Goal: Task Accomplishment & Management: Manage account settings

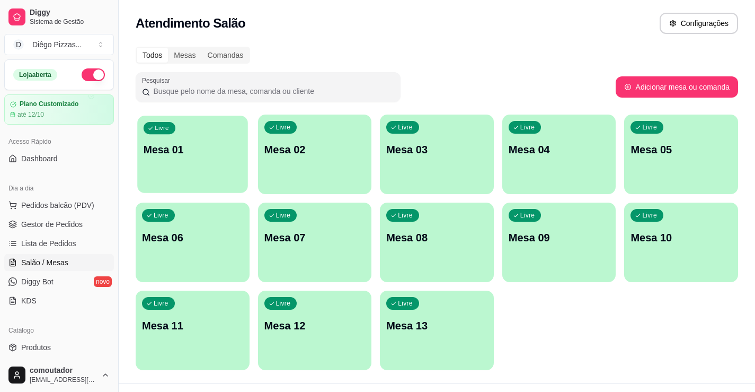
click at [210, 164] on div "Livre Mesa 01" at bounding box center [192, 148] width 110 height 65
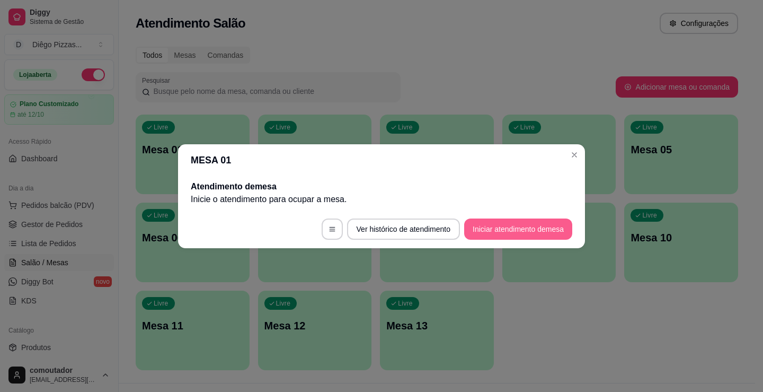
click at [522, 226] on button "Iniciar atendimento de mesa" at bounding box center [518, 228] width 108 height 21
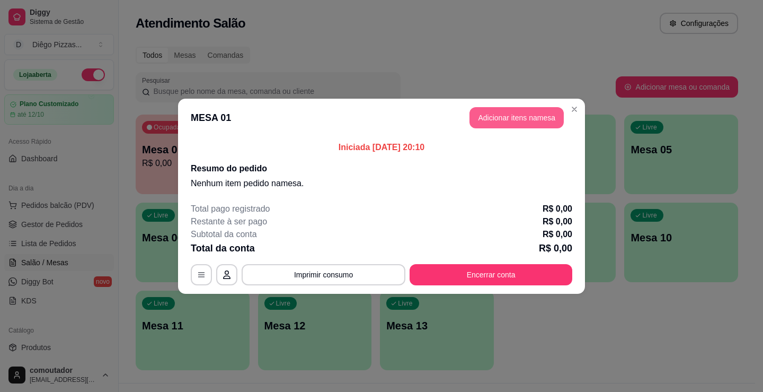
click at [510, 114] on button "Adicionar itens na mesa" at bounding box center [517, 117] width 94 height 21
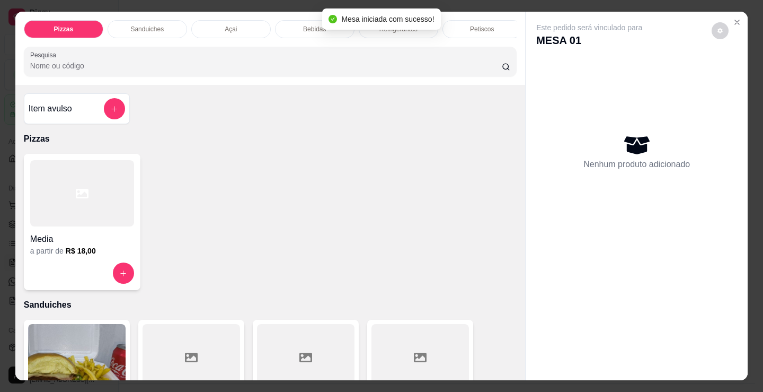
click at [76, 218] on div at bounding box center [82, 193] width 104 height 66
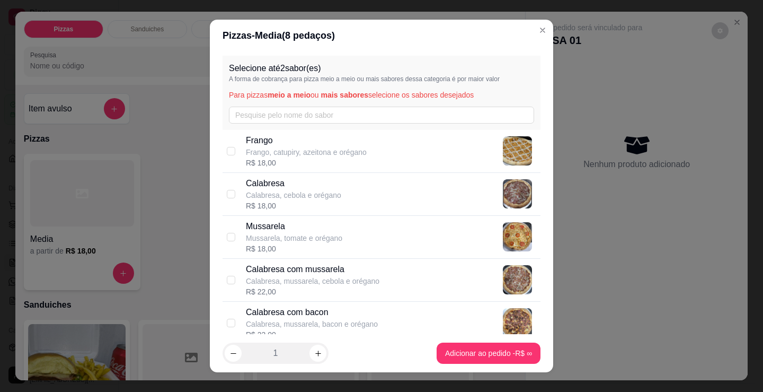
click at [316, 199] on p "Calabresa, cebola e orégano" at bounding box center [293, 195] width 95 height 11
checkbox input "true"
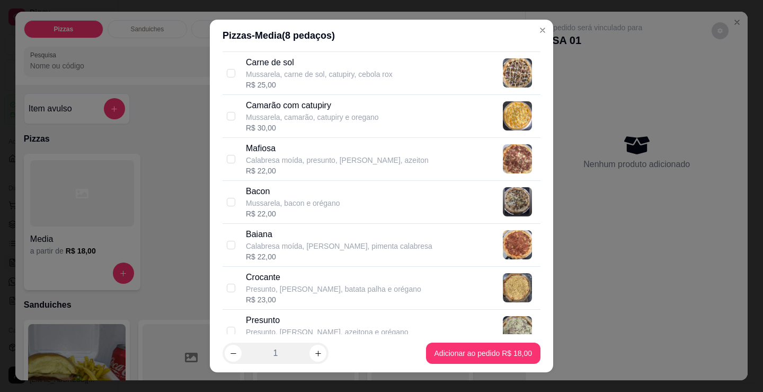
scroll to position [689, 0]
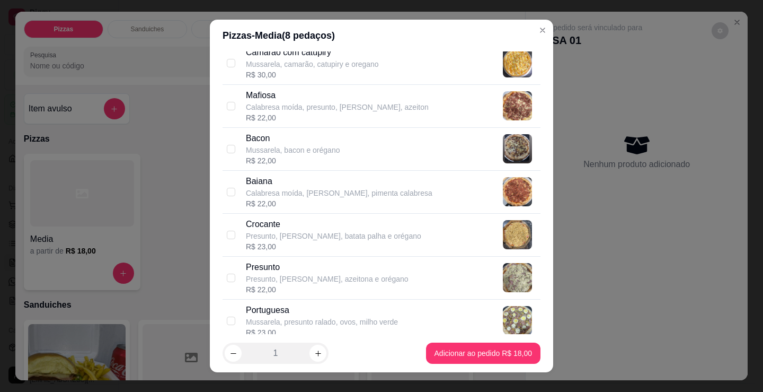
click at [353, 315] on p "Portuguesa" at bounding box center [322, 310] width 152 height 13
checkbox input "true"
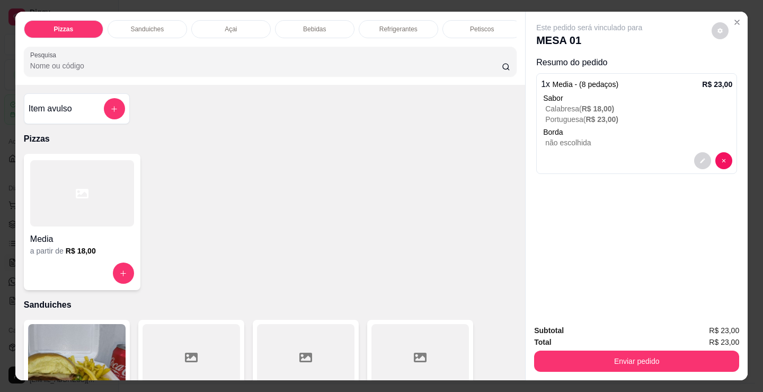
click at [82, 231] on div "Media" at bounding box center [82, 235] width 104 height 19
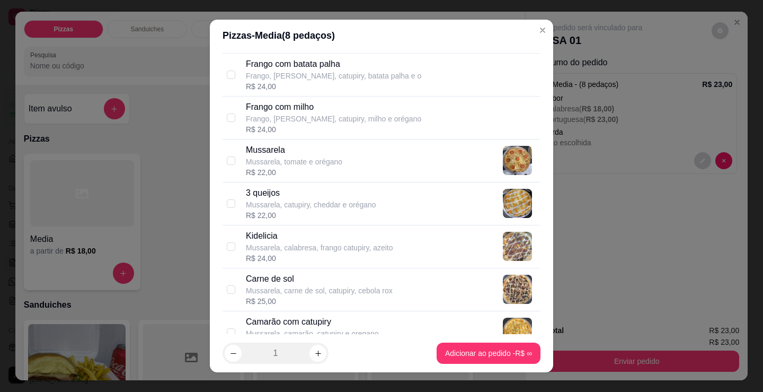
scroll to position [424, 0]
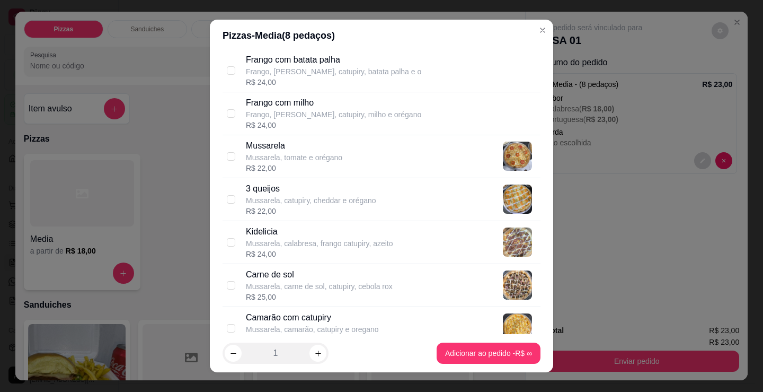
click at [385, 289] on p "Mussarela, carne de sol, catupiry, cebola rox" at bounding box center [319, 286] width 147 height 11
checkbox input "true"
click at [383, 323] on div "Camarão com catupiry Mussarela, camarão, catupiry e oregano R$ 30,00" at bounding box center [391, 328] width 290 height 34
checkbox input "true"
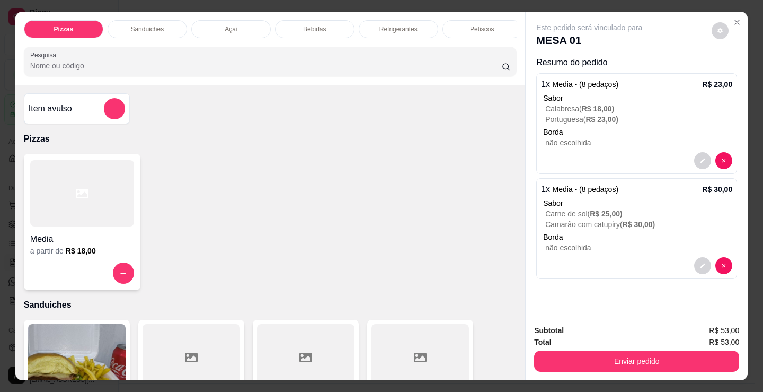
click at [114, 212] on div at bounding box center [82, 193] width 104 height 66
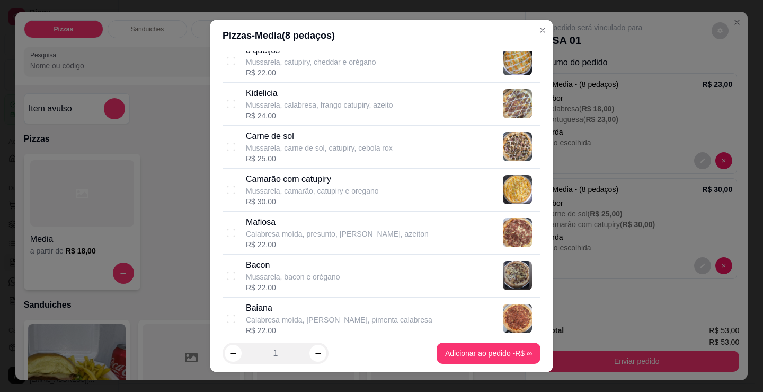
scroll to position [583, 0]
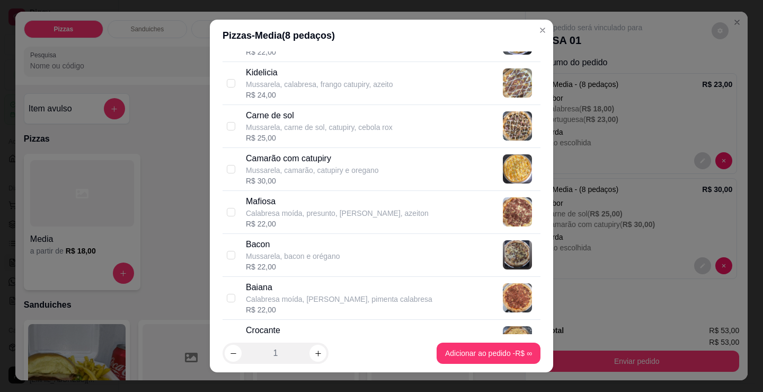
click at [359, 226] on div "R$ 22,00" at bounding box center [337, 223] width 183 height 11
checkbox input "true"
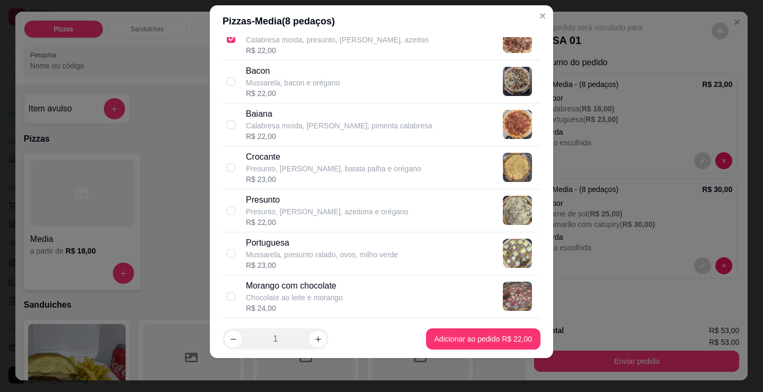
scroll to position [848, 0]
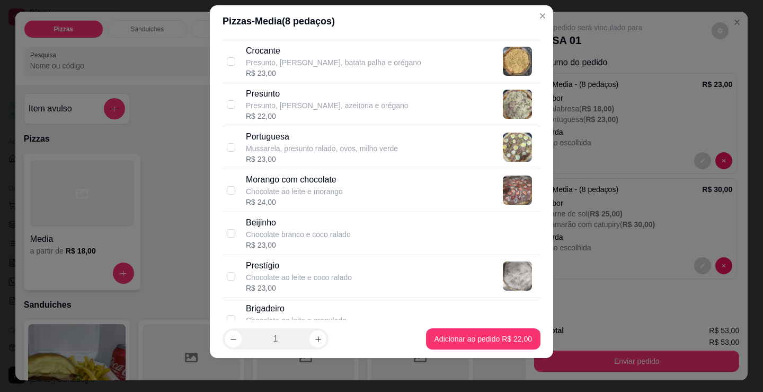
click at [311, 197] on div "R$ 24,00" at bounding box center [294, 202] width 97 height 11
checkbox input "true"
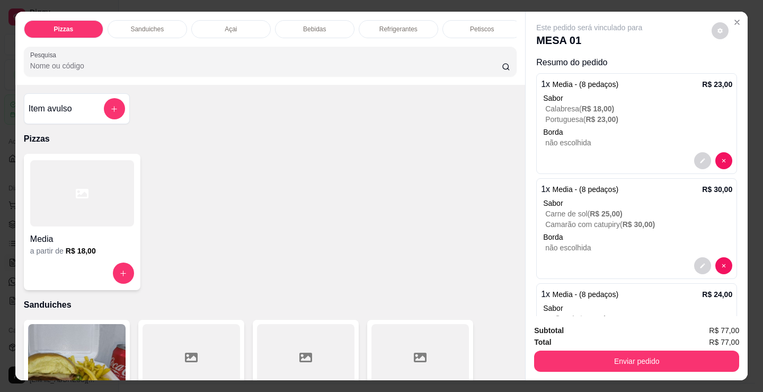
click at [423, 25] on div "Refrigerantes" at bounding box center [399, 29] width 80 height 18
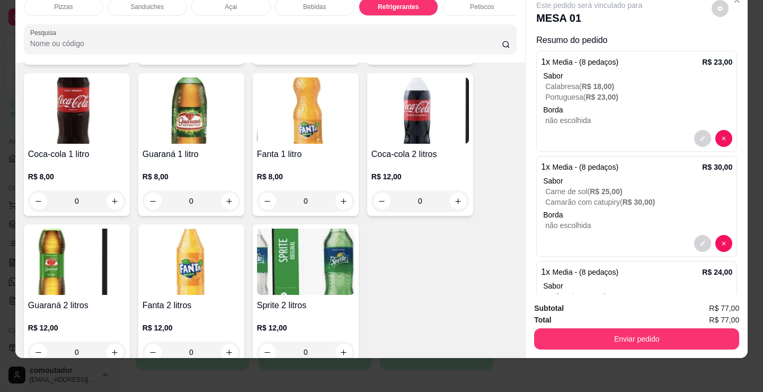
scroll to position [3222, 0]
click at [340, 199] on icon "increase-product-quantity" at bounding box center [344, 201] width 8 height 8
type input "1"
click at [333, 4] on div "Bebidas" at bounding box center [315, 7] width 80 height 18
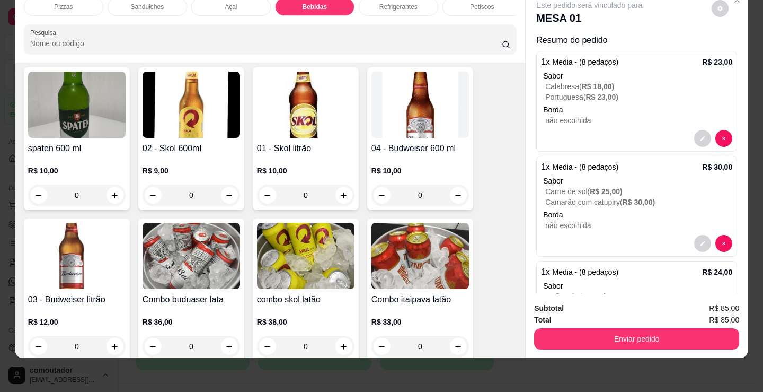
scroll to position [1684, 0]
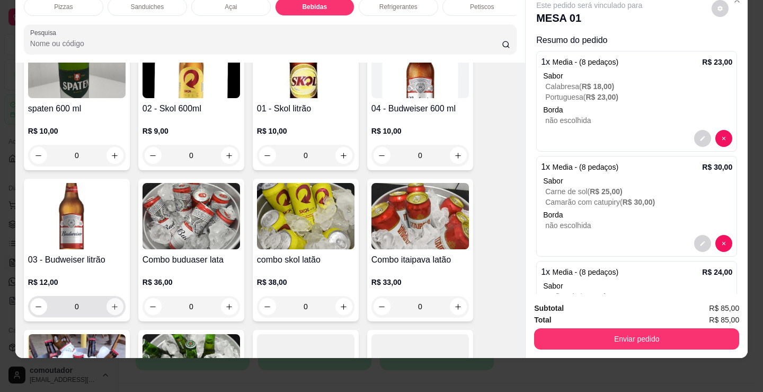
click at [111, 307] on icon "increase-product-quantity" at bounding box center [115, 307] width 8 height 8
type input "1"
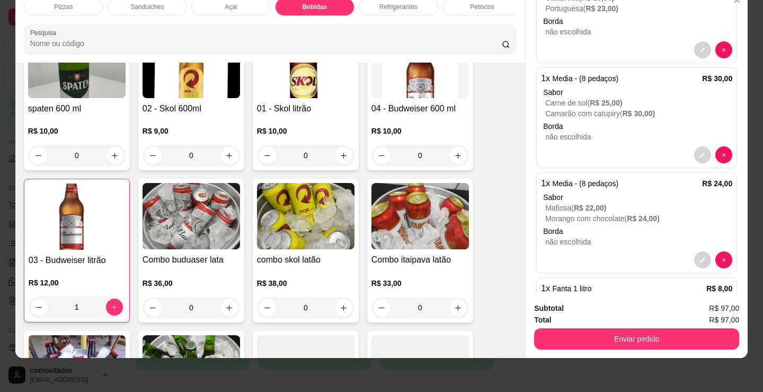
scroll to position [178, 0]
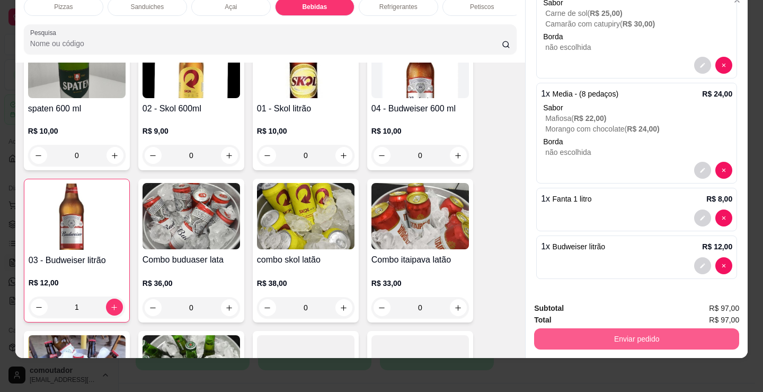
click at [591, 333] on button "Enviar pedido" at bounding box center [636, 338] width 205 height 21
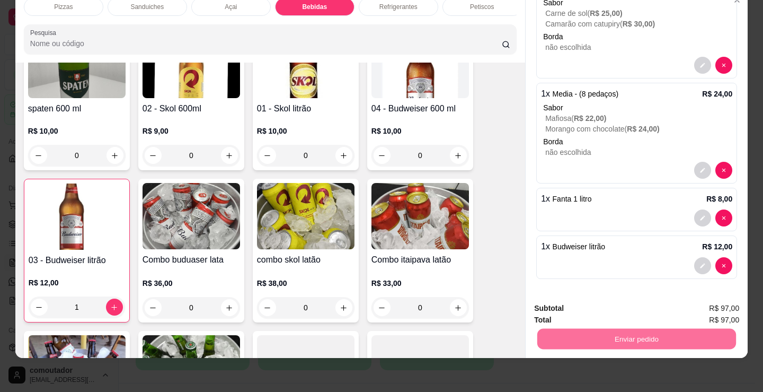
click at [656, 306] on button "Registrar cliente" at bounding box center [641, 305] width 70 height 20
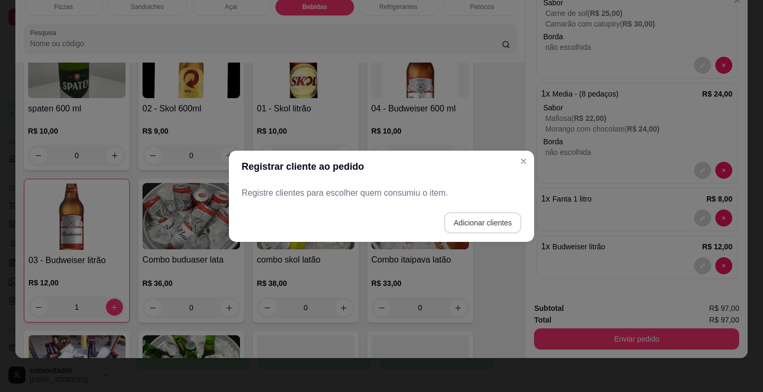
click at [470, 222] on button "Adicionar clientes" at bounding box center [482, 222] width 77 height 21
click at [402, 204] on div "Nome do cliente" at bounding box center [382, 193] width 280 height 30
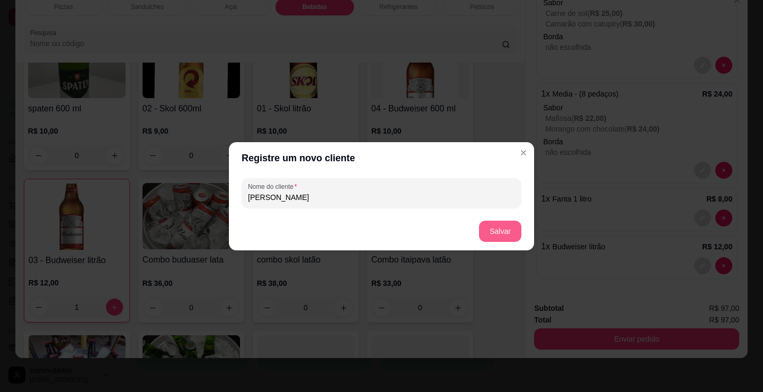
type input "[PERSON_NAME]"
click at [497, 234] on button "Salvar" at bounding box center [500, 230] width 42 height 21
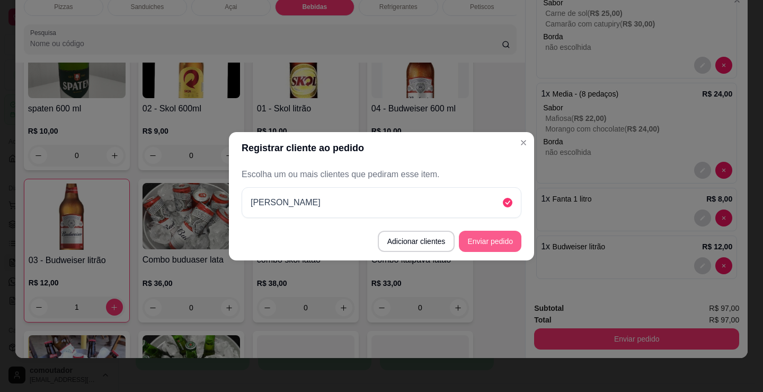
click at [501, 240] on button "Enviar pedido" at bounding box center [490, 241] width 63 height 21
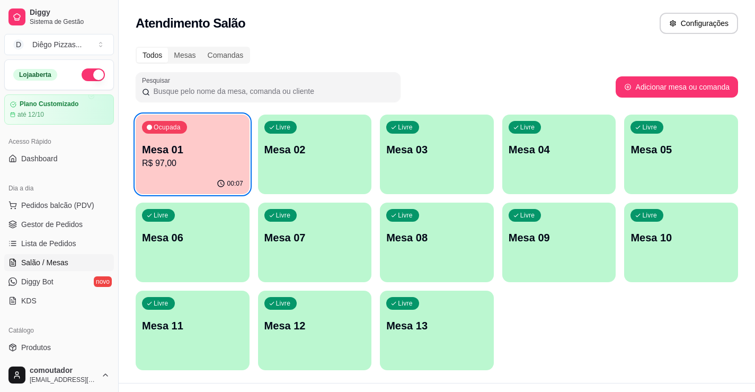
click at [286, 146] on p "Mesa 02" at bounding box center [314, 149] width 101 height 15
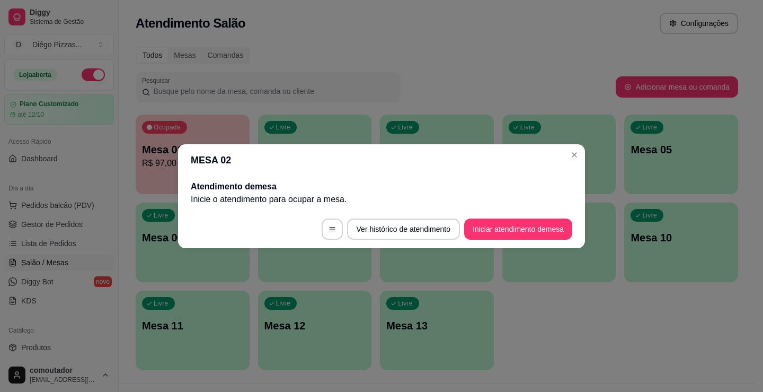
click at [516, 218] on button "Iniciar atendimento de mesa" at bounding box center [518, 228] width 108 height 21
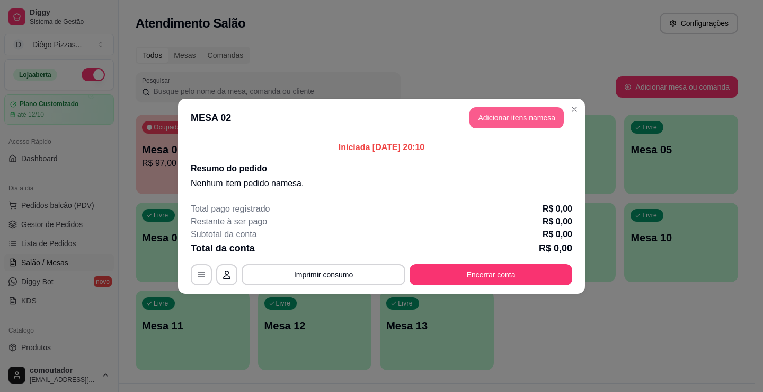
click at [517, 126] on button "Adicionar itens na mesa" at bounding box center [517, 117] width 94 height 21
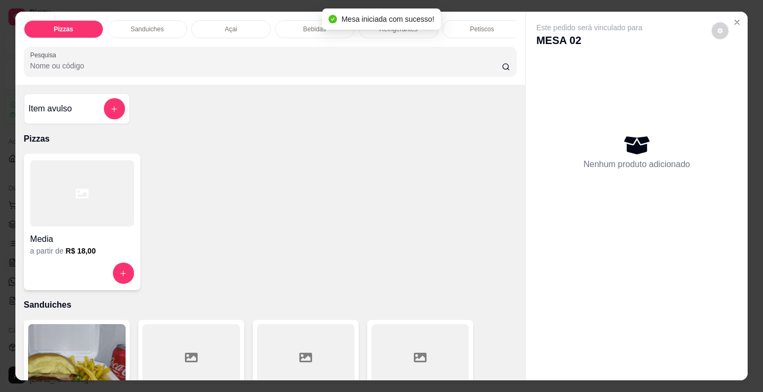
click at [305, 25] on p "Bebidas" at bounding box center [314, 29] width 23 height 8
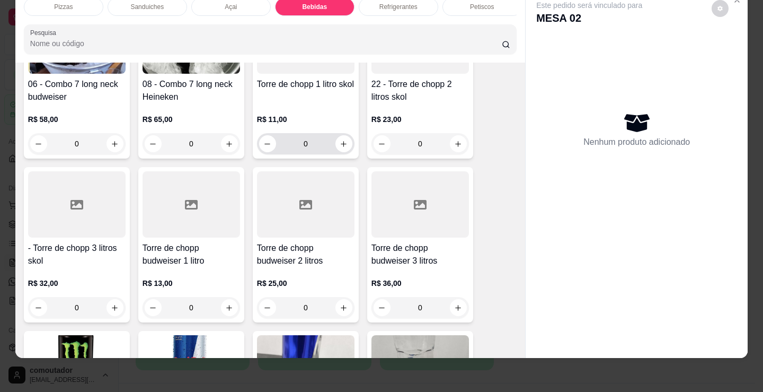
scroll to position [2055, 0]
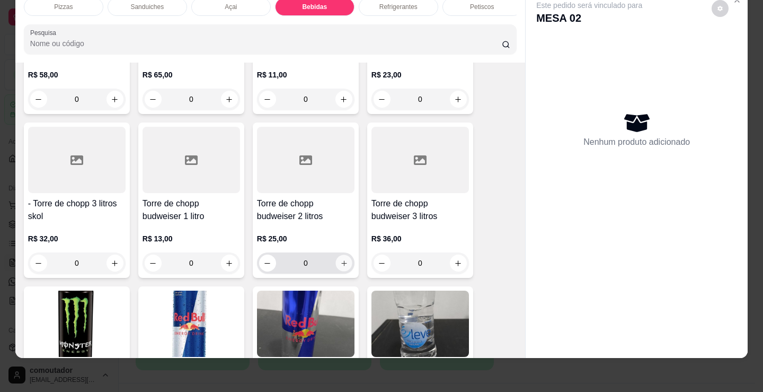
click at [346, 265] on button "increase-product-quantity" at bounding box center [343, 263] width 16 height 16
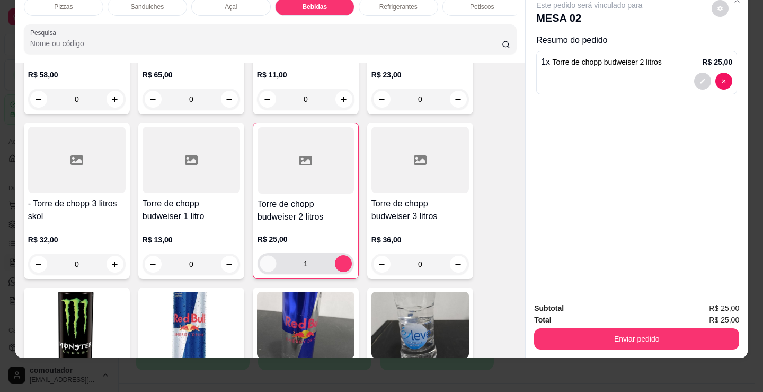
click at [266, 265] on icon "decrease-product-quantity" at bounding box center [268, 264] width 8 height 8
type input "0"
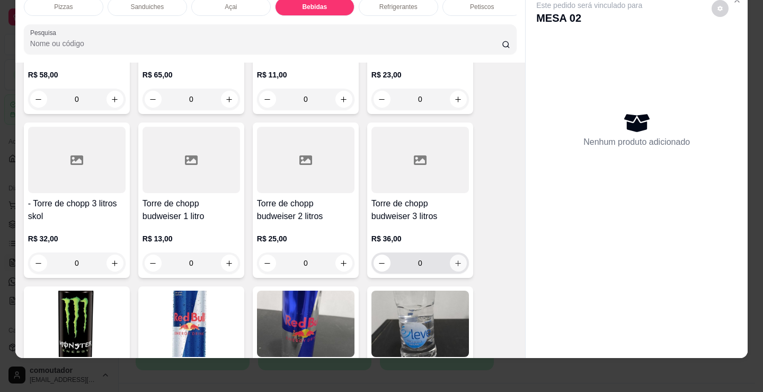
click at [454, 260] on icon "increase-product-quantity" at bounding box center [458, 263] width 8 height 8
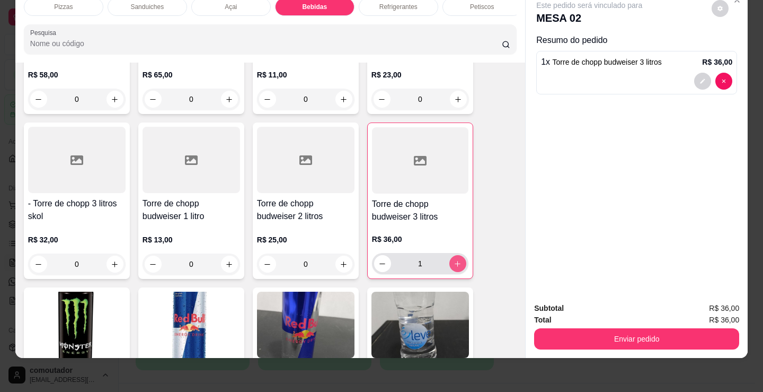
type input "1"
click at [472, 5] on div "Petiscos" at bounding box center [483, 7] width 80 height 18
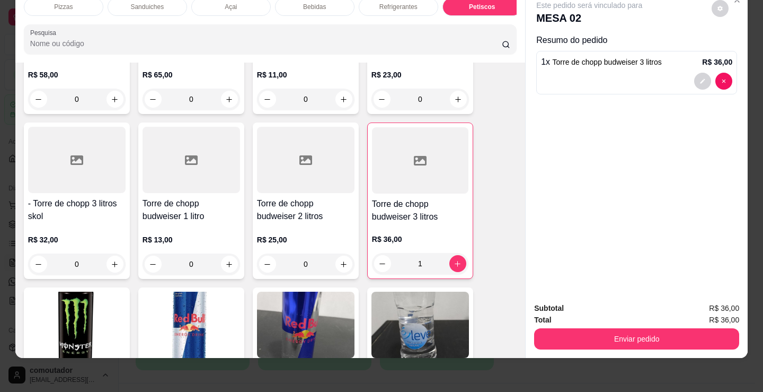
scroll to position [3535, 0]
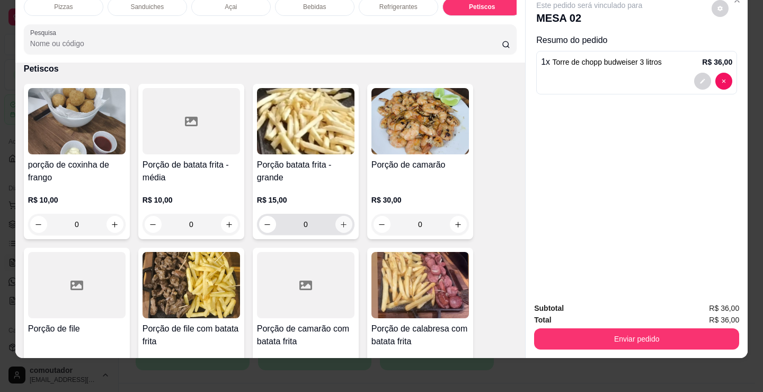
click at [341, 229] on button "increase-product-quantity" at bounding box center [343, 224] width 17 height 17
type input "1"
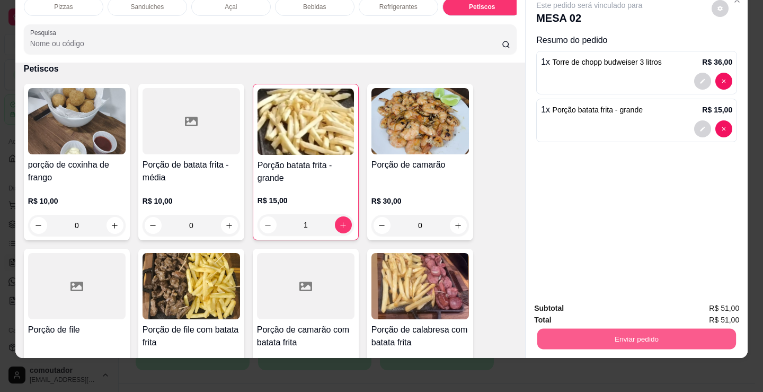
click at [605, 328] on button "Enviar pedido" at bounding box center [636, 338] width 199 height 21
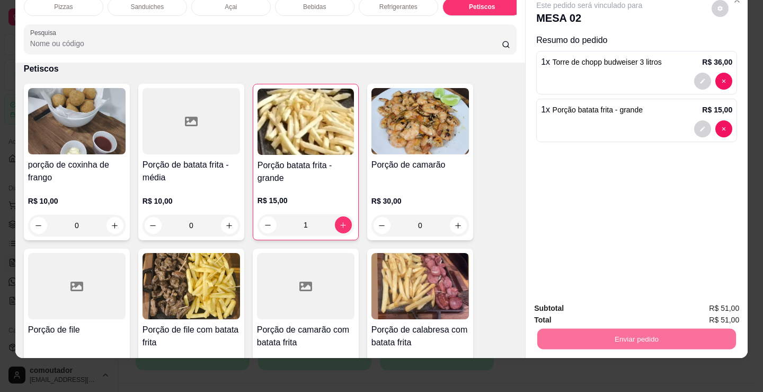
click at [642, 299] on button "Registrar cliente" at bounding box center [641, 305] width 70 height 20
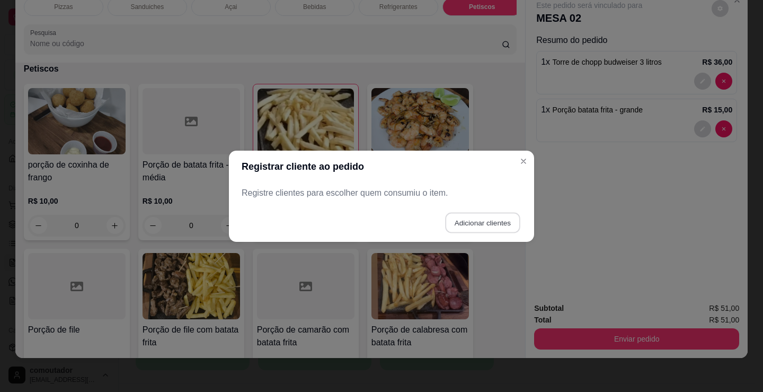
click at [502, 228] on button "Adicionar clientes" at bounding box center [482, 222] width 75 height 21
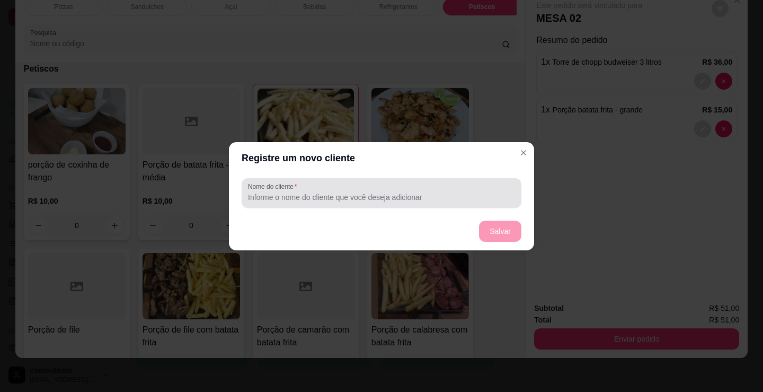
click at [448, 193] on input "Nome do cliente" at bounding box center [381, 197] width 267 height 11
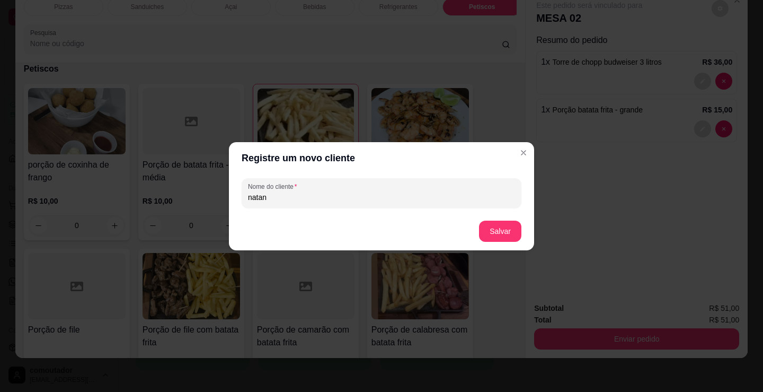
type input "natan"
click at [509, 249] on footer "Salvar" at bounding box center [381, 231] width 305 height 38
click at [506, 236] on button "Salvar" at bounding box center [500, 230] width 42 height 21
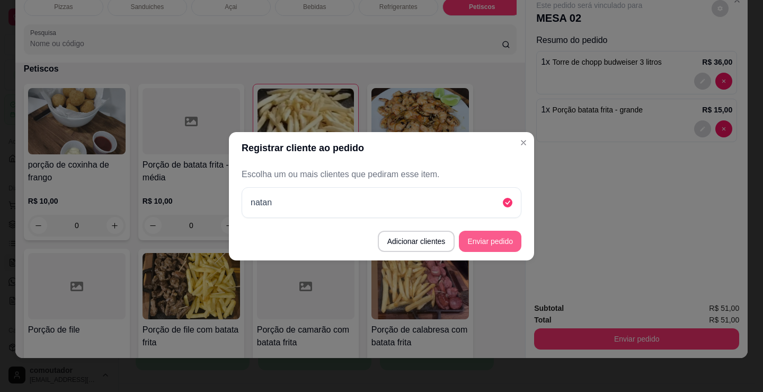
click at [497, 244] on button "Enviar pedido" at bounding box center [490, 241] width 63 height 21
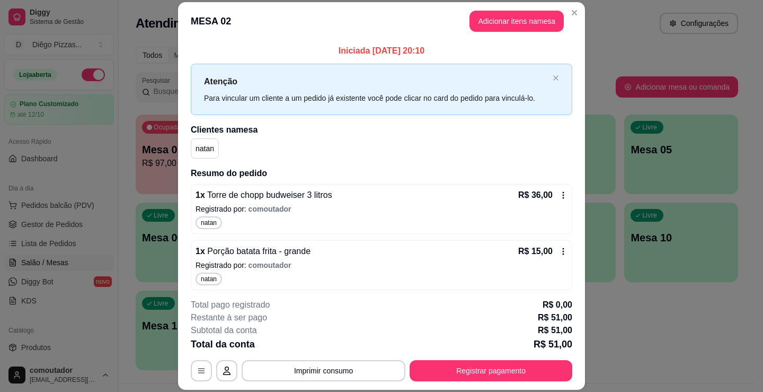
click at [367, 236] on div "1 x Torre de chopp budweiser 3 litros R$ 36,00 Registrado por: comoutador natan…" at bounding box center [382, 237] width 382 height 106
click at [532, 23] on button "Adicionar itens na mesa" at bounding box center [516, 21] width 91 height 21
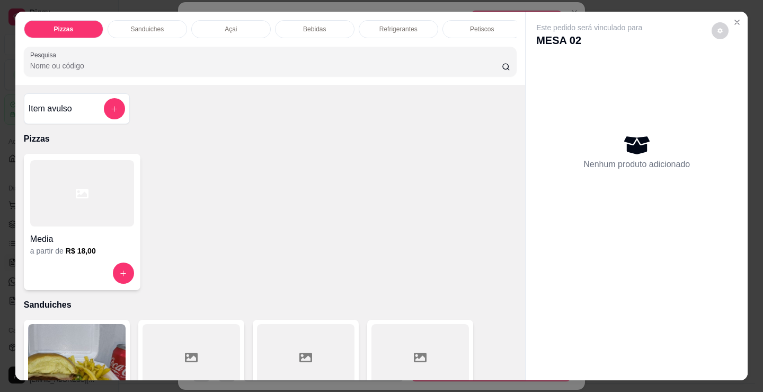
click at [404, 25] on p "Refrigerantes" at bounding box center [398, 29] width 38 height 8
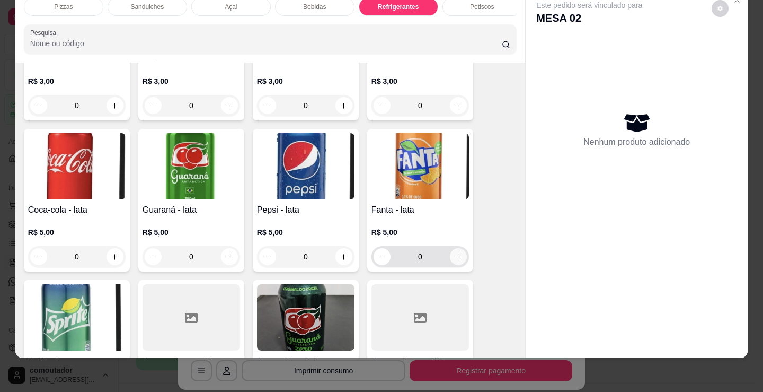
click at [454, 257] on icon "increase-product-quantity" at bounding box center [458, 257] width 8 height 8
type input "1"
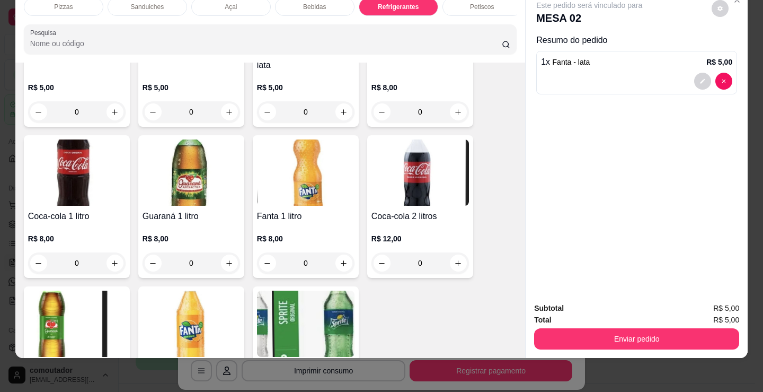
scroll to position [3222, 0]
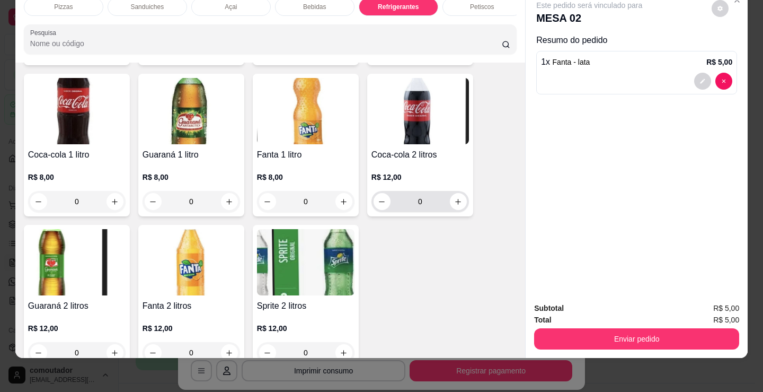
click at [461, 202] on button "increase-product-quantity" at bounding box center [458, 201] width 17 height 17
type input "1"
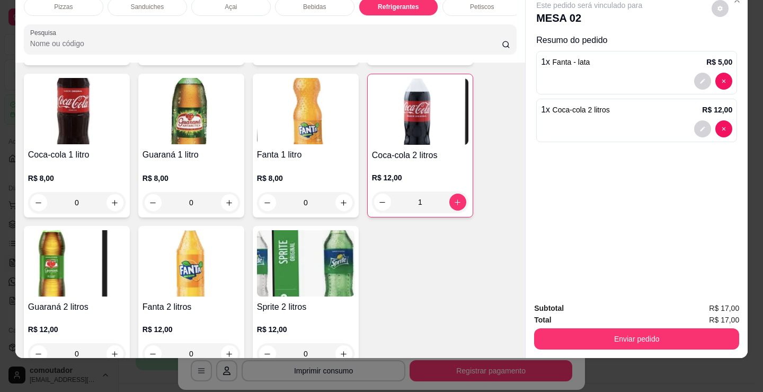
click at [489, 3] on p "Petiscos" at bounding box center [482, 7] width 24 height 8
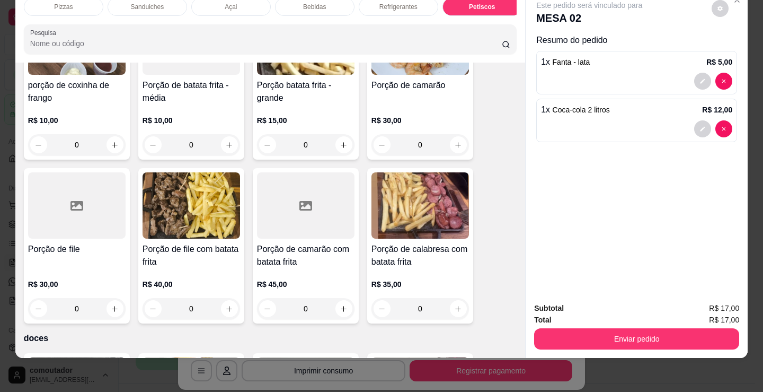
scroll to position [3695, 0]
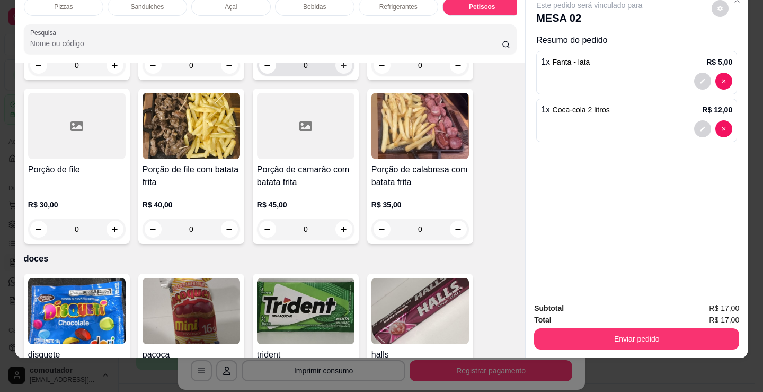
click at [339, 70] on button "increase-product-quantity" at bounding box center [343, 65] width 17 height 17
type input "1"
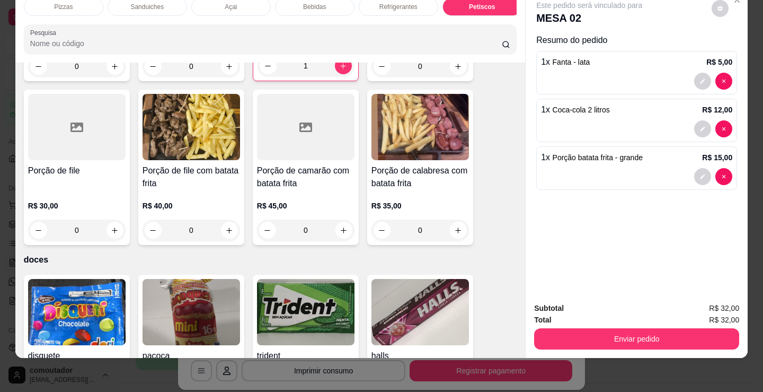
scroll to position [3696, 0]
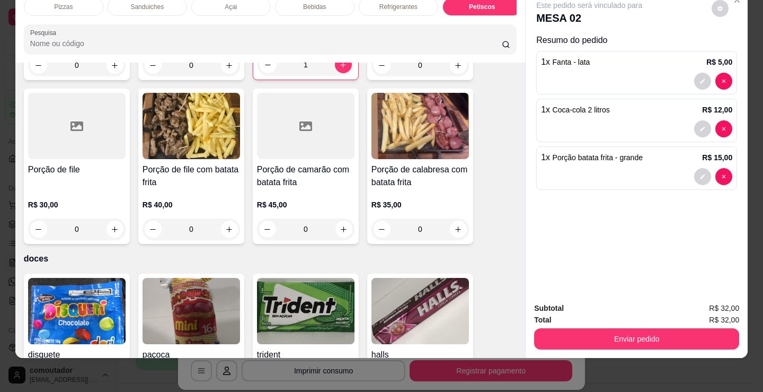
click at [564, 341] on div "Enviar pedido" at bounding box center [636, 337] width 205 height 24
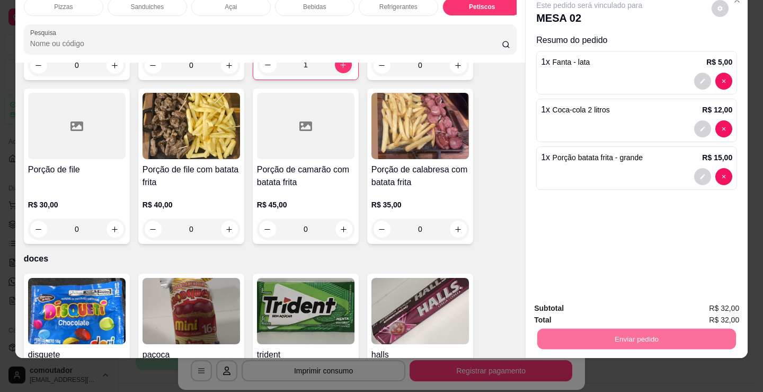
click at [731, 310] on button "Enviar pedido" at bounding box center [712, 305] width 60 height 20
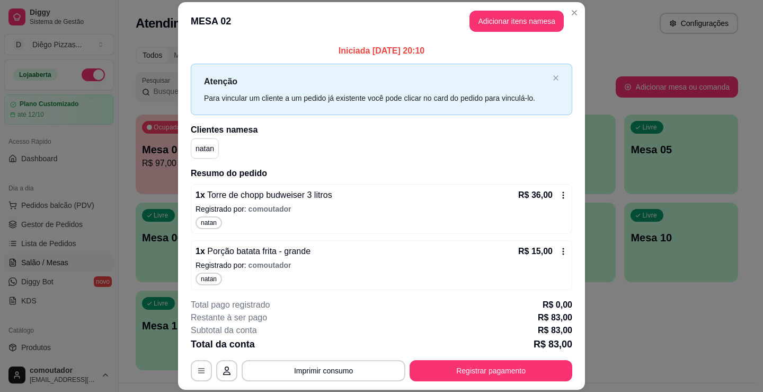
scroll to position [134, 0]
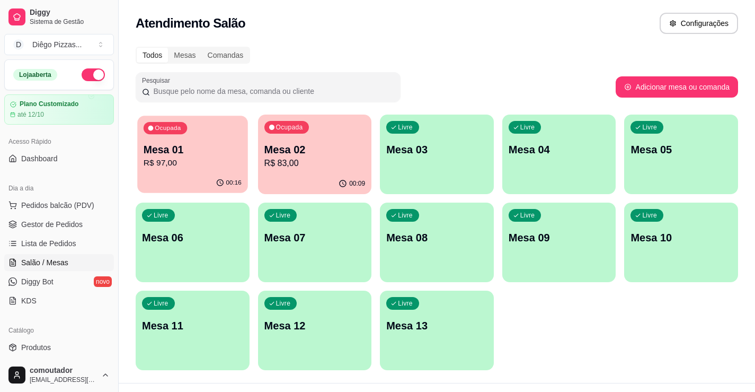
click at [162, 165] on p "R$ 97,00" at bounding box center [193, 163] width 98 height 12
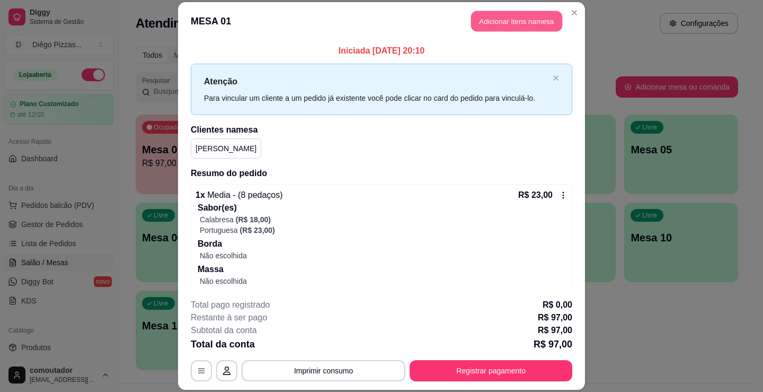
click at [505, 29] on button "Adicionar itens na mesa" at bounding box center [516, 21] width 91 height 21
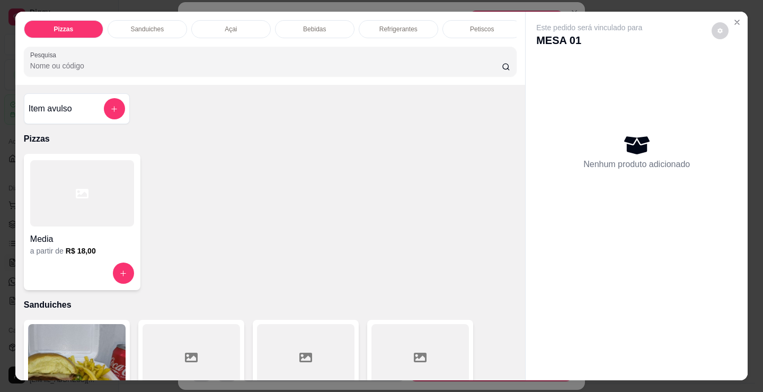
click at [429, 46] on div "Pizzas Sanduiches Açai Bebidas Refrigerantes Petiscos doces Cigarros utensílios…" at bounding box center [270, 48] width 510 height 73
click at [319, 33] on div "doces" at bounding box center [310, 29] width 80 height 18
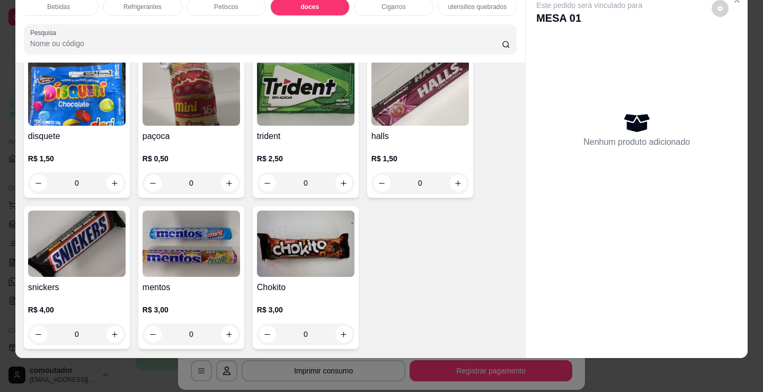
scroll to position [3989, 0]
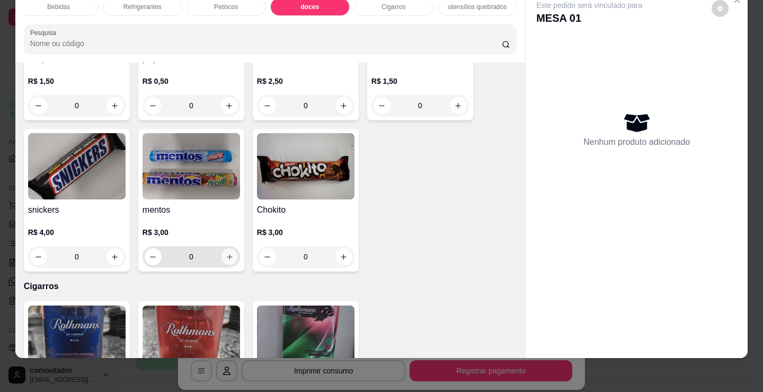
click at [228, 256] on icon "increase-product-quantity" at bounding box center [230, 257] width 8 height 8
type input "1"
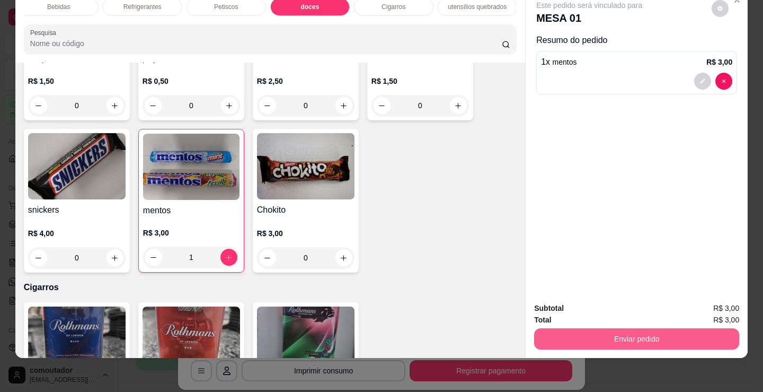
click at [675, 331] on button "Enviar pedido" at bounding box center [636, 338] width 205 height 21
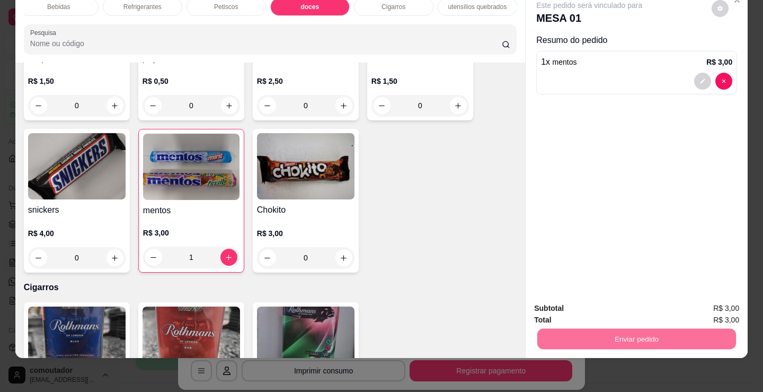
click at [651, 305] on button "Registrar cliente" at bounding box center [641, 305] width 70 height 20
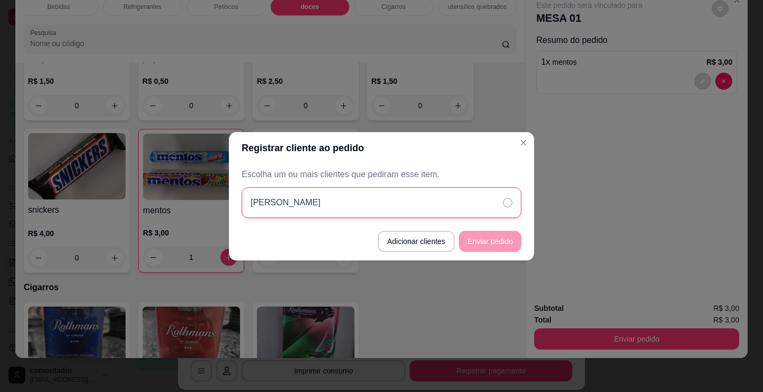
click at [455, 201] on div "[PERSON_NAME]" at bounding box center [382, 202] width 280 height 31
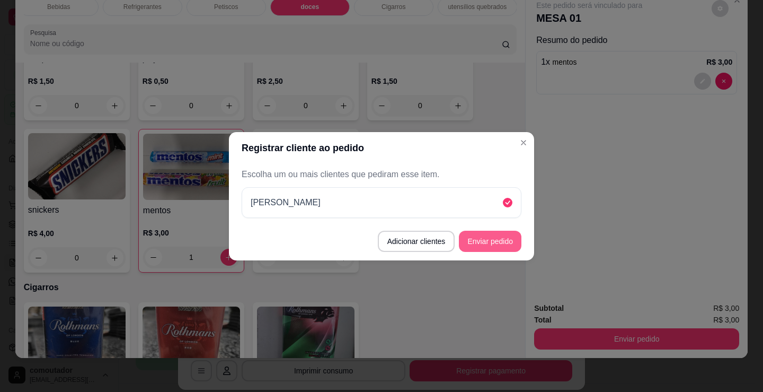
click at [489, 241] on button "Enviar pedido" at bounding box center [490, 241] width 63 height 21
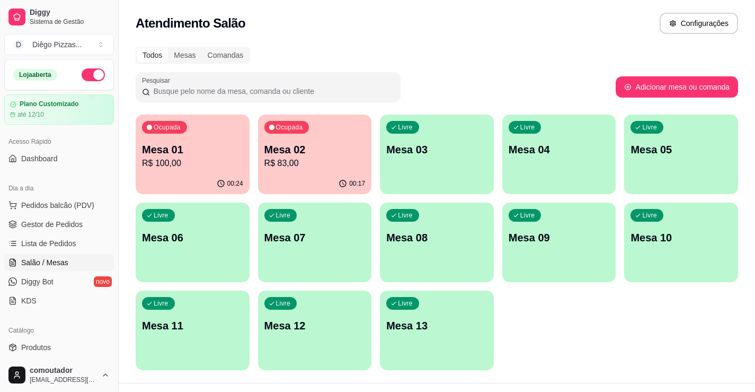
click at [279, 173] on div "Ocupada Mesa 02 R$ 83,00" at bounding box center [315, 143] width 114 height 59
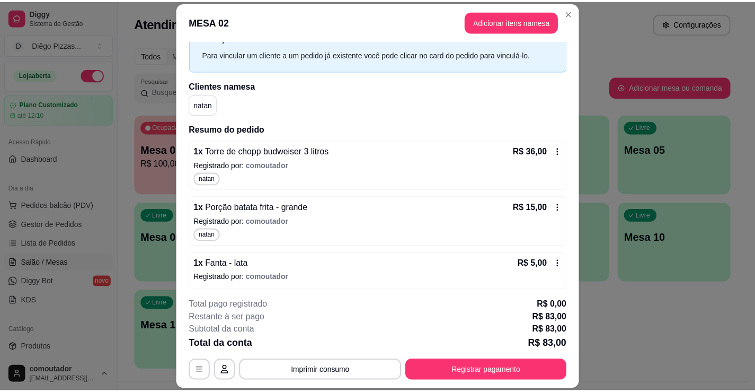
scroll to position [134, 0]
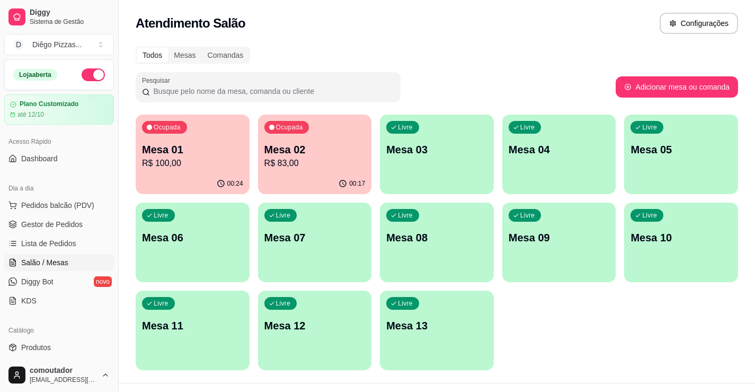
click at [521, 55] on div "Todos Mesas Comandas" at bounding box center [437, 55] width 603 height 17
click at [69, 200] on span "Pedidos balcão (PDV)" at bounding box center [57, 205] width 73 height 11
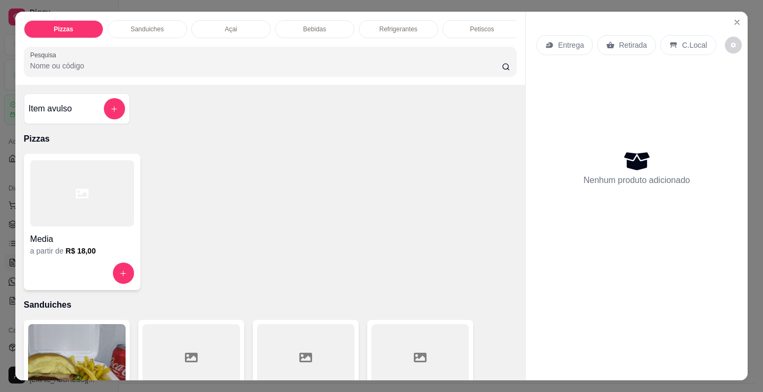
click at [86, 212] on div at bounding box center [82, 193] width 104 height 66
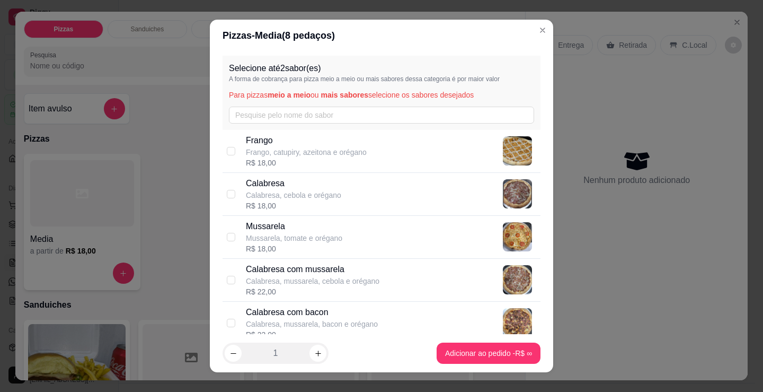
click at [302, 197] on p "Calabresa, cebola e orégano" at bounding box center [293, 195] width 95 height 11
checkbox input "true"
click at [279, 242] on p "Mussarela, tomate e orégano" at bounding box center [294, 238] width 96 height 11
checkbox input "true"
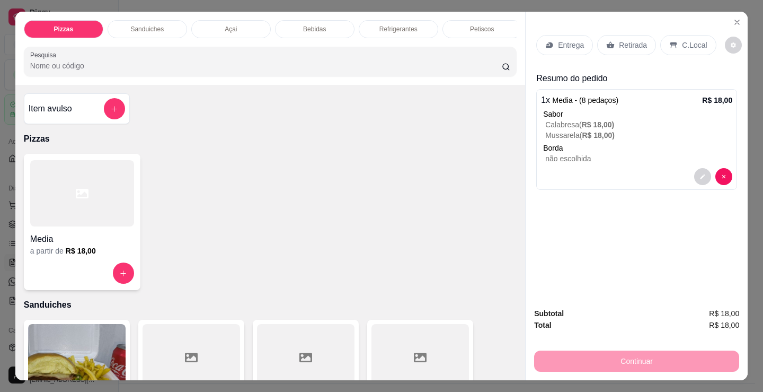
drag, startPoint x: 433, startPoint y: 258, endPoint x: 436, endPoint y: 235, distance: 22.5
click at [433, 258] on div "Media a partir de R$ 18,00" at bounding box center [270, 222] width 493 height 136
click at [569, 41] on p "Entrega" at bounding box center [571, 45] width 26 height 11
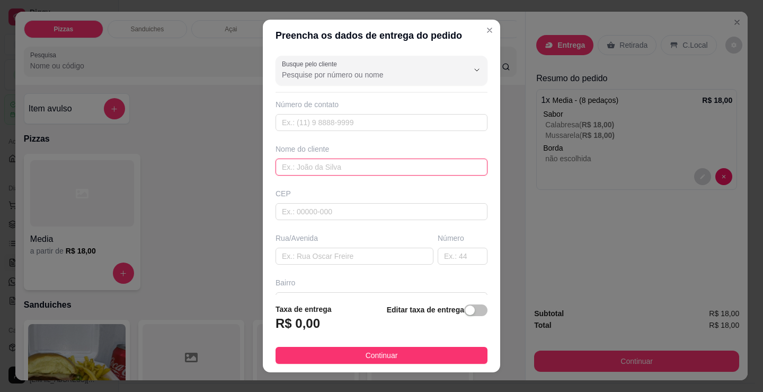
click at [418, 171] on input "text" at bounding box center [382, 166] width 212 height 17
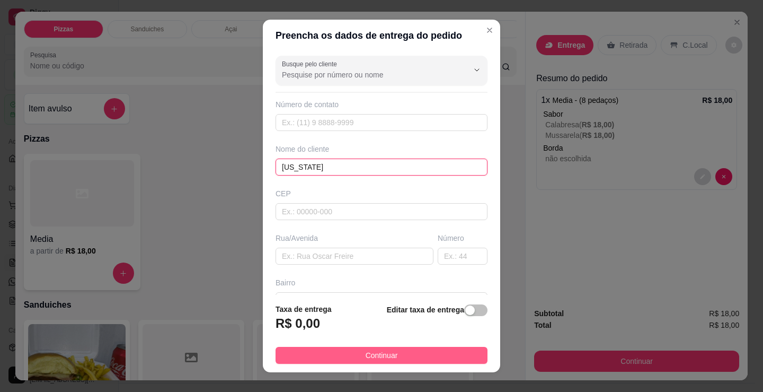
type input "[US_STATE]"
click at [401, 356] on button "Continuar" at bounding box center [382, 355] width 212 height 17
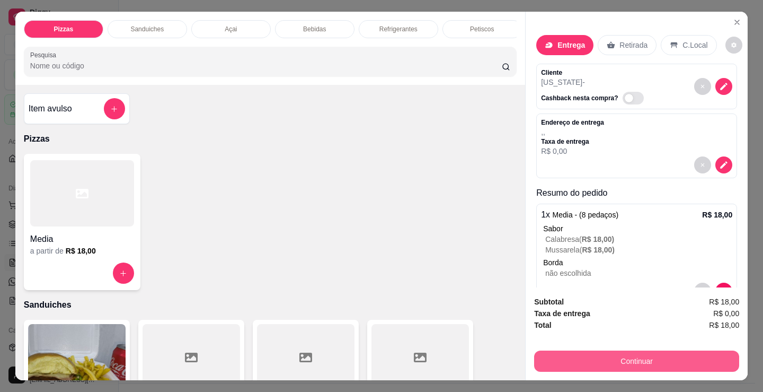
click at [659, 356] on button "Continuar" at bounding box center [636, 360] width 205 height 21
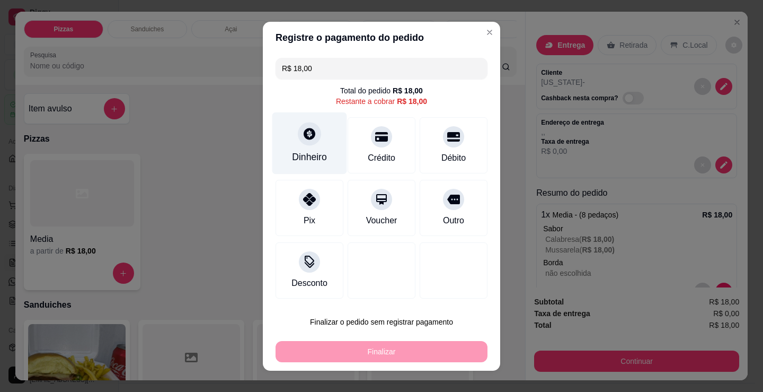
click at [303, 164] on div "Dinheiro" at bounding box center [309, 143] width 75 height 62
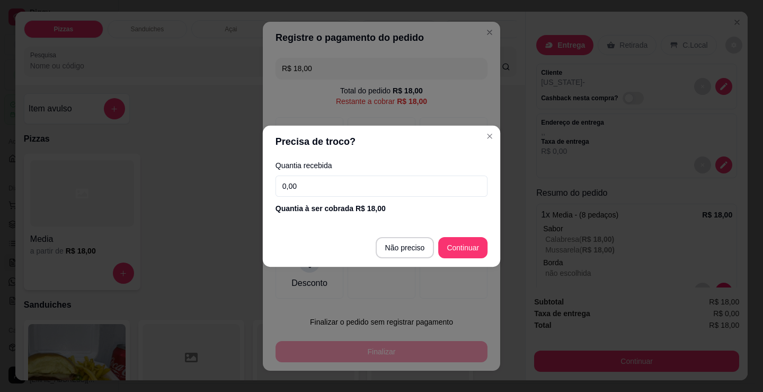
click at [360, 185] on input "0,00" at bounding box center [382, 185] width 212 height 21
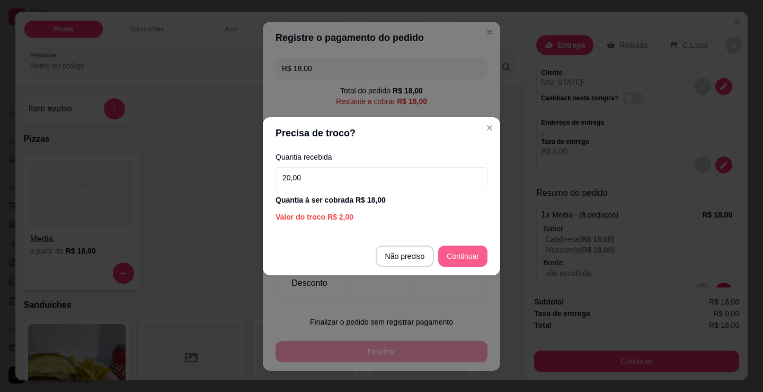
type input "20,00"
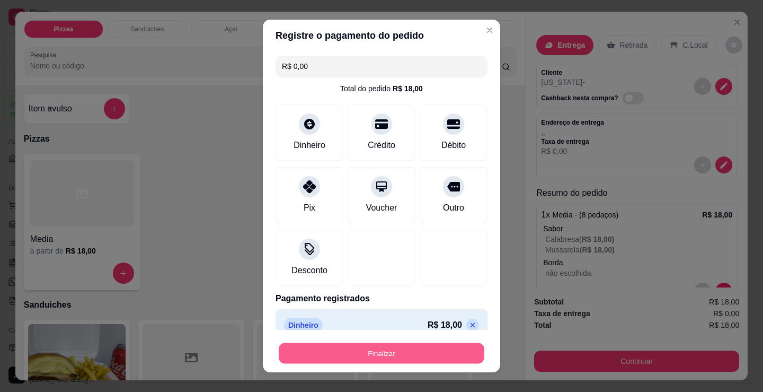
click at [396, 352] on button "Finalizar" at bounding box center [382, 353] width 206 height 21
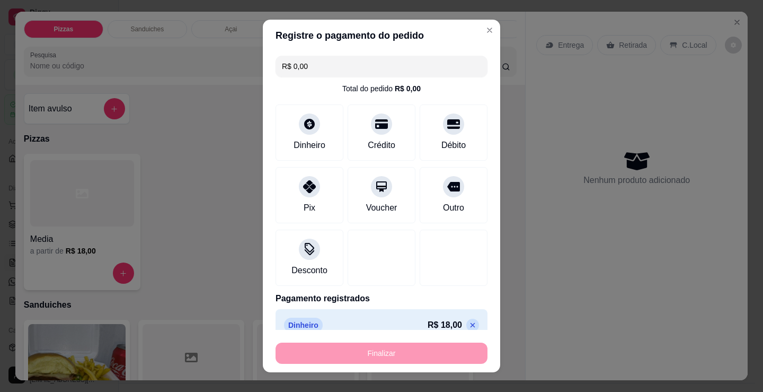
type input "-R$ 18,00"
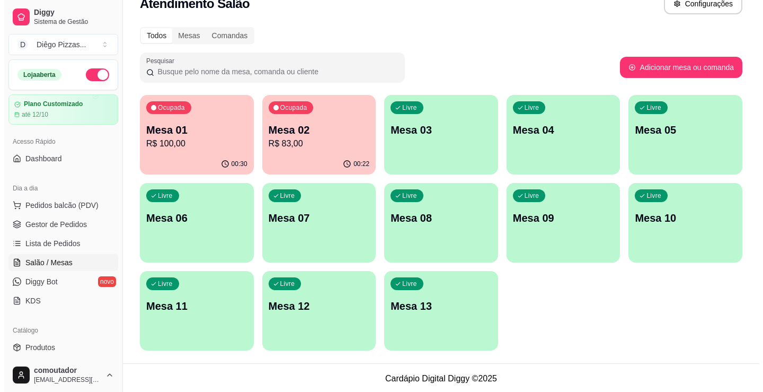
scroll to position [21, 0]
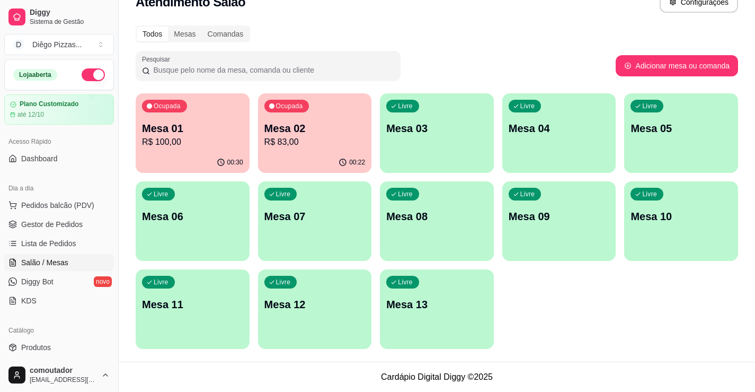
click at [222, 111] on div "Ocupada Mesa 01 R$ 100,00" at bounding box center [193, 122] width 114 height 59
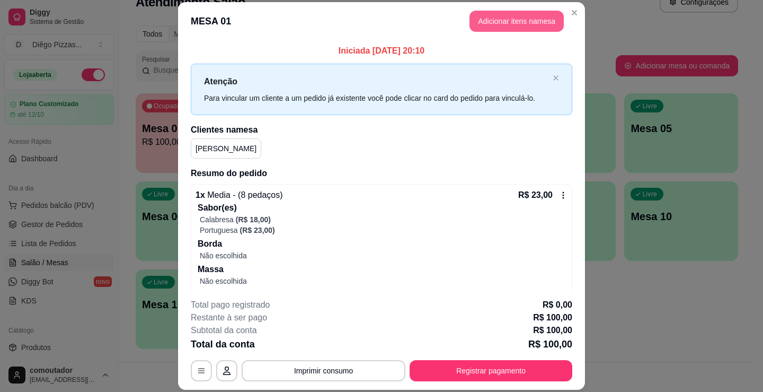
click at [528, 16] on button "Adicionar itens na mesa" at bounding box center [517, 21] width 94 height 21
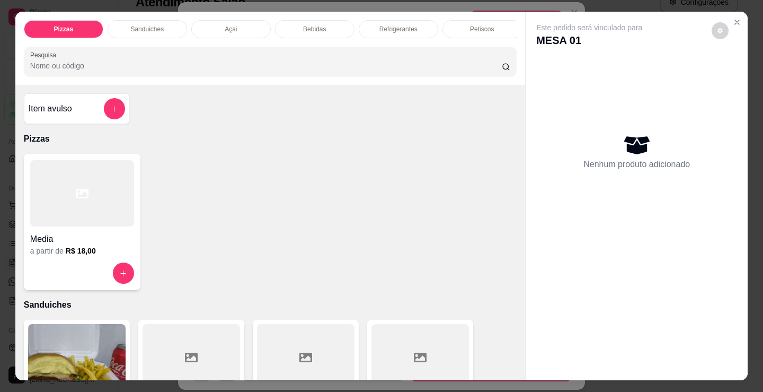
click at [285, 24] on div "Bebidas" at bounding box center [315, 29] width 80 height 18
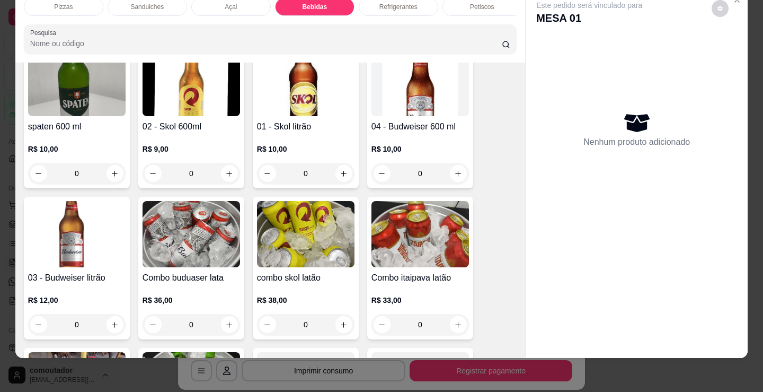
scroll to position [1684, 0]
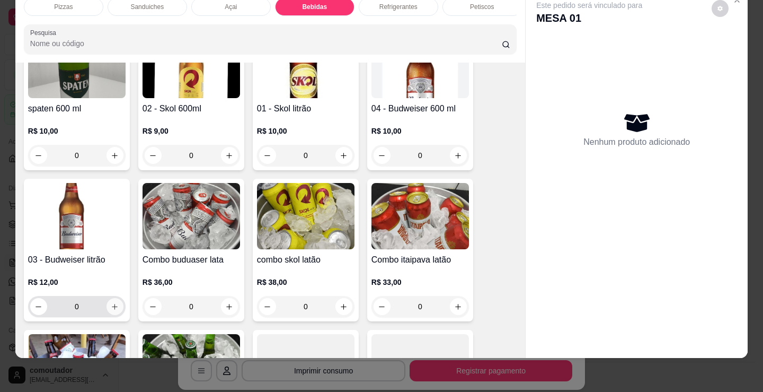
click at [110, 311] on button "increase-product-quantity" at bounding box center [115, 306] width 17 height 17
type input "1"
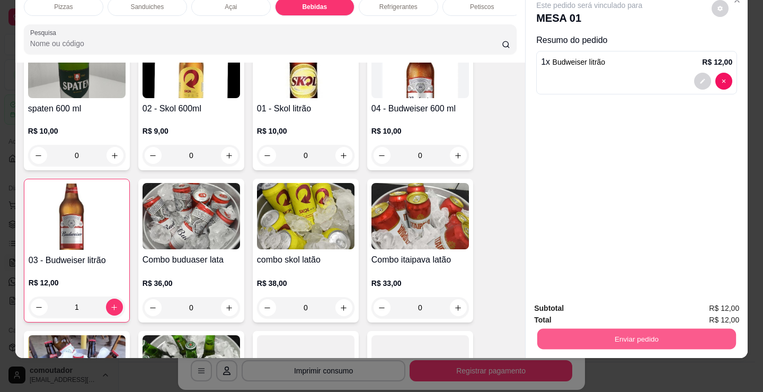
click at [569, 328] on button "Enviar pedido" at bounding box center [636, 338] width 199 height 21
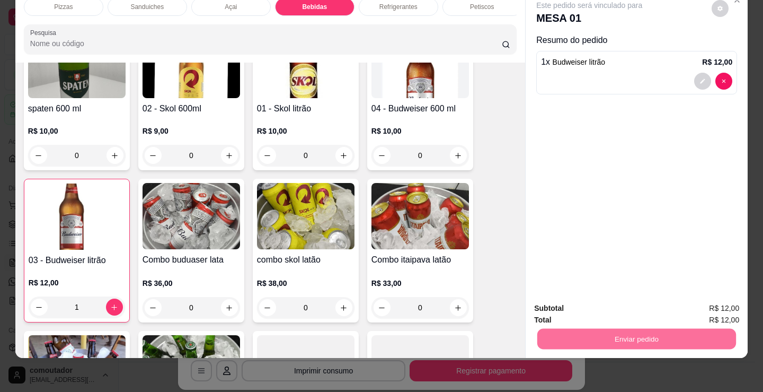
click at [631, 301] on button "Registrar cliente" at bounding box center [641, 305] width 68 height 20
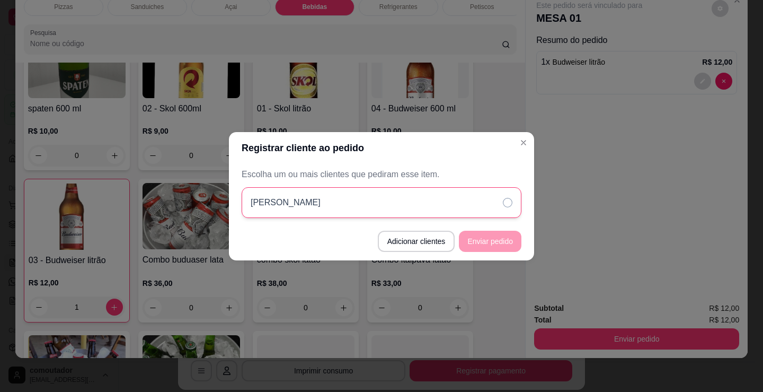
click at [401, 199] on div "[PERSON_NAME]" at bounding box center [382, 202] width 280 height 31
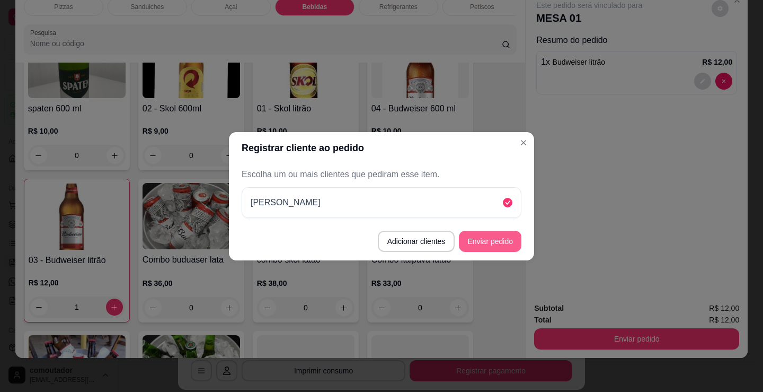
click at [492, 244] on button "Enviar pedido" at bounding box center [490, 241] width 63 height 21
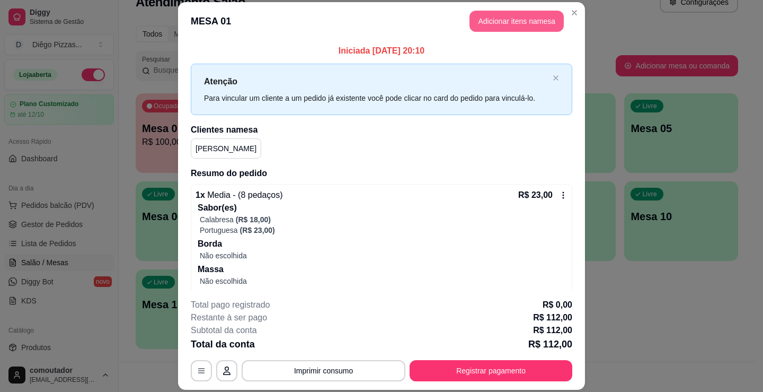
click at [521, 18] on button "Adicionar itens na mesa" at bounding box center [517, 21] width 94 height 21
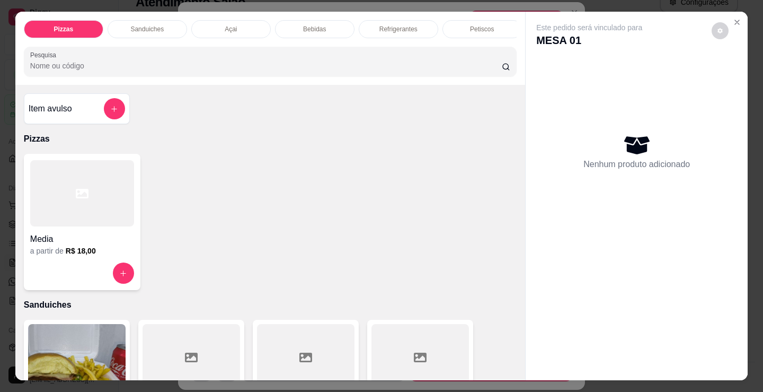
click at [310, 277] on div "Media a partir de R$ 18,00" at bounding box center [270, 222] width 493 height 136
click at [469, 20] on div "Petiscos" at bounding box center [483, 29] width 80 height 18
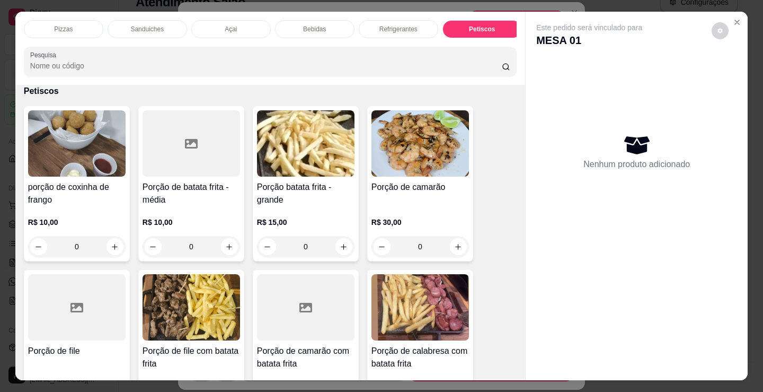
scroll to position [26, 0]
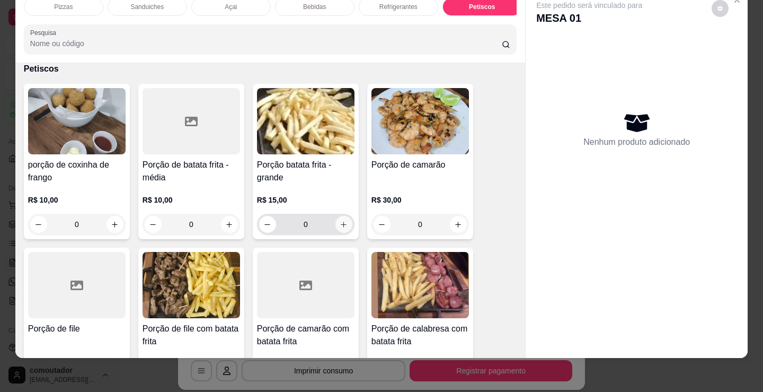
click at [341, 225] on icon "increase-product-quantity" at bounding box center [344, 225] width 6 height 6
type input "1"
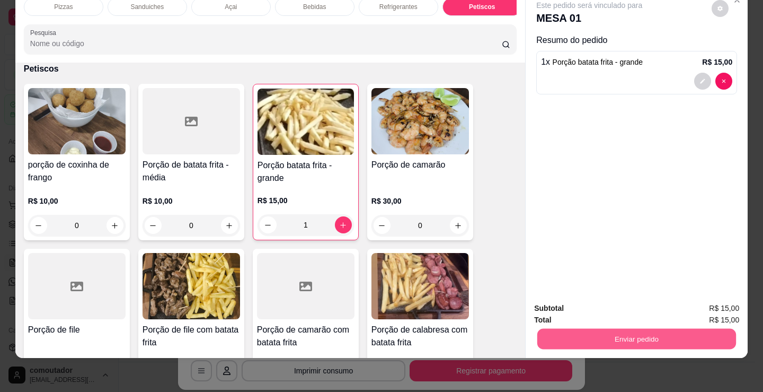
click at [640, 328] on button "Enviar pedido" at bounding box center [636, 338] width 199 height 21
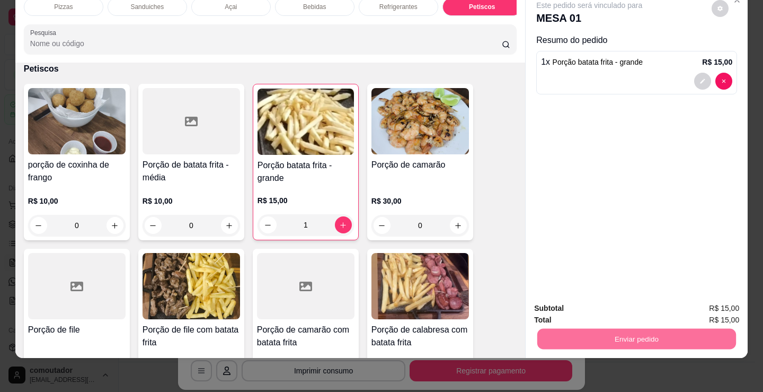
click at [631, 304] on button "Registrar cliente" at bounding box center [641, 305] width 68 height 20
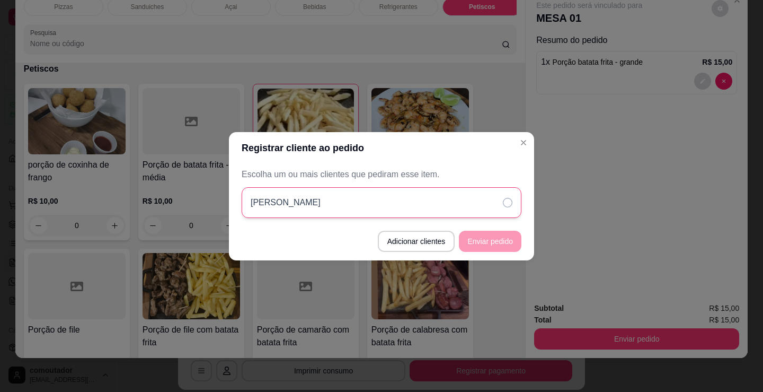
click at [360, 198] on div "[PERSON_NAME]" at bounding box center [382, 202] width 280 height 31
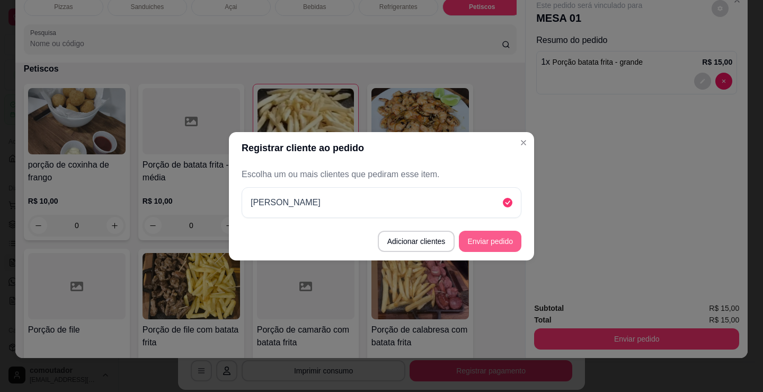
click at [502, 242] on button "Enviar pedido" at bounding box center [490, 241] width 63 height 21
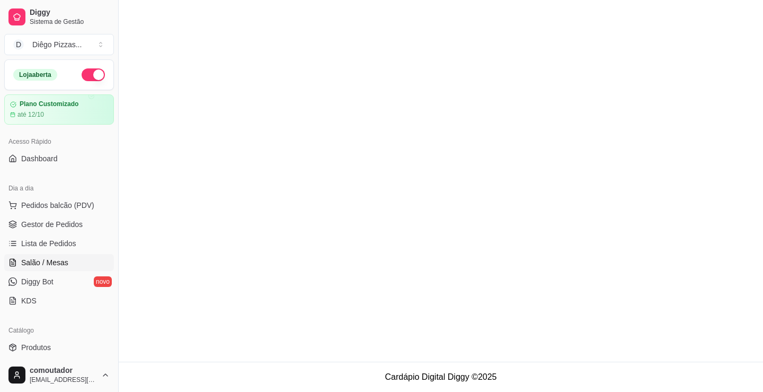
scroll to position [0, 0]
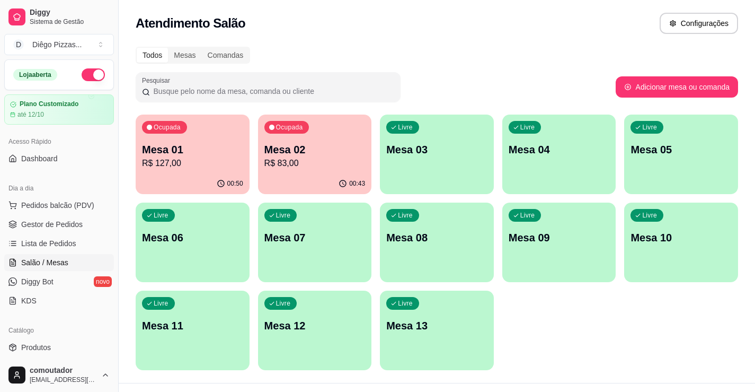
click at [564, 321] on div "Ocupada Mesa 01 R$ 127,00 00:50 Ocupada Mesa 02 R$ 83,00 00:43 Livre Mesa 03 Li…" at bounding box center [437, 241] width 603 height 255
click at [615, 340] on div "Ocupada Mesa 01 R$ 127,00 00:50 Ocupada Mesa 02 R$ 83,00 00:43 Livre Mesa 03 Li…" at bounding box center [437, 241] width 603 height 255
click at [409, 145] on p "Mesa 03" at bounding box center [436, 149] width 101 height 15
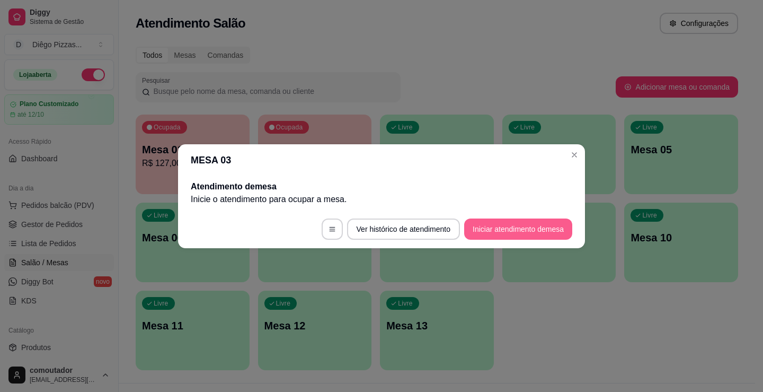
click at [529, 229] on button "Iniciar atendimento de mesa" at bounding box center [518, 228] width 108 height 21
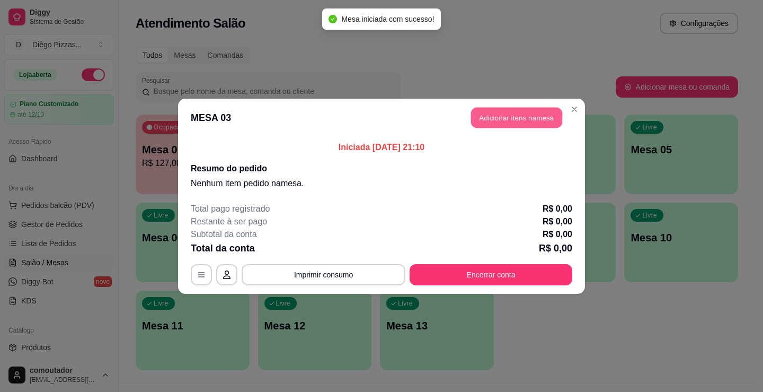
click at [517, 112] on button "Adicionar itens na mesa" at bounding box center [516, 117] width 91 height 21
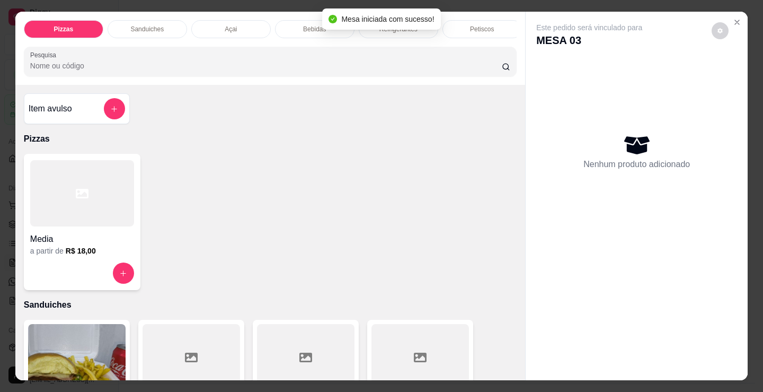
click at [381, 30] on div "Refrigerantes" at bounding box center [399, 29] width 80 height 18
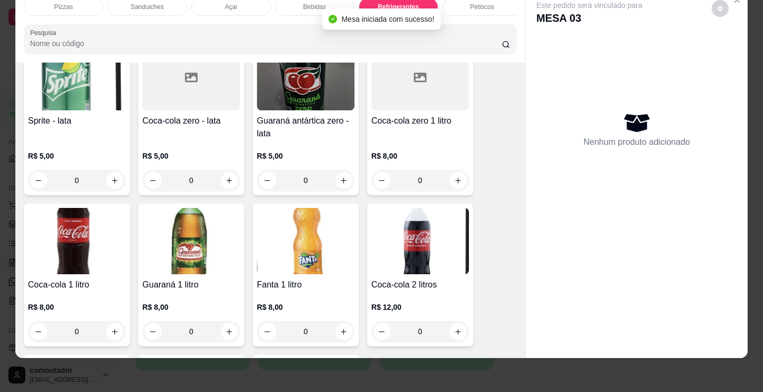
scroll to position [3116, 0]
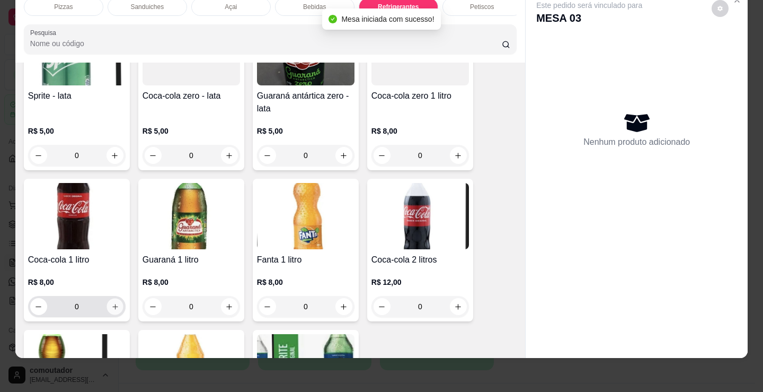
click at [107, 307] on button "increase-product-quantity" at bounding box center [115, 306] width 16 height 16
type input "1"
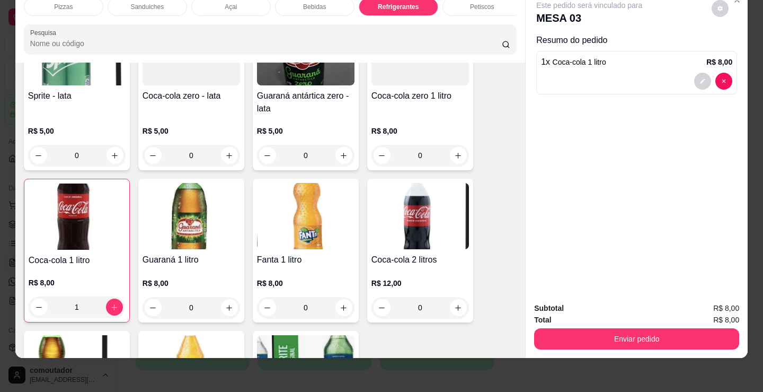
click at [78, 1] on div "Pizzas" at bounding box center [64, 7] width 80 height 18
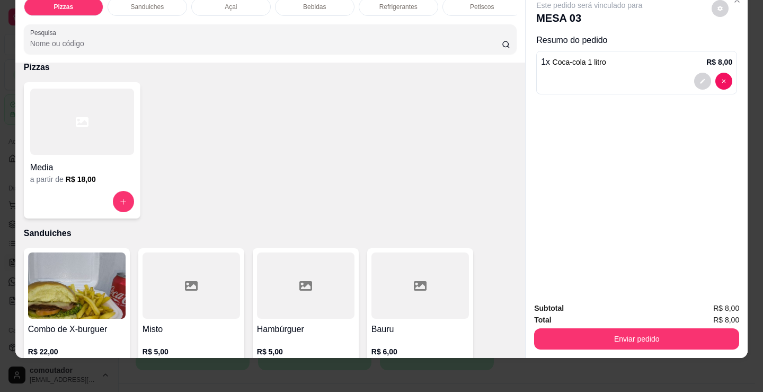
scroll to position [48, 0]
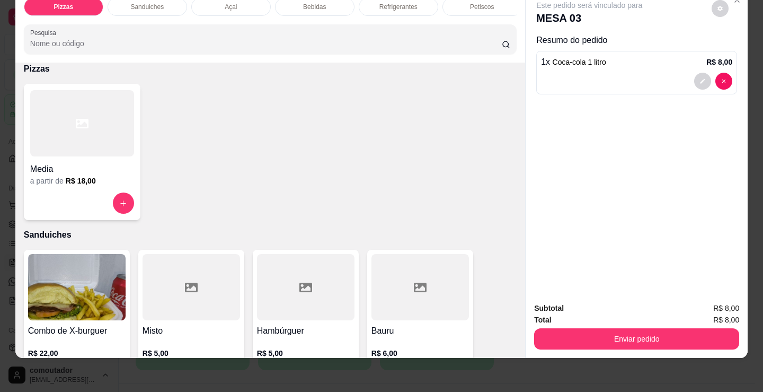
click at [81, 149] on div at bounding box center [82, 123] width 104 height 66
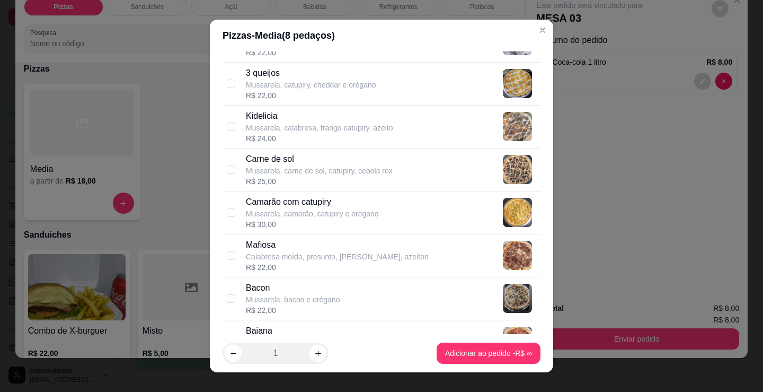
scroll to position [530, 0]
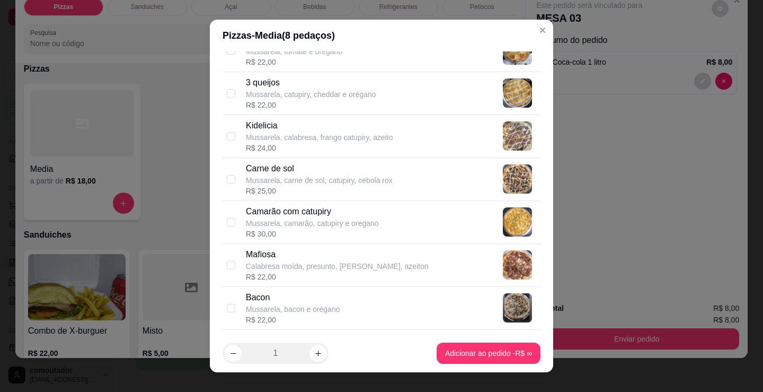
click at [416, 143] on div "Kidelicia Mussarela, calabresa, frango catupiry, azeito R$ 24,00" at bounding box center [391, 136] width 290 height 34
checkbox input "true"
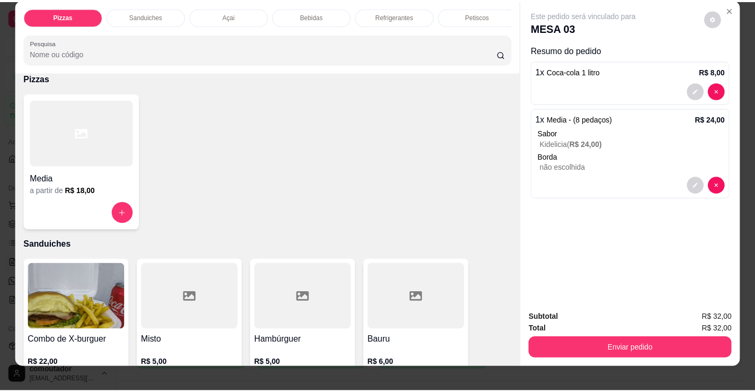
scroll to position [0, 0]
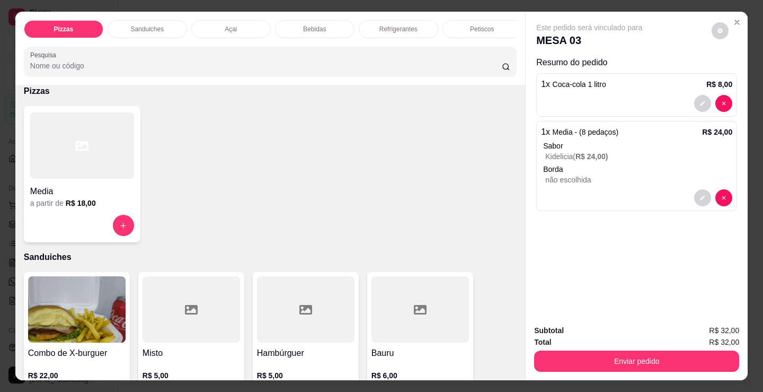
click at [601, 350] on button "Enviar pedido" at bounding box center [636, 360] width 205 height 21
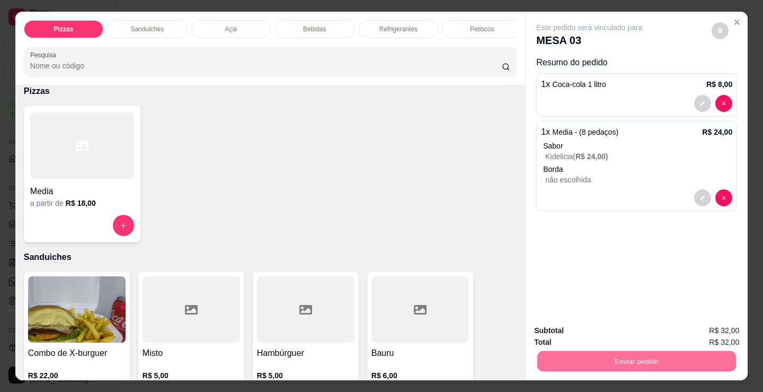
click at [639, 330] on button "Registrar cliente" at bounding box center [641, 331] width 68 height 20
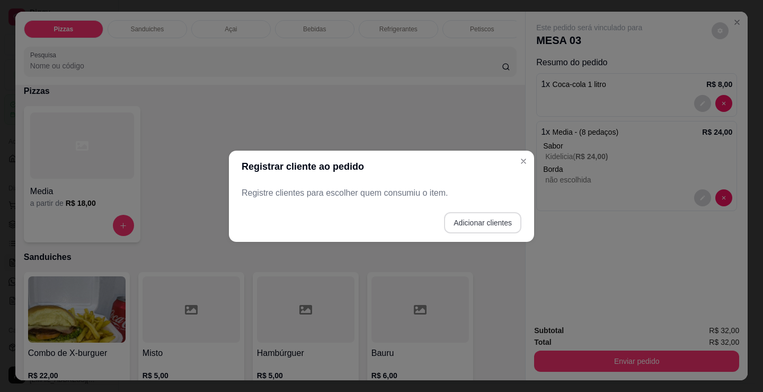
click at [461, 222] on button "Adicionar clientes" at bounding box center [482, 222] width 77 height 21
click at [380, 202] on input "Nome do cliente" at bounding box center [381, 196] width 267 height 11
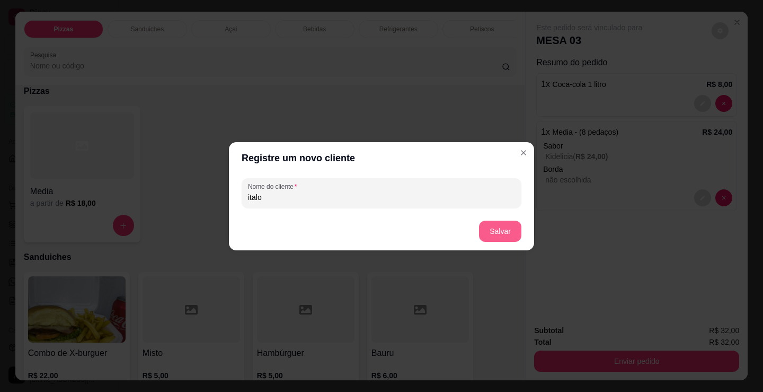
type input "italo"
click at [511, 234] on button "Salvar" at bounding box center [500, 230] width 42 height 21
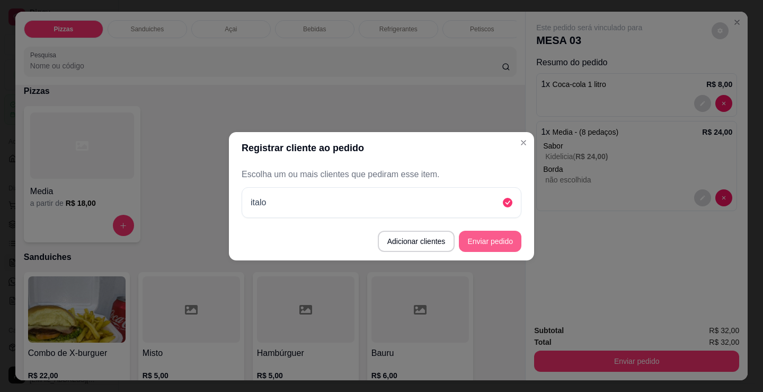
click at [493, 246] on button "Enviar pedido" at bounding box center [490, 241] width 63 height 21
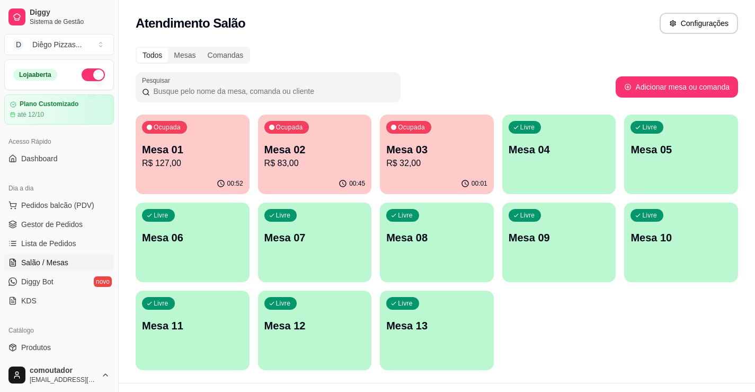
click at [572, 307] on div "Ocupada Mesa 01 R$ 127,00 00:52 Ocupada Mesa 02 R$ 83,00 00:45 Ocupada Mesa 03 …" at bounding box center [437, 241] width 603 height 255
click at [42, 242] on span "Lista de Pedidos" at bounding box center [48, 243] width 55 height 11
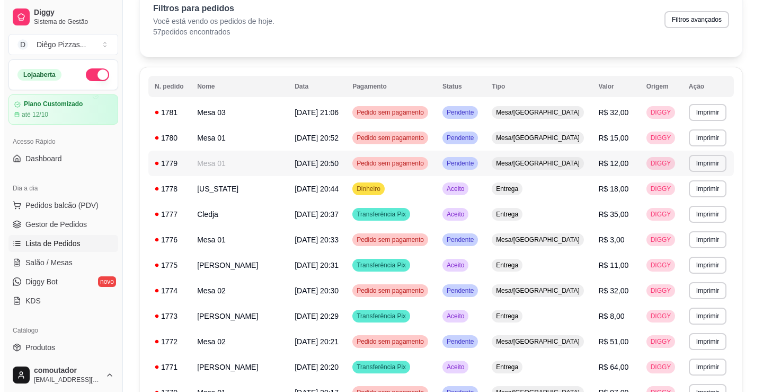
scroll to position [53, 0]
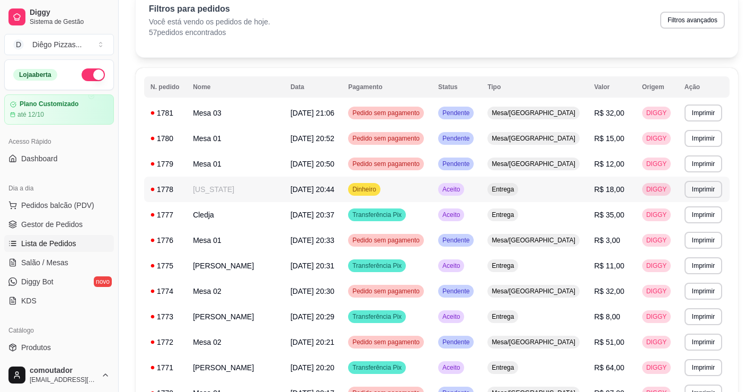
click at [253, 192] on td "[US_STATE]" at bounding box center [236, 188] width 98 height 25
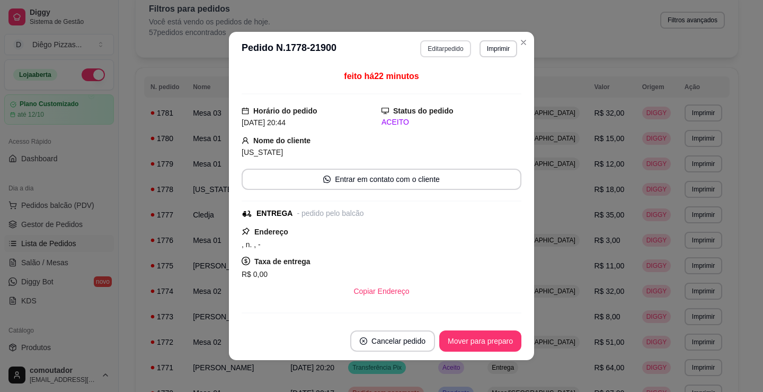
click at [430, 49] on button "Editar pedido" at bounding box center [445, 48] width 50 height 17
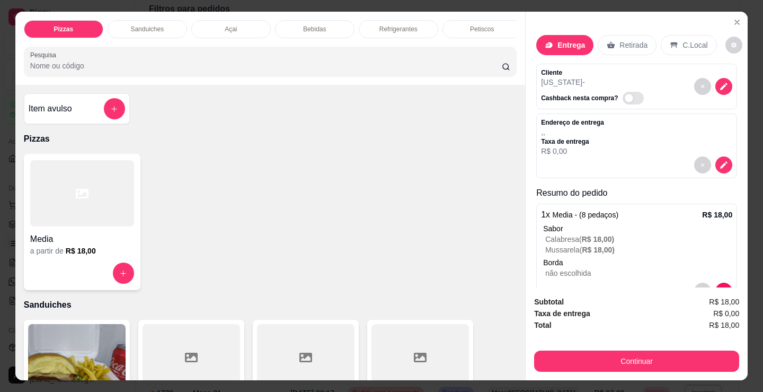
click at [462, 28] on div "Petiscos" at bounding box center [483, 29] width 80 height 18
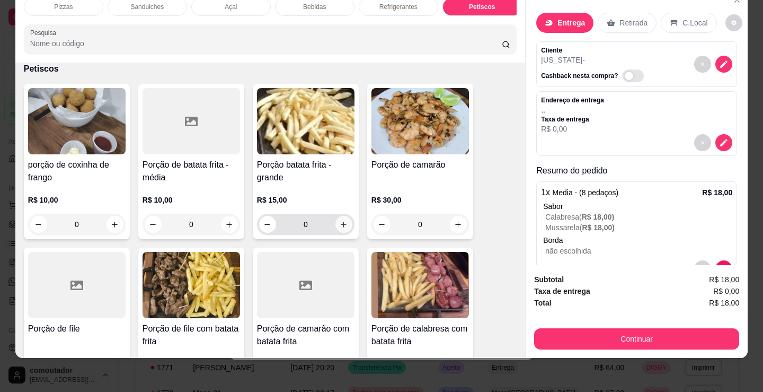
click at [343, 222] on icon "increase-product-quantity" at bounding box center [344, 224] width 8 height 8
type input "1"
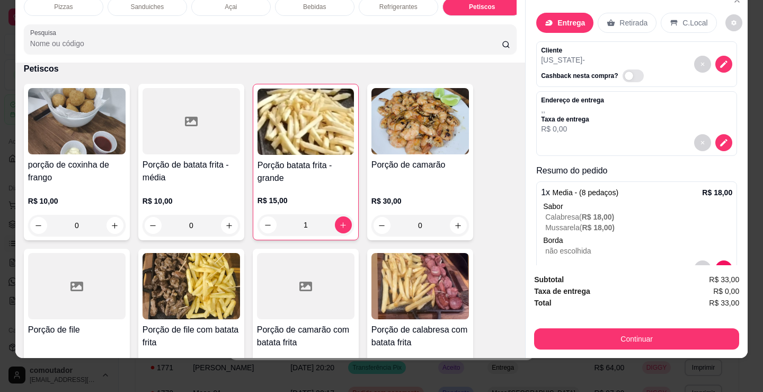
click at [638, 325] on div "Continuar" at bounding box center [636, 337] width 205 height 24
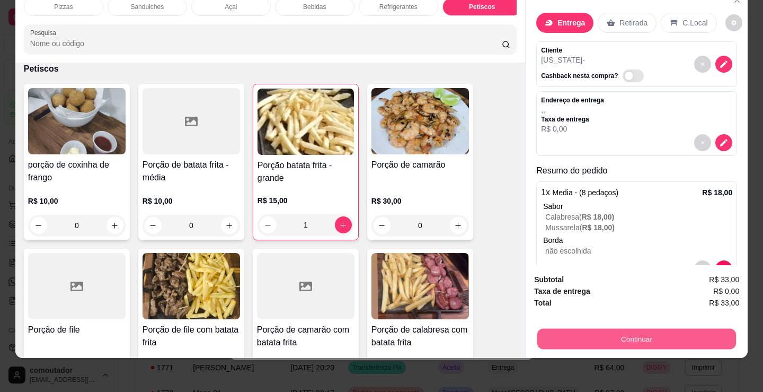
click at [650, 333] on button "Continuar" at bounding box center [636, 338] width 199 height 21
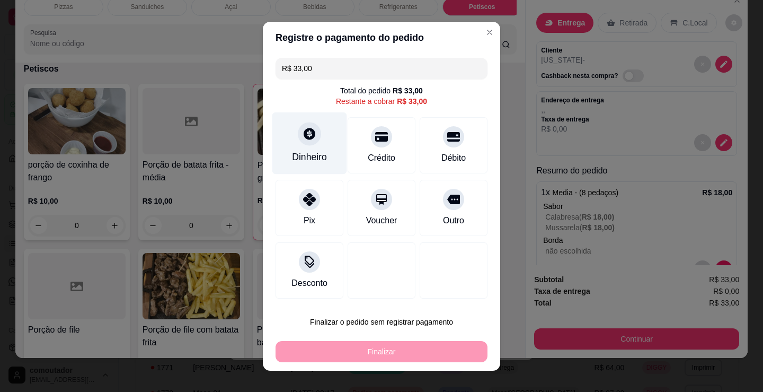
click at [304, 146] on div "Dinheiro" at bounding box center [309, 143] width 75 height 62
click at [336, 184] on input "0,00" at bounding box center [382, 185] width 212 height 21
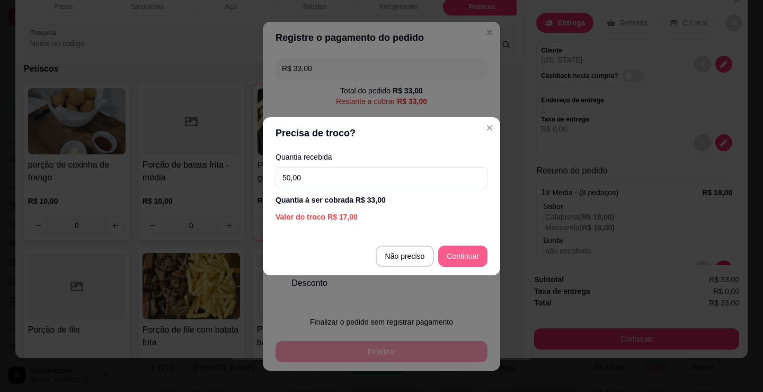
type input "50,00"
type input "R$ 0,00"
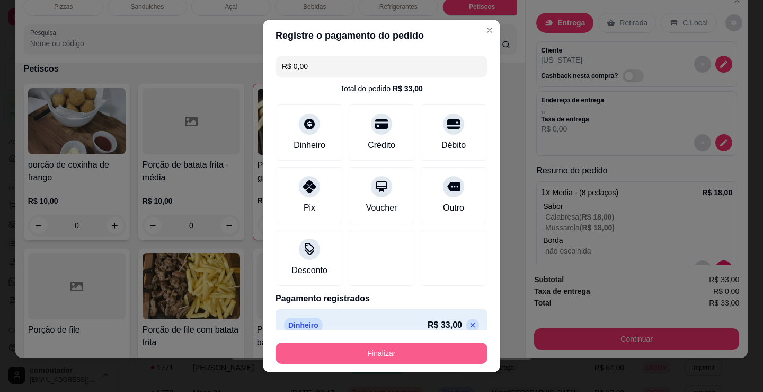
click at [436, 351] on button "Finalizar" at bounding box center [382, 352] width 212 height 21
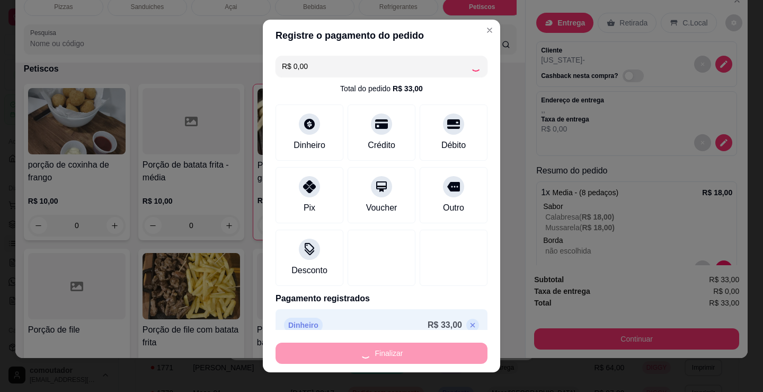
type input "0"
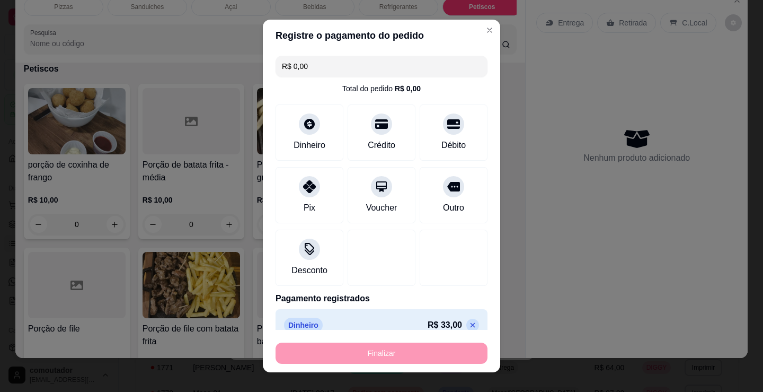
type input "-R$ 33,00"
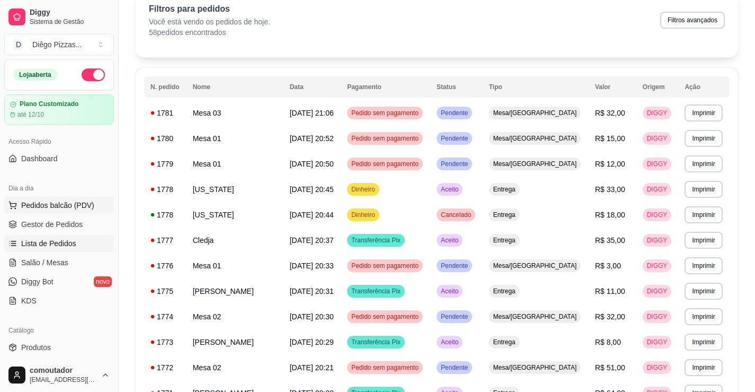
click at [30, 211] on button "Pedidos balcão (PDV)" at bounding box center [59, 205] width 110 height 17
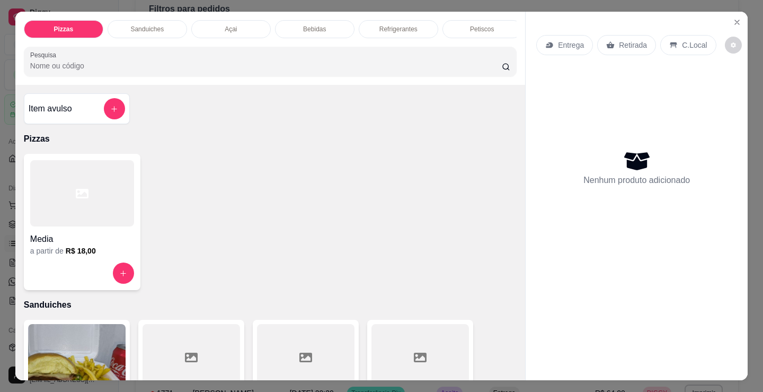
click at [58, 206] on div at bounding box center [82, 193] width 104 height 66
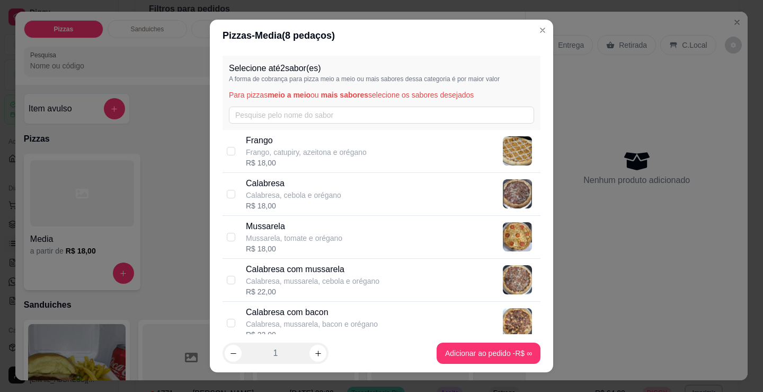
click at [295, 207] on div "R$ 18,00" at bounding box center [293, 205] width 95 height 11
checkbox input "true"
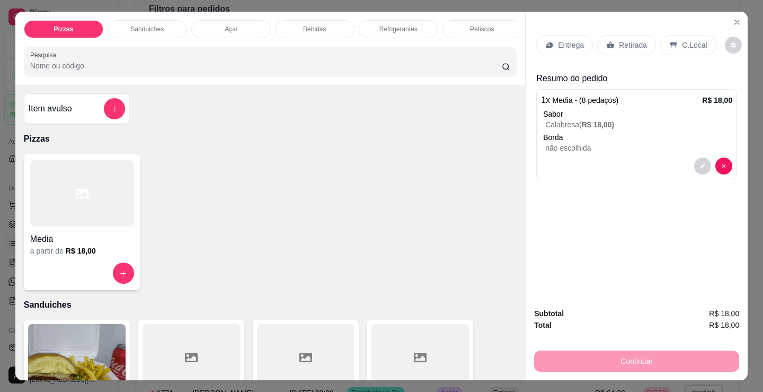
click at [89, 133] on div "Item avulso Pizzas Media a partir de R$ 18,00 Sanduiches Combo de X-burguer R$ …" at bounding box center [270, 232] width 510 height 295
click at [104, 119] on div at bounding box center [114, 108] width 21 height 21
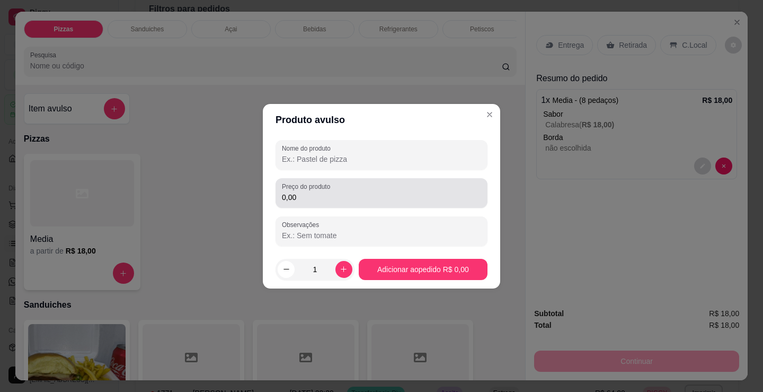
drag, startPoint x: 380, startPoint y: 180, endPoint x: 378, endPoint y: 188, distance: 7.6
click at [380, 184] on div "Preço do produto 0,00" at bounding box center [382, 193] width 212 height 30
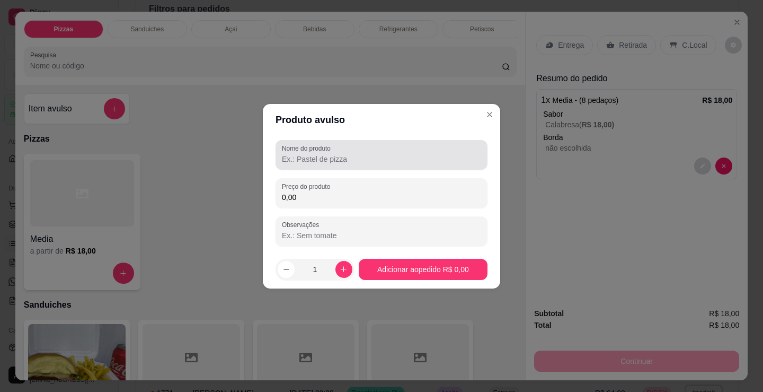
click at [381, 165] on div at bounding box center [381, 154] width 199 height 21
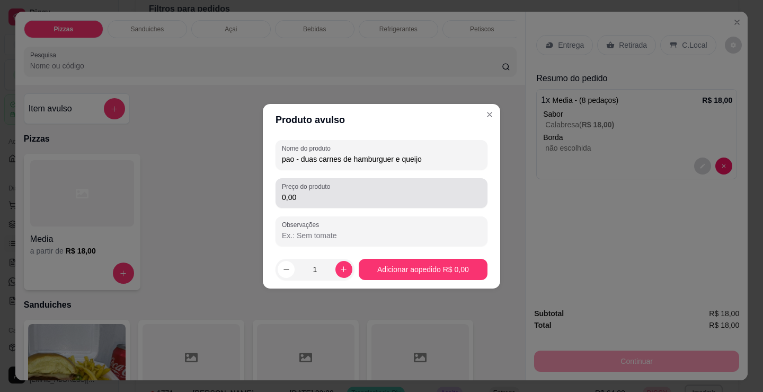
type input "pao - duas carnes de hamburguer e queijo"
click at [351, 189] on div "0,00" at bounding box center [381, 192] width 199 height 21
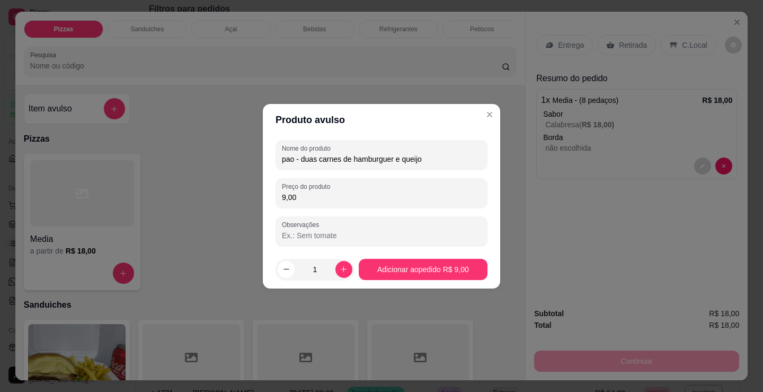
type input "9,00"
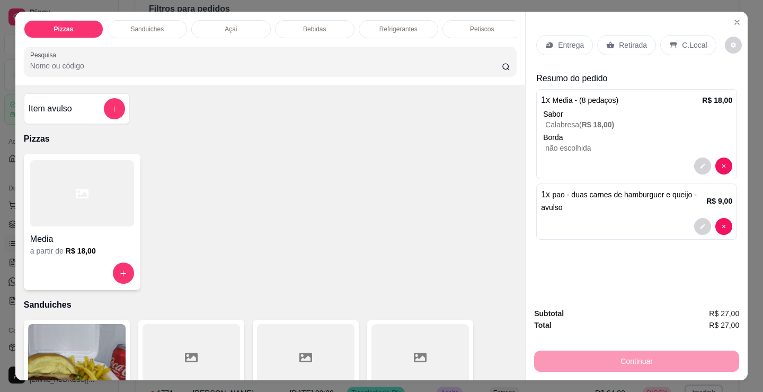
click at [561, 43] on p "Entrega" at bounding box center [571, 45] width 26 height 11
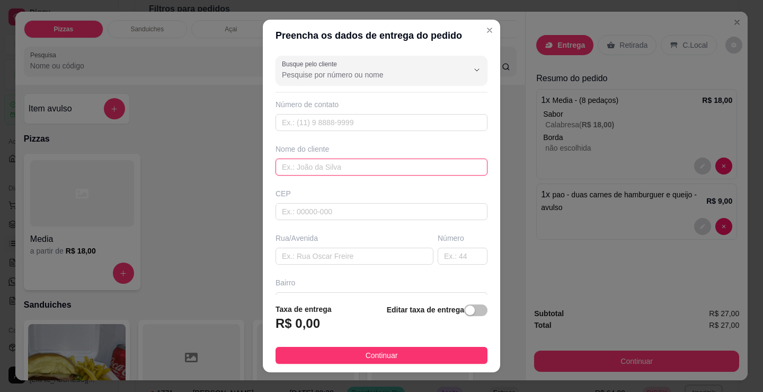
click at [305, 175] on input "text" at bounding box center [382, 166] width 212 height 17
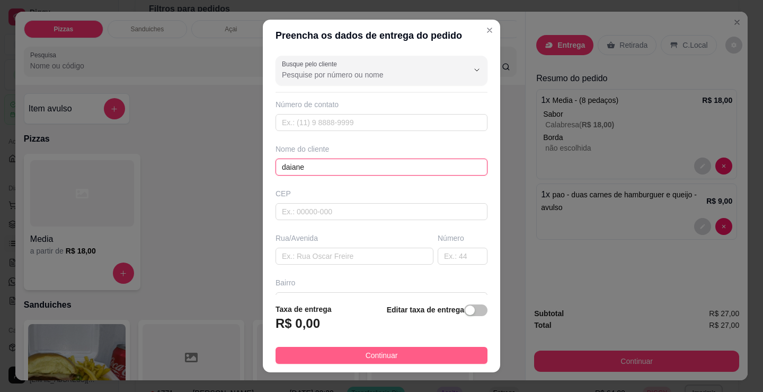
type input "daiane"
click at [439, 355] on button "Continuar" at bounding box center [382, 355] width 212 height 17
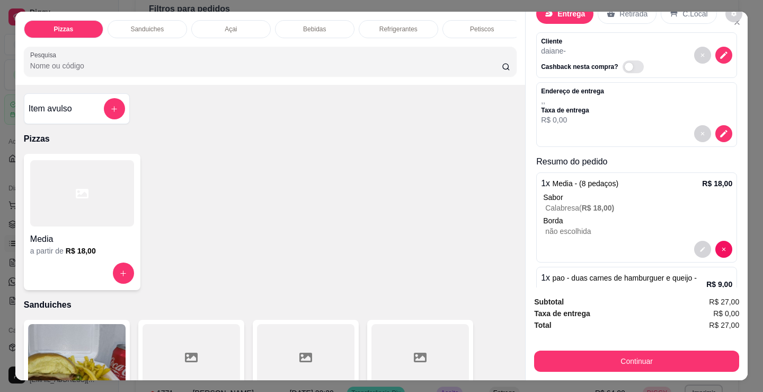
scroll to position [82, 0]
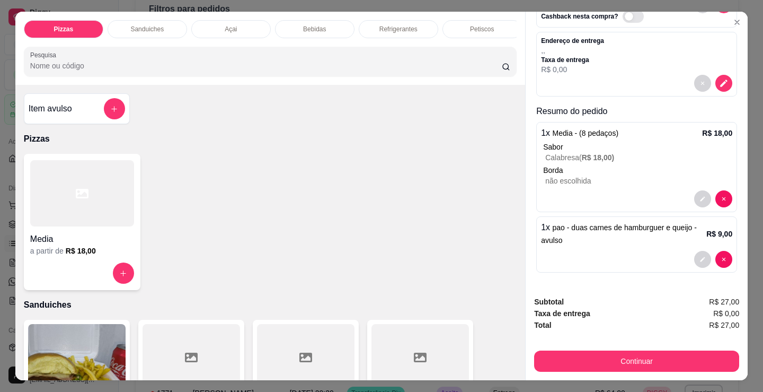
click at [606, 233] on p "1 x pao - duas carnes de hamburguer e queijo - avulso" at bounding box center [623, 233] width 165 height 25
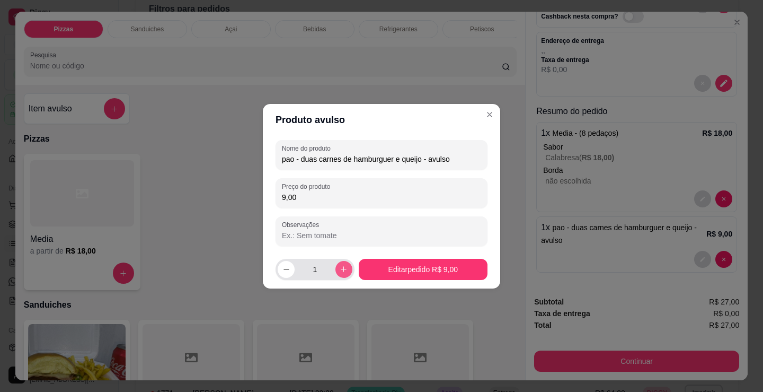
click at [342, 268] on icon "increase-product-quantity" at bounding box center [344, 269] width 8 height 8
type input "2"
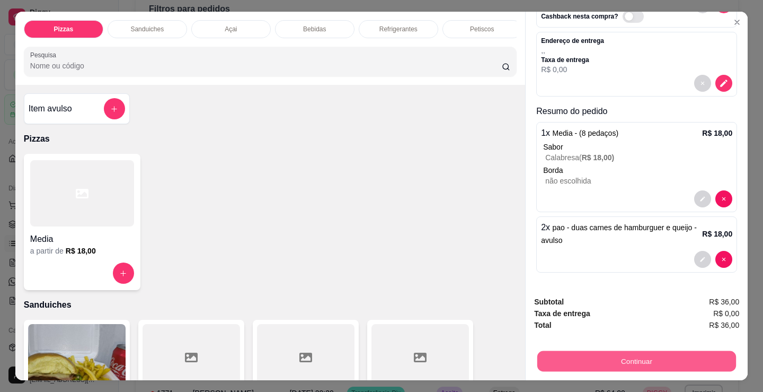
click at [626, 359] on button "Continuar" at bounding box center [636, 360] width 199 height 21
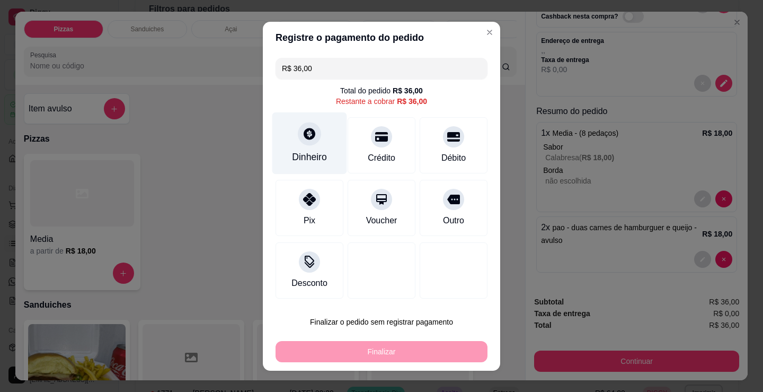
click at [307, 154] on div "Dinheiro" at bounding box center [309, 157] width 35 height 14
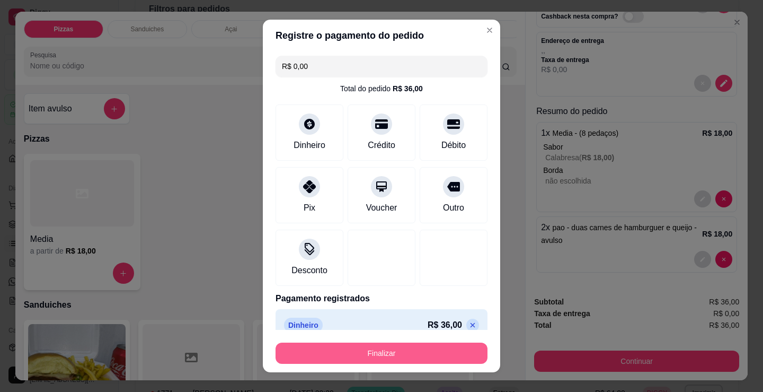
click at [384, 354] on button "Finalizar" at bounding box center [382, 352] width 212 height 21
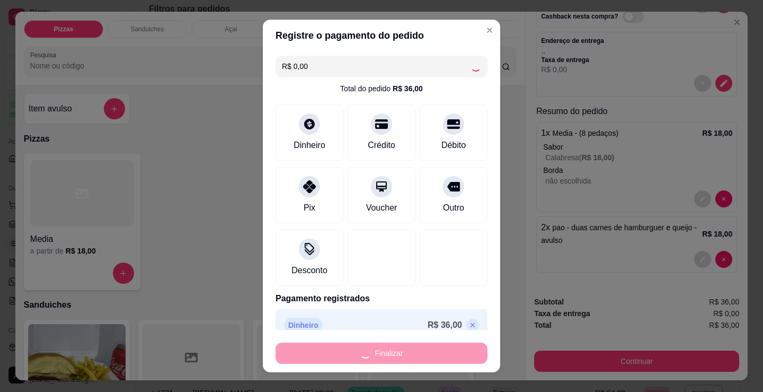
type input "-R$ 36,00"
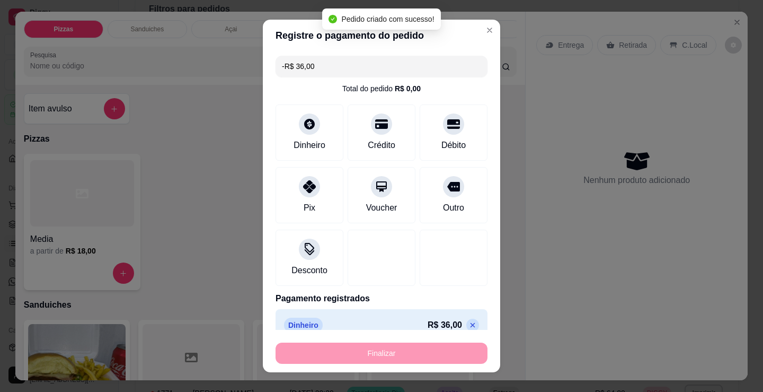
scroll to position [0, 0]
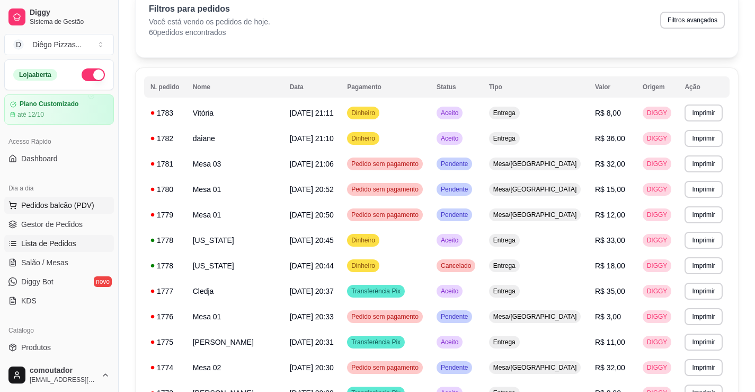
click at [78, 209] on span "Pedidos balcão (PDV)" at bounding box center [57, 205] width 73 height 11
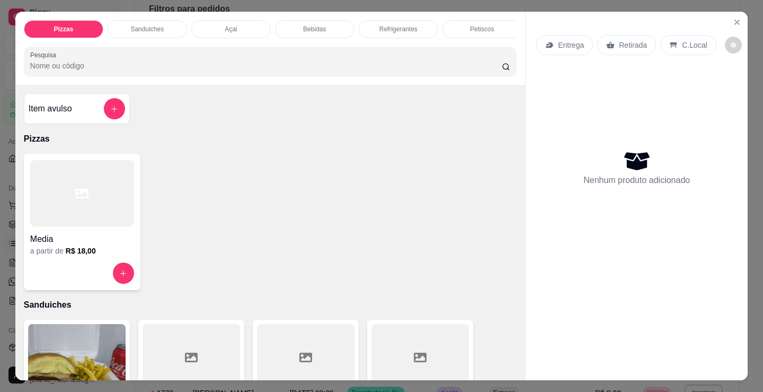
click at [59, 202] on div at bounding box center [82, 193] width 104 height 66
click at [481, 25] on p "Petiscos" at bounding box center [482, 29] width 24 height 8
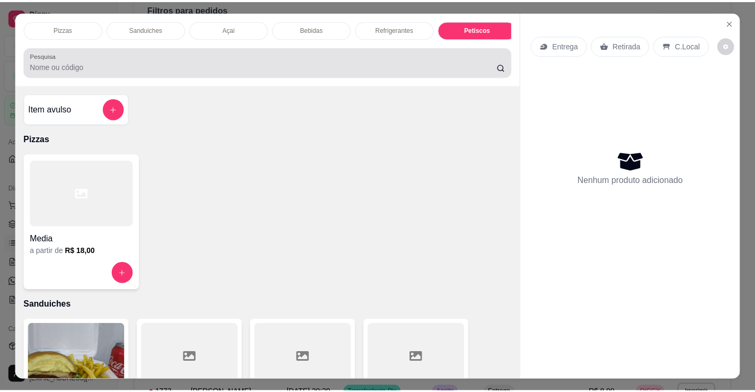
scroll to position [26, 0]
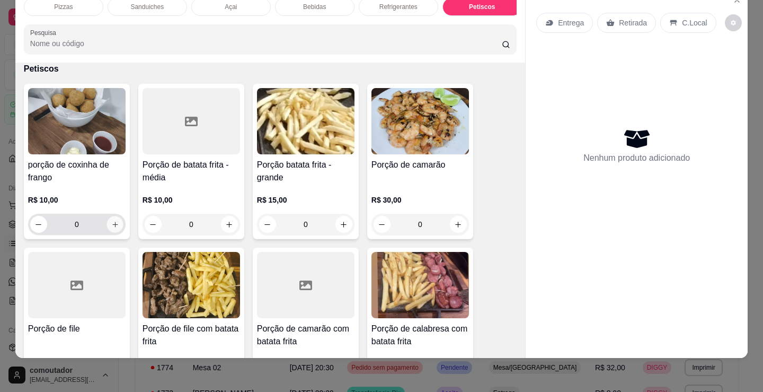
click at [107, 226] on button "increase-product-quantity" at bounding box center [115, 224] width 16 height 16
type input "2"
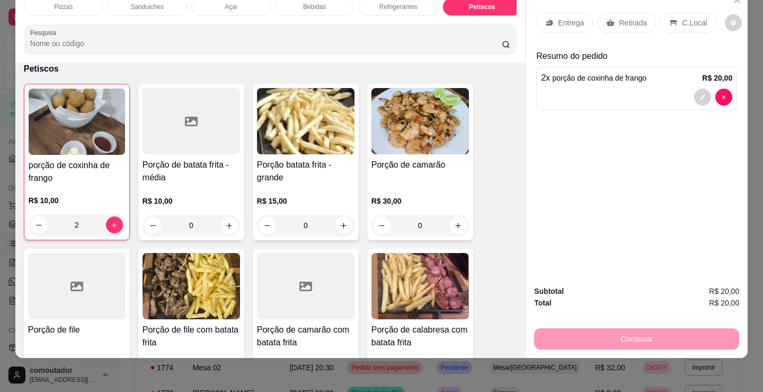
click at [573, 17] on p "Entrega" at bounding box center [571, 22] width 26 height 11
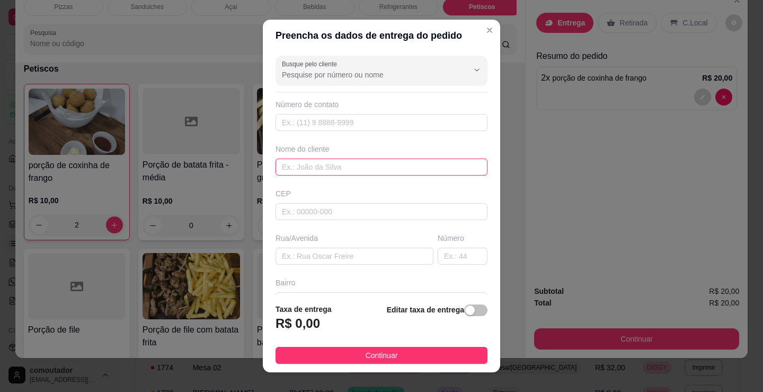
click at [317, 167] on input "text" at bounding box center [382, 166] width 212 height 17
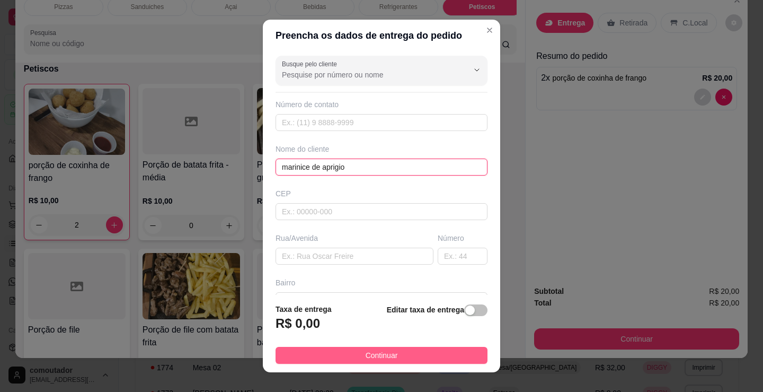
type input "marinice de aprigio"
drag, startPoint x: 368, startPoint y: 354, endPoint x: 527, endPoint y: 297, distance: 168.8
click at [369, 354] on span "Continuar" at bounding box center [382, 355] width 32 height 12
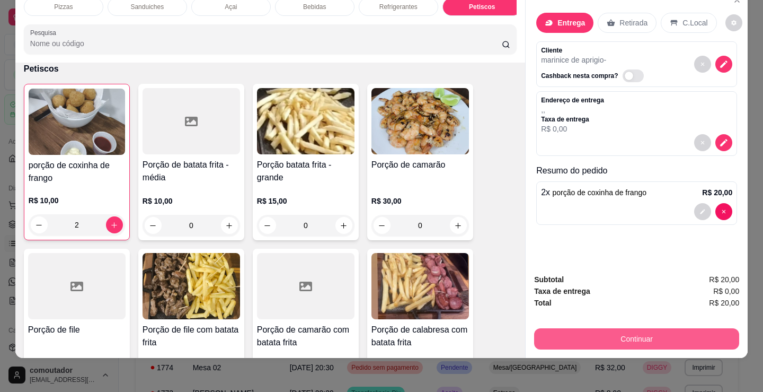
click at [573, 330] on button "Continuar" at bounding box center [636, 338] width 205 height 21
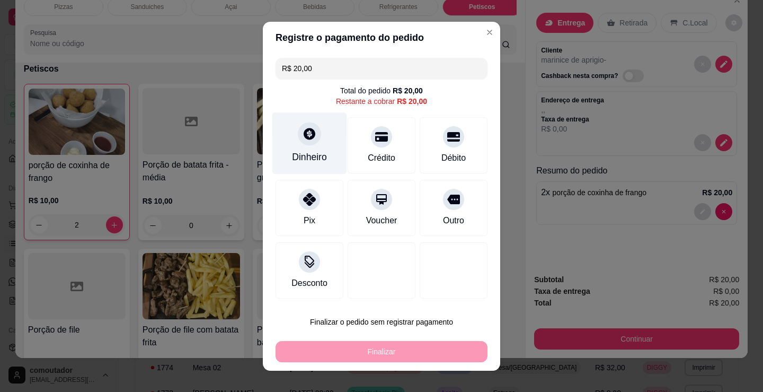
click at [316, 138] on div "Dinheiro" at bounding box center [309, 143] width 75 height 62
click at [393, 196] on input "0,00" at bounding box center [381, 185] width 213 height 21
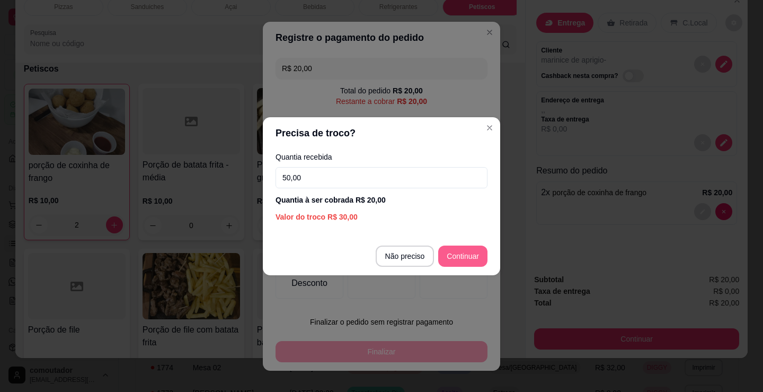
type input "50,00"
type input "R$ 0,00"
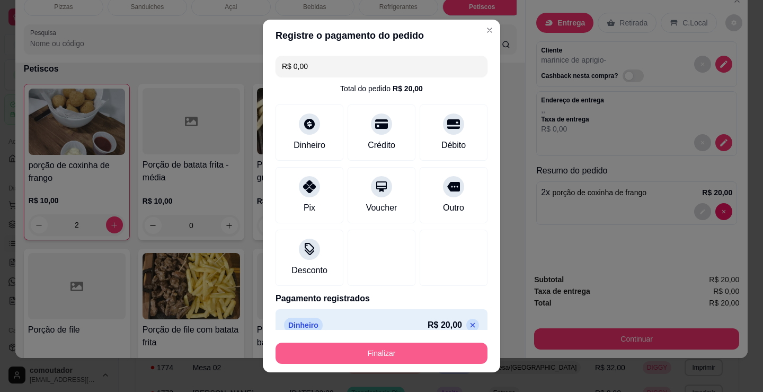
click at [436, 351] on button "Finalizar" at bounding box center [382, 352] width 212 height 21
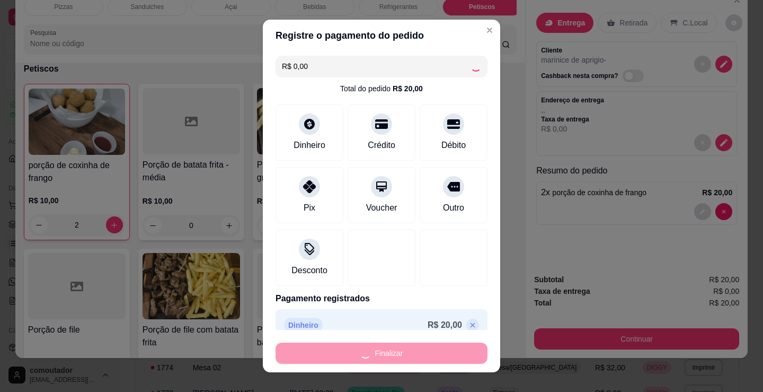
type input "0"
type input "-R$ 20,00"
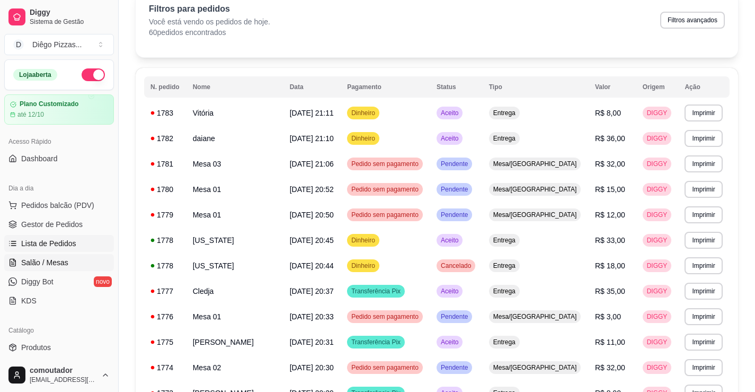
click at [66, 257] on link "Salão / Mesas" at bounding box center [59, 262] width 110 height 17
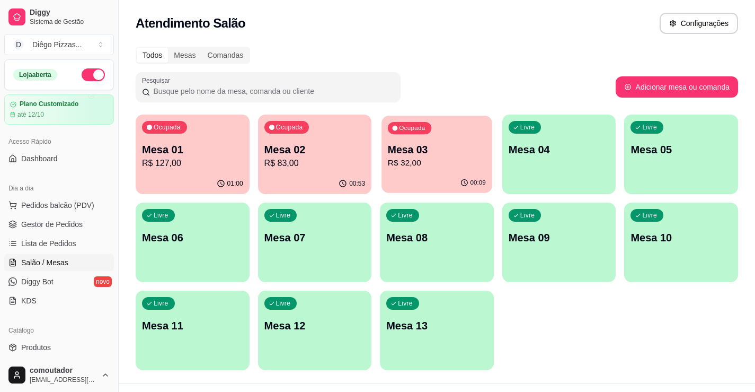
click at [417, 144] on p "Mesa 03" at bounding box center [437, 150] width 98 height 14
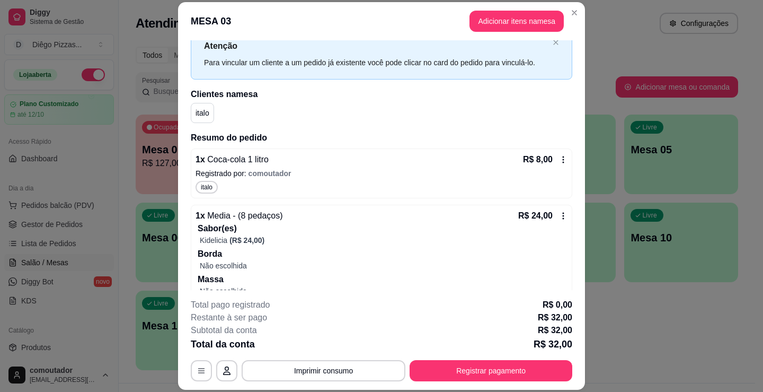
scroll to position [78, 0]
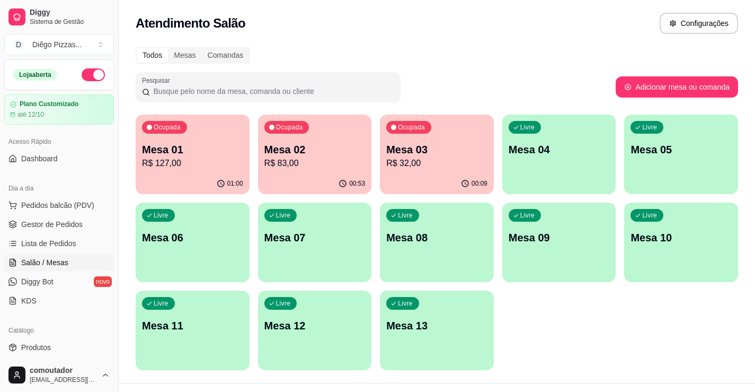
click at [247, 151] on div "Ocupada Mesa 01 R$ 127,00" at bounding box center [193, 143] width 114 height 59
click at [305, 149] on p "Mesa 02" at bounding box center [314, 149] width 101 height 15
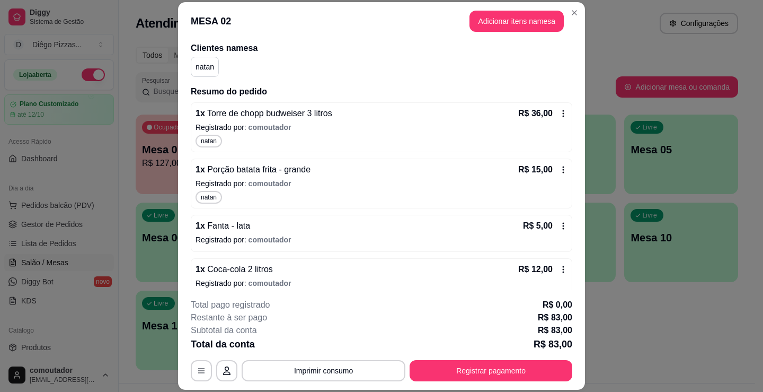
scroll to position [29, 0]
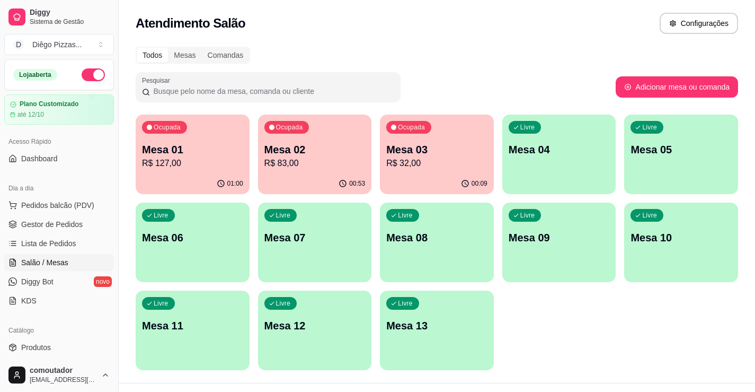
click at [174, 167] on p "R$ 127,00" at bounding box center [192, 163] width 101 height 13
click at [559, 161] on div "Livre Mesa 04" at bounding box center [559, 147] width 114 height 67
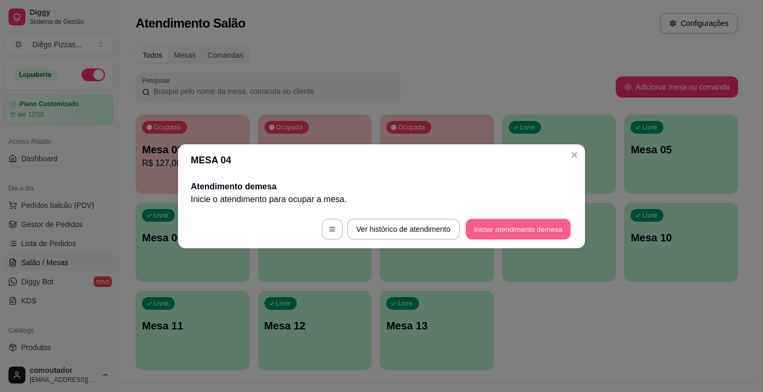
click at [535, 230] on button "Iniciar atendimento de mesa" at bounding box center [518, 228] width 105 height 21
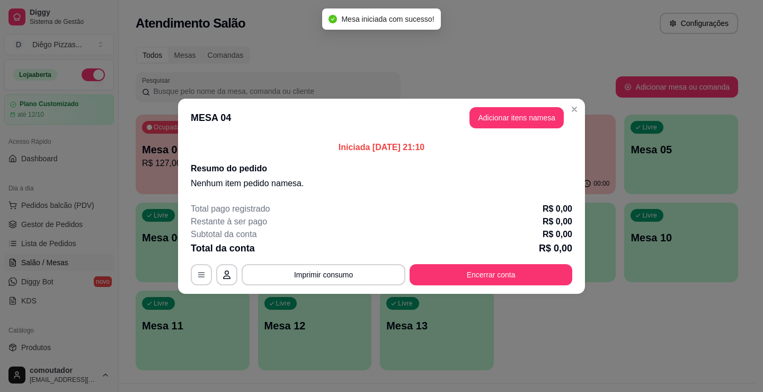
click at [526, 124] on button "Adicionar itens na mesa" at bounding box center [517, 117] width 94 height 21
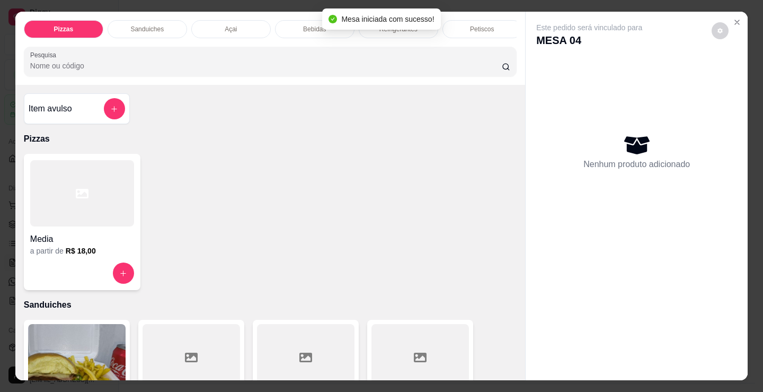
click at [62, 196] on div at bounding box center [82, 193] width 104 height 66
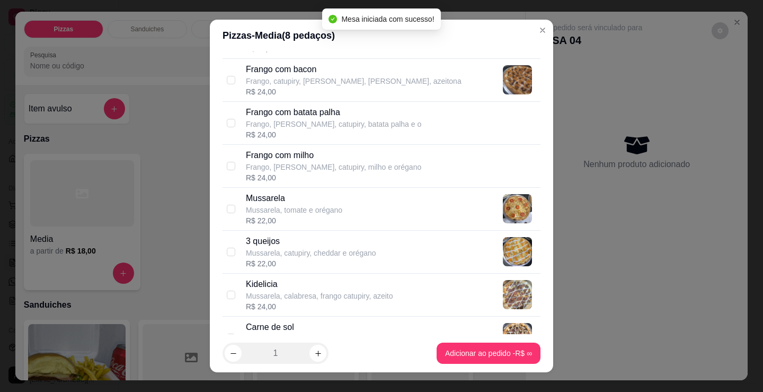
scroll to position [424, 0]
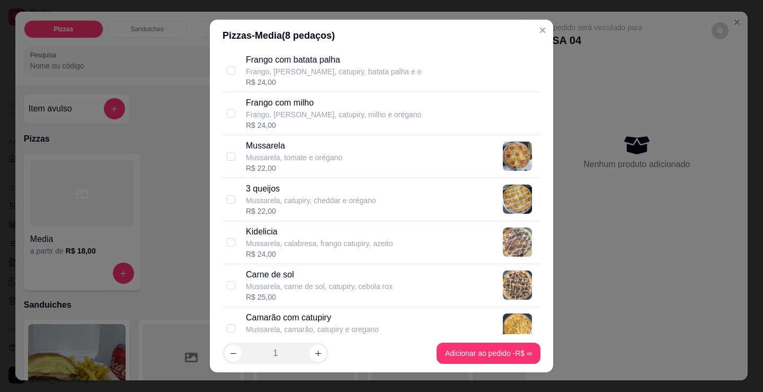
click at [379, 272] on p "Carne de sol" at bounding box center [319, 274] width 147 height 13
checkbox input "true"
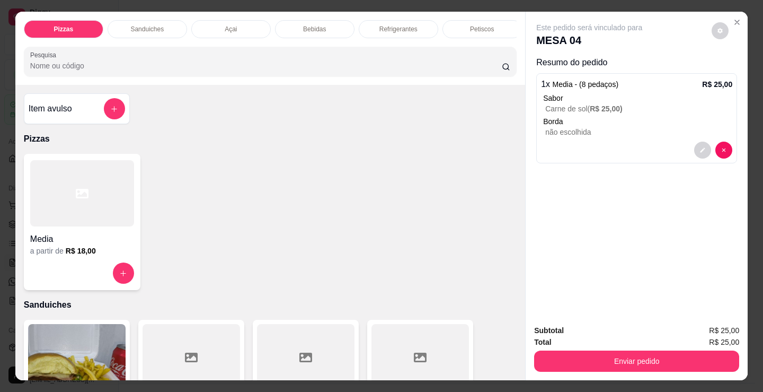
click at [388, 25] on p "Refrigerantes" at bounding box center [398, 29] width 38 height 8
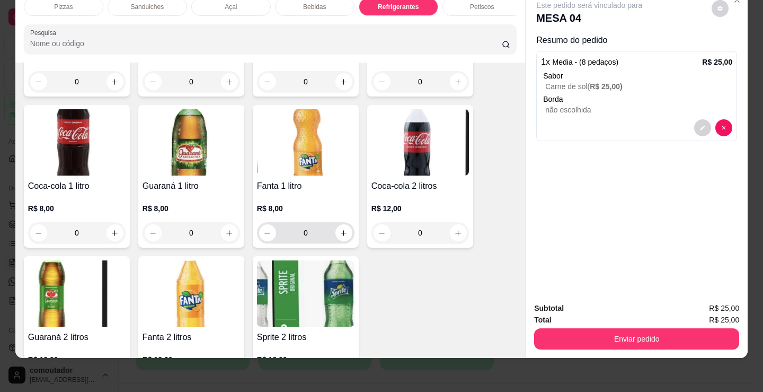
scroll to position [3222, 0]
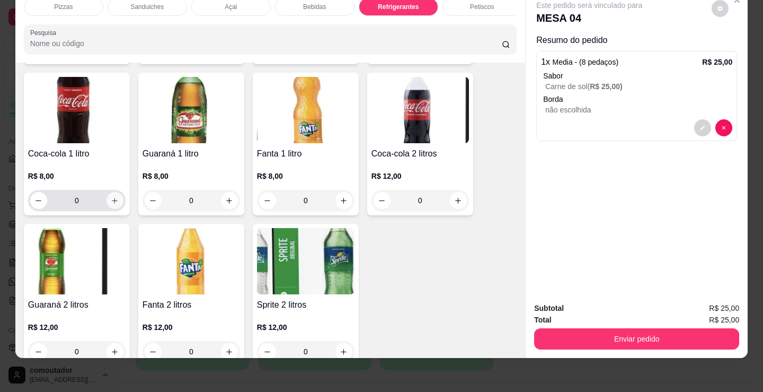
click at [111, 199] on icon "increase-product-quantity" at bounding box center [115, 201] width 8 height 8
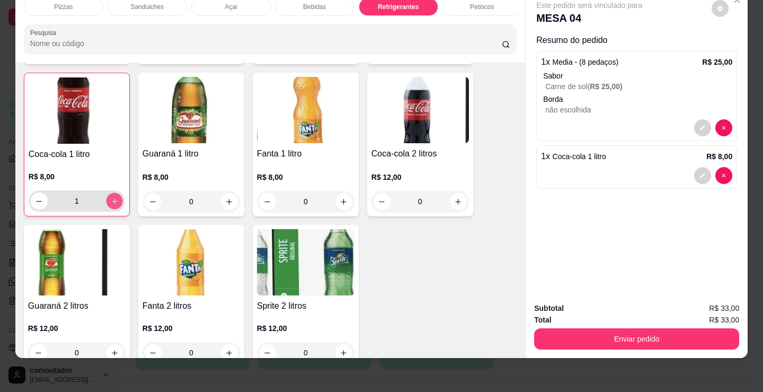
click at [111, 199] on icon "increase-product-quantity" at bounding box center [115, 201] width 8 height 8
type input "2"
click at [173, 5] on div "Sanduiches" at bounding box center [148, 7] width 80 height 18
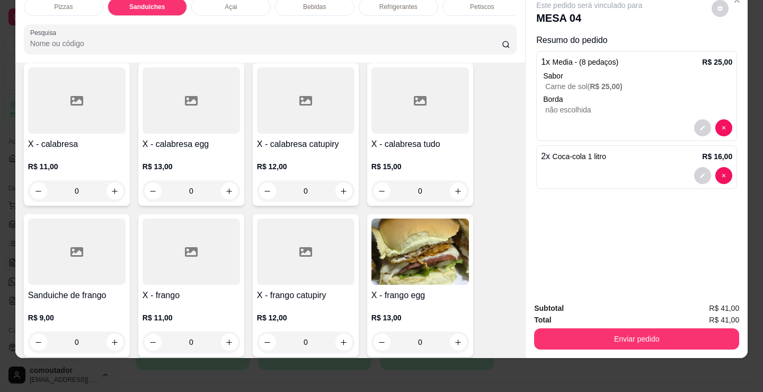
scroll to position [532, 0]
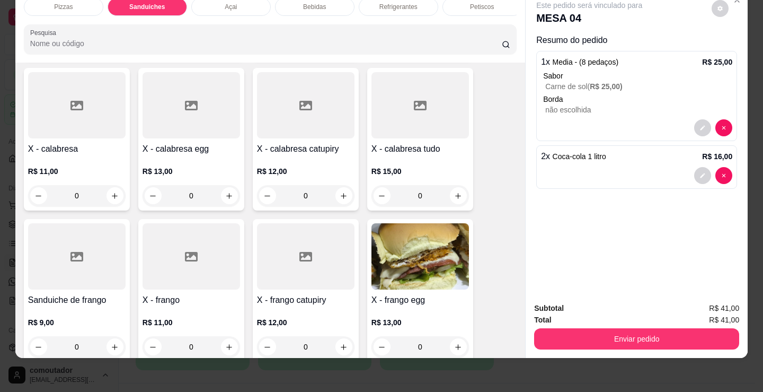
click at [437, 151] on h4 "X - calabresa tudo" at bounding box center [421, 149] width 98 height 13
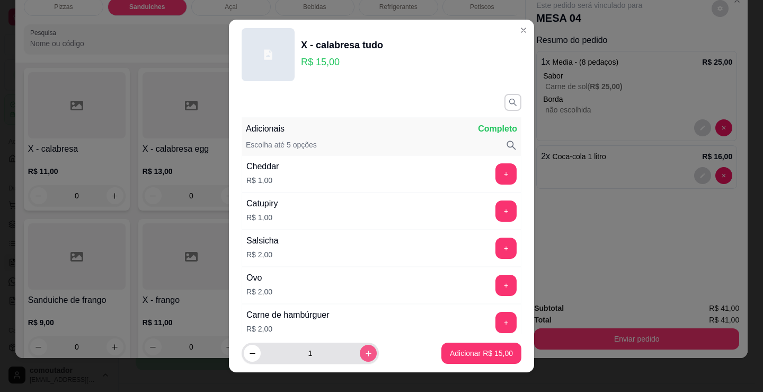
click at [360, 354] on button "increase-product-quantity" at bounding box center [368, 353] width 17 height 17
click at [365, 350] on icon "increase-product-quantity" at bounding box center [369, 353] width 8 height 8
type input "5"
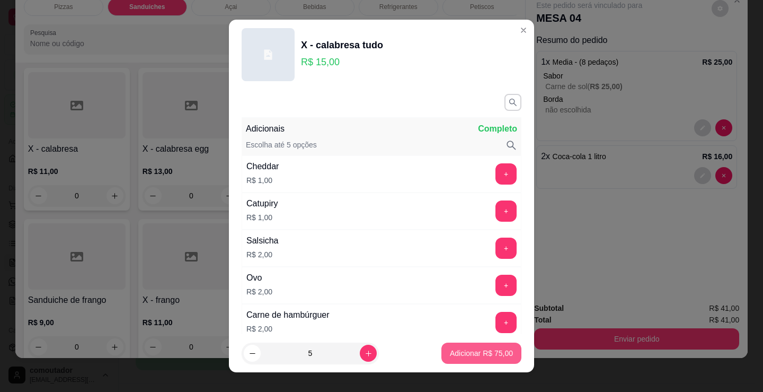
click at [482, 358] on p "Adicionar R$ 75,00" at bounding box center [481, 353] width 63 height 11
type input "5"
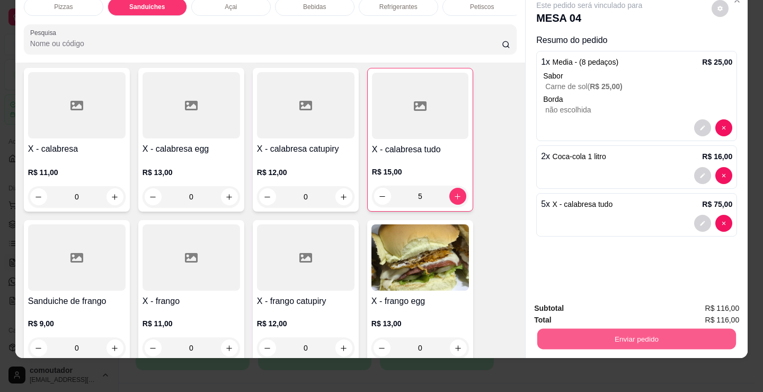
click at [623, 328] on button "Enviar pedido" at bounding box center [636, 338] width 199 height 21
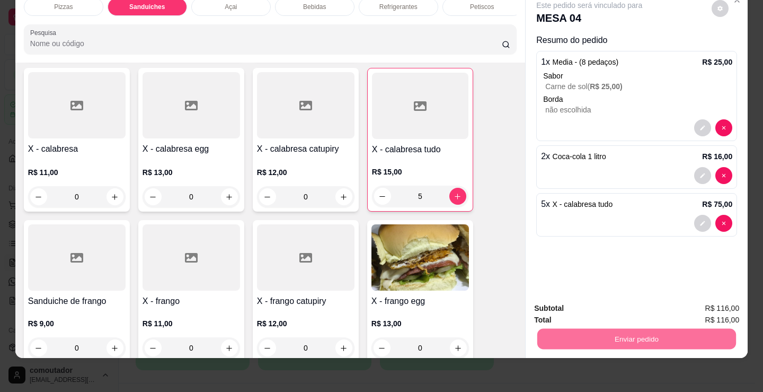
click at [714, 306] on button "Enviar pedido" at bounding box center [712, 305] width 58 height 20
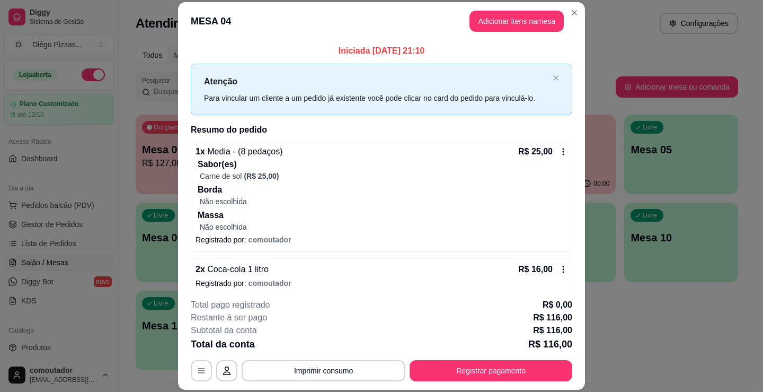
click at [326, 367] on button "Imprimir consumo" at bounding box center [324, 370] width 164 height 21
click at [337, 346] on button "IMPRESSORA" at bounding box center [323, 346] width 77 height 17
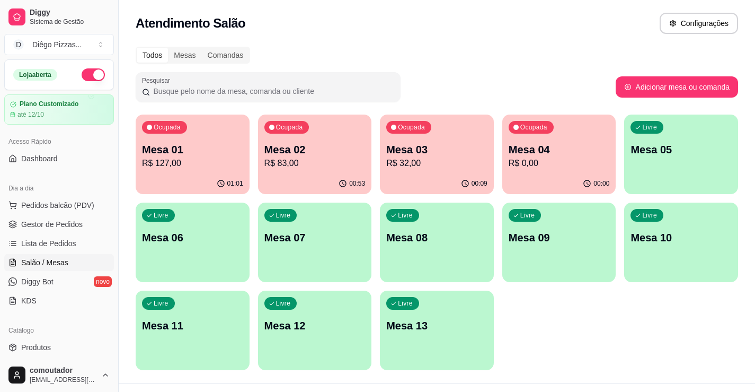
click at [198, 172] on div "Ocupada Mesa 01 R$ 127,00" at bounding box center [193, 143] width 114 height 59
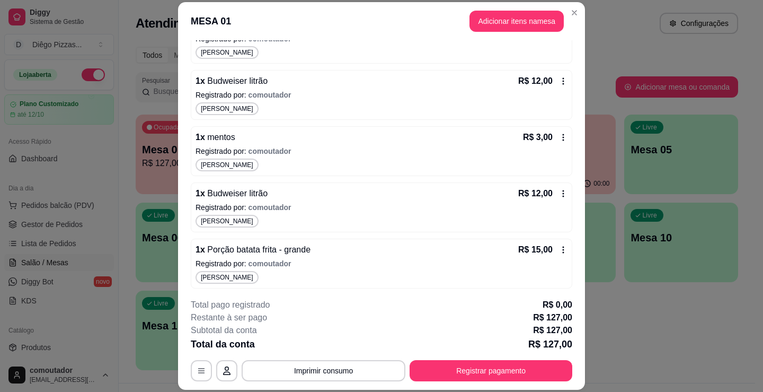
scroll to position [595, 0]
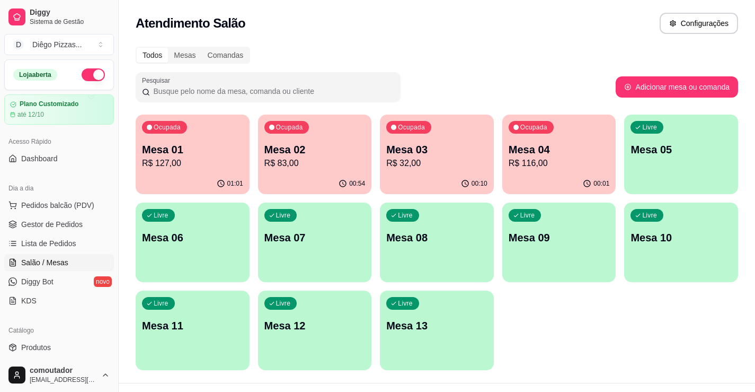
click at [541, 152] on p "Mesa 04" at bounding box center [559, 149] width 101 height 15
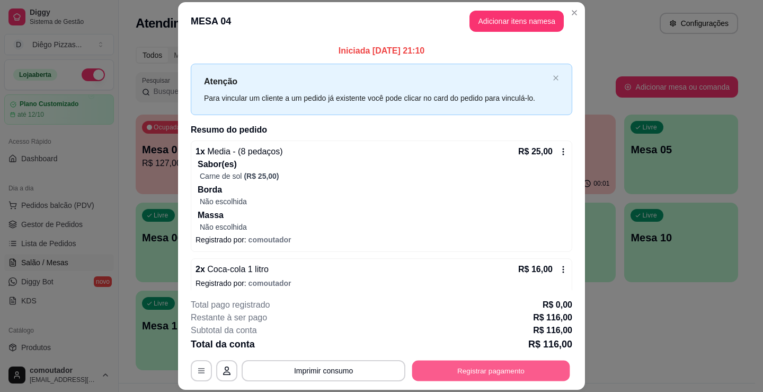
click at [518, 375] on button "Registrar pagamento" at bounding box center [491, 370] width 158 height 21
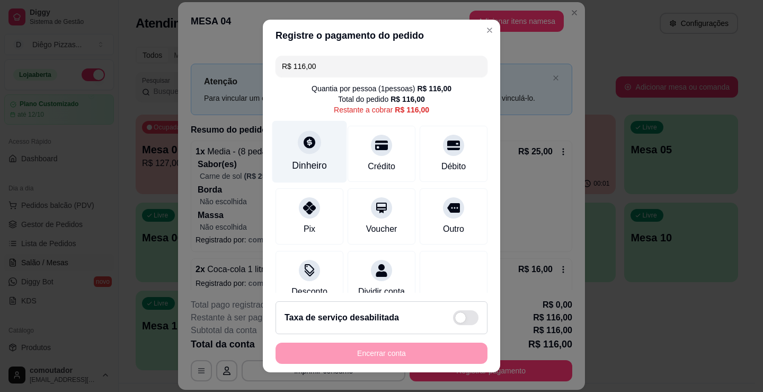
click at [303, 154] on div "Dinheiro" at bounding box center [309, 152] width 75 height 62
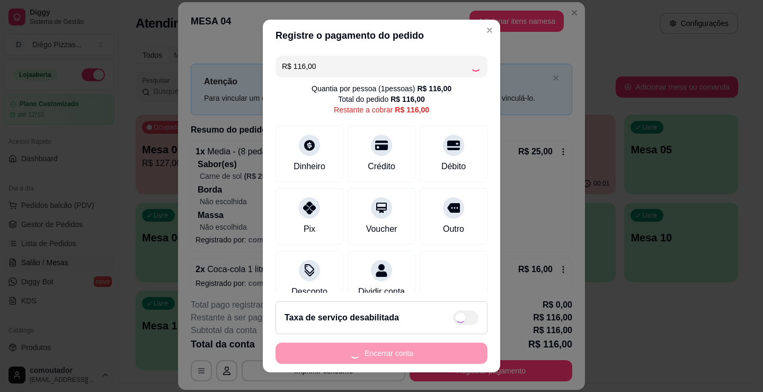
type input "R$ 0,00"
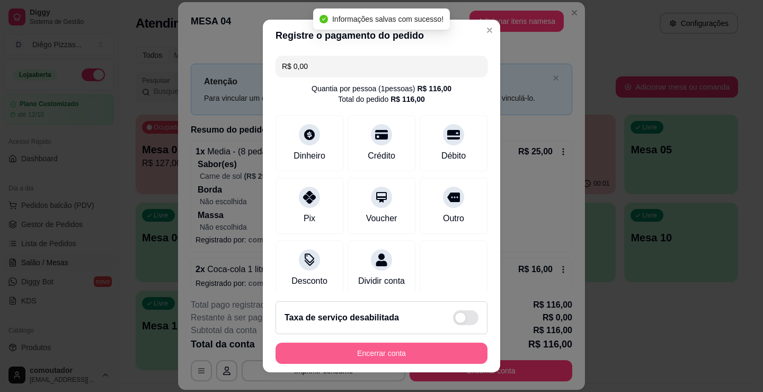
click at [397, 347] on button "Encerrar conta" at bounding box center [382, 352] width 212 height 21
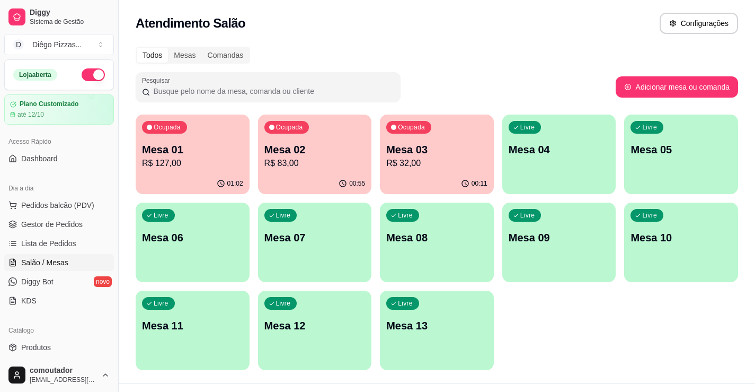
click at [445, 143] on p "Mesa 03" at bounding box center [436, 149] width 101 height 15
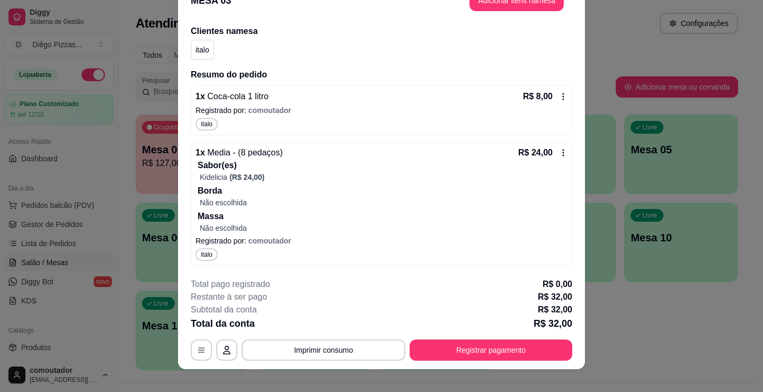
scroll to position [32, 0]
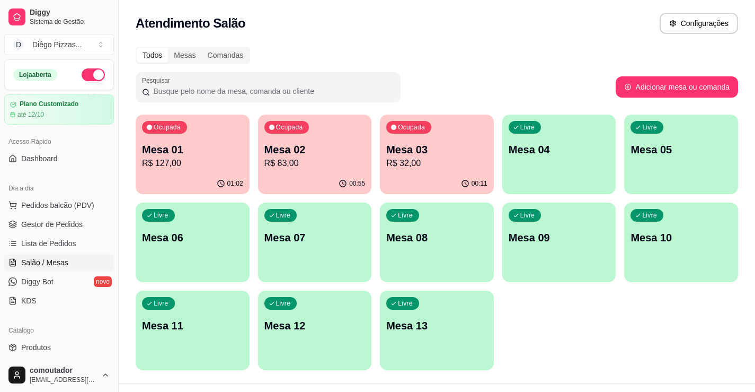
click at [289, 132] on div "Ocupada" at bounding box center [286, 127] width 45 height 13
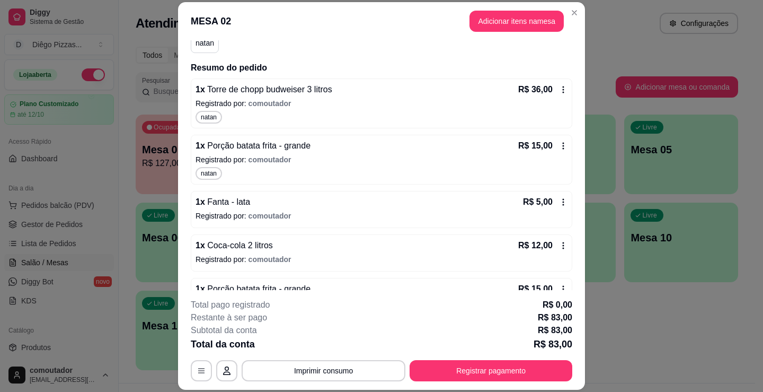
scroll to position [82, 0]
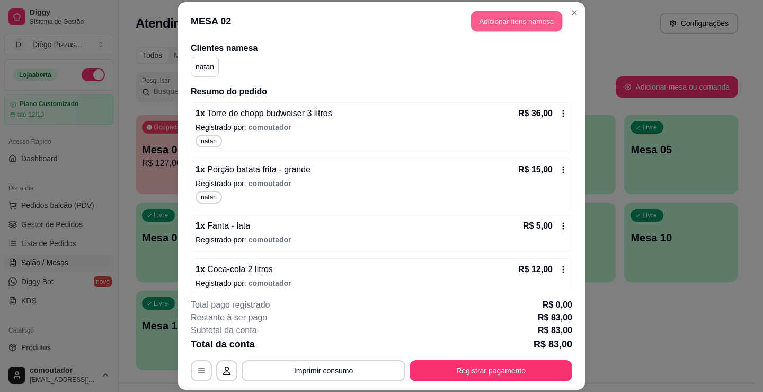
click at [493, 16] on button "Adicionar itens na mesa" at bounding box center [516, 21] width 91 height 21
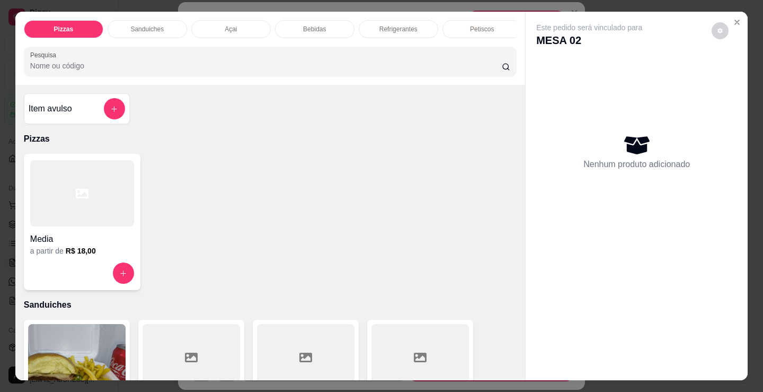
click at [388, 27] on p "Refrigerantes" at bounding box center [398, 29] width 38 height 8
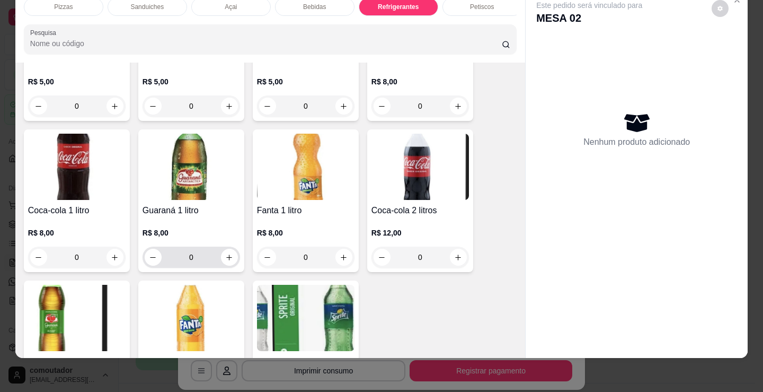
scroll to position [3169, 0]
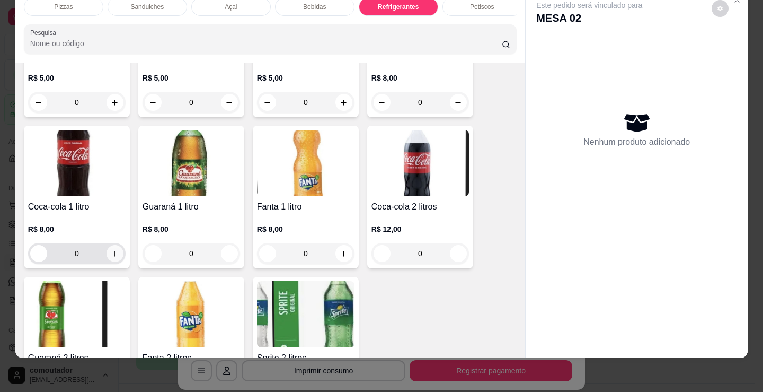
click at [111, 252] on icon "increase-product-quantity" at bounding box center [115, 254] width 8 height 8
type input "1"
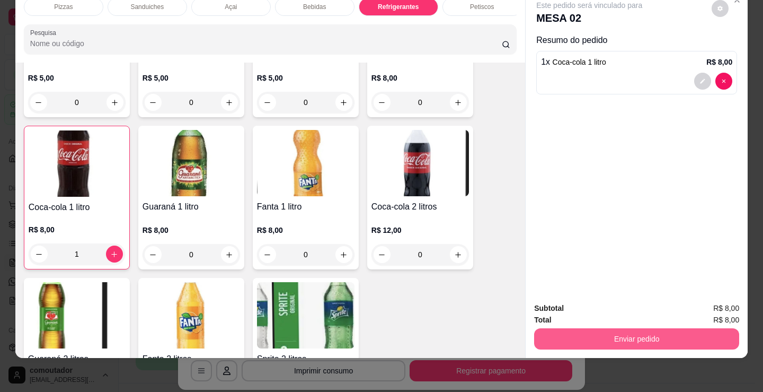
click at [631, 329] on button "Enviar pedido" at bounding box center [636, 338] width 205 height 21
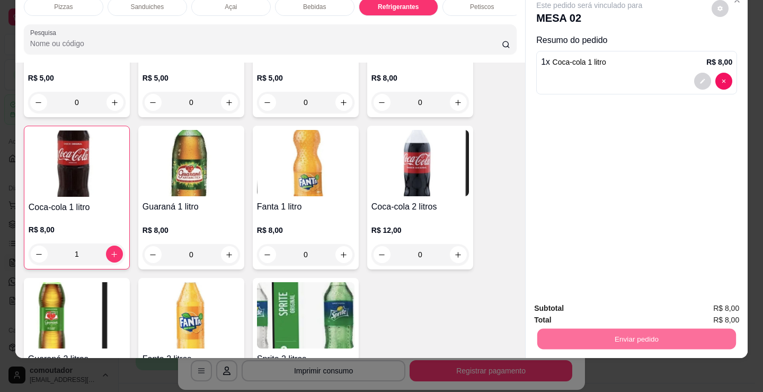
click at [648, 304] on button "Registrar cliente" at bounding box center [641, 305] width 68 height 20
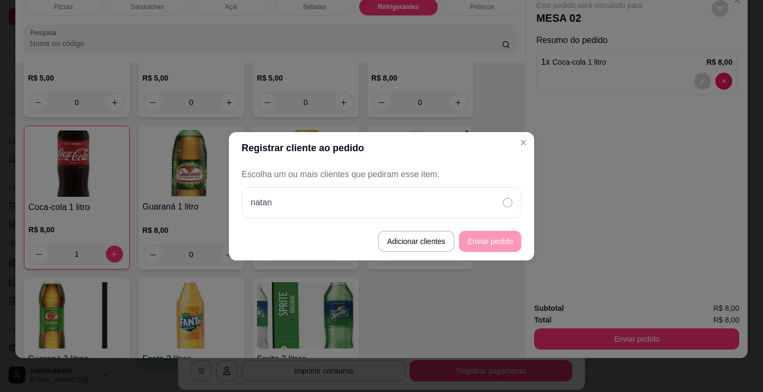
click at [411, 205] on div "natan" at bounding box center [382, 202] width 280 height 31
click at [481, 241] on button "Enviar pedido" at bounding box center [490, 241] width 63 height 21
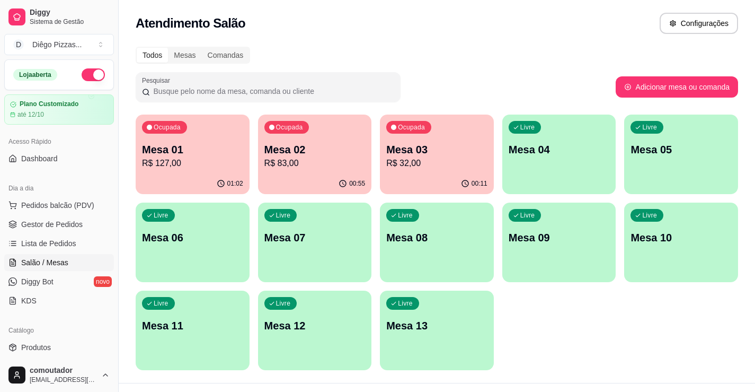
click at [203, 142] on p "Mesa 01" at bounding box center [192, 149] width 101 height 15
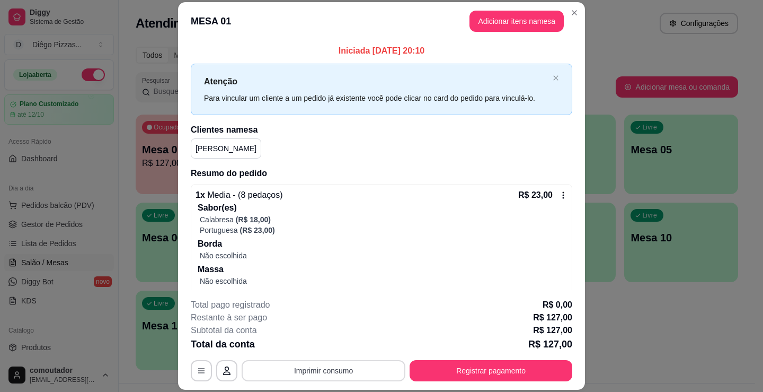
click at [307, 369] on button "Imprimir consumo" at bounding box center [324, 370] width 164 height 21
click at [308, 343] on button "IMPRESSORA" at bounding box center [323, 346] width 74 height 16
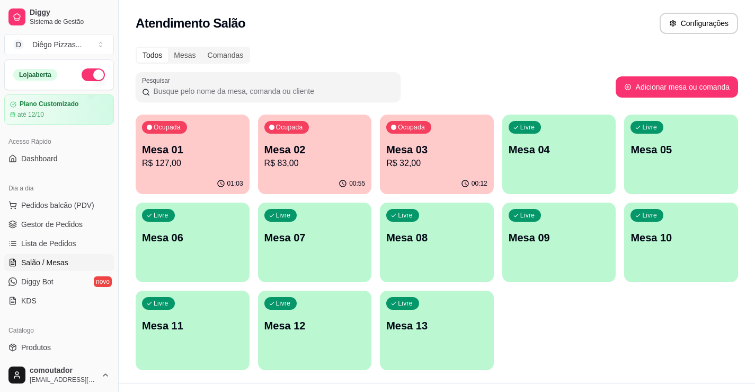
click at [458, 137] on div "Ocupada Mesa 03 R$ 32,00" at bounding box center [437, 143] width 114 height 59
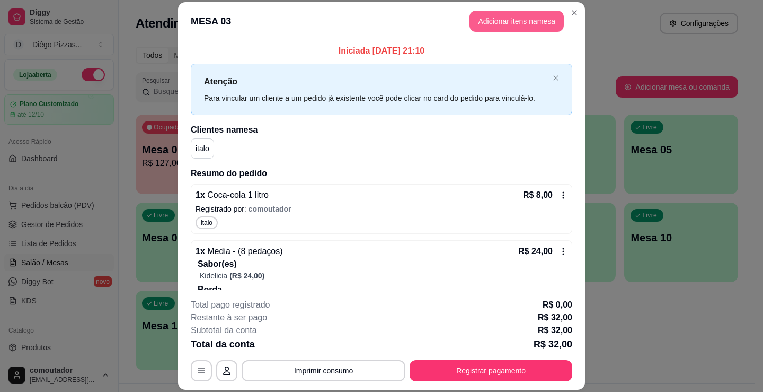
click at [505, 14] on button "Adicionar itens na mesa" at bounding box center [517, 21] width 94 height 21
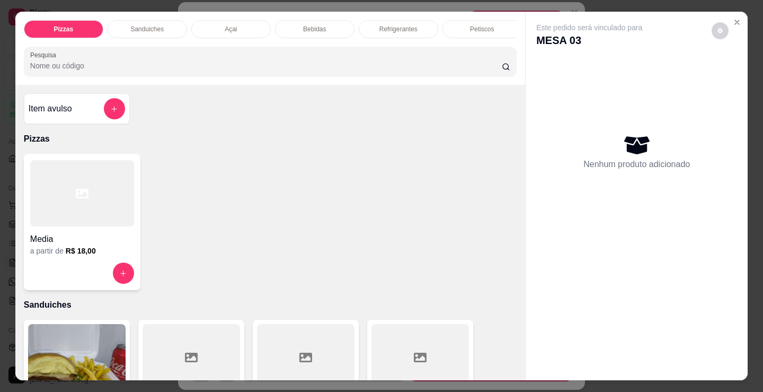
click at [474, 47] on div "Pizzas Sanduiches Açai Bebidas Refrigerantes Petiscos doces Cigarros utensílios…" at bounding box center [270, 48] width 510 height 73
click at [478, 25] on p "Petiscos" at bounding box center [482, 29] width 24 height 8
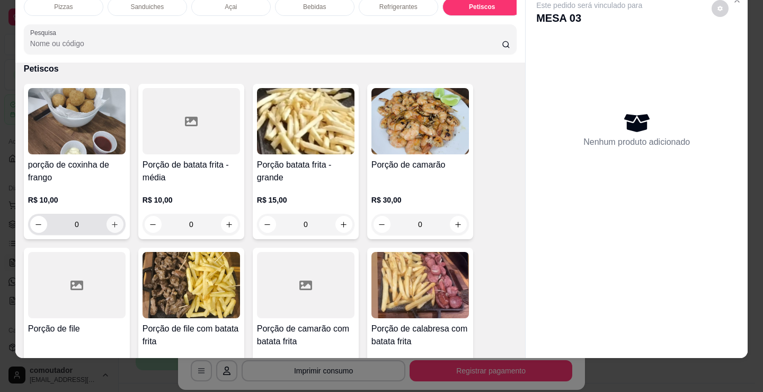
click at [117, 232] on div "0" at bounding box center [76, 224] width 93 height 21
click at [114, 223] on icon "increase-product-quantity" at bounding box center [115, 224] width 8 height 8
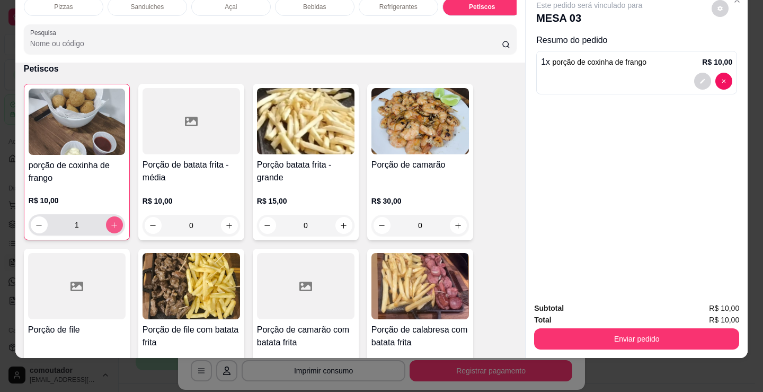
type input "1"
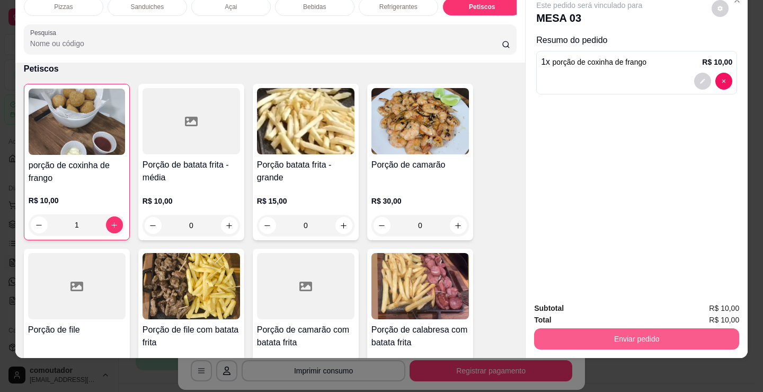
click at [614, 328] on button "Enviar pedido" at bounding box center [636, 338] width 205 height 21
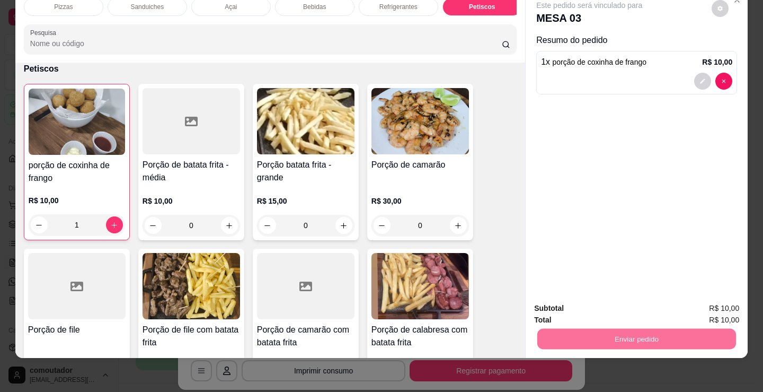
click at [635, 304] on button "Registrar cliente" at bounding box center [641, 305] width 70 height 20
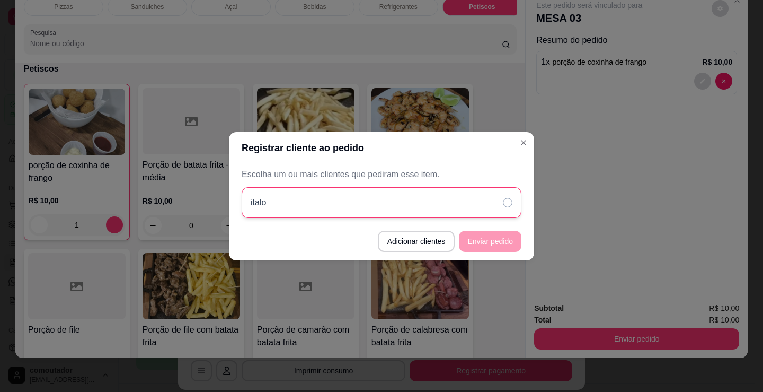
click at [448, 205] on div "italo" at bounding box center [382, 202] width 280 height 31
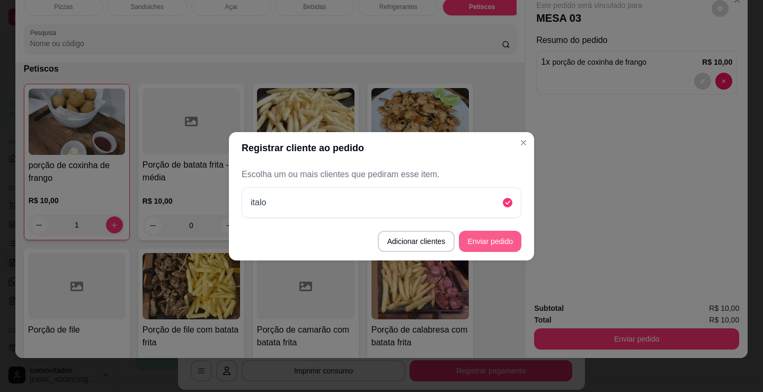
click at [491, 240] on button "Enviar pedido" at bounding box center [490, 241] width 63 height 21
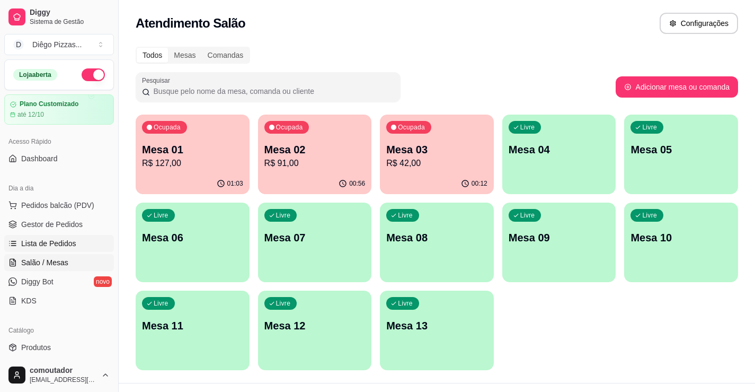
click at [59, 245] on span "Lista de Pedidos" at bounding box center [48, 243] width 55 height 11
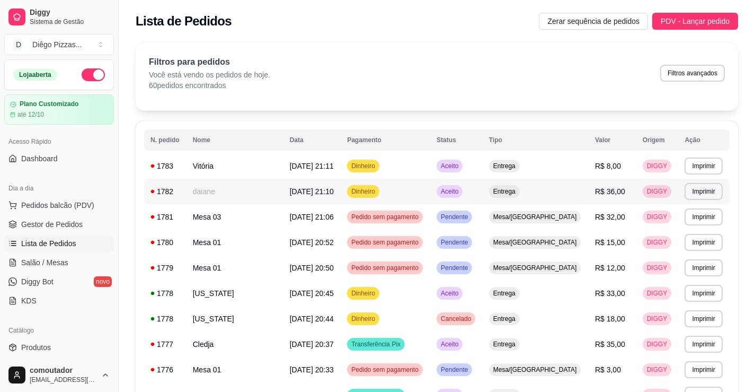
click at [239, 189] on td "daiane" at bounding box center [235, 191] width 97 height 25
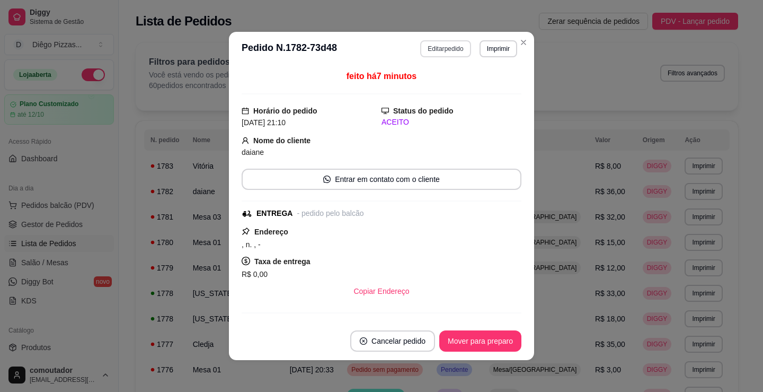
click at [454, 43] on button "Editar pedido" at bounding box center [445, 48] width 50 height 17
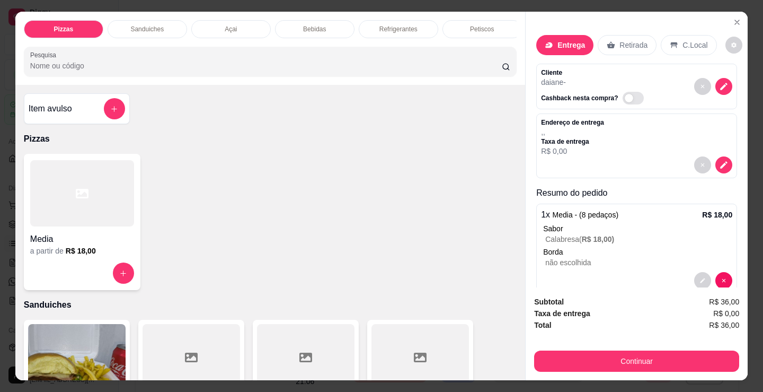
click at [331, 22] on div "Bebidas" at bounding box center [315, 29] width 80 height 18
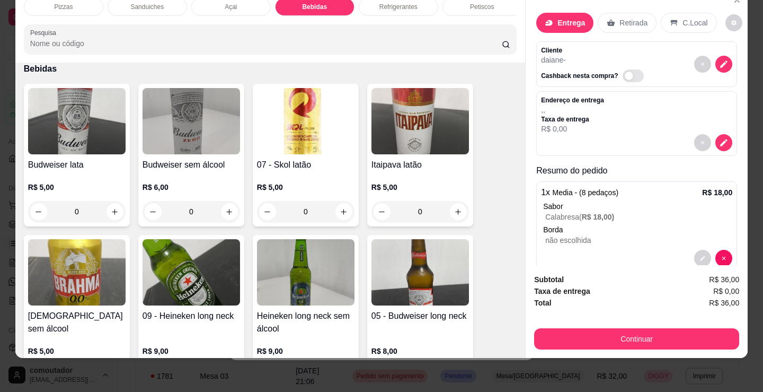
scroll to position [1366, 0]
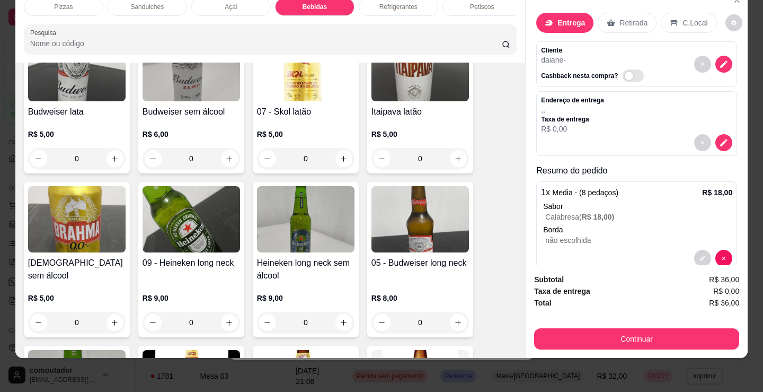
click at [394, 6] on div "Refrigerantes" at bounding box center [399, 7] width 80 height 18
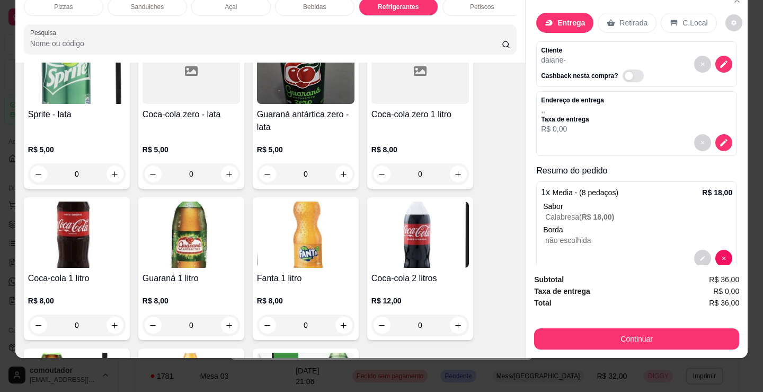
scroll to position [3116, 0]
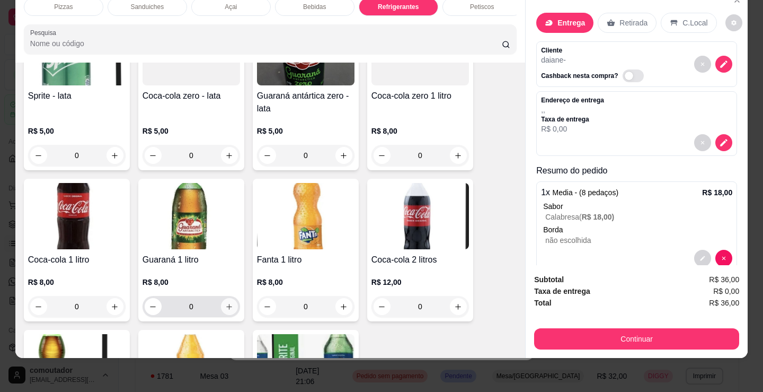
click at [223, 302] on button "increase-product-quantity" at bounding box center [229, 306] width 17 height 17
type input "1"
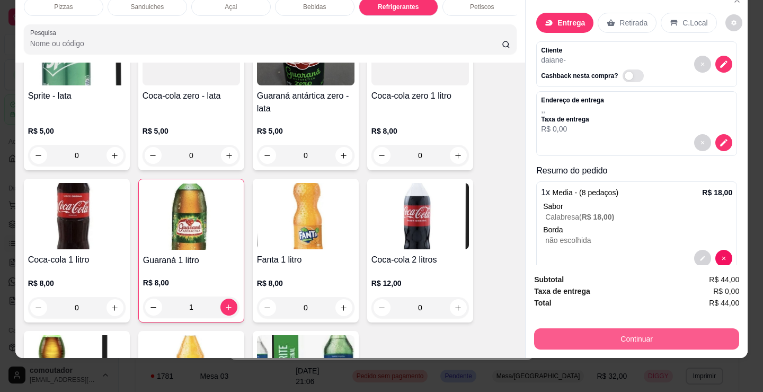
click at [579, 328] on button "Continuar" at bounding box center [636, 338] width 205 height 21
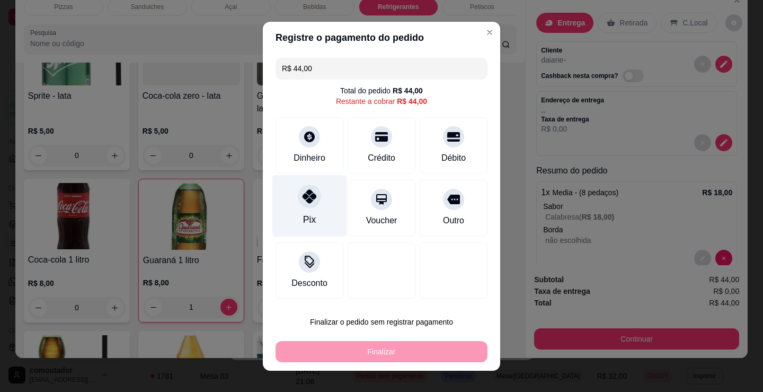
click at [312, 206] on div at bounding box center [309, 195] width 23 height 23
type input "R$ 0,00"
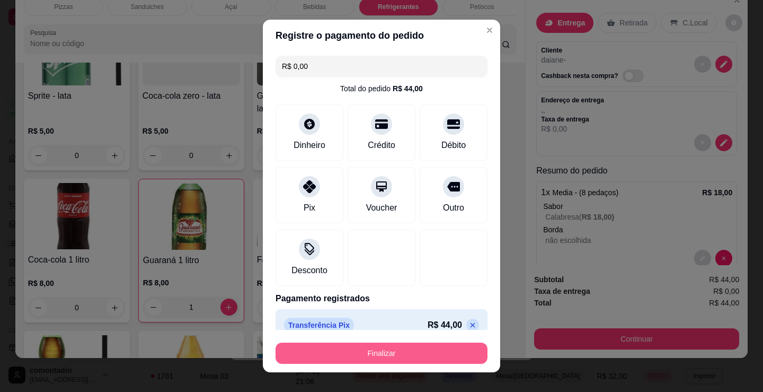
click at [389, 355] on button "Finalizar" at bounding box center [382, 352] width 212 height 21
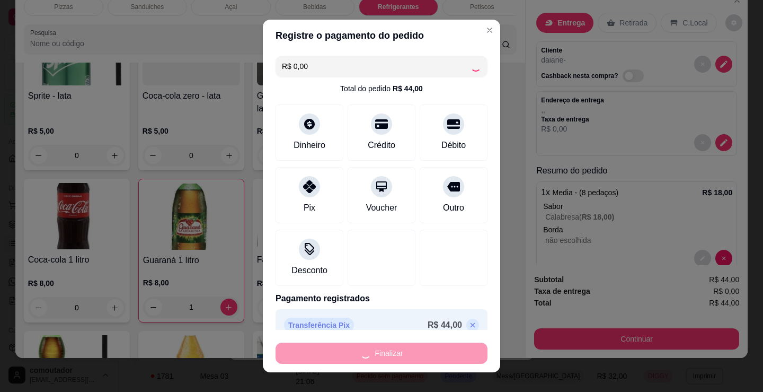
type input "0"
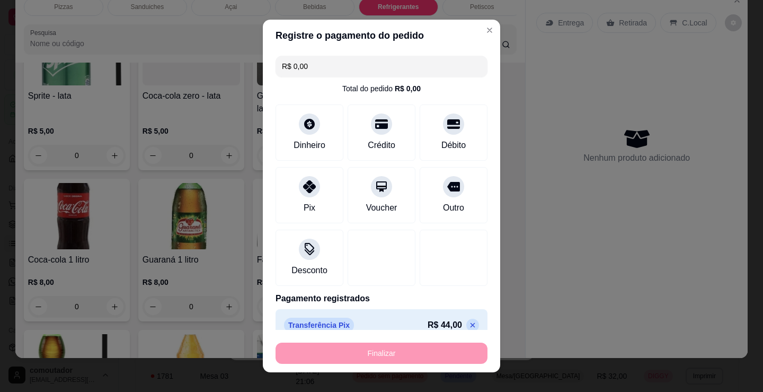
type input "-R$ 44,00"
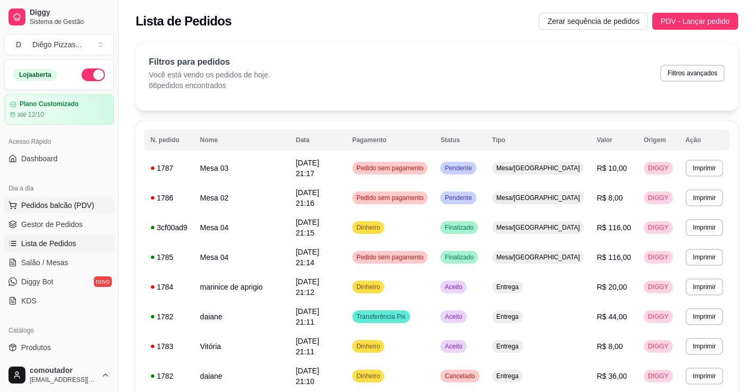
click at [74, 199] on button "Pedidos balcão (PDV)" at bounding box center [59, 205] width 110 height 17
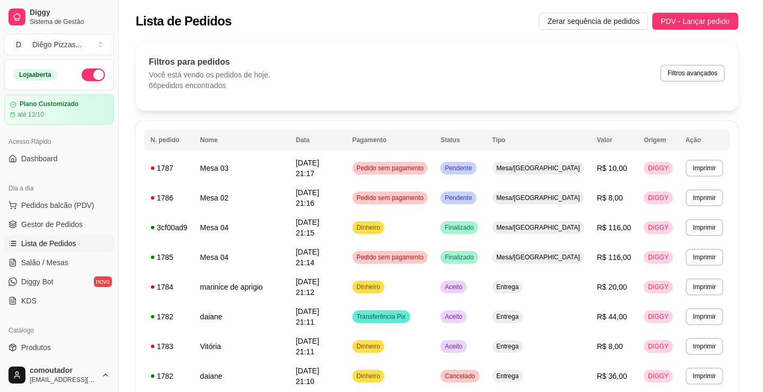
click at [97, 237] on h4 "Media" at bounding box center [82, 239] width 104 height 13
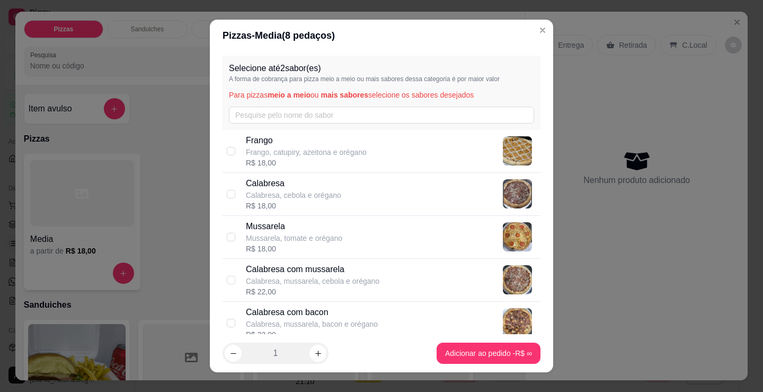
click at [214, 254] on div "Selecione até 2 sabor(es) A forma de cobrança para pizza meio a meio ou mais sa…" at bounding box center [381, 192] width 343 height 282
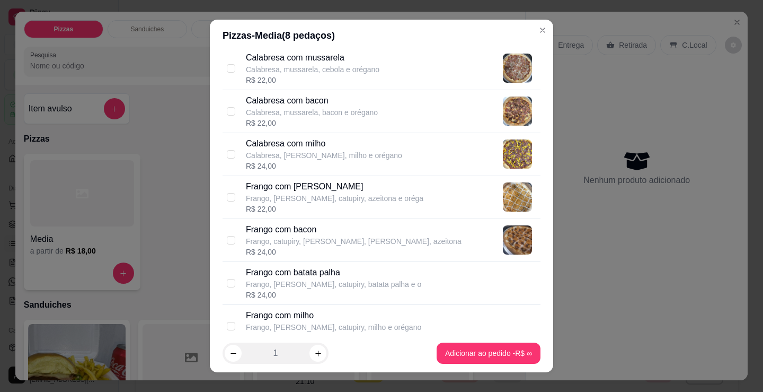
scroll to position [159, 0]
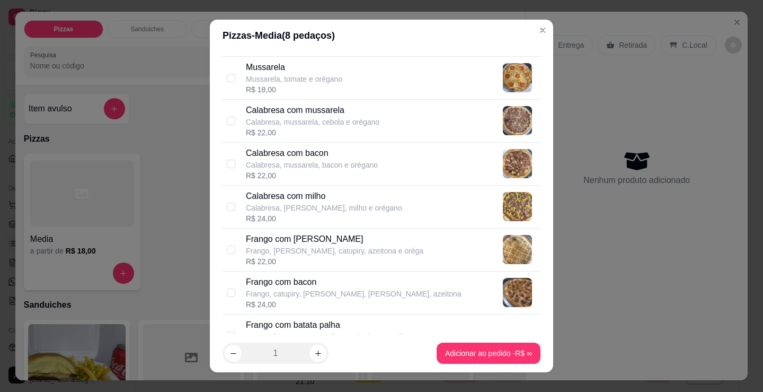
click at [321, 126] on p "Calabresa, mussarela, cebola e orégano" at bounding box center [313, 122] width 134 height 11
checkbox input "true"
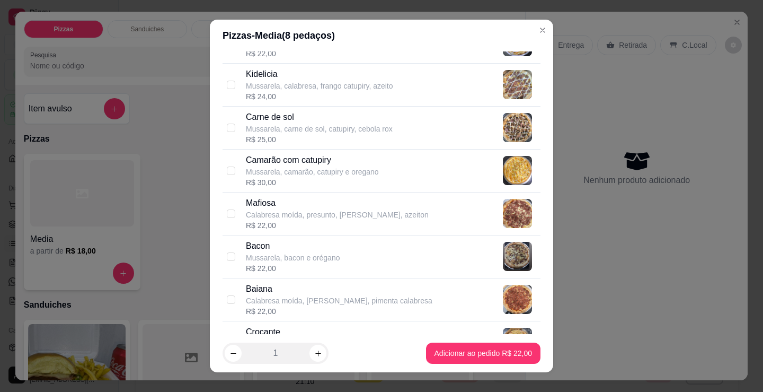
scroll to position [583, 0]
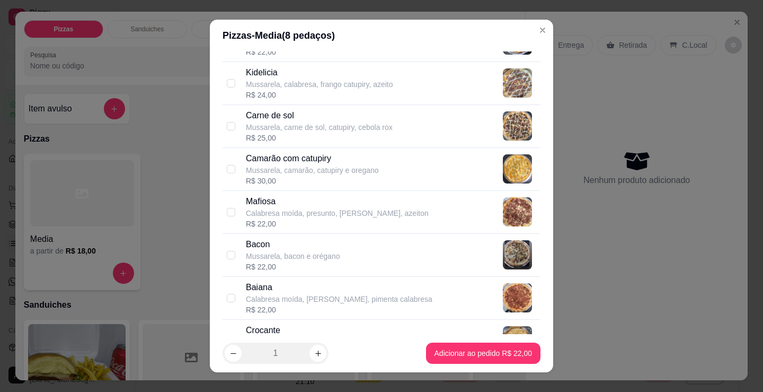
click at [330, 100] on div "Kidelicia Mussarela, calabresa, frango catupiry, azeito R$ 24,00" at bounding box center [382, 83] width 318 height 43
checkbox input "true"
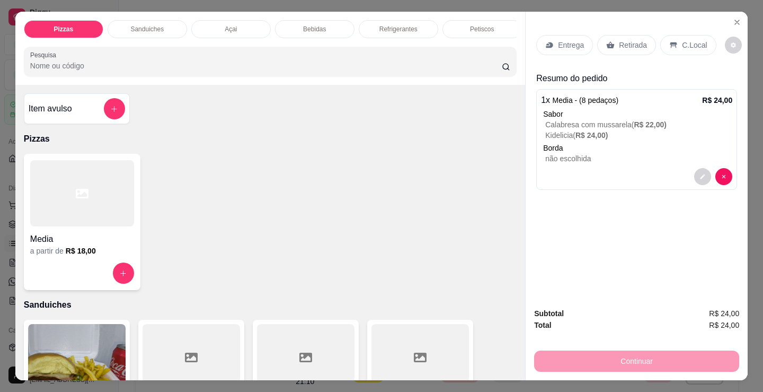
click at [559, 35] on div "Entrega" at bounding box center [564, 45] width 57 height 20
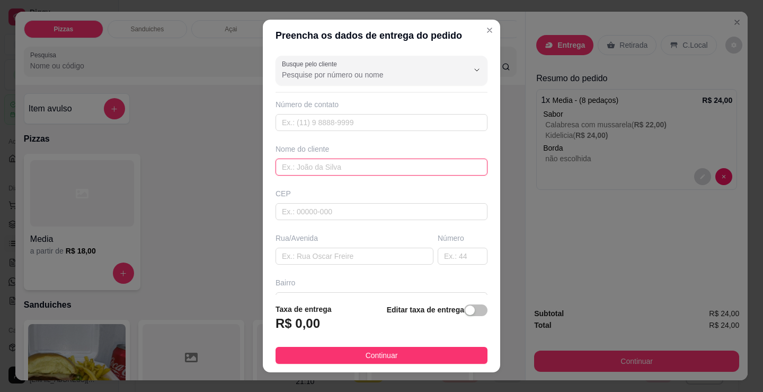
click at [378, 168] on input "text" at bounding box center [382, 166] width 212 height 17
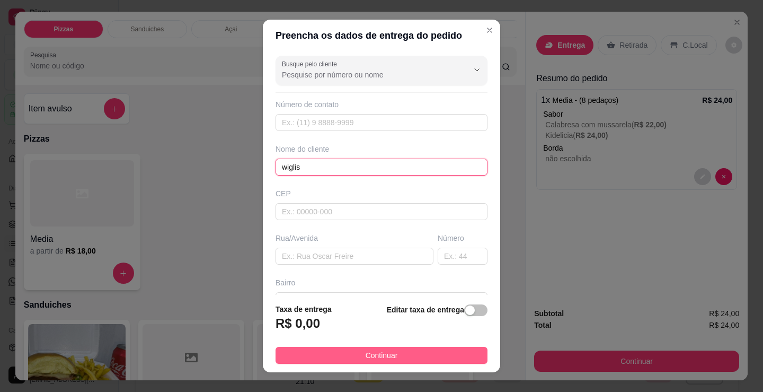
type input "wiglis"
click at [410, 352] on button "Continuar" at bounding box center [382, 355] width 212 height 17
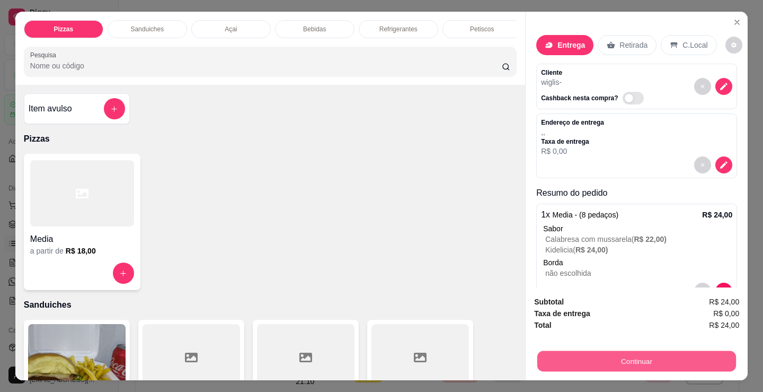
click at [630, 357] on button "Continuar" at bounding box center [636, 360] width 199 height 21
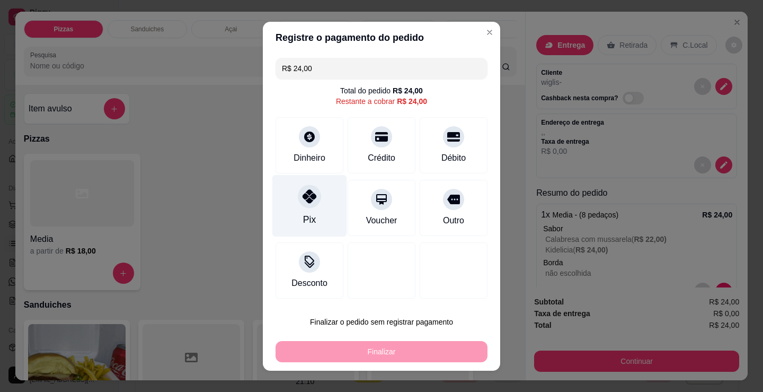
click at [330, 205] on div "Pix" at bounding box center [309, 205] width 75 height 62
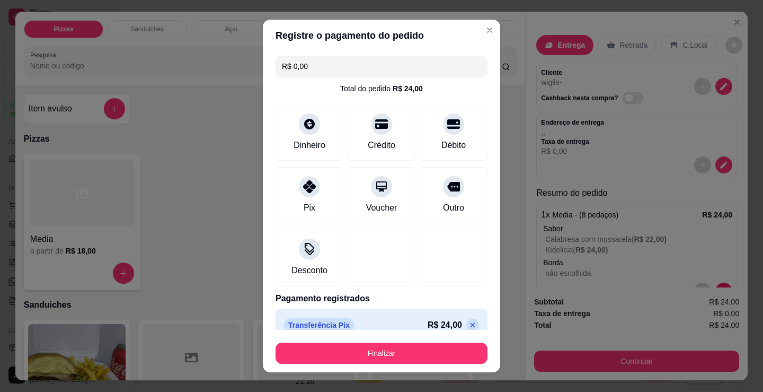
click at [376, 352] on button "Finalizar" at bounding box center [382, 352] width 212 height 21
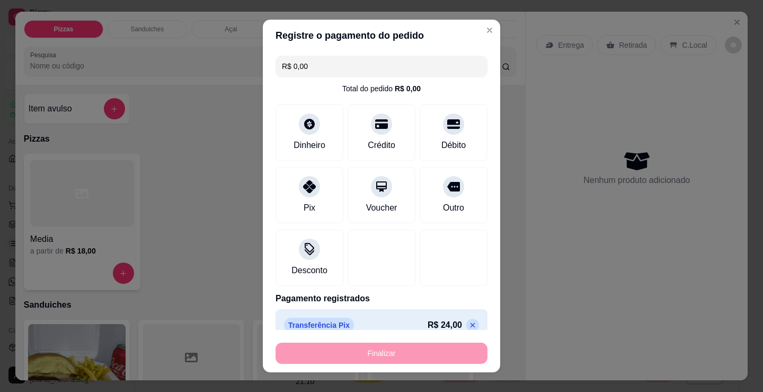
type input "-R$ 24,00"
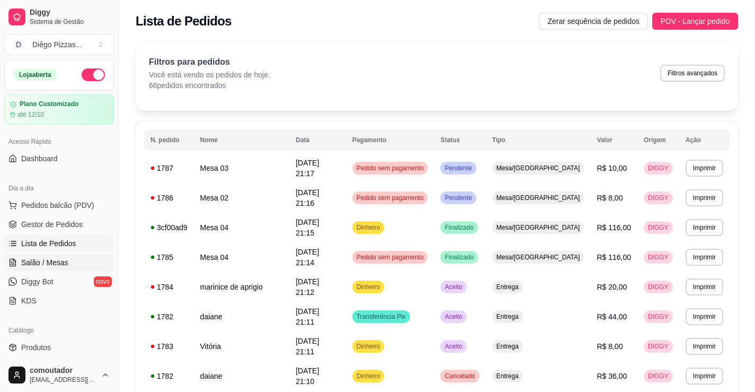
click at [65, 264] on span "Salão / Mesas" at bounding box center [44, 262] width 47 height 11
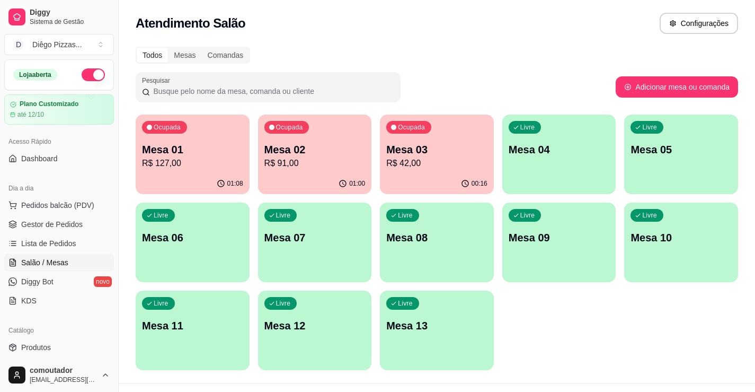
click at [437, 160] on p "R$ 42,00" at bounding box center [436, 163] width 101 height 13
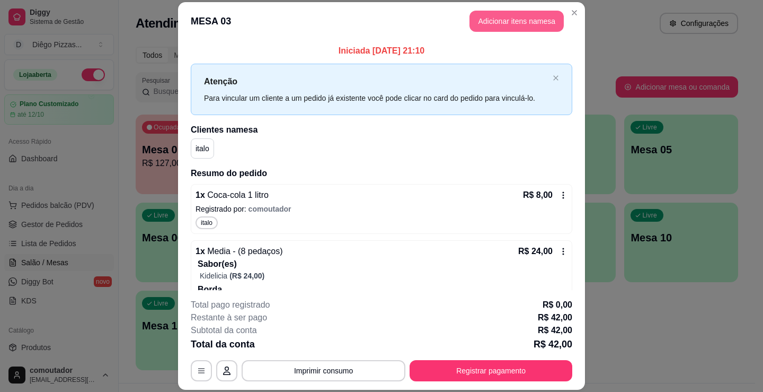
click at [515, 22] on button "Adicionar itens na mesa" at bounding box center [517, 21] width 94 height 21
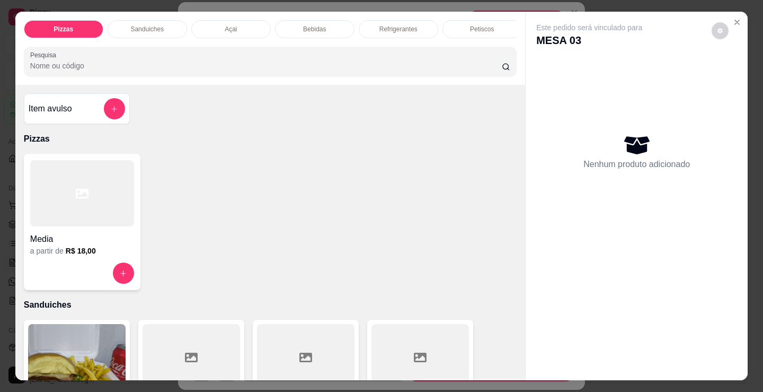
click at [397, 25] on p "Refrigerantes" at bounding box center [398, 29] width 38 height 8
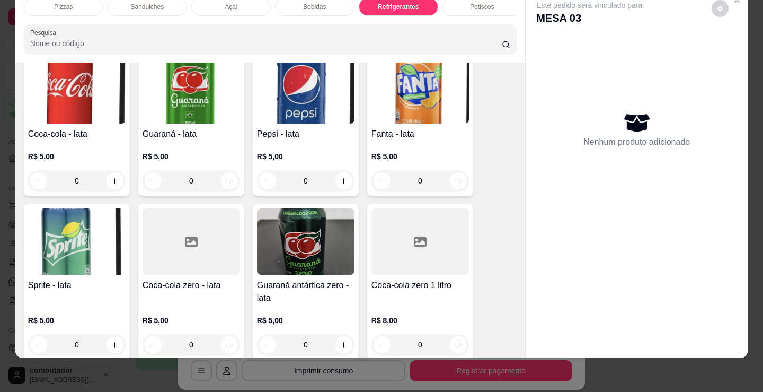
scroll to position [2957, 0]
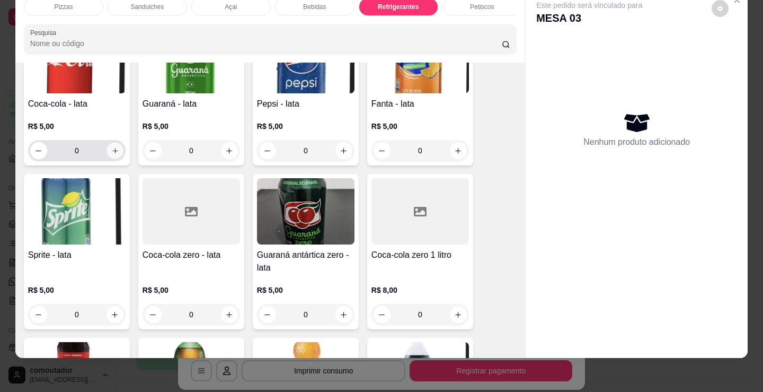
click at [112, 151] on icon "increase-product-quantity" at bounding box center [114, 150] width 5 height 5
type input "1"
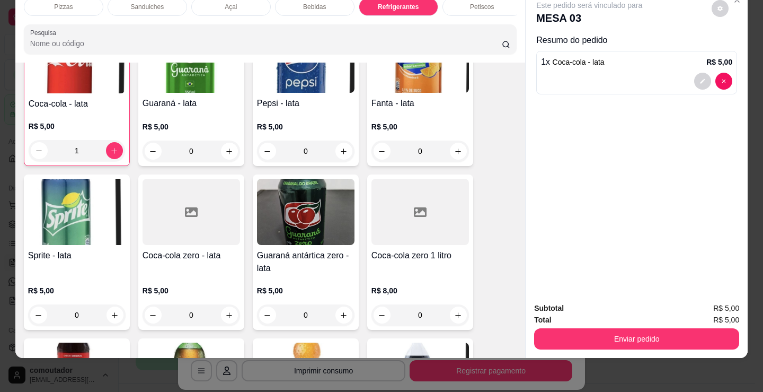
click at [493, 3] on div "Petiscos" at bounding box center [483, 7] width 80 height 18
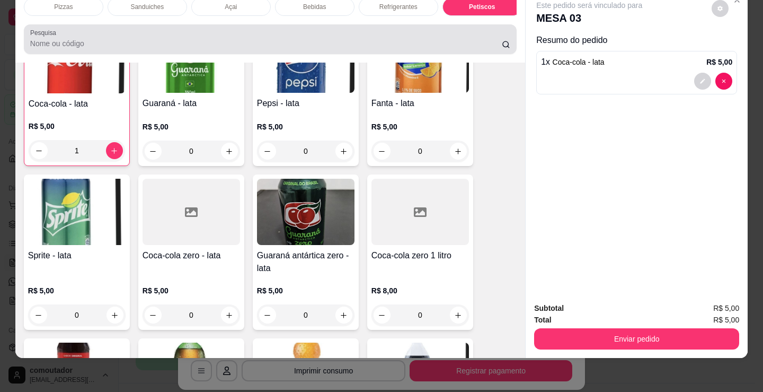
scroll to position [3535, 0]
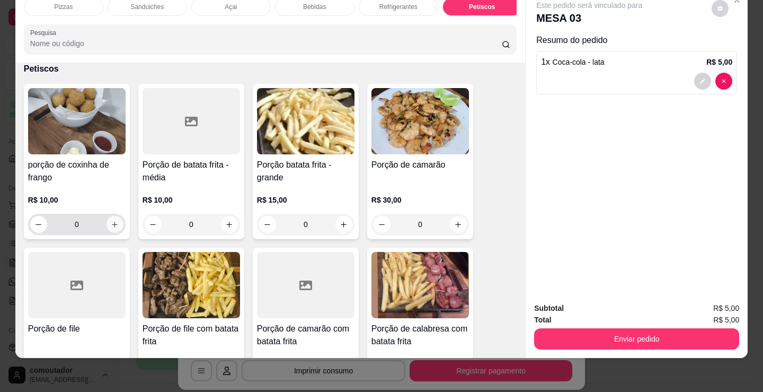
click at [102, 218] on input "0" at bounding box center [76, 224] width 59 height 21
click at [111, 219] on button "increase-product-quantity" at bounding box center [115, 224] width 17 height 17
type input "1"
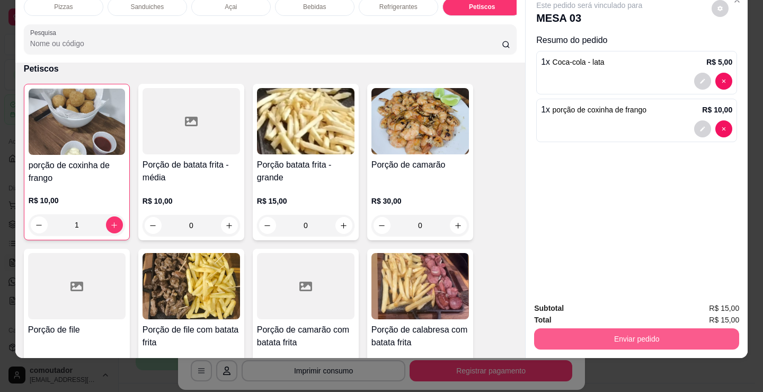
click at [606, 328] on button "Enviar pedido" at bounding box center [636, 338] width 205 height 21
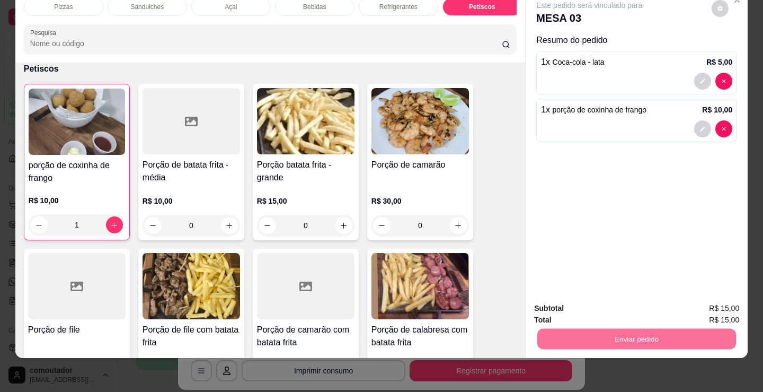
click at [659, 304] on button "Registrar cliente" at bounding box center [641, 305] width 68 height 20
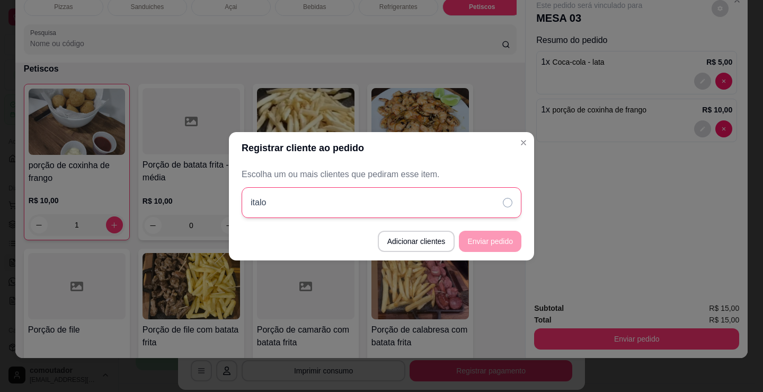
click at [448, 197] on div "italo" at bounding box center [382, 202] width 280 height 31
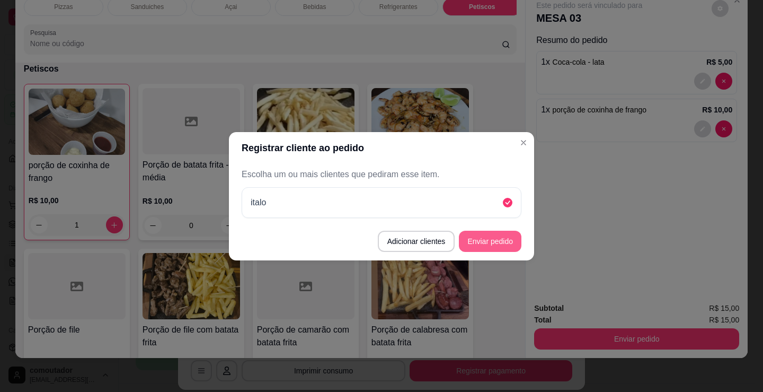
click at [496, 240] on button "Enviar pedido" at bounding box center [490, 241] width 63 height 21
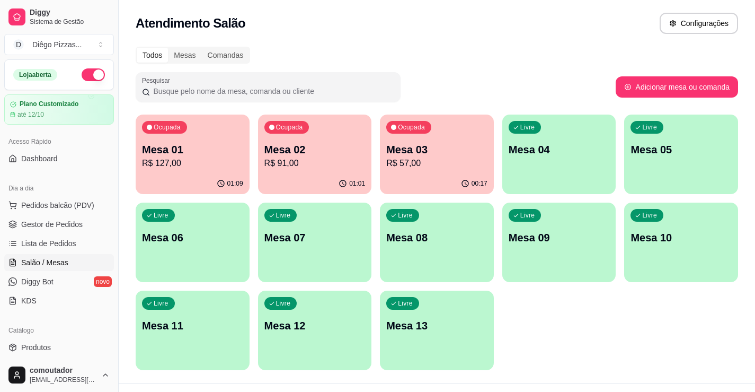
click at [453, 164] on p "R$ 57,00" at bounding box center [436, 163] width 101 height 13
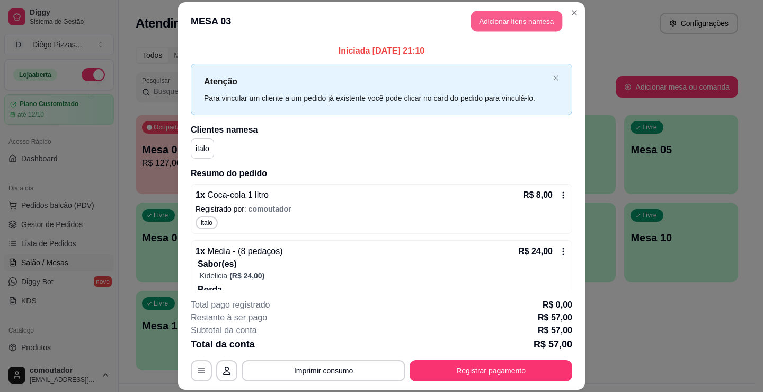
click at [513, 22] on button "Adicionar itens na mesa" at bounding box center [516, 21] width 91 height 21
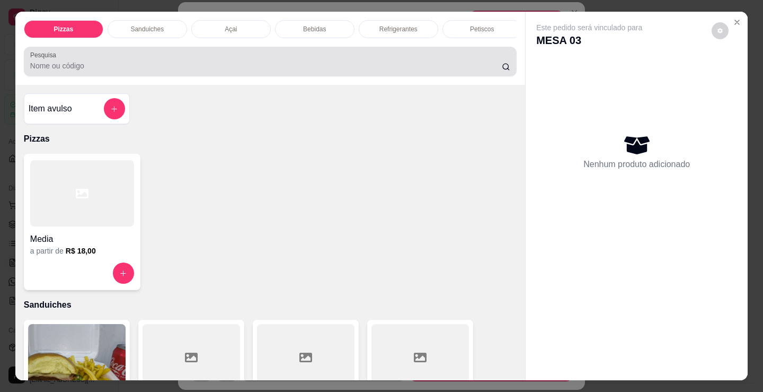
click at [435, 51] on div "Pesquisa" at bounding box center [270, 62] width 493 height 30
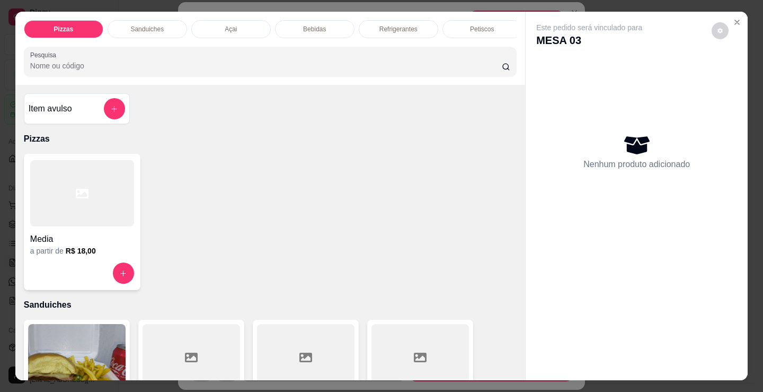
scroll to position [0, 256]
click at [279, 24] on div "doces" at bounding box center [310, 29] width 80 height 18
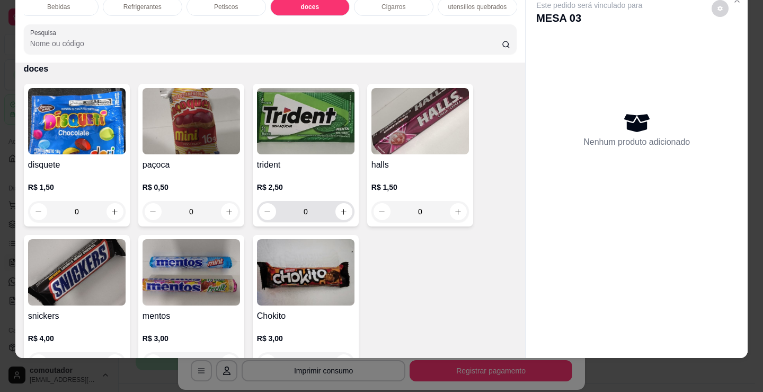
scroll to position [3989, 0]
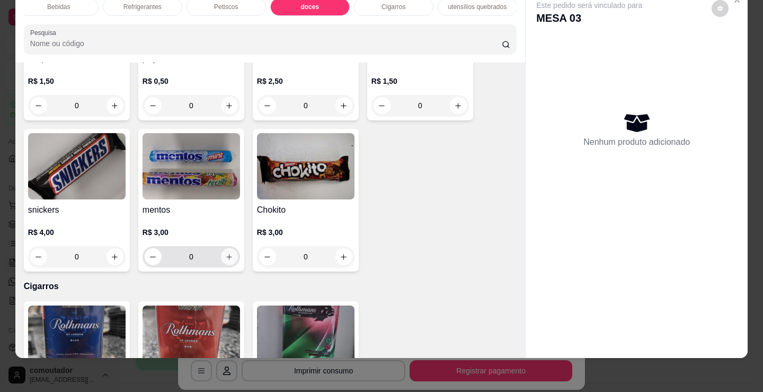
click at [228, 258] on icon "increase-product-quantity" at bounding box center [229, 257] width 8 height 8
type input "1"
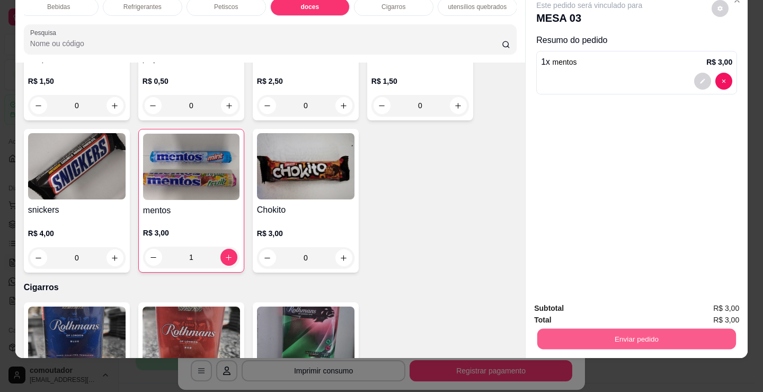
click at [538, 336] on button "Enviar pedido" at bounding box center [636, 338] width 199 height 21
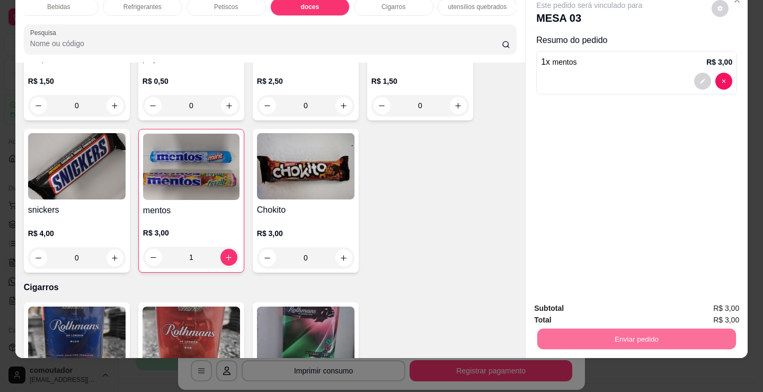
click at [665, 307] on button "Registrar cliente" at bounding box center [641, 305] width 70 height 20
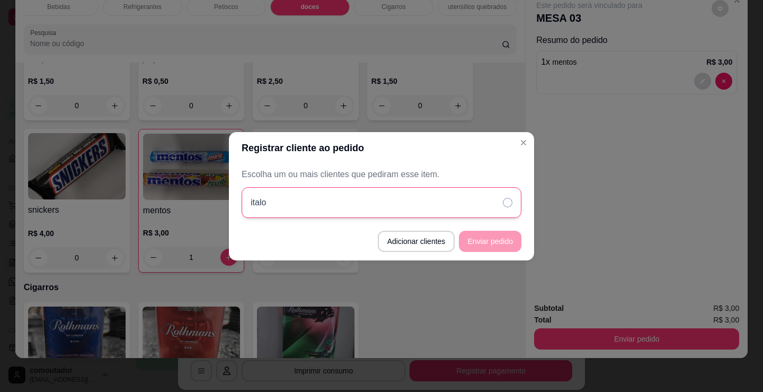
click at [372, 206] on div "italo" at bounding box center [382, 202] width 280 height 31
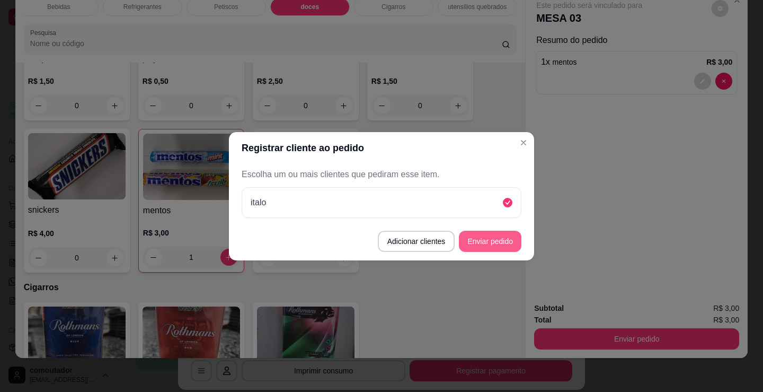
click at [480, 243] on button "Enviar pedido" at bounding box center [490, 241] width 63 height 21
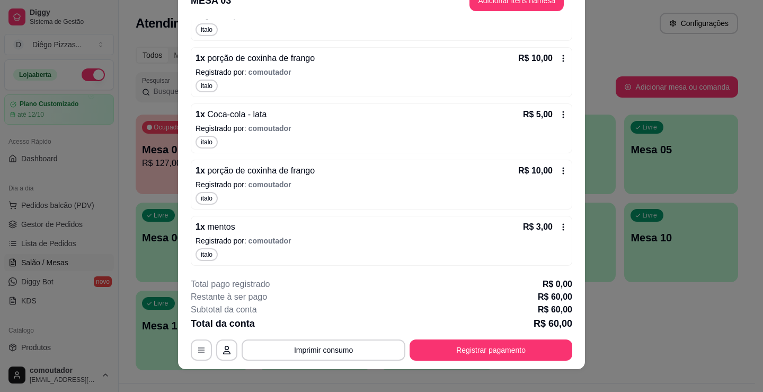
scroll to position [32, 0]
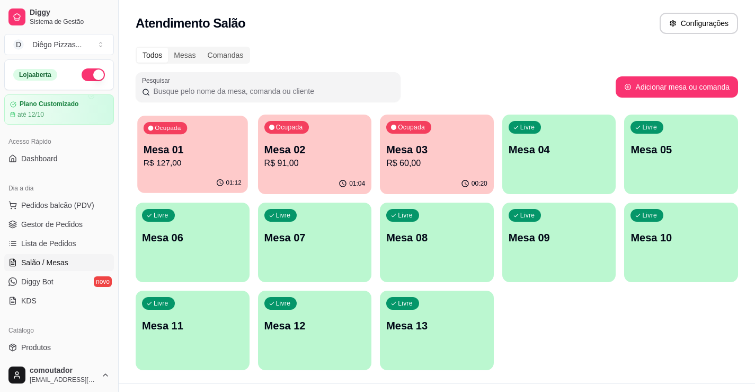
click at [173, 167] on p "R$ 127,00" at bounding box center [193, 163] width 98 height 12
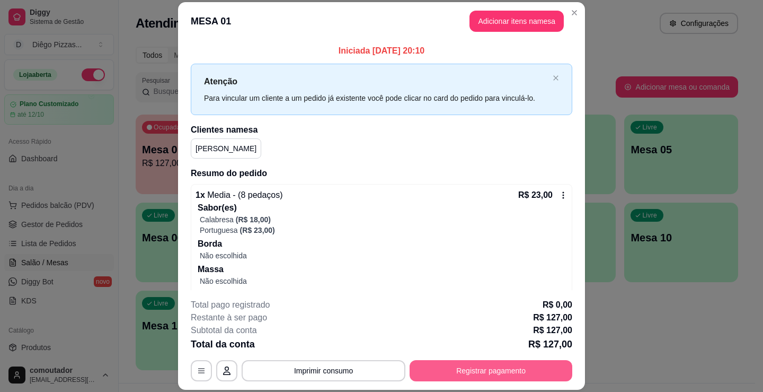
click at [521, 369] on button "Registrar pagamento" at bounding box center [491, 370] width 163 height 21
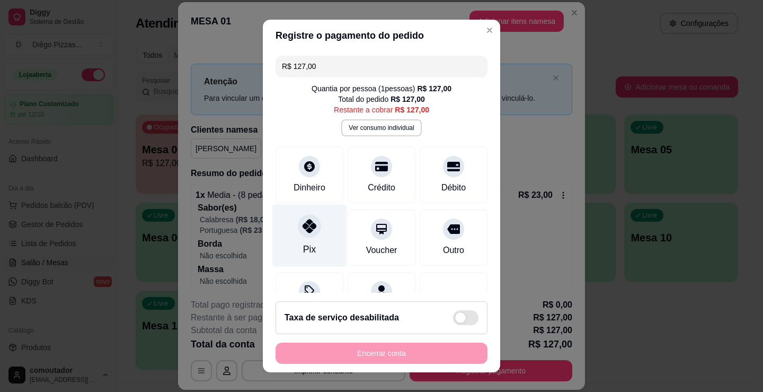
click at [292, 234] on div "Pix" at bounding box center [309, 236] width 75 height 62
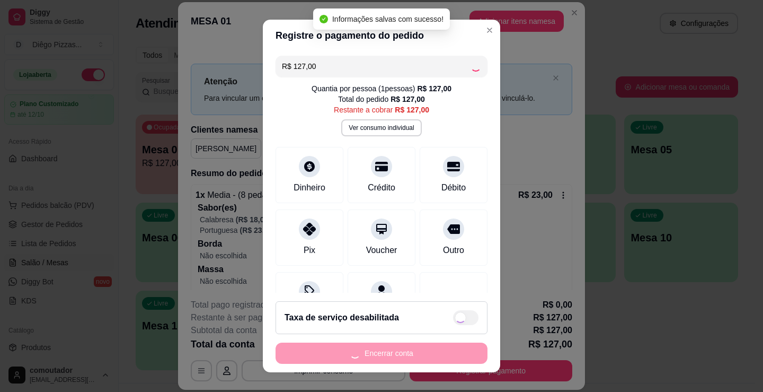
type input "R$ 0,00"
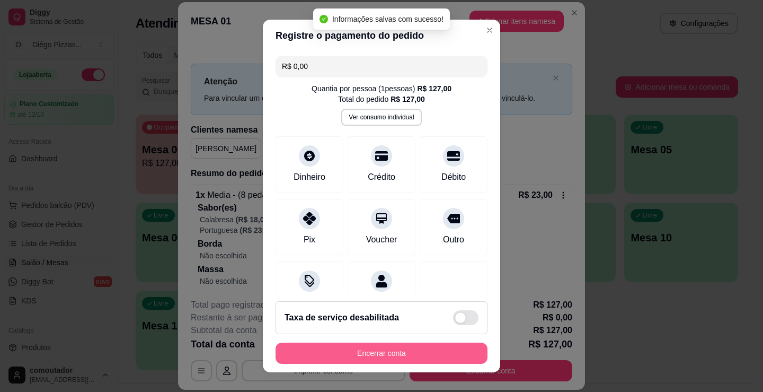
click at [388, 355] on button "Encerrar conta" at bounding box center [382, 352] width 212 height 21
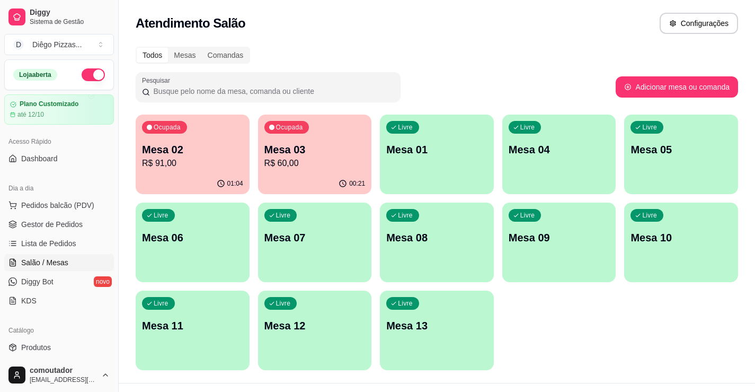
click at [312, 158] on p "R$ 60,00" at bounding box center [314, 163] width 101 height 13
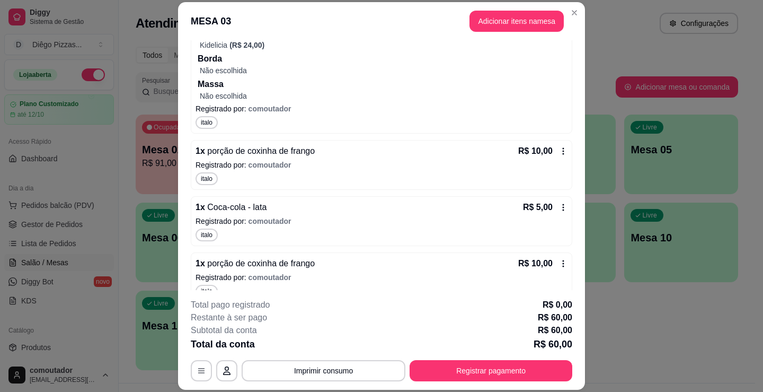
scroll to position [303, 0]
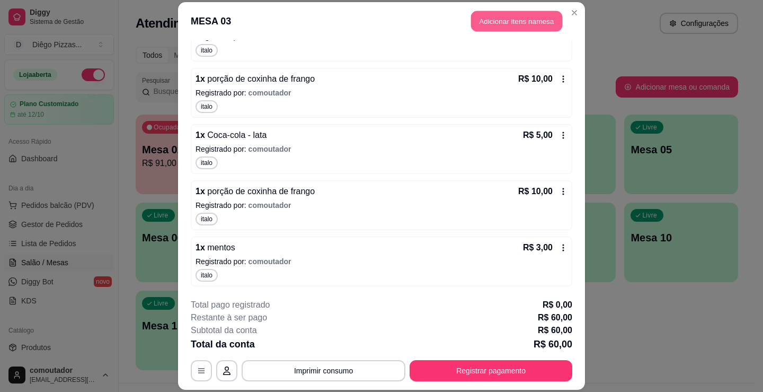
click at [487, 24] on button "Adicionar itens na mesa" at bounding box center [516, 21] width 91 height 21
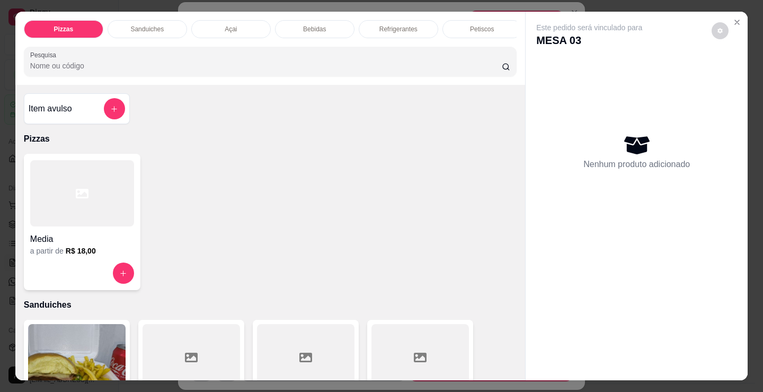
click at [398, 47] on div "Pizzas Sanduiches Açai Bebidas Refrigerantes Petiscos doces Cigarros utensílios…" at bounding box center [270, 48] width 510 height 73
click at [398, 43] on div "Pizzas Sanduiches Açai Bebidas Refrigerantes Petiscos doces Cigarros utensílios…" at bounding box center [270, 48] width 510 height 73
click at [307, 25] on p "doces" at bounding box center [310, 29] width 17 height 8
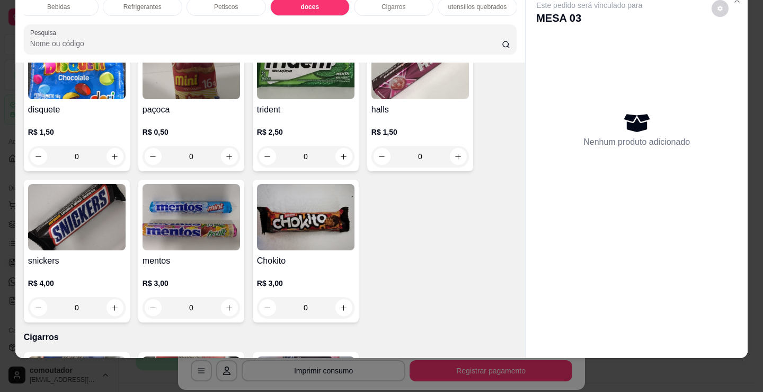
scroll to position [3989, 0]
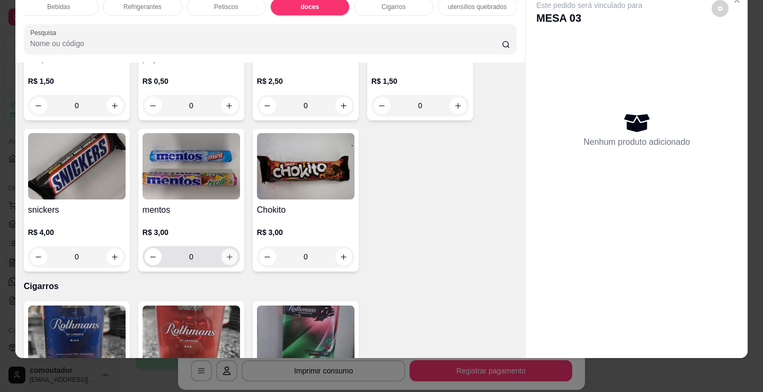
click at [226, 257] on icon "increase-product-quantity" at bounding box center [230, 257] width 8 height 8
type input "1"
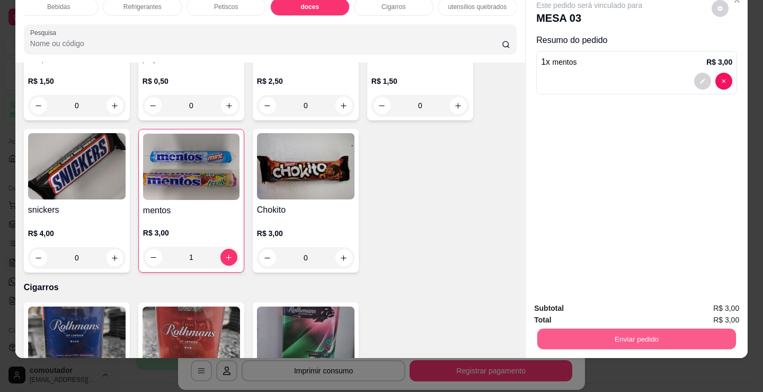
click at [648, 335] on button "Enviar pedido" at bounding box center [636, 338] width 199 height 21
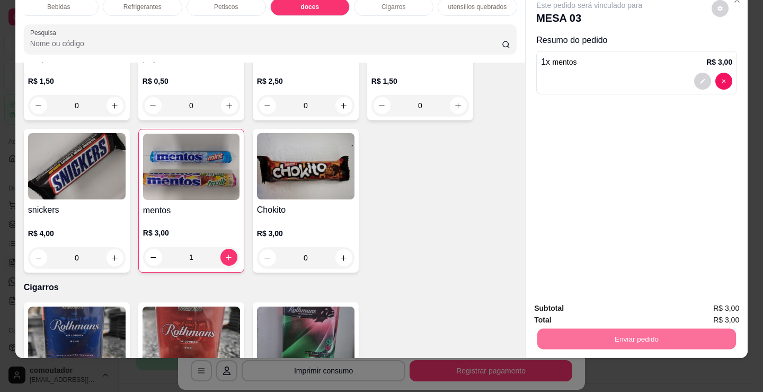
click at [641, 308] on button "Registrar cliente" at bounding box center [641, 305] width 70 height 20
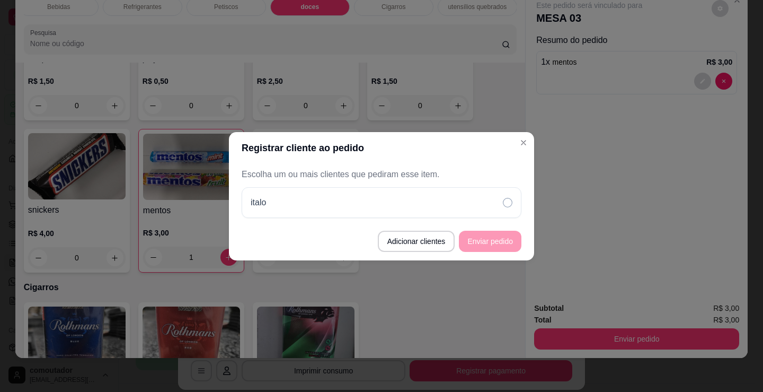
click at [448, 199] on div "italo" at bounding box center [382, 202] width 280 height 31
click at [484, 243] on button "Enviar pedido" at bounding box center [490, 241] width 63 height 21
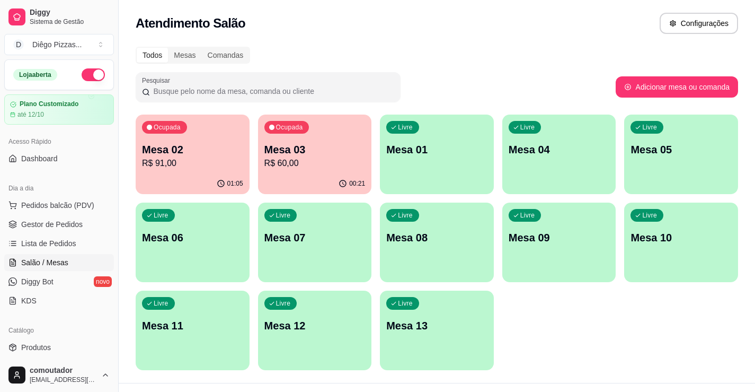
click at [219, 166] on p "R$ 91,00" at bounding box center [192, 163] width 101 height 13
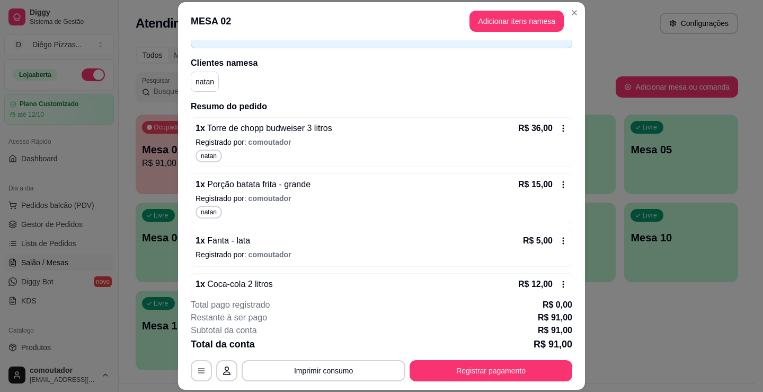
scroll to position [190, 0]
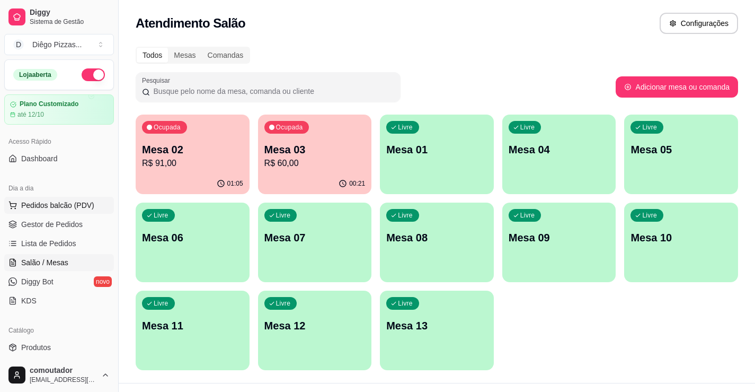
drag, startPoint x: 17, startPoint y: 204, endPoint x: 10, endPoint y: 209, distance: 9.1
click at [17, 204] on button "Pedidos balcão (PDV)" at bounding box center [59, 205] width 110 height 17
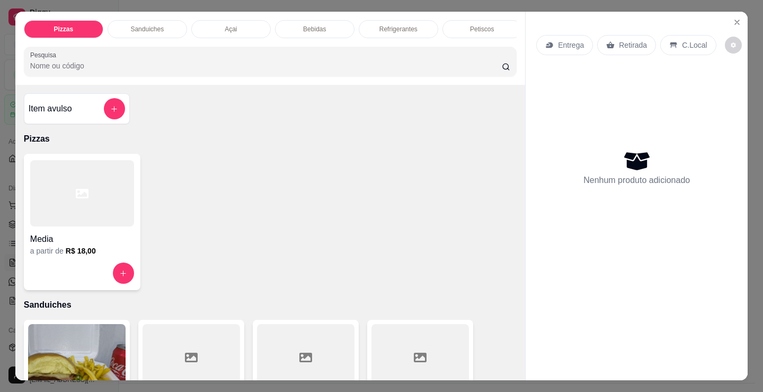
click at [243, 29] on div "Açai" at bounding box center [231, 29] width 80 height 18
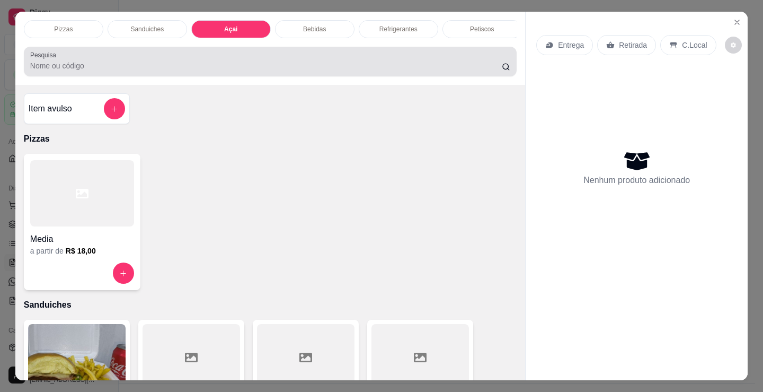
scroll to position [26, 0]
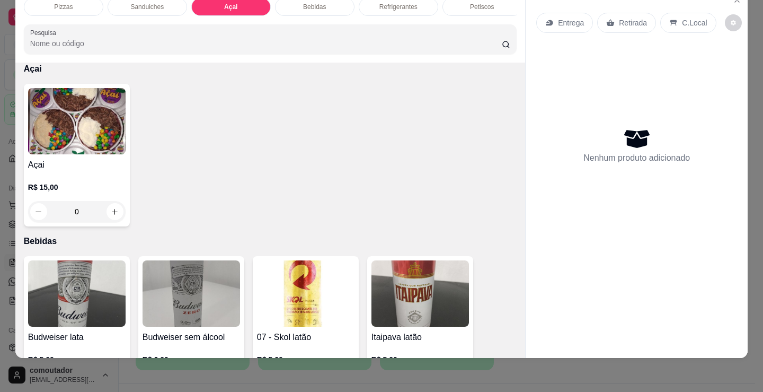
click at [82, 172] on div "R$ 15,00 0" at bounding box center [77, 196] width 98 height 51
click at [382, 145] on div "200ml R$ 8,00" at bounding box center [382, 134] width 280 height 35
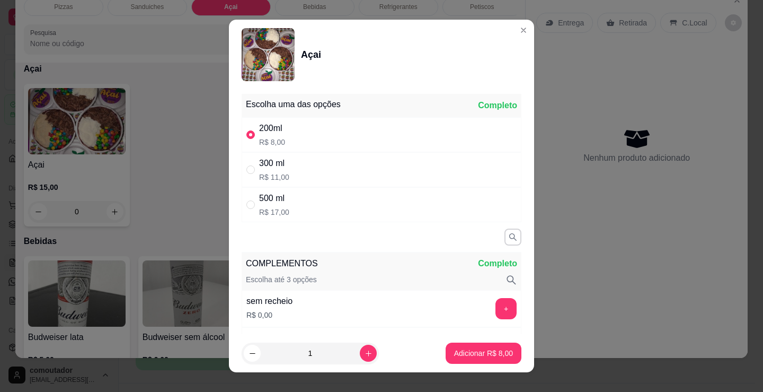
click at [378, 166] on div "300 ml R$ 11,00" at bounding box center [382, 169] width 280 height 35
radio input "false"
radio input "true"
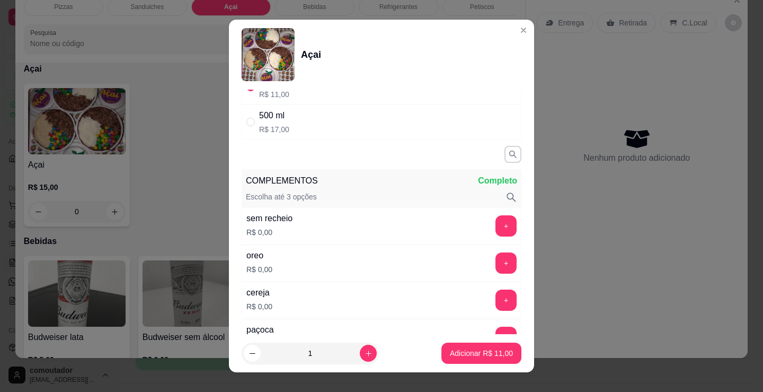
scroll to position [159, 0]
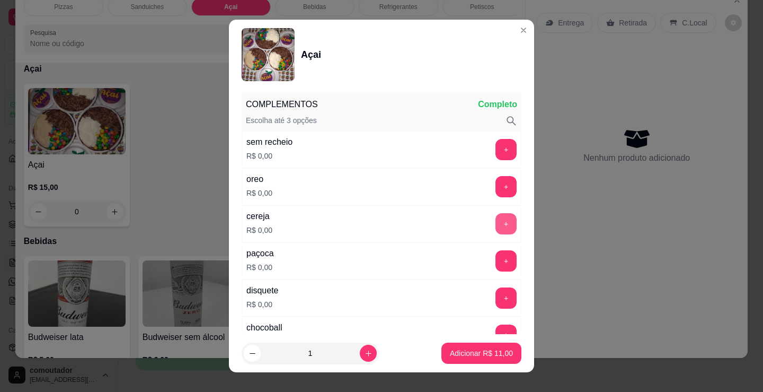
click at [496, 222] on button "+" at bounding box center [506, 223] width 21 height 21
click at [485, 348] on p "Adicionar R$ 11,00" at bounding box center [481, 353] width 61 height 10
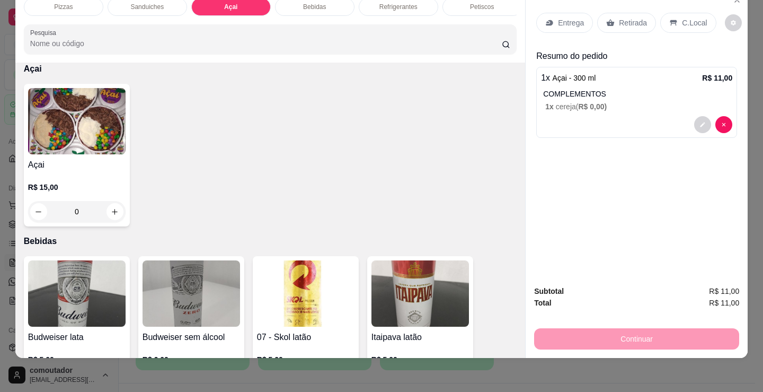
click at [558, 17] on p "Entrega" at bounding box center [571, 22] width 26 height 11
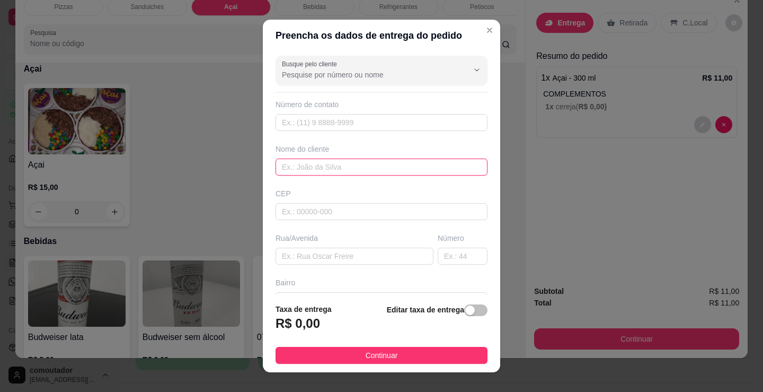
click at [341, 171] on input "text" at bounding box center [382, 166] width 212 height 17
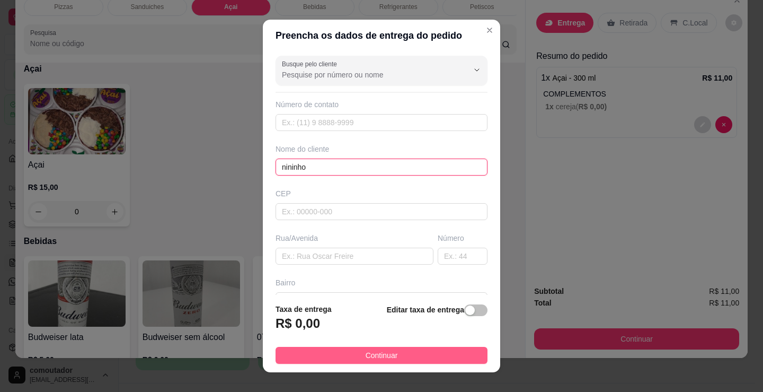
type input "nininho"
drag, startPoint x: 439, startPoint y: 360, endPoint x: 532, endPoint y: 353, distance: 93.0
click at [439, 360] on button "Continuar" at bounding box center [382, 355] width 212 height 17
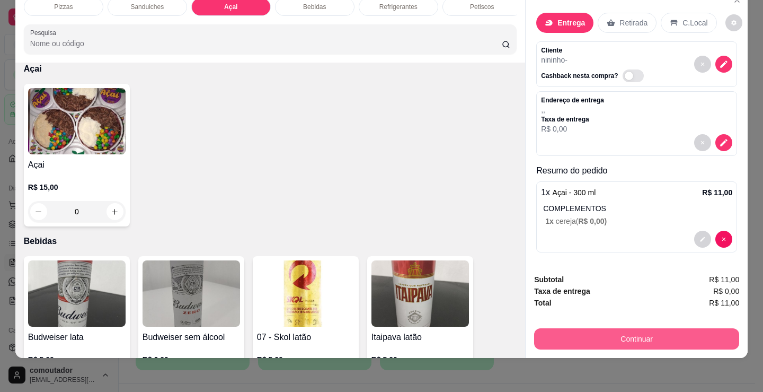
click at [570, 328] on button "Continuar" at bounding box center [636, 338] width 205 height 21
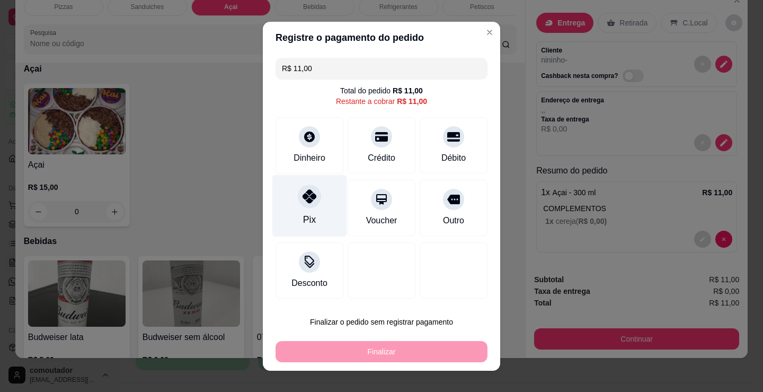
click at [311, 202] on icon at bounding box center [310, 196] width 14 height 14
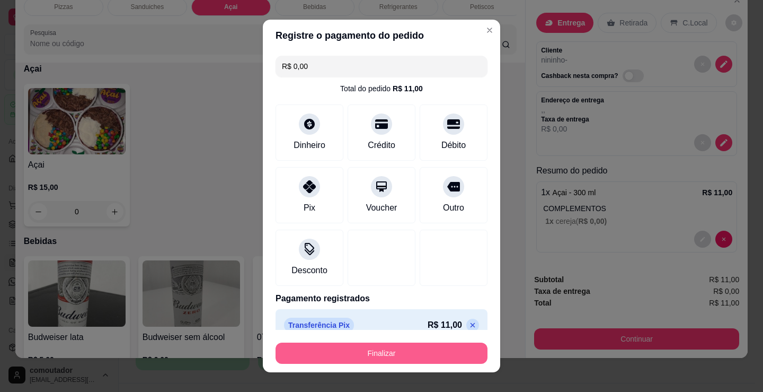
click at [375, 351] on button "Finalizar" at bounding box center [382, 352] width 212 height 21
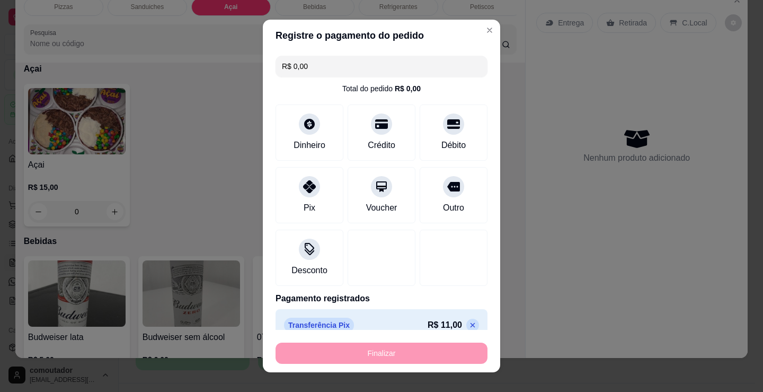
type input "-R$ 11,00"
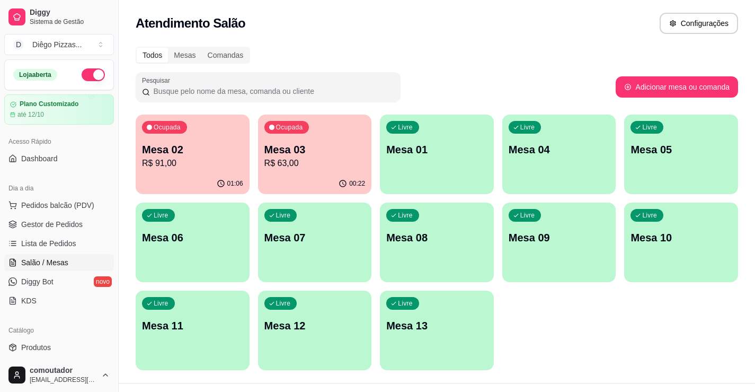
click at [206, 165] on p "R$ 91,00" at bounding box center [192, 163] width 101 height 13
click at [325, 156] on div "Mesa 03 R$ 63,00" at bounding box center [314, 156] width 101 height 28
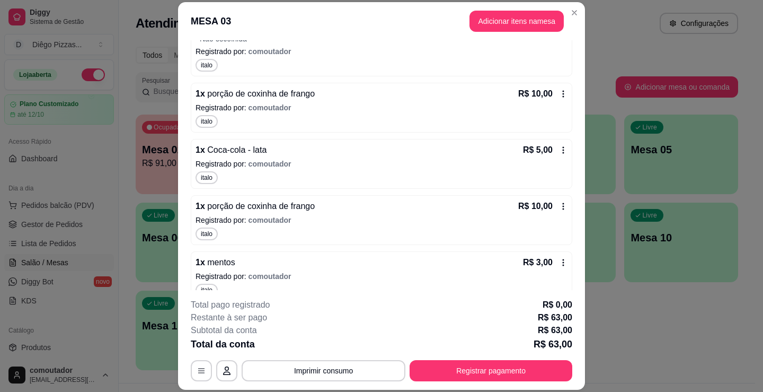
scroll to position [359, 0]
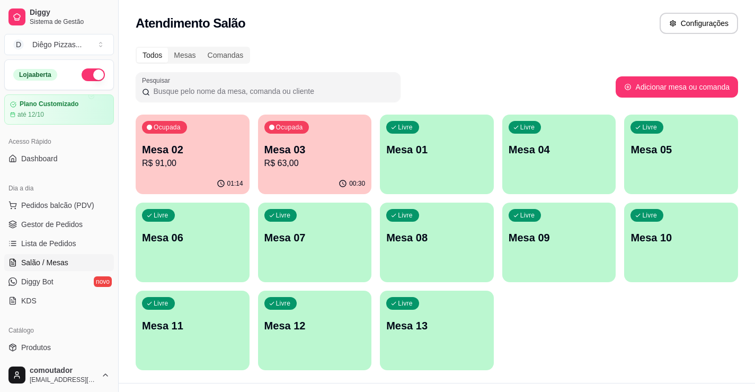
click at [446, 164] on div "Livre Mesa 01" at bounding box center [437, 147] width 114 height 67
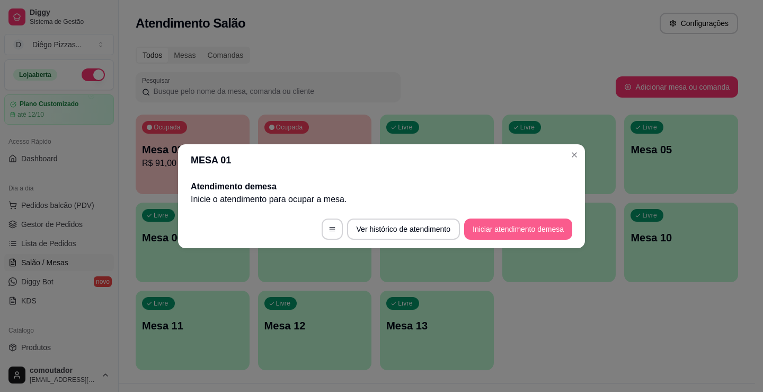
click at [512, 225] on button "Iniciar atendimento de mesa" at bounding box center [518, 228] width 108 height 21
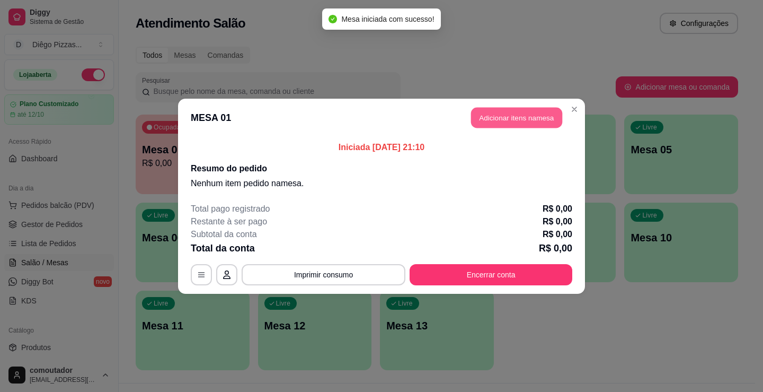
click at [525, 114] on button "Adicionar itens na mesa" at bounding box center [516, 117] width 91 height 21
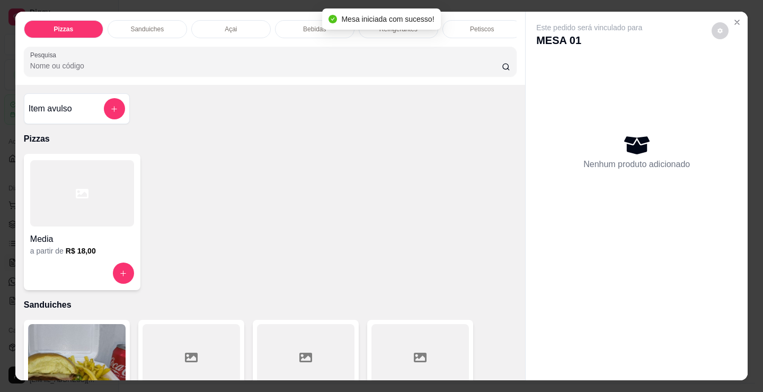
click at [324, 29] on div "Bebidas" at bounding box center [315, 29] width 80 height 18
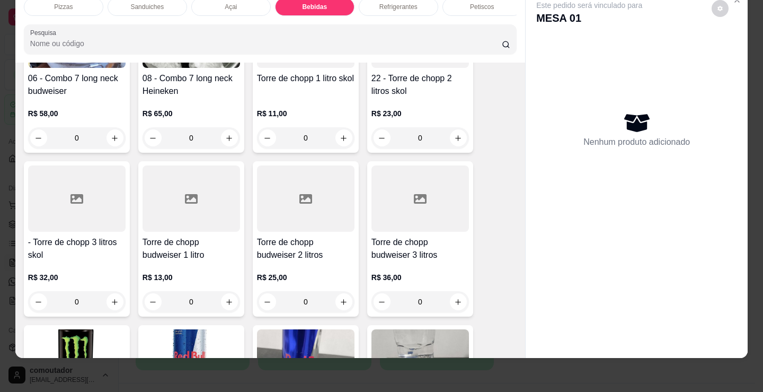
scroll to position [2055, 0]
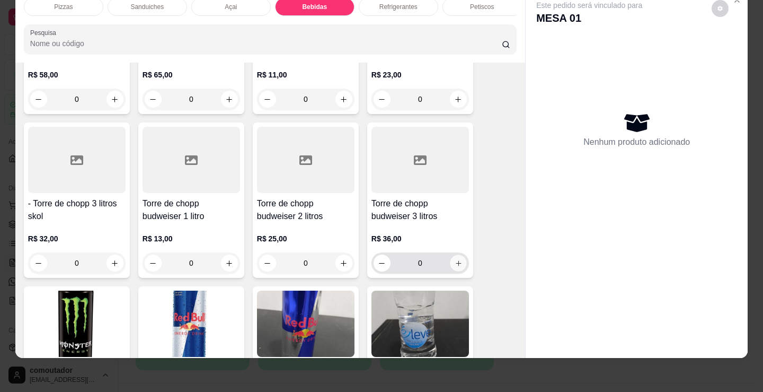
click at [455, 260] on icon "increase-product-quantity" at bounding box center [459, 263] width 8 height 8
type input "1"
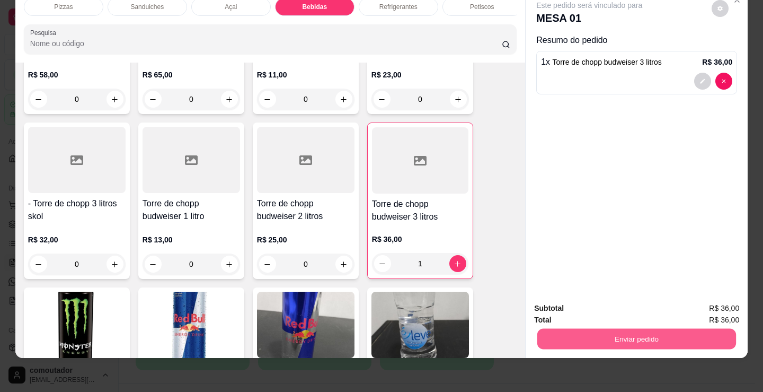
click at [617, 332] on button "Enviar pedido" at bounding box center [636, 338] width 199 height 21
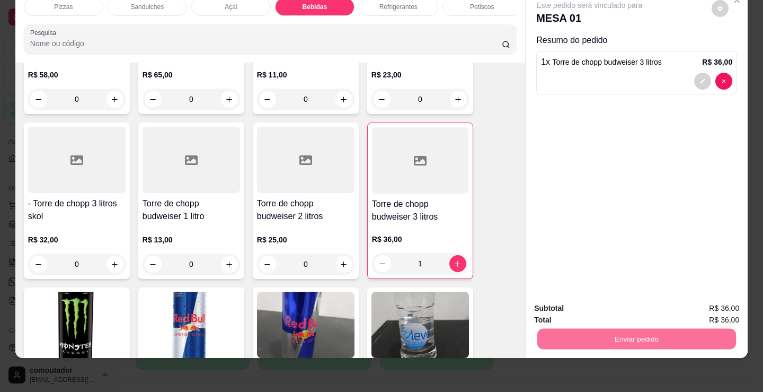
click at [700, 298] on button "Enviar pedido" at bounding box center [712, 305] width 58 height 20
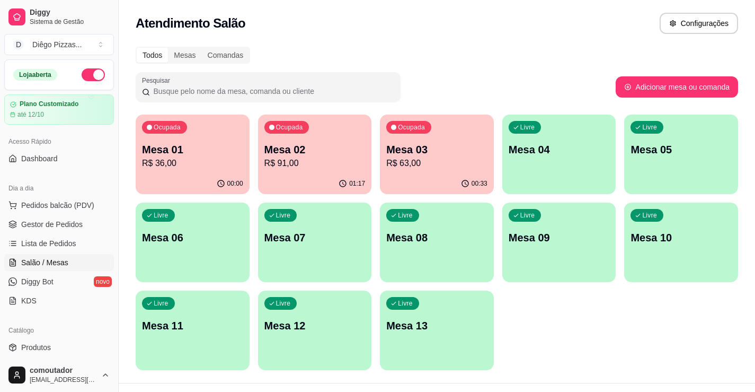
click at [338, 142] on div "Ocupada Mesa 02 R$ 91,00" at bounding box center [315, 143] width 114 height 59
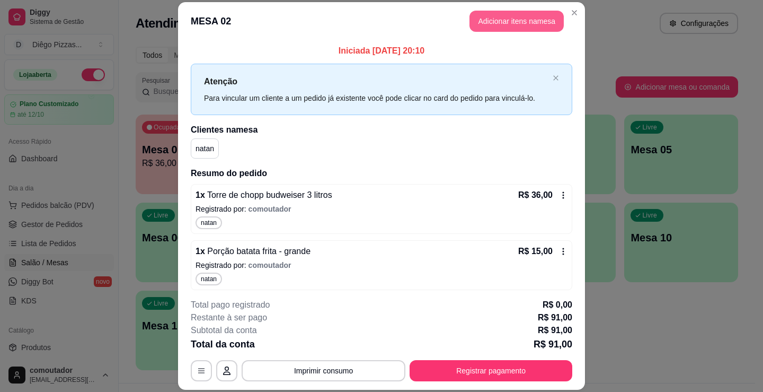
click at [506, 23] on button "Adicionar itens na mesa" at bounding box center [517, 21] width 94 height 21
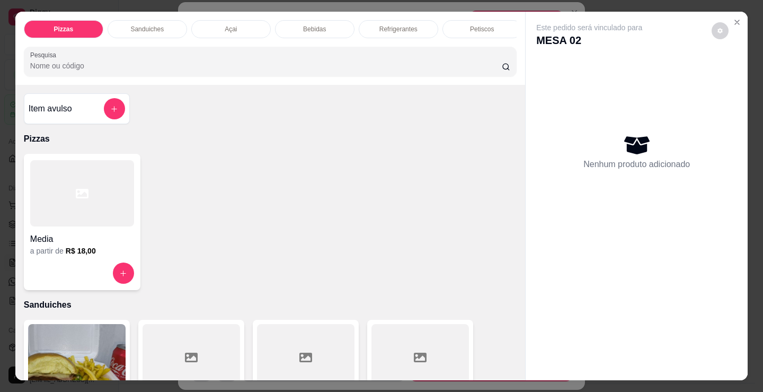
click at [321, 30] on div "Bebidas" at bounding box center [315, 29] width 80 height 18
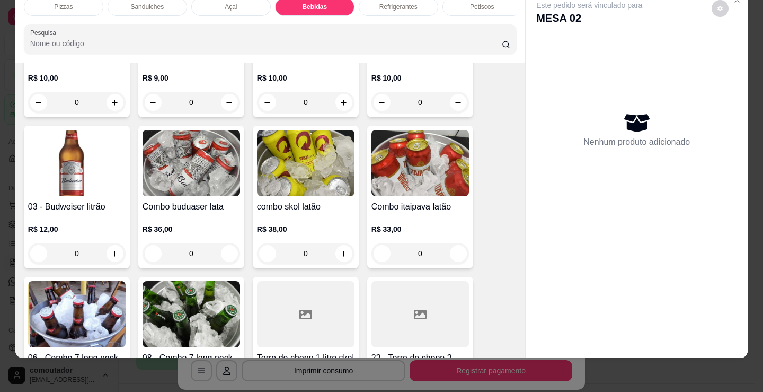
scroll to position [1790, 0]
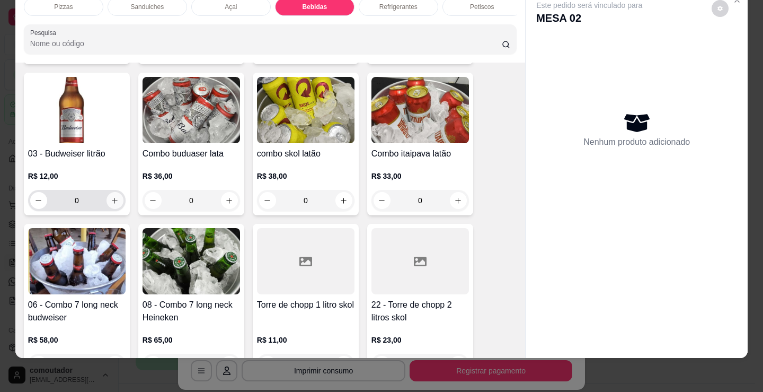
click at [112, 200] on icon "increase-product-quantity" at bounding box center [115, 201] width 8 height 8
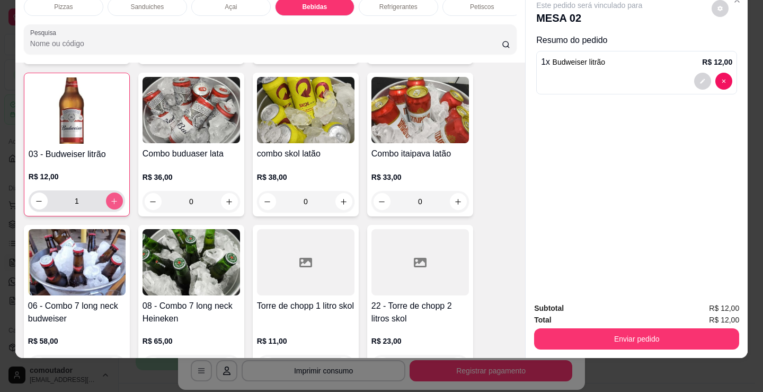
type input "1"
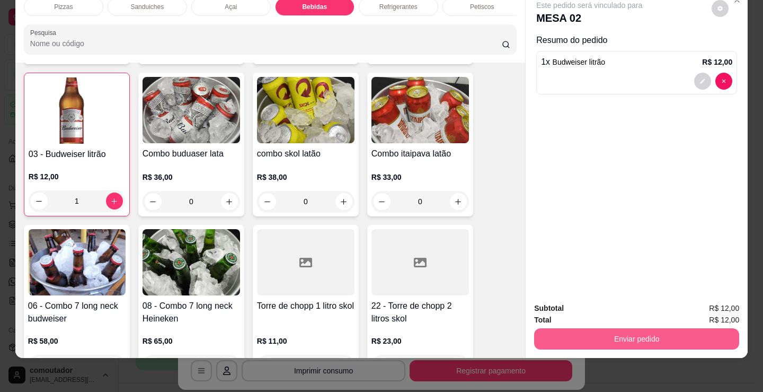
click at [634, 328] on button "Enviar pedido" at bounding box center [636, 338] width 205 height 21
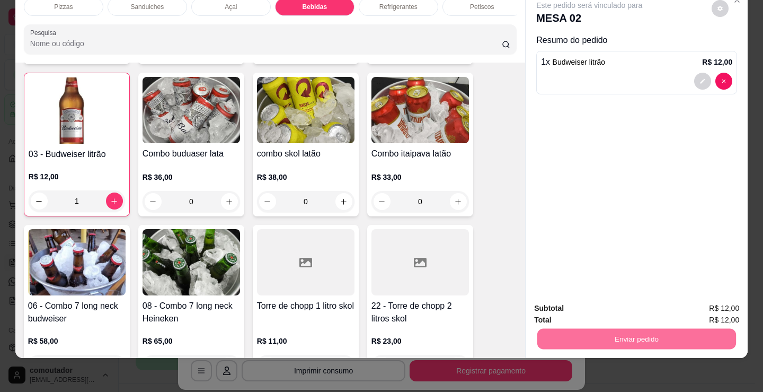
click at [650, 304] on button "Registrar cliente" at bounding box center [641, 305] width 70 height 20
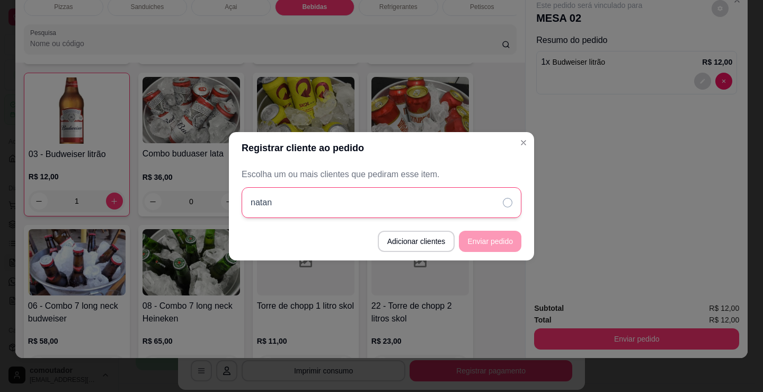
click at [427, 201] on div "natan" at bounding box center [382, 202] width 280 height 31
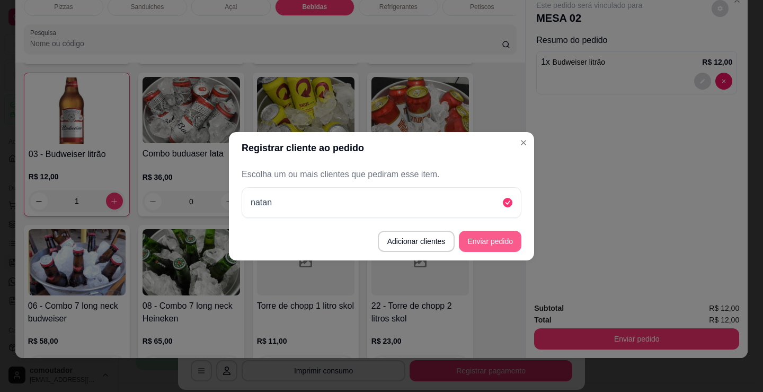
click at [483, 238] on button "Enviar pedido" at bounding box center [490, 241] width 63 height 21
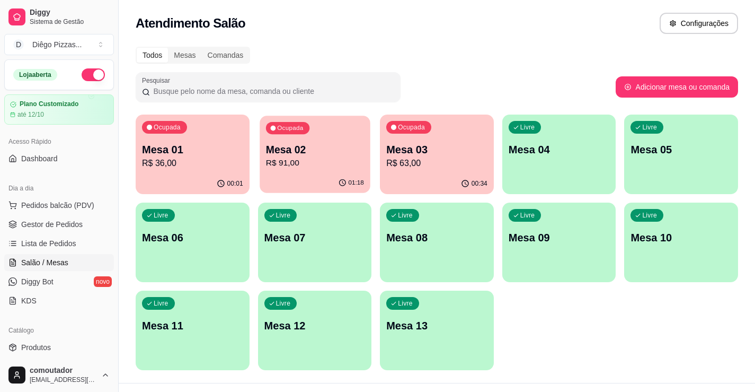
click at [291, 156] on p "Mesa 02" at bounding box center [315, 150] width 98 height 14
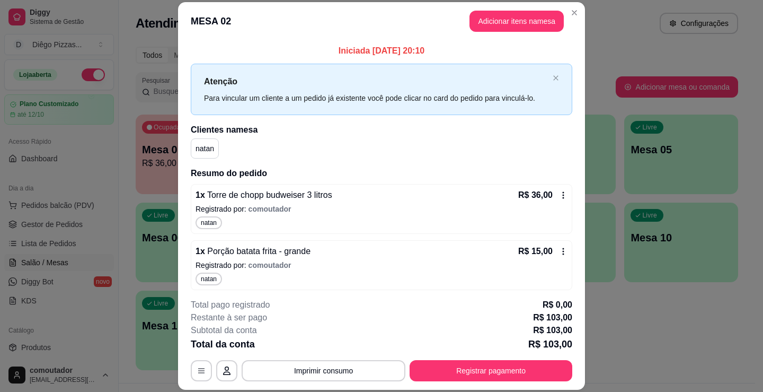
click at [518, 21] on button "Adicionar itens na mesa" at bounding box center [517, 21] width 94 height 21
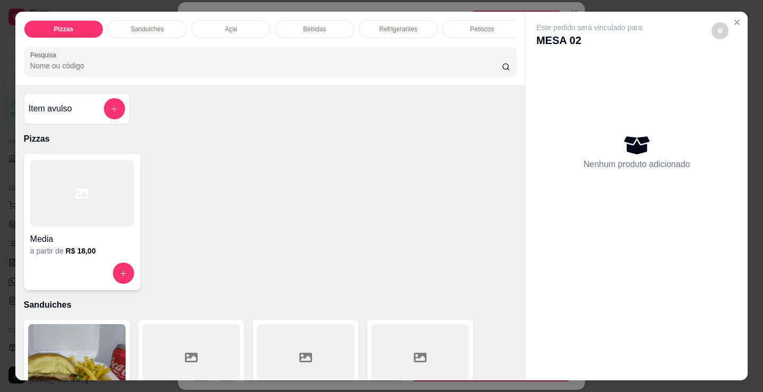
click at [300, 20] on div "Bebidas" at bounding box center [315, 29] width 80 height 18
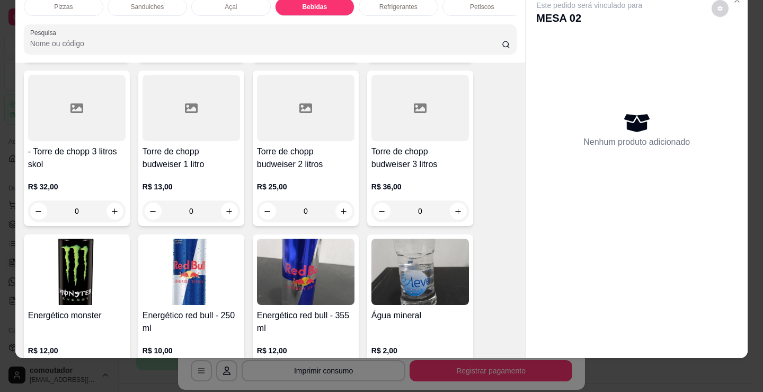
scroll to position [2108, 0]
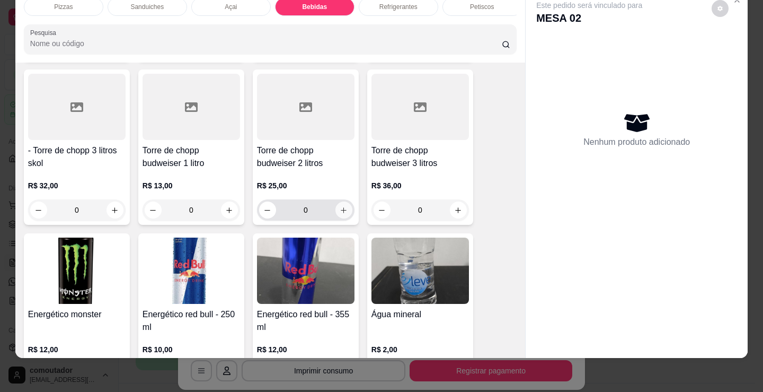
click at [340, 209] on icon "increase-product-quantity" at bounding box center [344, 210] width 8 height 8
type input "1"
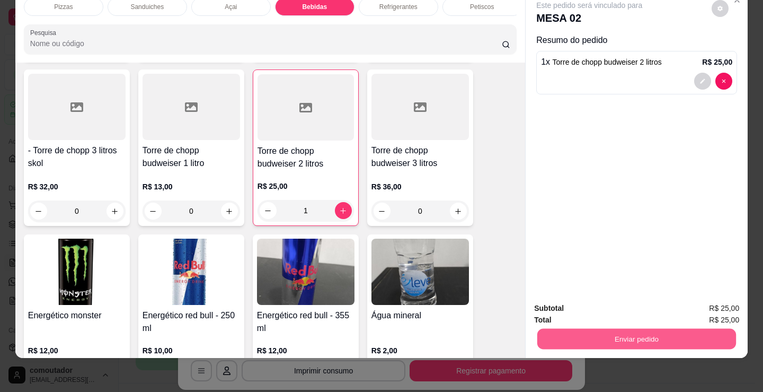
click at [607, 328] on button "Enviar pedido" at bounding box center [636, 338] width 199 height 21
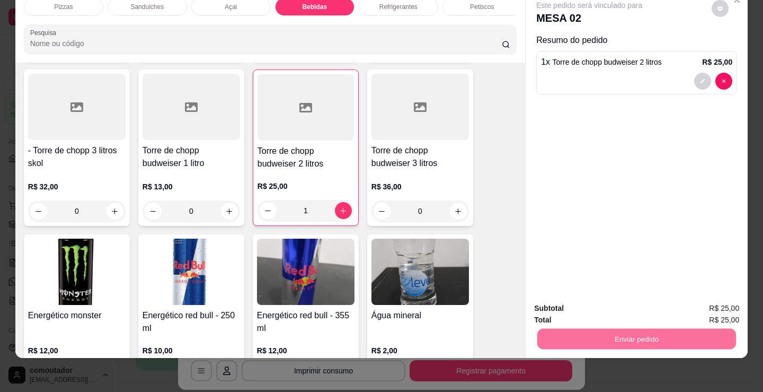
click at [648, 297] on button "Registrar cliente" at bounding box center [641, 305] width 70 height 20
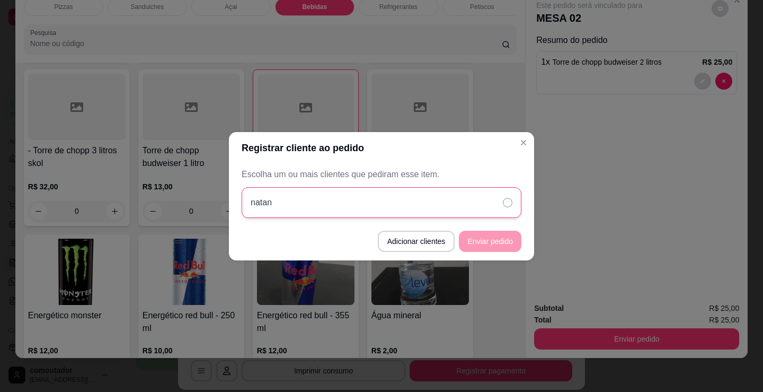
click at [484, 197] on div "natan" at bounding box center [382, 202] width 280 height 31
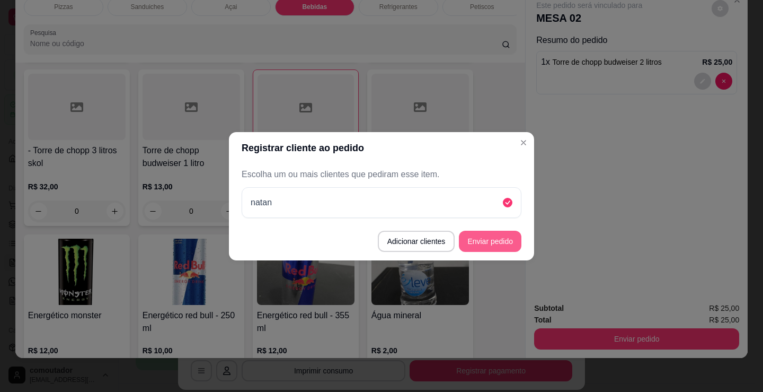
click at [518, 244] on button "Enviar pedido" at bounding box center [490, 241] width 63 height 21
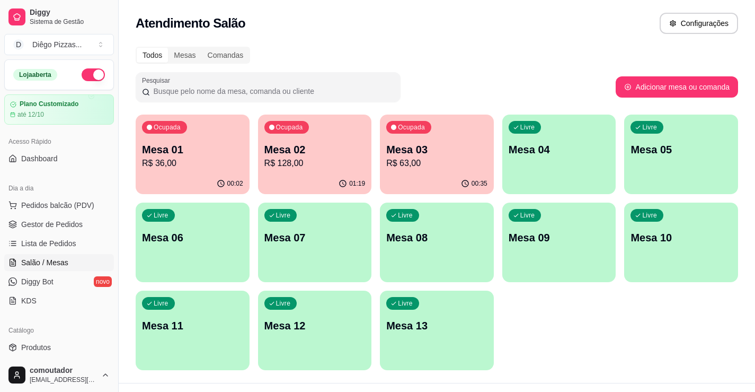
click at [600, 70] on div "Todos Mesas Comandas Pesquisar Adicionar mesa ou comanda Ocupada Mesa 01 R$ 36,…" at bounding box center [437, 211] width 637 height 342
click at [217, 174] on div "00:02" at bounding box center [193, 183] width 114 height 21
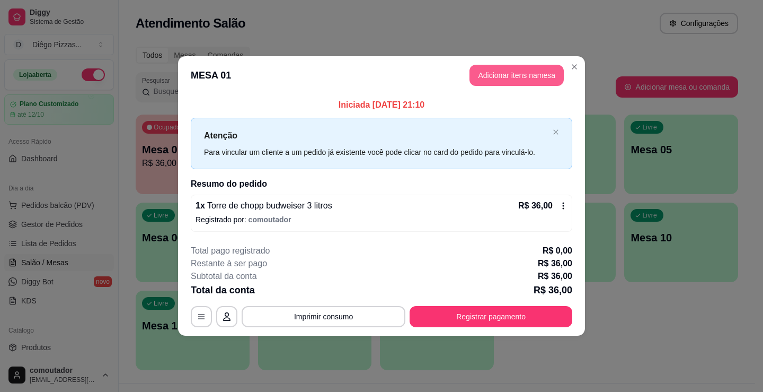
click at [497, 75] on button "Adicionar itens na mesa" at bounding box center [517, 75] width 94 height 21
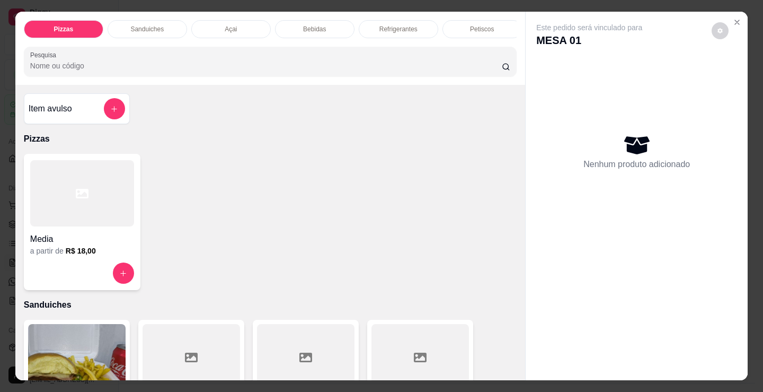
click at [402, 27] on p "Refrigerantes" at bounding box center [398, 29] width 38 height 8
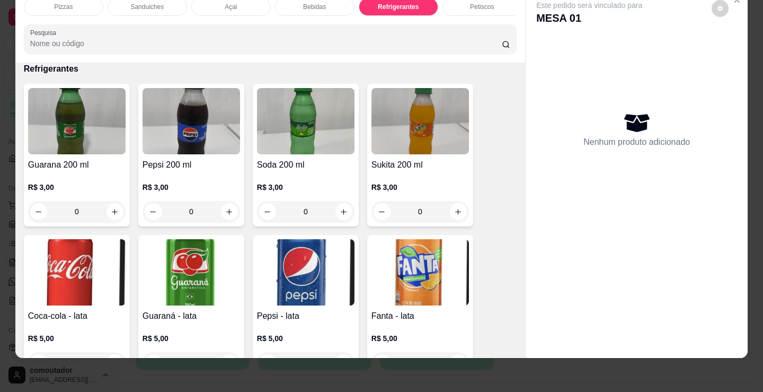
click at [496, 5] on div "Petiscos" at bounding box center [483, 7] width 80 height 18
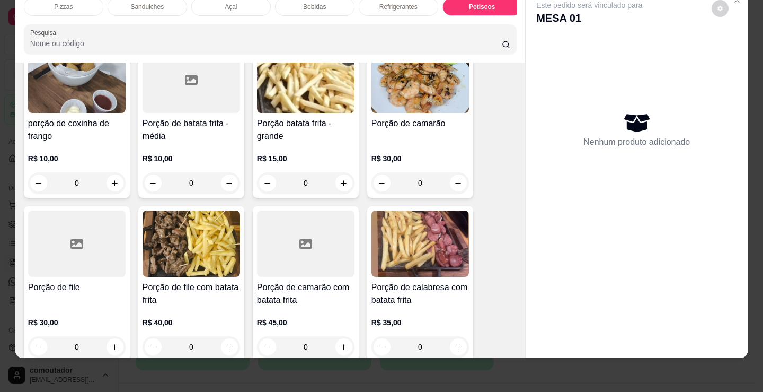
scroll to position [3640, 0]
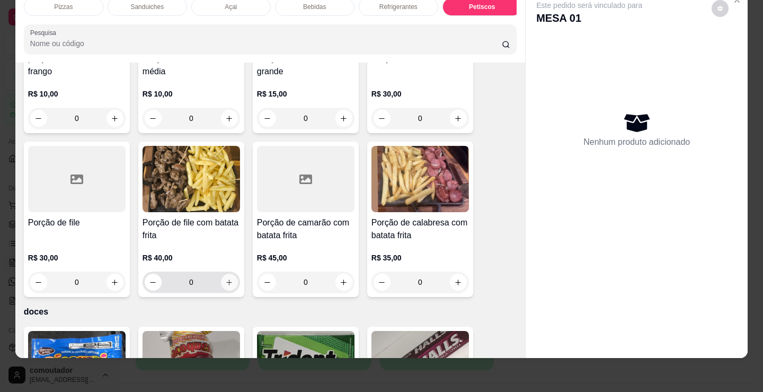
click at [229, 281] on icon "increase-product-quantity" at bounding box center [229, 282] width 8 height 8
type input "1"
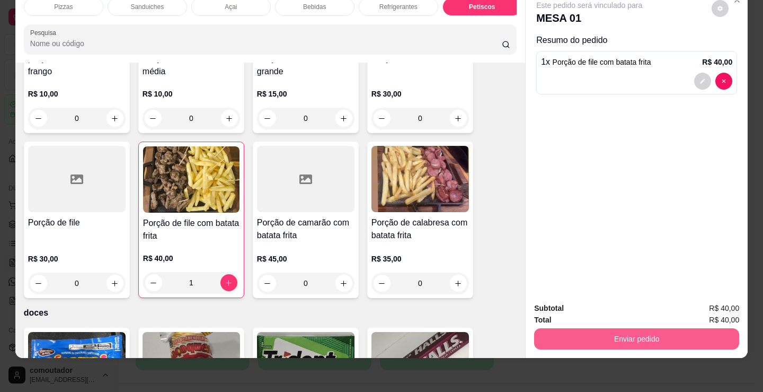
click at [655, 328] on button "Enviar pedido" at bounding box center [636, 338] width 205 height 21
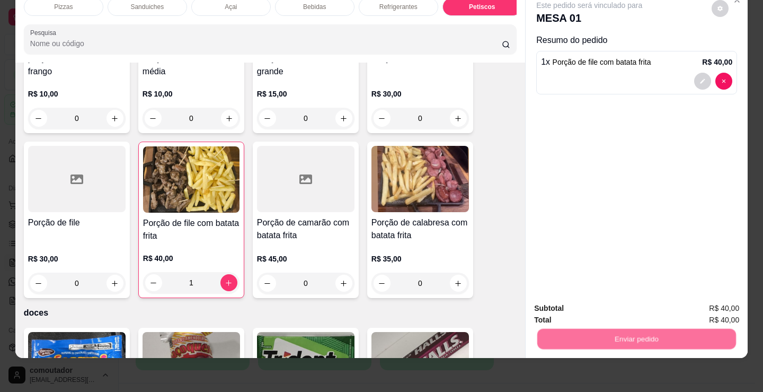
click at [638, 302] on button "Registrar cliente" at bounding box center [641, 305] width 70 height 20
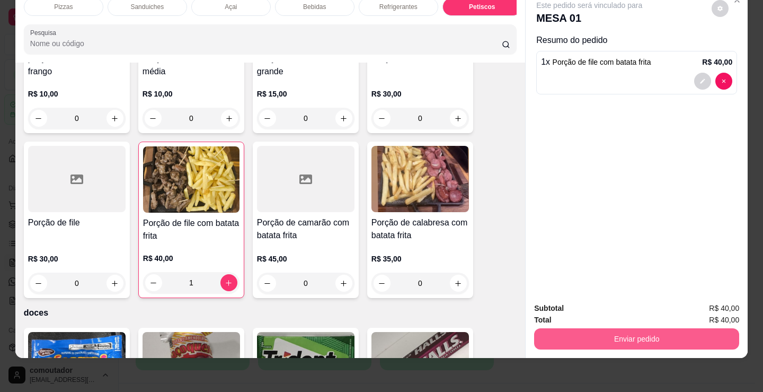
click at [637, 341] on div "Enviar pedido" at bounding box center [636, 337] width 205 height 24
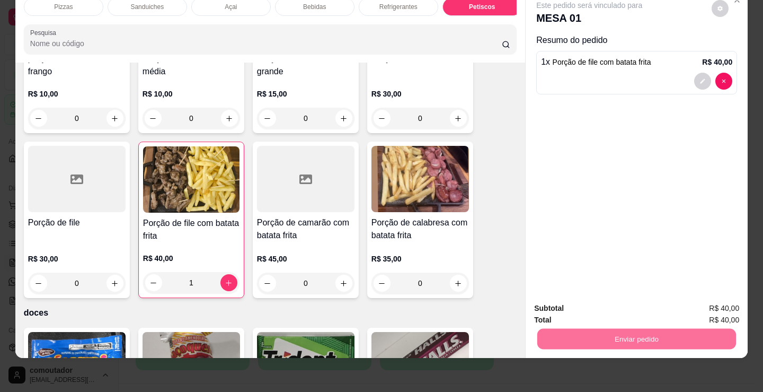
click at [696, 301] on button "Enviar pedido" at bounding box center [712, 305] width 60 height 20
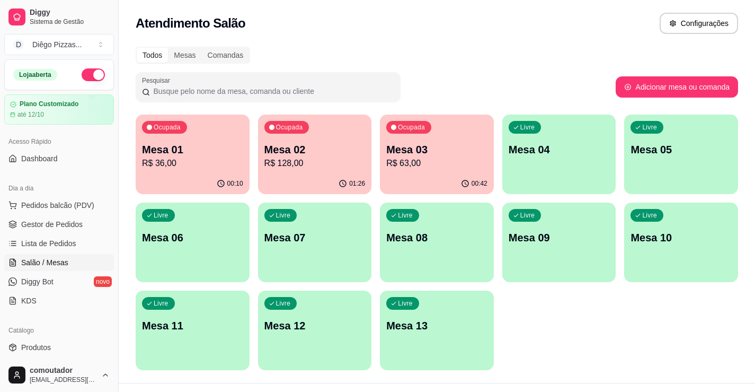
click at [425, 144] on p "Mesa 03" at bounding box center [436, 149] width 101 height 15
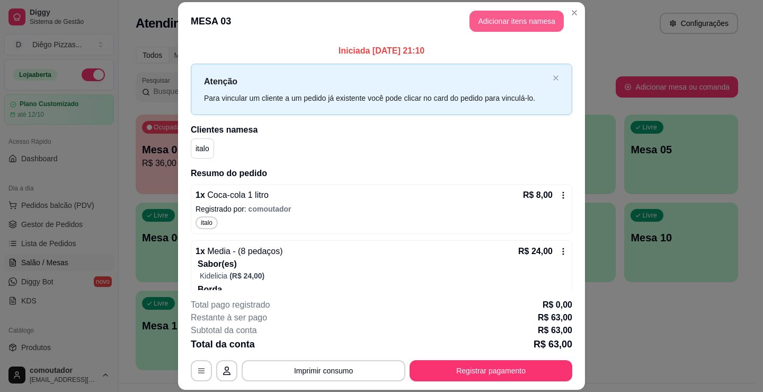
click at [513, 16] on button "Adicionar itens na mesa" at bounding box center [517, 21] width 94 height 21
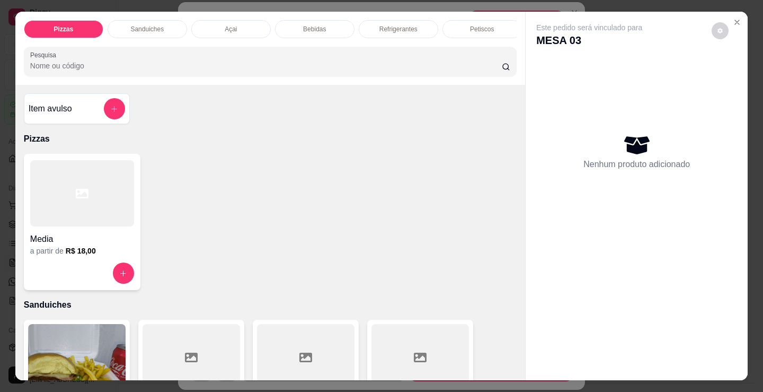
click at [321, 25] on p "Bebidas" at bounding box center [314, 29] width 23 height 8
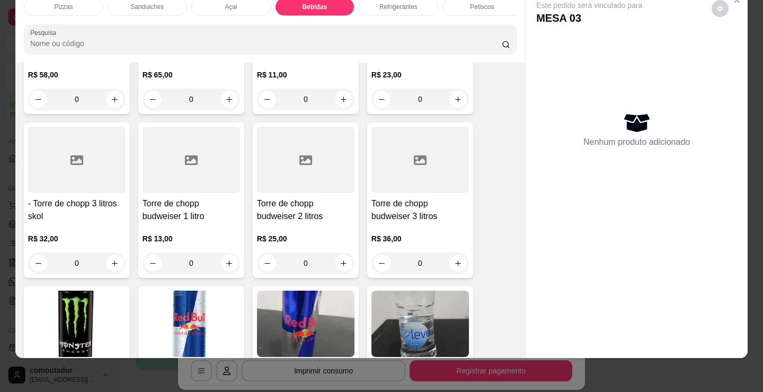
scroll to position [2108, 0]
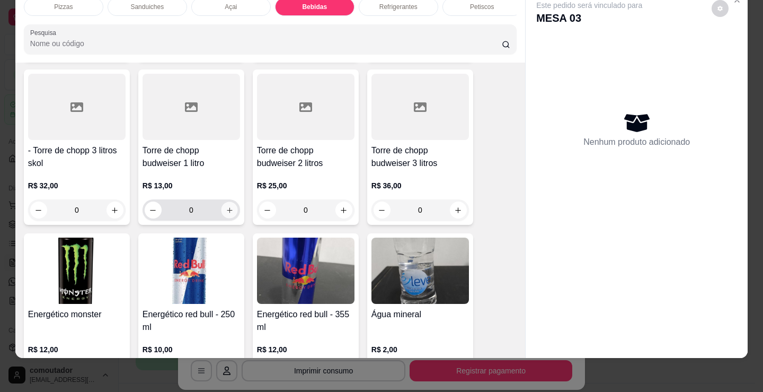
click at [226, 211] on icon "increase-product-quantity" at bounding box center [230, 210] width 8 height 8
type input "1"
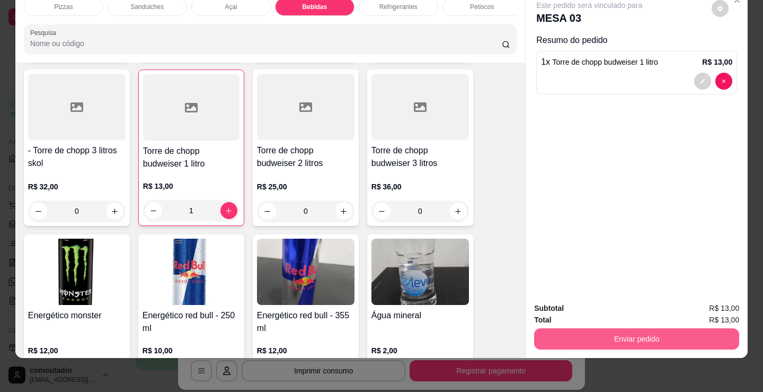
click at [622, 328] on button "Enviar pedido" at bounding box center [636, 338] width 205 height 21
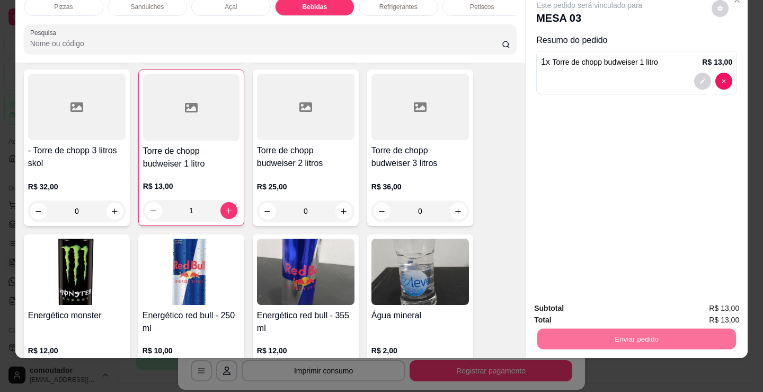
click at [656, 301] on button "Registrar cliente" at bounding box center [641, 305] width 70 height 20
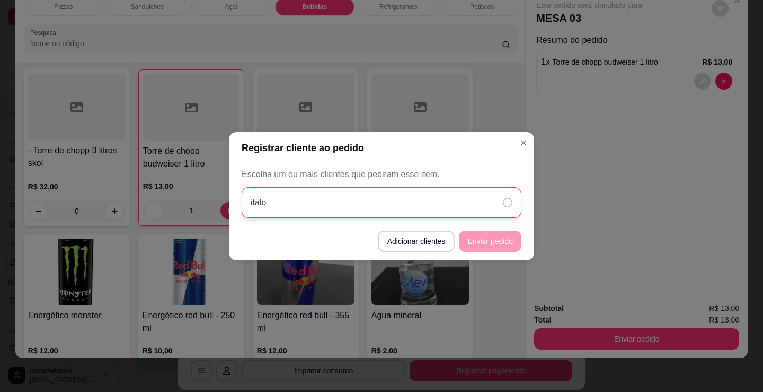
click at [358, 192] on div "italo" at bounding box center [382, 202] width 280 height 31
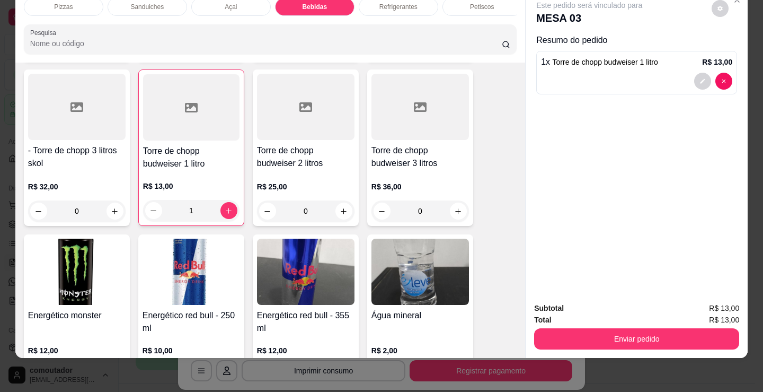
scroll to position [0, 256]
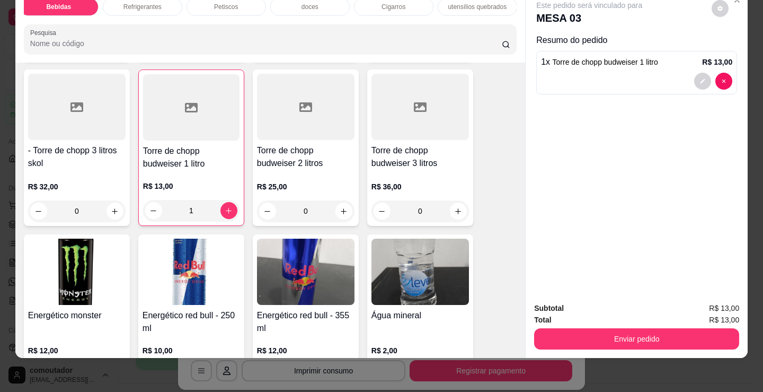
click at [306, 3] on p "doces" at bounding box center [310, 7] width 17 height 8
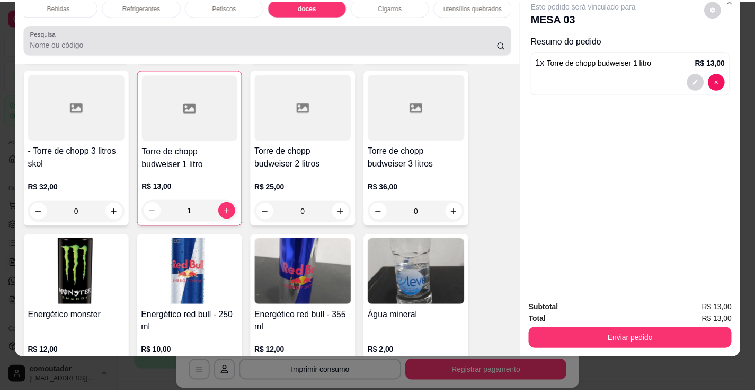
scroll to position [3884, 0]
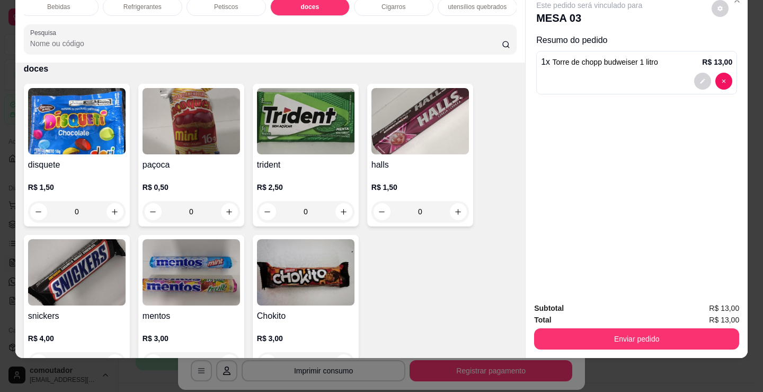
click at [172, 277] on img at bounding box center [192, 272] width 98 height 66
click at [190, 271] on img at bounding box center [192, 272] width 98 height 66
click at [121, 207] on div "0" at bounding box center [77, 211] width 98 height 21
click at [111, 211] on icon "increase-product-quantity" at bounding box center [115, 212] width 8 height 8
type input "1"
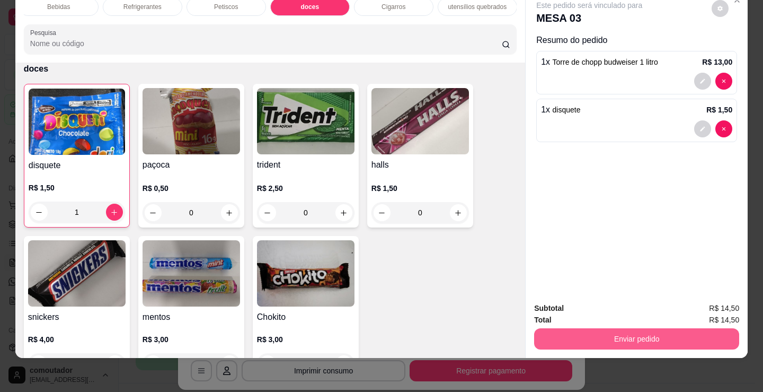
click at [576, 340] on button "Enviar pedido" at bounding box center [636, 338] width 205 height 21
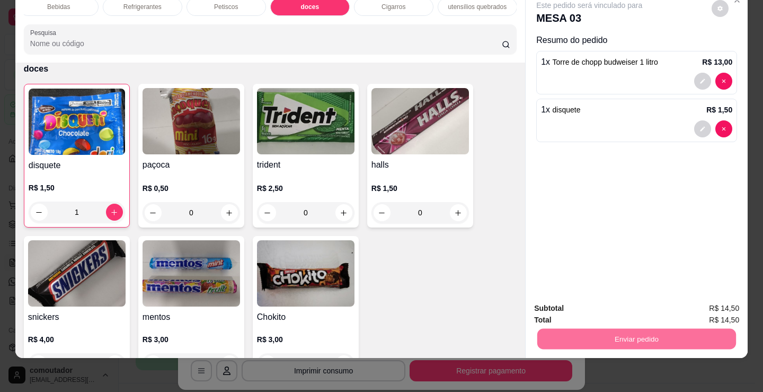
click at [657, 303] on button "Registrar cliente" at bounding box center [641, 305] width 70 height 20
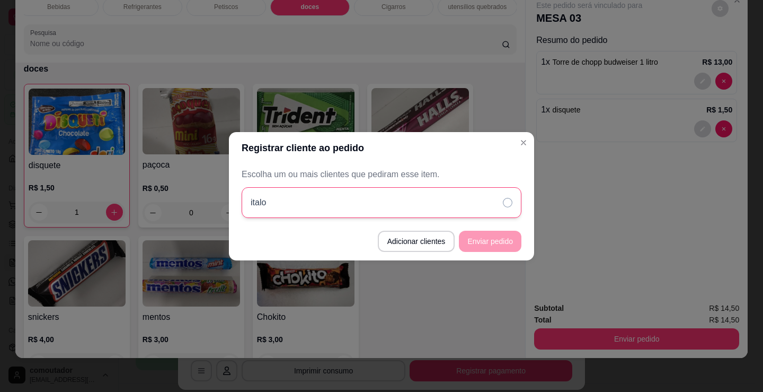
click at [388, 192] on div "italo" at bounding box center [382, 202] width 280 height 31
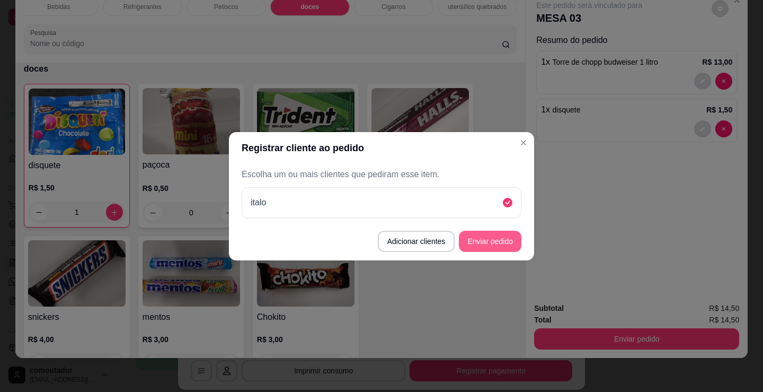
click at [492, 245] on button "Enviar pedido" at bounding box center [490, 241] width 63 height 21
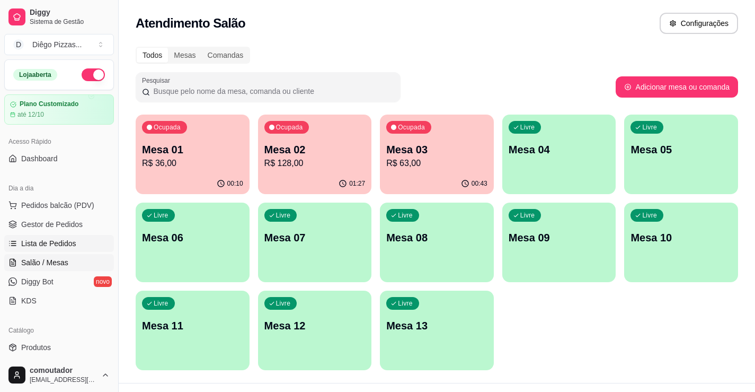
click at [47, 240] on span "Lista de Pedidos" at bounding box center [48, 243] width 55 height 11
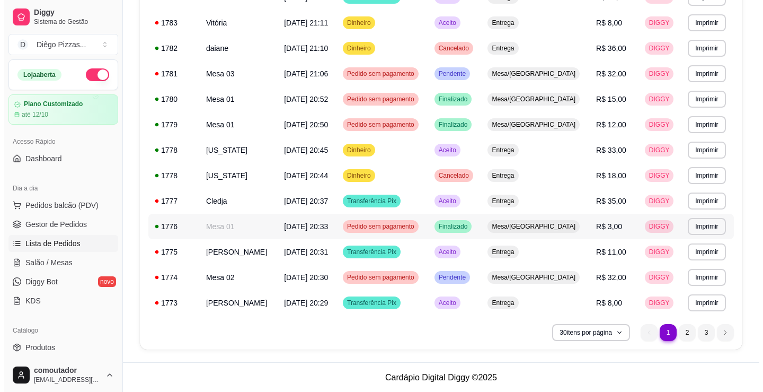
scroll to position [602, 0]
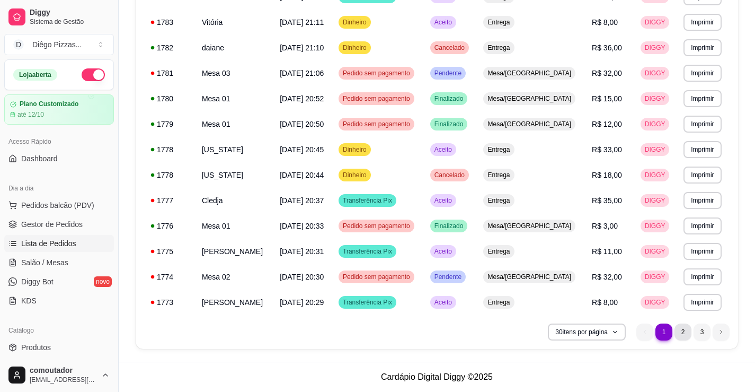
click at [685, 336] on li "2" at bounding box center [683, 331] width 17 height 17
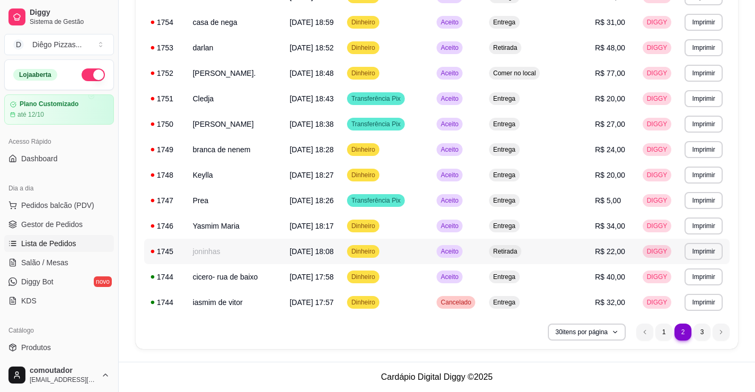
click at [252, 252] on td "joninhas" at bounding box center [235, 251] width 97 height 25
click at [665, 334] on li "1" at bounding box center [664, 331] width 16 height 16
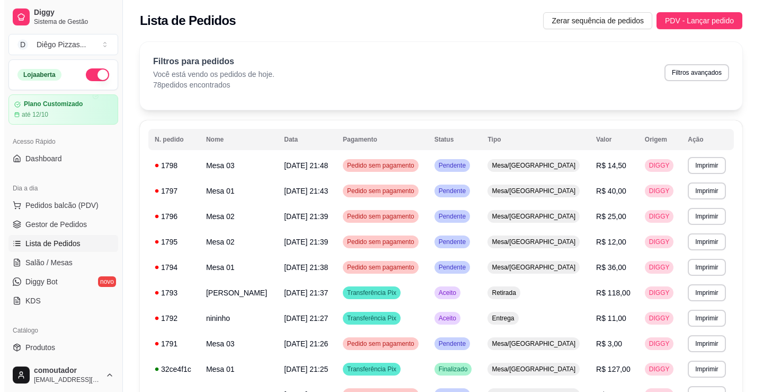
scroll to position [0, 0]
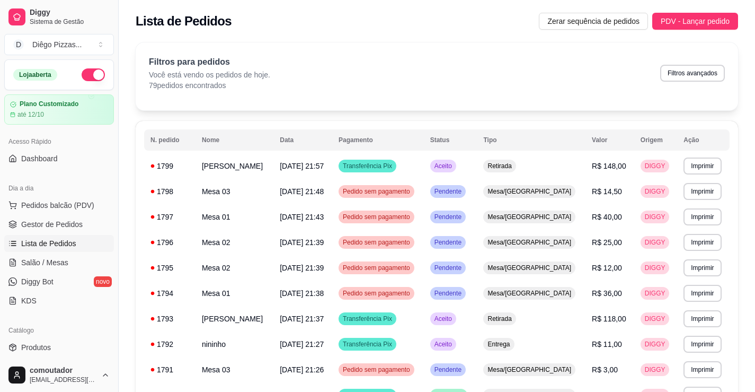
click at [94, 74] on button "button" at bounding box center [93, 74] width 23 height 13
click at [41, 256] on link "Salão / Mesas" at bounding box center [59, 262] width 110 height 17
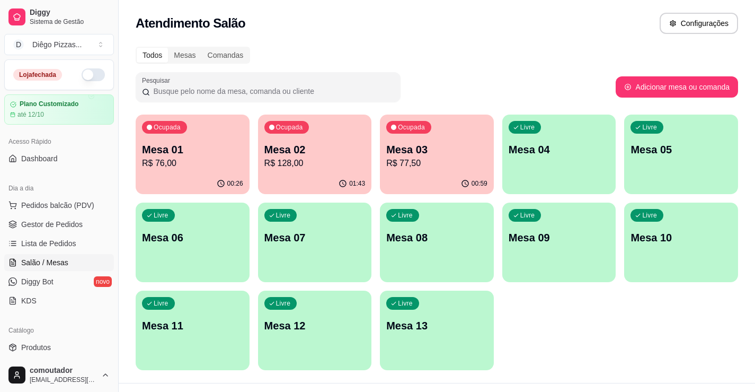
click at [422, 176] on div "00:59" at bounding box center [437, 183] width 114 height 21
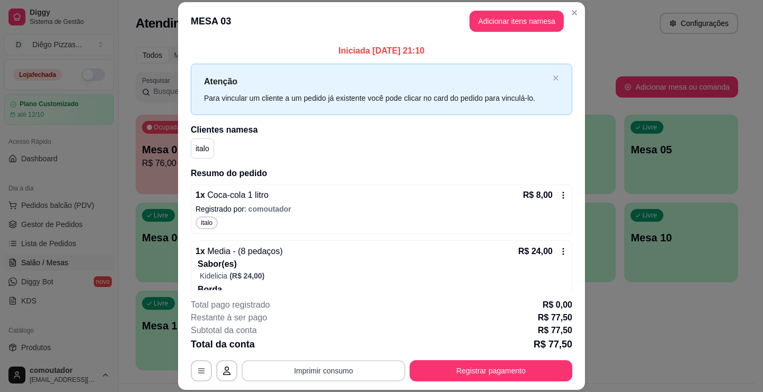
click at [298, 367] on button "Imprimir consumo" at bounding box center [324, 370] width 164 height 21
click at [308, 347] on button "IMPRESSORA" at bounding box center [323, 346] width 74 height 16
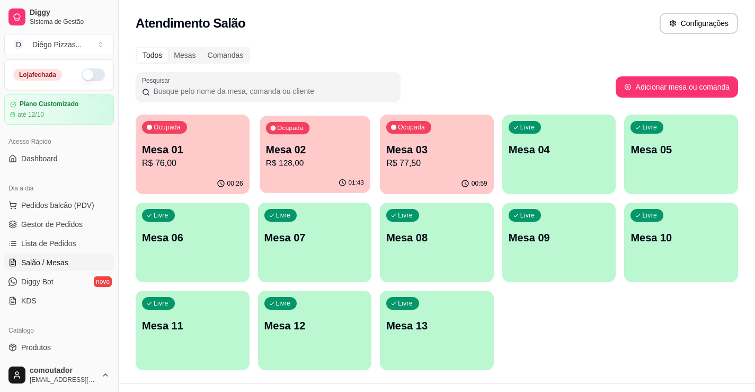
click at [288, 166] on p "R$ 128,00" at bounding box center [315, 163] width 98 height 12
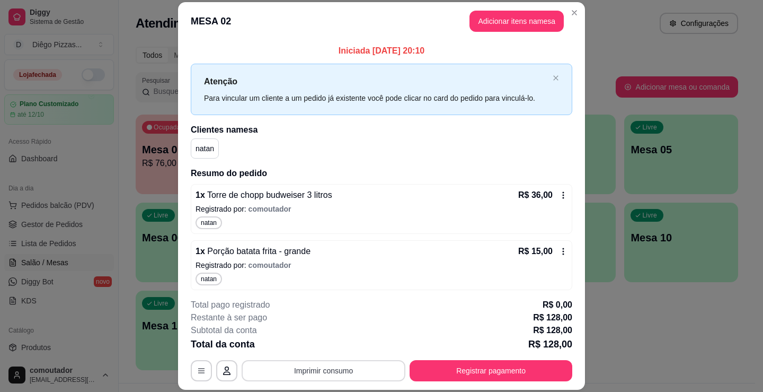
click at [348, 372] on button "Imprimir consumo" at bounding box center [324, 370] width 164 height 21
click at [344, 343] on button "IMPRESSORA" at bounding box center [323, 346] width 77 height 17
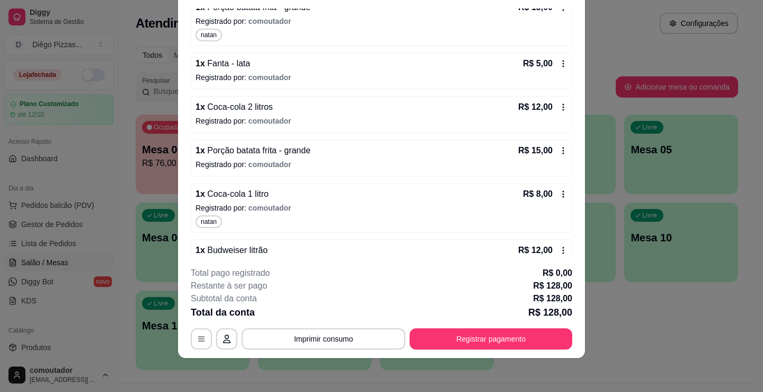
scroll to position [265, 0]
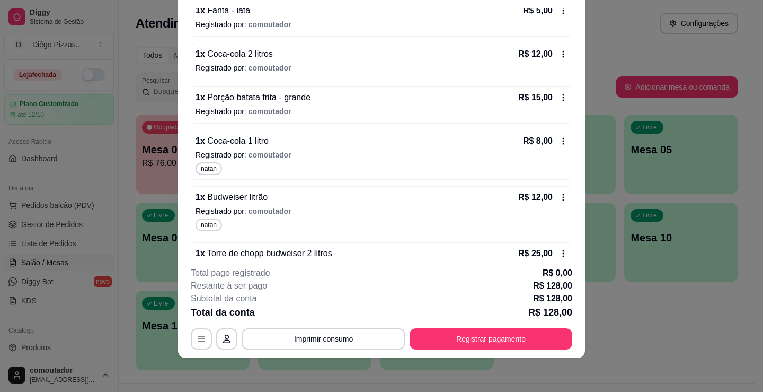
click at [372, 208] on p "Registrado por: comoutador" at bounding box center [382, 211] width 372 height 11
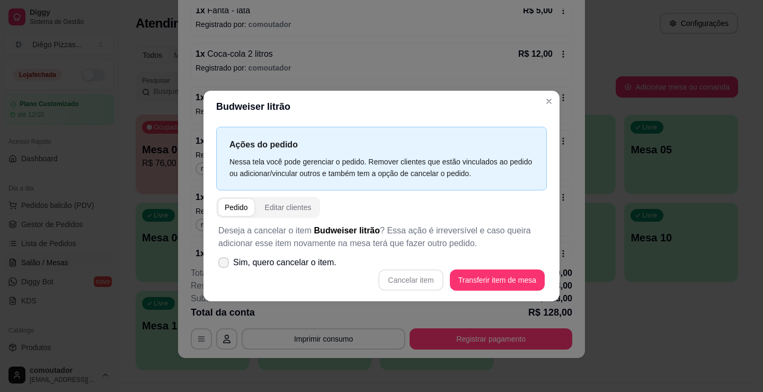
click at [316, 266] on span "Sim, quero cancelar o item." at bounding box center [284, 262] width 103 height 13
click at [225, 266] on input "Sim, quero cancelar o item." at bounding box center [221, 267] width 7 height 7
checkbox input "true"
click at [422, 277] on button "Cancelar item" at bounding box center [410, 279] width 65 height 21
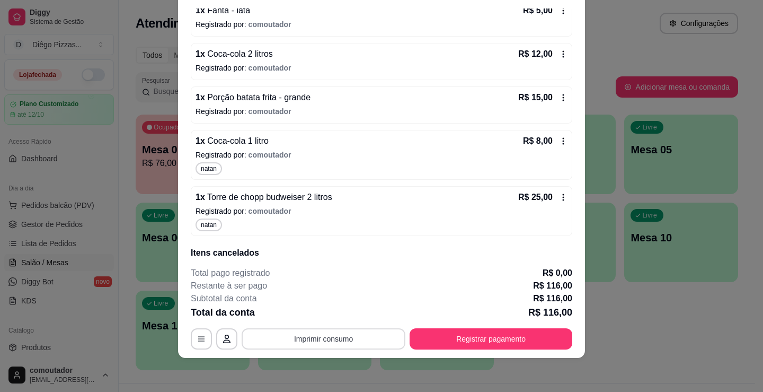
click at [328, 343] on button "Imprimir consumo" at bounding box center [324, 338] width 164 height 21
click at [329, 317] on button "IMPRESSORA" at bounding box center [323, 314] width 74 height 16
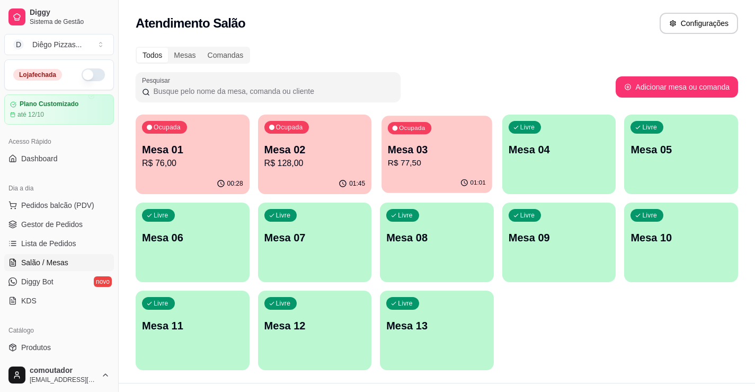
click at [392, 154] on p "Mesa 03" at bounding box center [437, 150] width 98 height 14
click at [544, 46] on div "Todos Mesas Comandas Pesquisar Adicionar mesa ou comanda Ocupada Mesa 01 R$ 76,…" at bounding box center [437, 211] width 637 height 342
click at [67, 207] on span "Pedidos balcão (PDV)" at bounding box center [57, 205] width 73 height 11
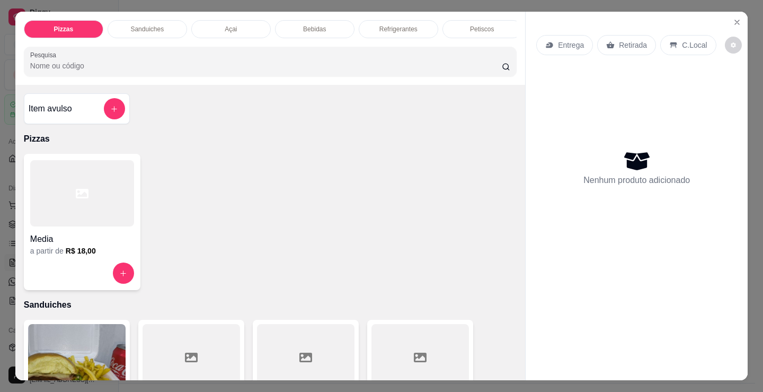
click at [102, 245] on h4 "Media" at bounding box center [82, 239] width 104 height 13
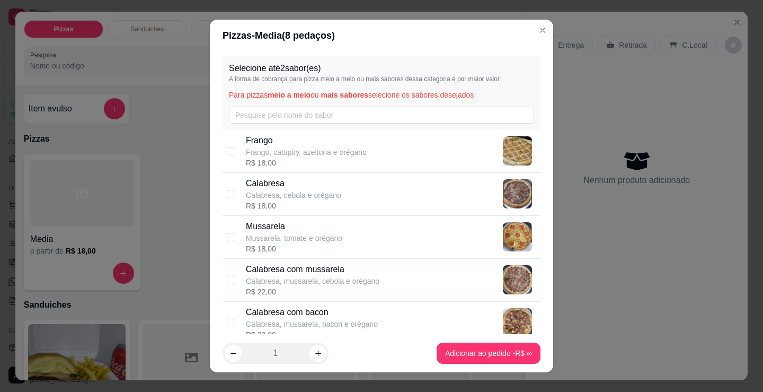
click at [390, 269] on div "Calabresa com mussarela Calabresa, mussarela, cebola e orégano R$ 22,00" at bounding box center [391, 280] width 290 height 34
checkbox input "true"
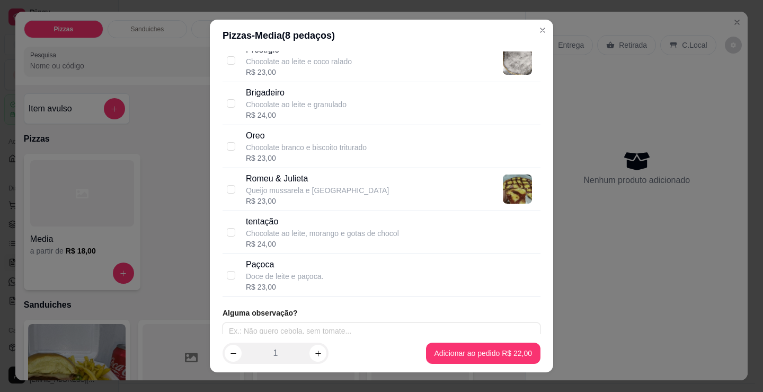
scroll to position [1088, 0]
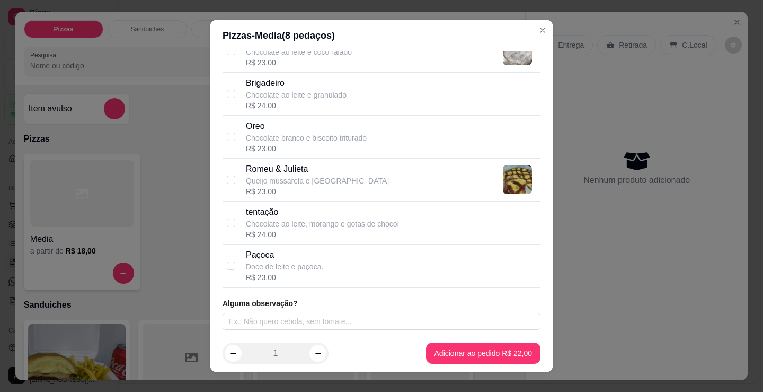
click at [344, 219] on p "Chocolate ao leite, morango e gotas de chocol" at bounding box center [322, 223] width 153 height 11
checkbox input "true"
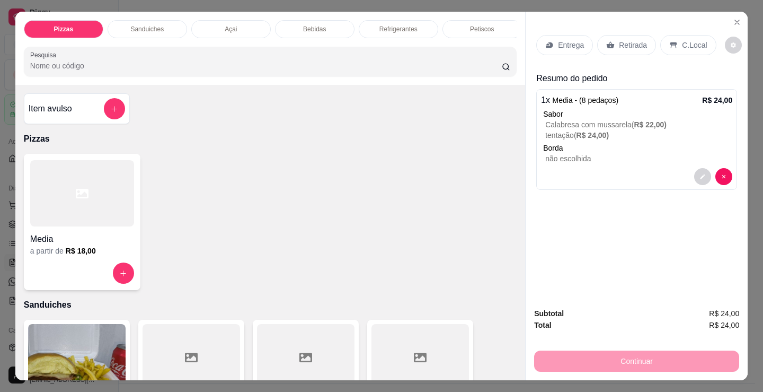
click at [685, 45] on p "C.Local" at bounding box center [694, 45] width 25 height 11
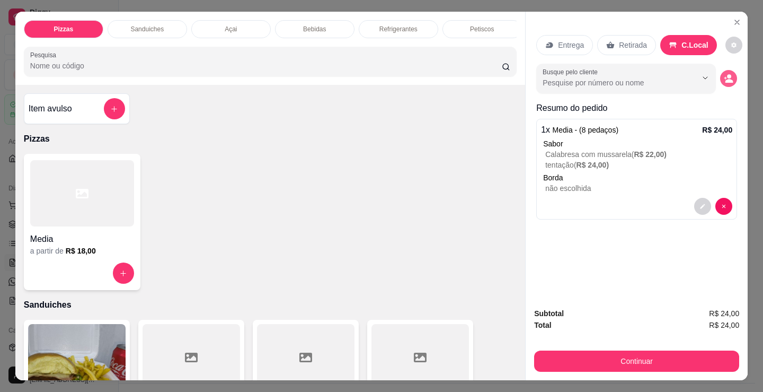
click at [720, 70] on button "decrease-product-quantity" at bounding box center [728, 78] width 17 height 17
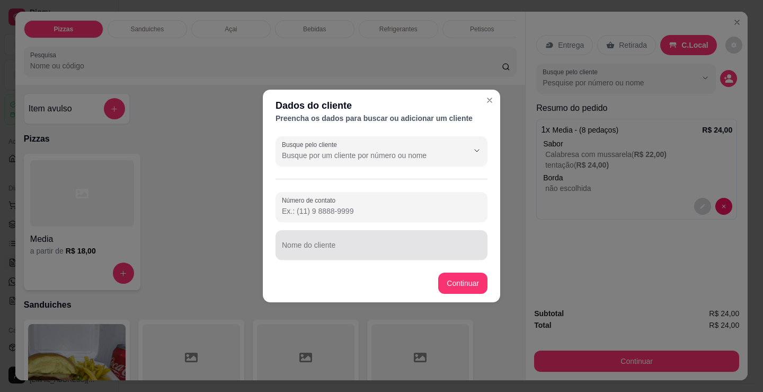
click at [445, 246] on input "Nome do cliente" at bounding box center [381, 249] width 199 height 11
type input "joao de fofa"
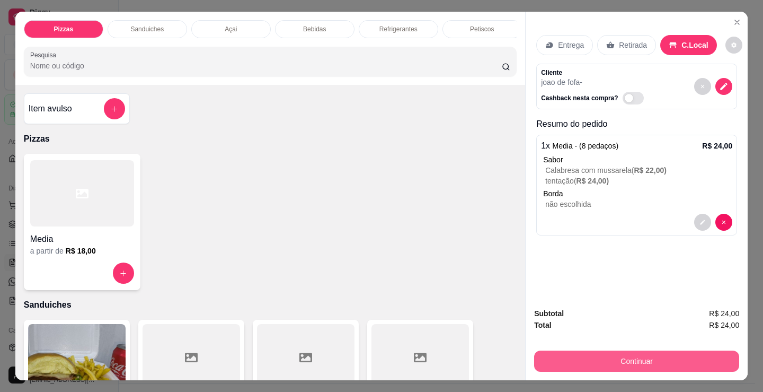
click at [645, 352] on button "Continuar" at bounding box center [636, 360] width 205 height 21
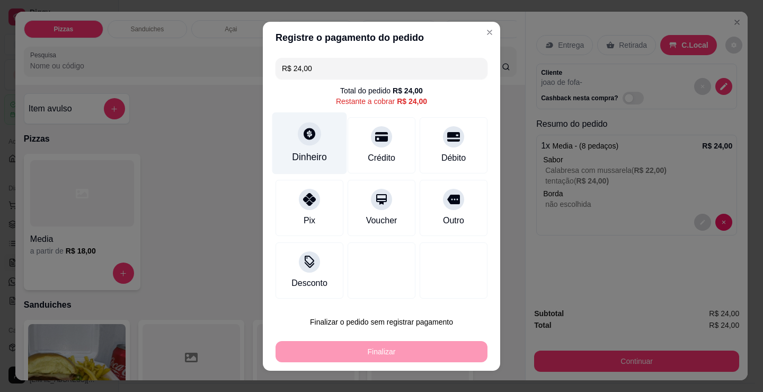
click at [298, 143] on div at bounding box center [309, 133] width 23 height 23
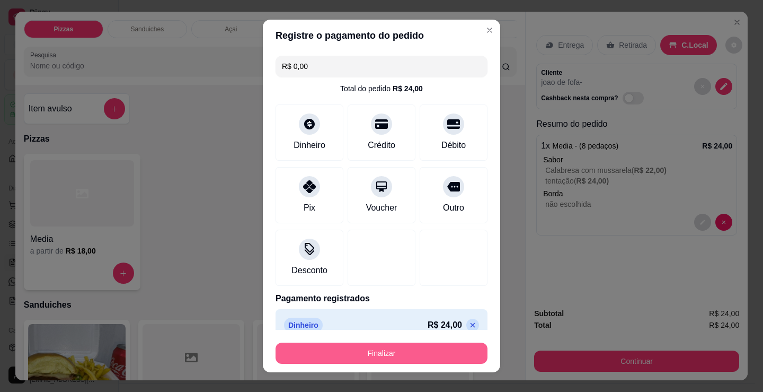
click at [396, 354] on button "Finalizar" at bounding box center [382, 352] width 212 height 21
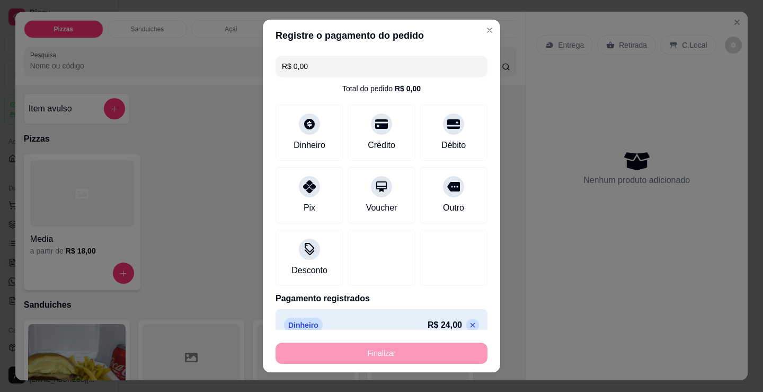
type input "-R$ 24,00"
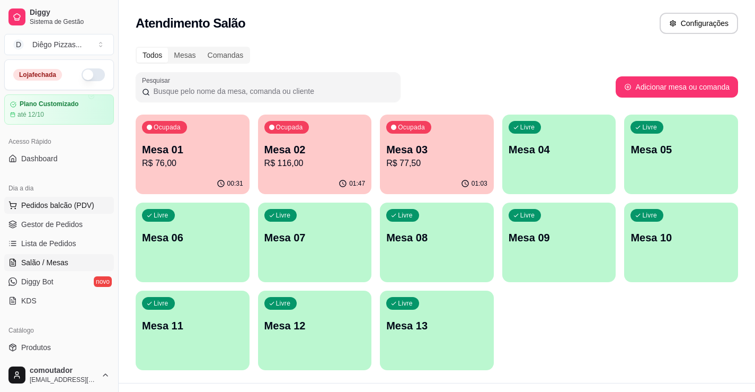
click at [47, 202] on span "Pedidos balcão (PDV)" at bounding box center [57, 205] width 73 height 11
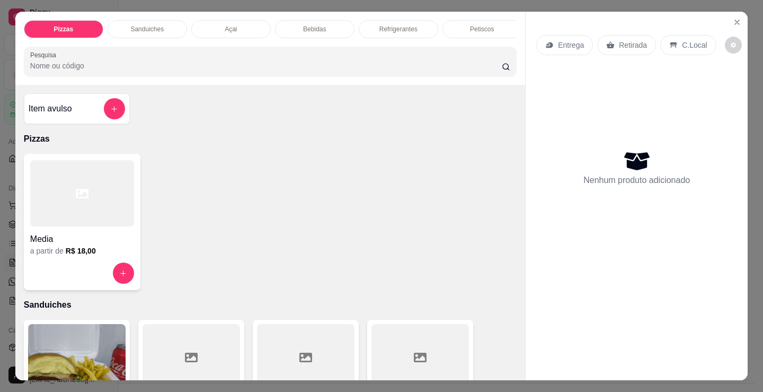
click at [143, 27] on p "Sanduiches" at bounding box center [146, 29] width 33 height 8
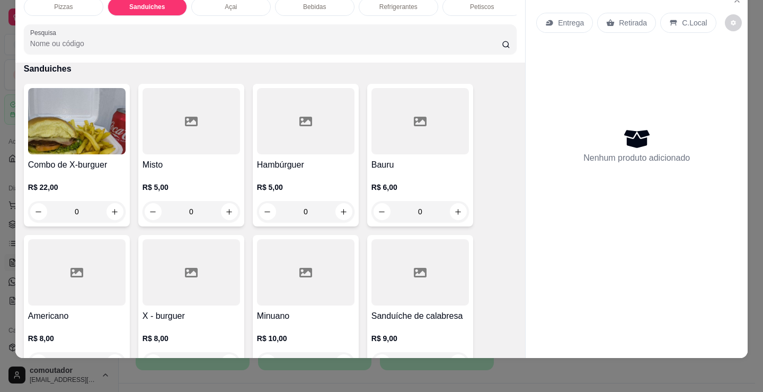
click at [225, 211] on div "0" at bounding box center [192, 211] width 98 height 21
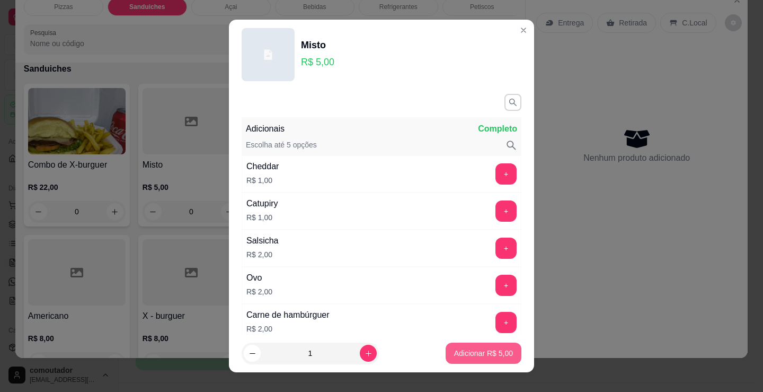
click at [499, 357] on p "Adicionar R$ 5,00" at bounding box center [483, 353] width 59 height 11
type input "1"
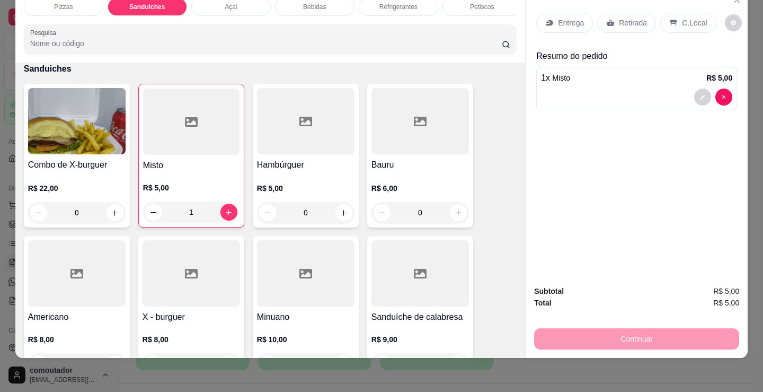
click at [397, 6] on div "Refrigerantes" at bounding box center [399, 7] width 80 height 18
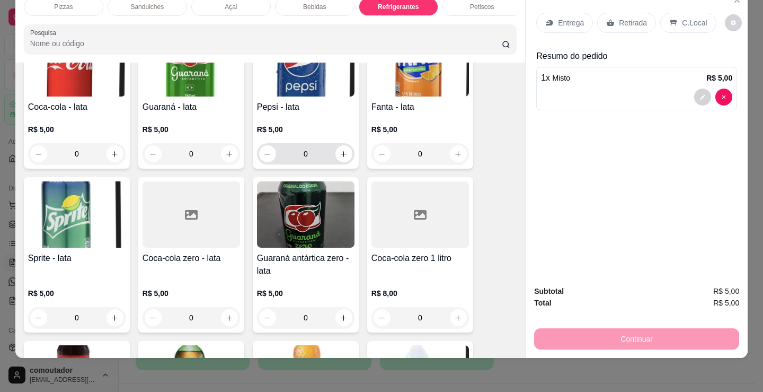
scroll to position [2958, 0]
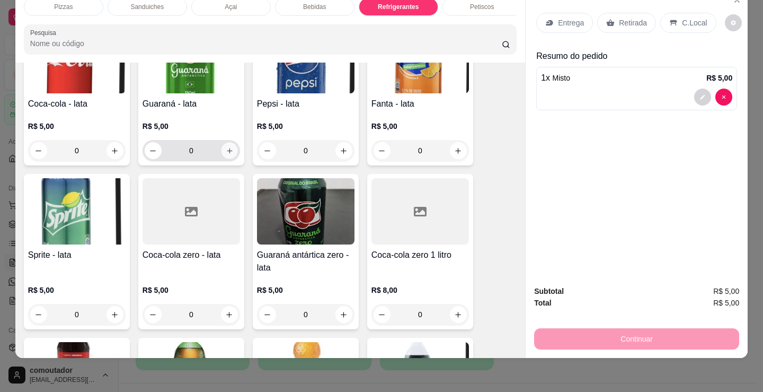
click at [227, 151] on icon "increase-product-quantity" at bounding box center [229, 150] width 5 height 5
type input "1"
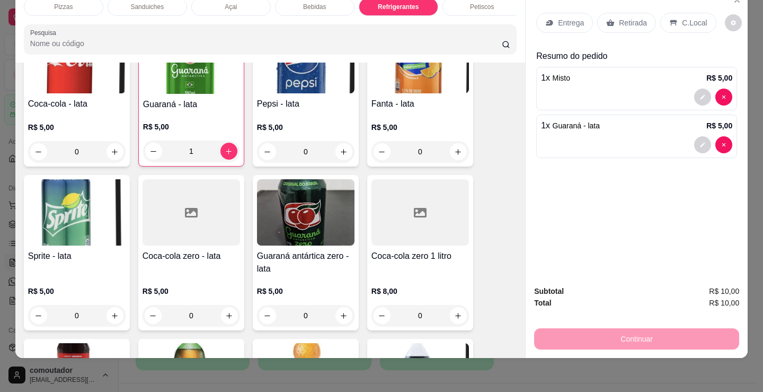
click at [560, 20] on p "Entrega" at bounding box center [571, 22] width 26 height 11
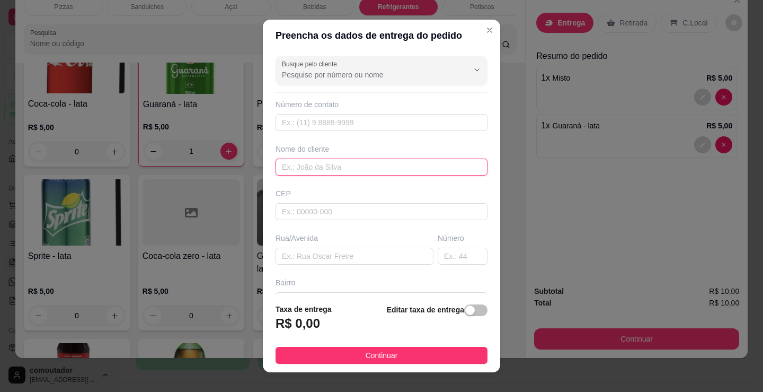
click at [401, 167] on input "text" at bounding box center [382, 166] width 212 height 17
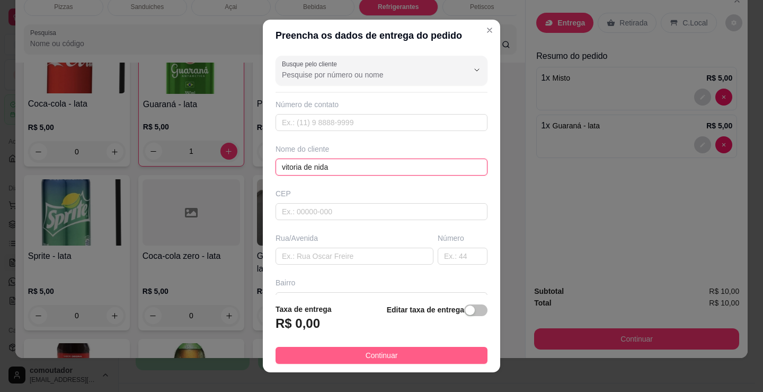
type input "vitoria de nida"
click at [435, 358] on button "Continuar" at bounding box center [382, 355] width 212 height 17
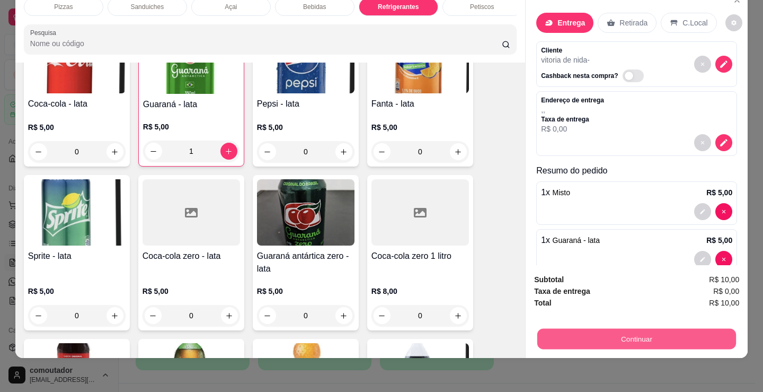
click at [589, 330] on button "Continuar" at bounding box center [636, 338] width 199 height 21
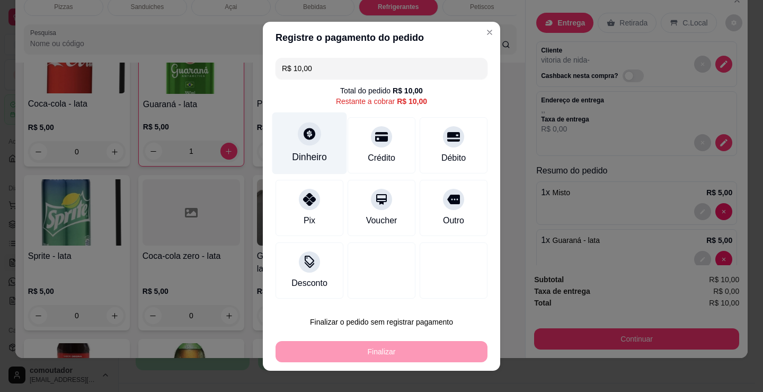
click at [308, 139] on icon at bounding box center [310, 134] width 14 height 14
click at [325, 173] on div "Quantia recebida 0,00 Quantia à ser cobrada R$ 10,00" at bounding box center [381, 187] width 237 height 60
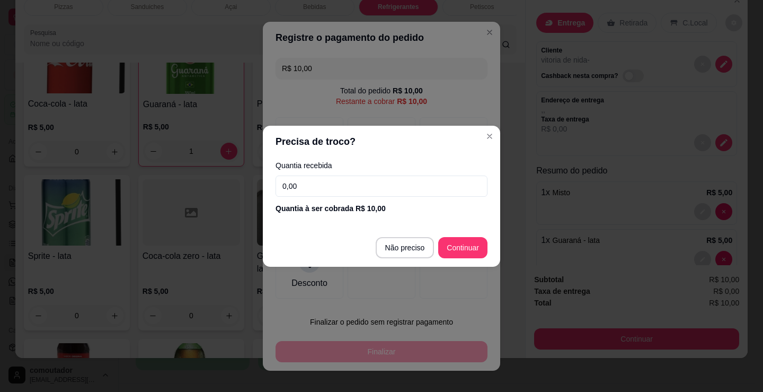
click at [329, 186] on input "0,00" at bounding box center [382, 185] width 212 height 21
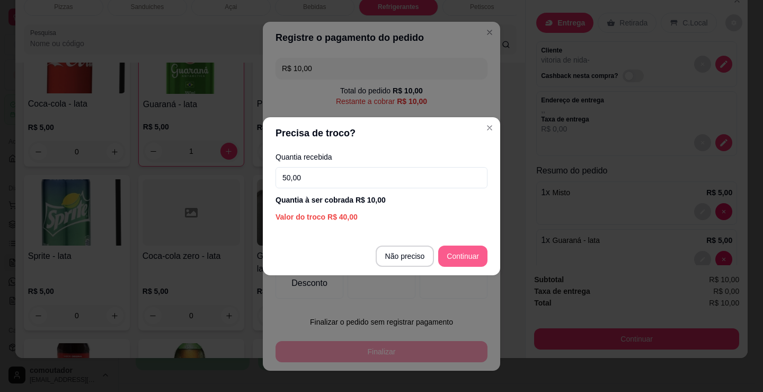
type input "50,00"
type input "R$ 0,00"
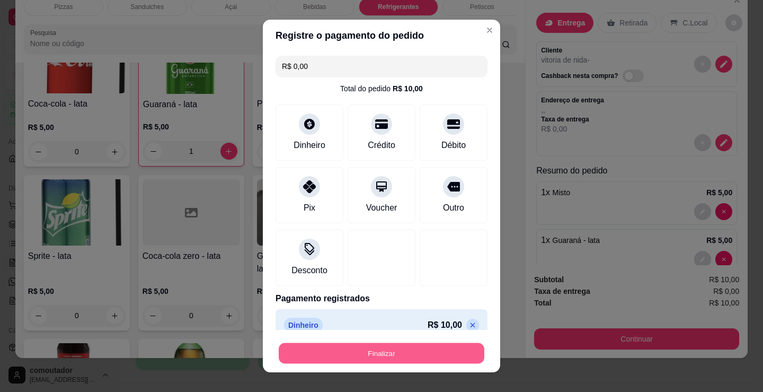
click at [391, 351] on button "Finalizar" at bounding box center [382, 353] width 206 height 21
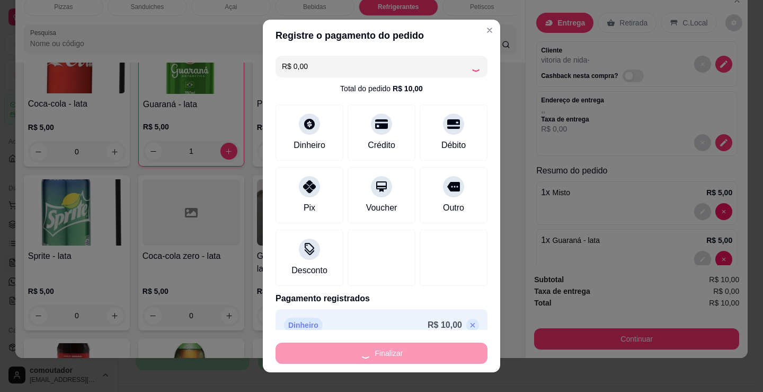
type input "0"
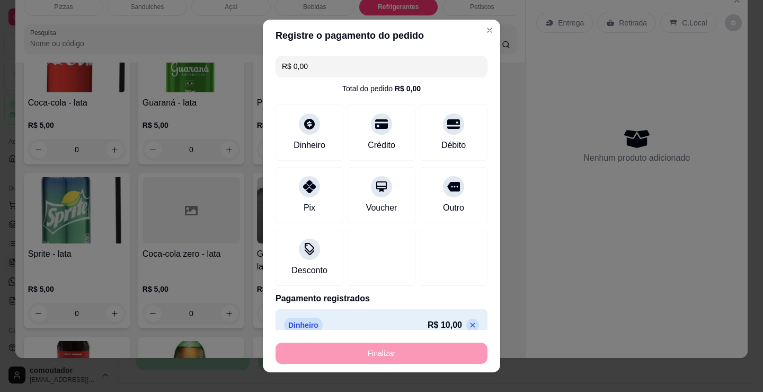
type input "-R$ 10,00"
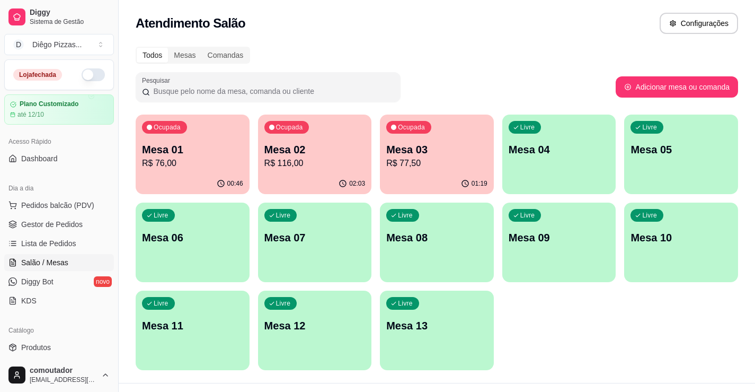
click at [267, 151] on p "Mesa 02" at bounding box center [314, 149] width 101 height 15
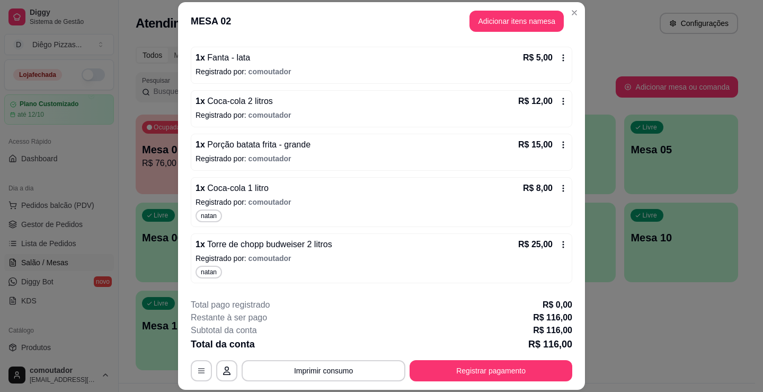
scroll to position [307, 0]
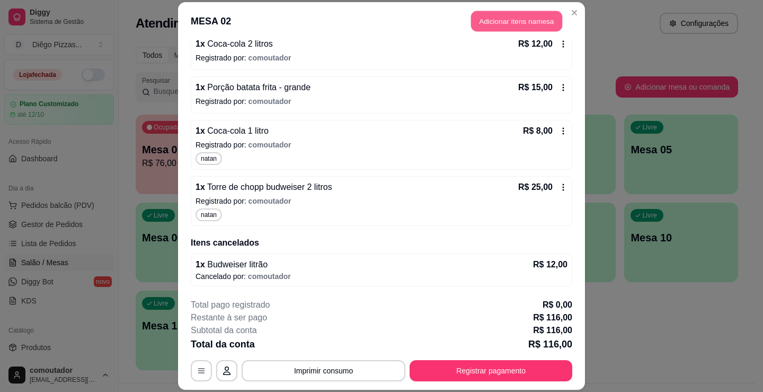
click at [483, 14] on button "Adicionar itens na mesa" at bounding box center [516, 21] width 91 height 21
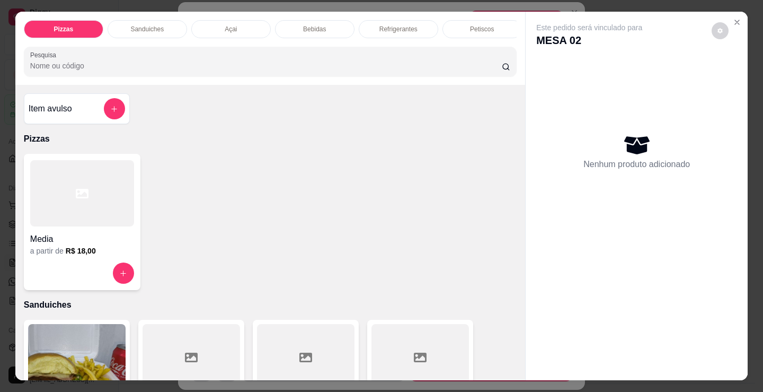
click at [322, 25] on div "Bebidas" at bounding box center [315, 29] width 80 height 18
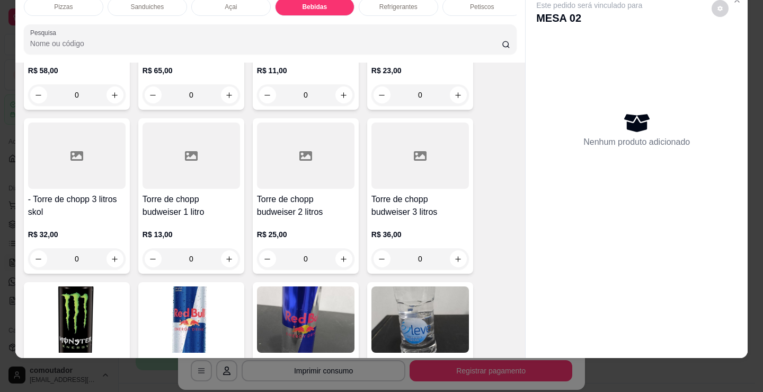
scroll to position [2055, 0]
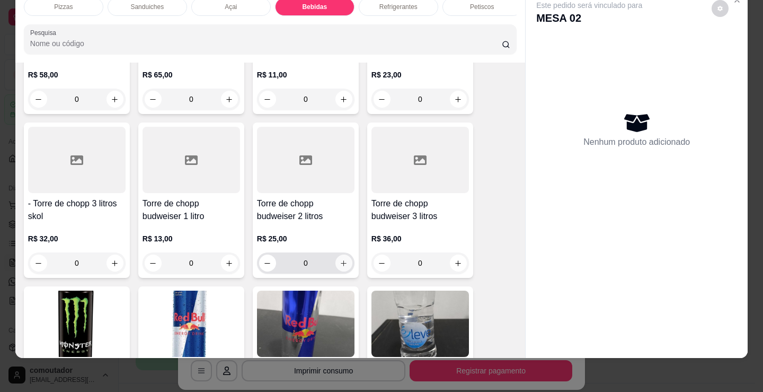
click at [340, 262] on icon "increase-product-quantity" at bounding box center [344, 263] width 8 height 8
type input "1"
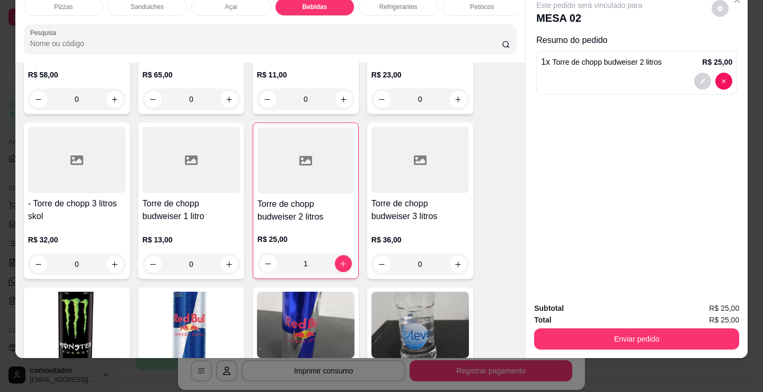
click at [75, 2] on div "Pizzas" at bounding box center [64, 7] width 80 height 18
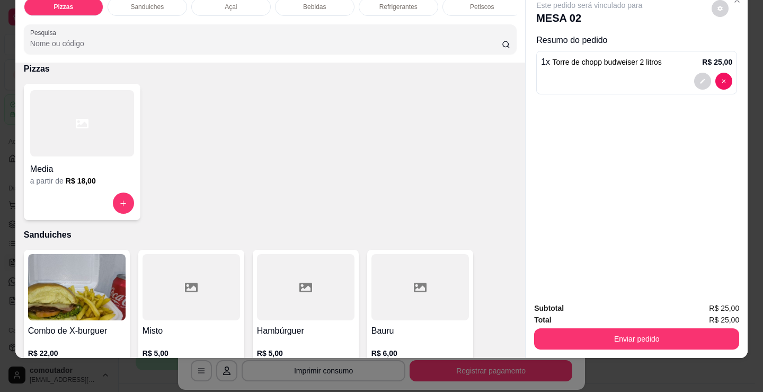
click at [105, 174] on h4 "Media" at bounding box center [82, 169] width 104 height 13
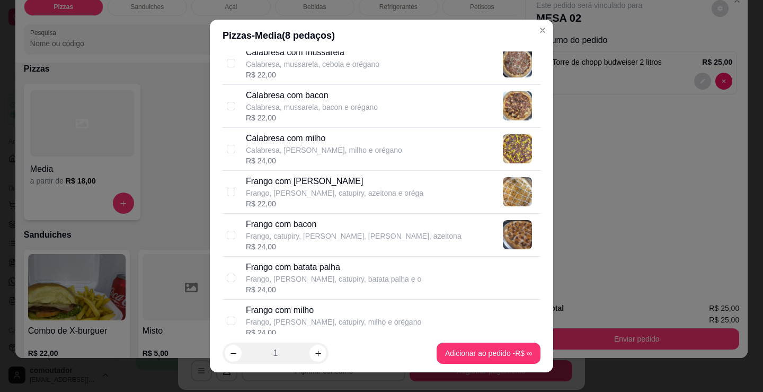
scroll to position [212, 0]
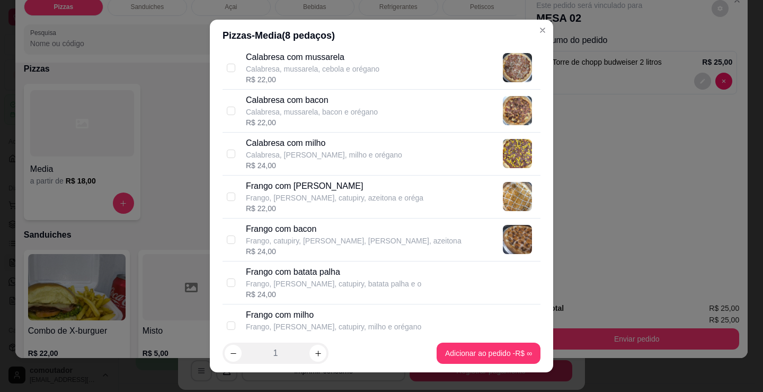
click at [304, 70] on p "Calabresa, mussarela, cebola e orégano" at bounding box center [313, 69] width 134 height 11
checkbox input "true"
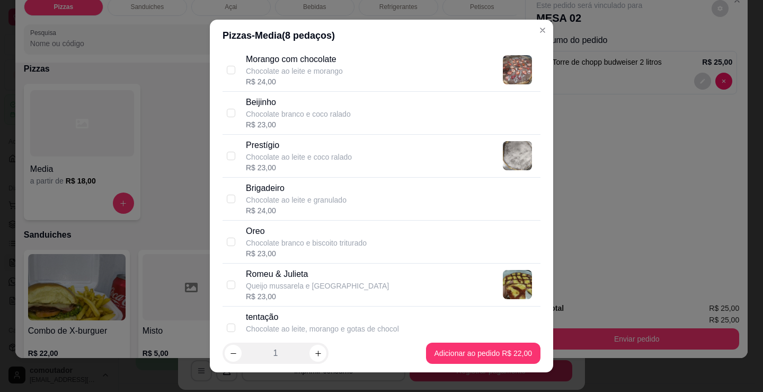
scroll to position [1007, 0]
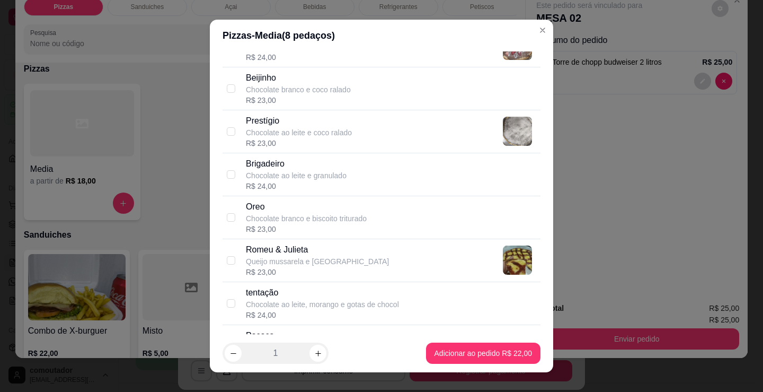
click at [363, 307] on p "Chocolate ao leite, morango e gotas de chocol" at bounding box center [322, 304] width 153 height 11
checkbox input "true"
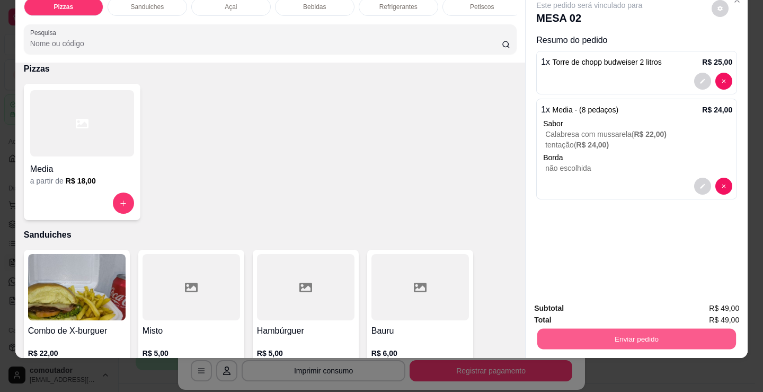
click at [579, 332] on button "Enviar pedido" at bounding box center [636, 338] width 199 height 21
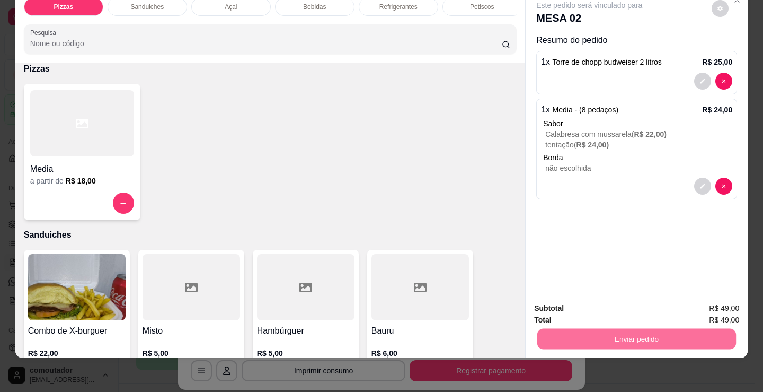
click at [644, 307] on button "Registrar cliente" at bounding box center [641, 305] width 70 height 20
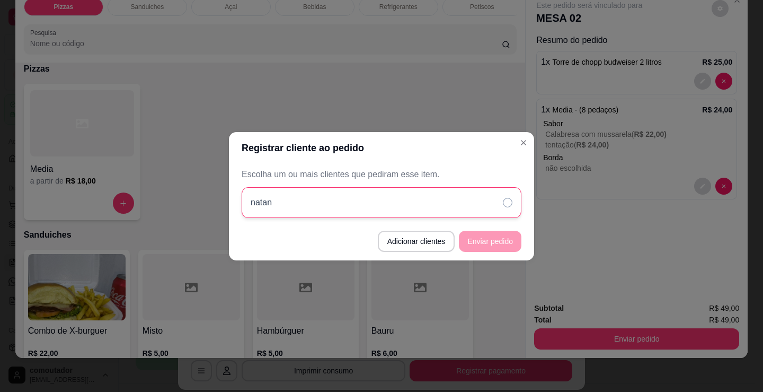
click at [451, 217] on div "natan" at bounding box center [382, 202] width 280 height 31
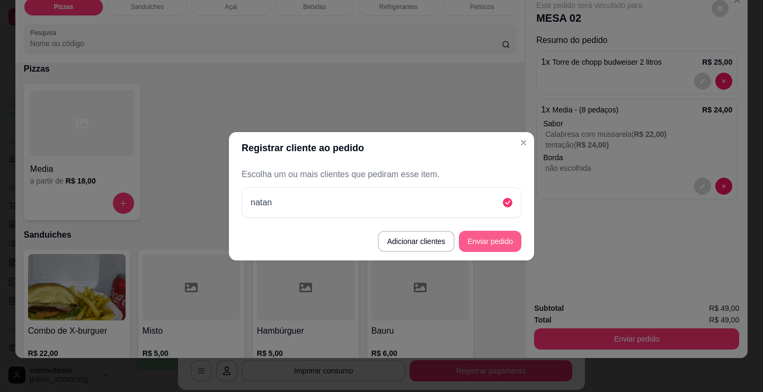
click at [474, 251] on button "Enviar pedido" at bounding box center [490, 241] width 63 height 21
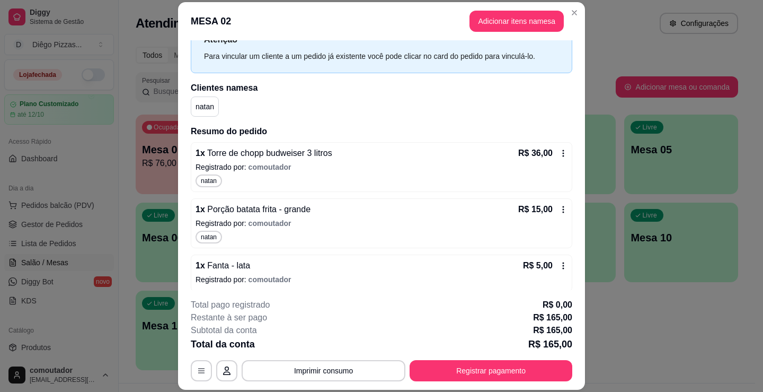
scroll to position [0, 0]
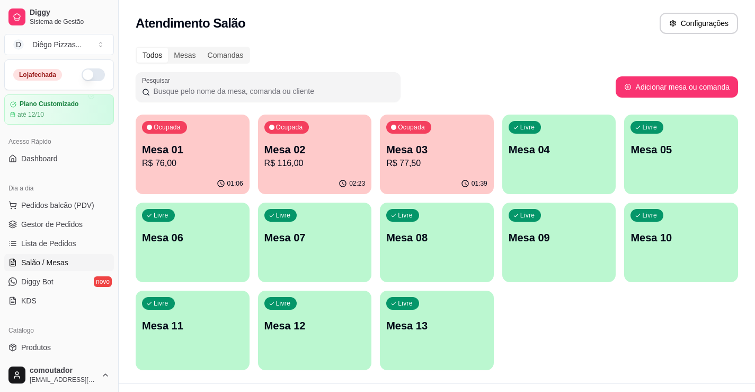
click at [343, 174] on div "02:23" at bounding box center [315, 183] width 114 height 21
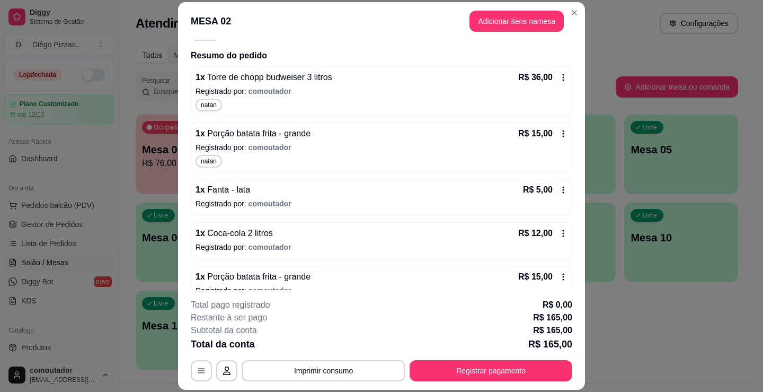
scroll to position [159, 0]
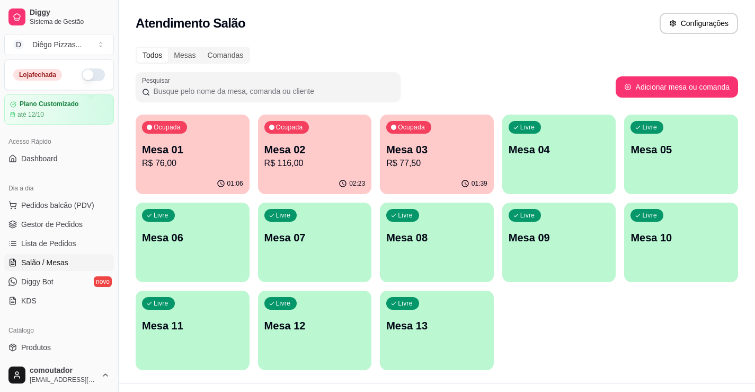
click at [200, 137] on div "Ocupada Mesa 01 R$ 76,00" at bounding box center [193, 143] width 114 height 59
click at [457, 180] on div "01:39" at bounding box center [437, 183] width 114 height 21
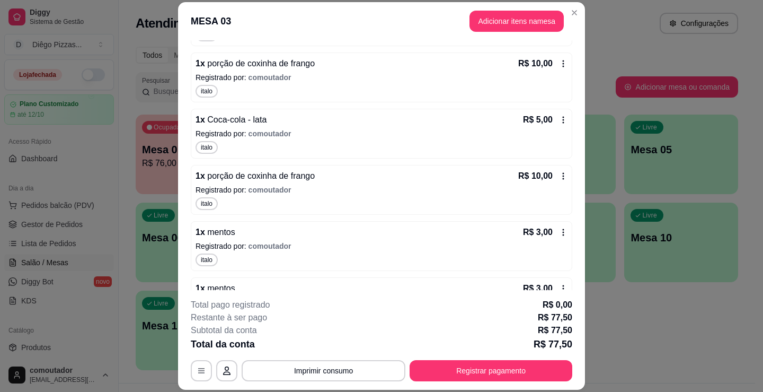
scroll to position [471, 0]
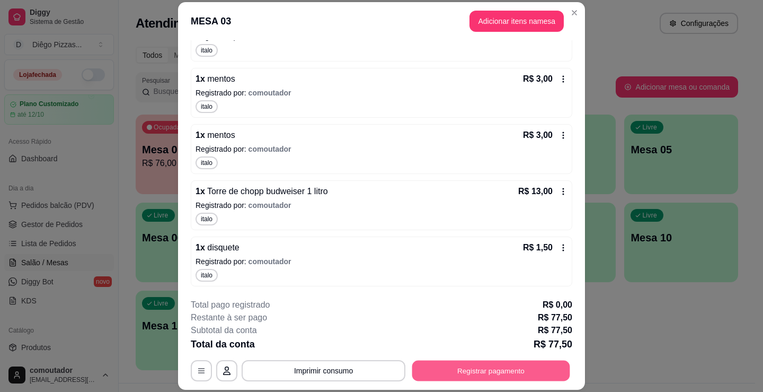
click at [476, 375] on button "Registrar pagamento" at bounding box center [491, 370] width 158 height 21
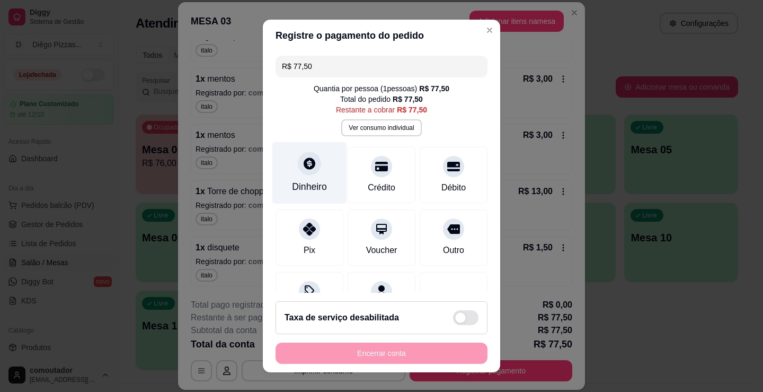
click at [293, 182] on div "Dinheiro" at bounding box center [309, 187] width 35 height 14
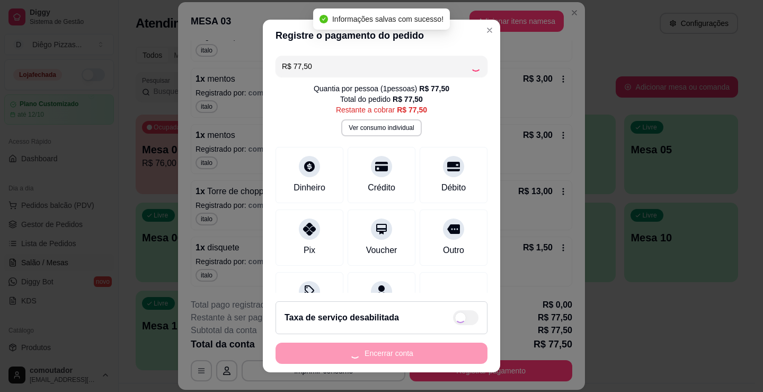
type input "R$ 0,00"
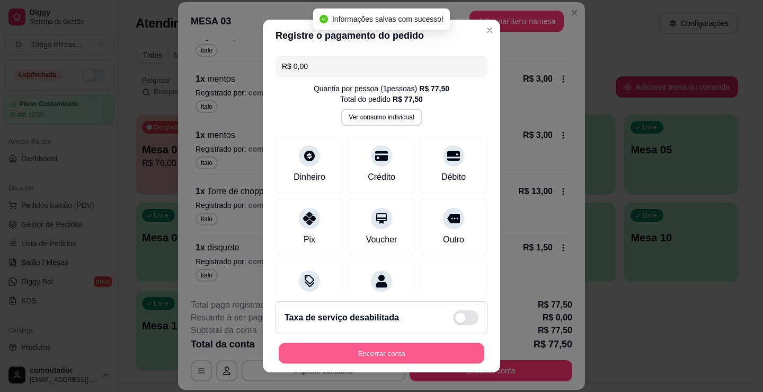
click at [410, 354] on button "Encerrar conta" at bounding box center [382, 353] width 206 height 21
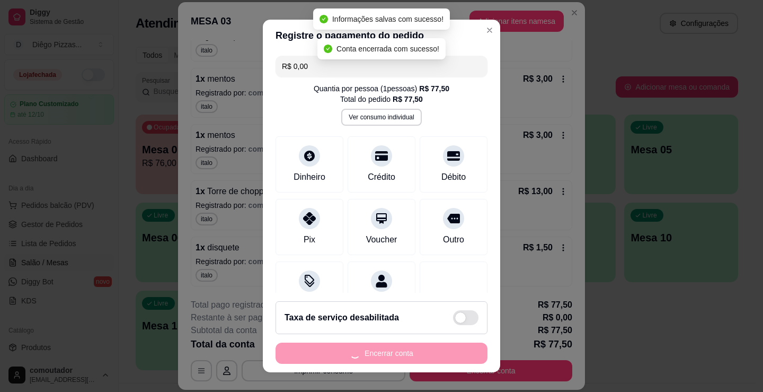
scroll to position [0, 0]
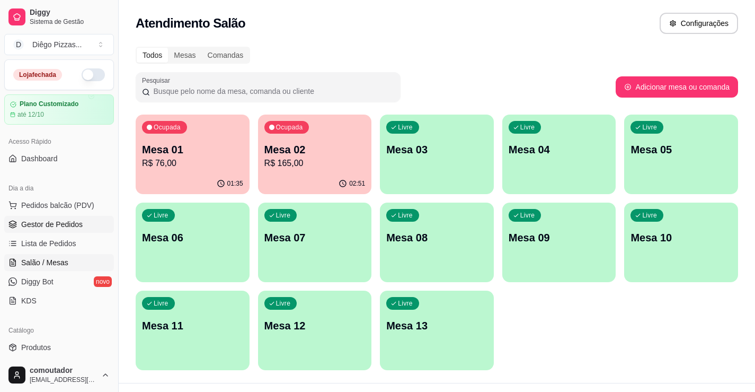
click at [69, 222] on span "Gestor de Pedidos" at bounding box center [51, 224] width 61 height 11
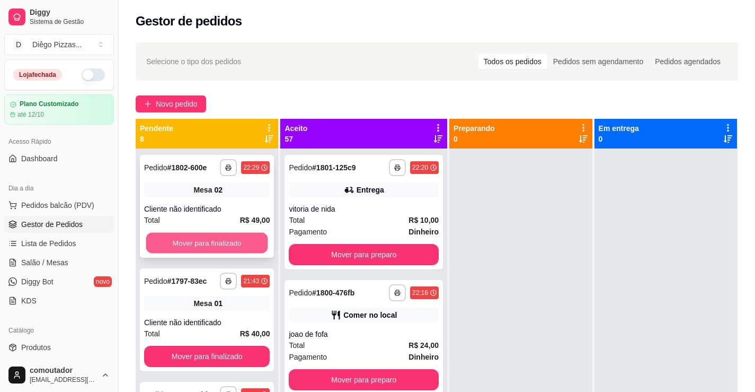
click at [209, 243] on button "Mover para finalizado" at bounding box center [207, 243] width 122 height 21
click at [209, 243] on button "Mover para finalizado" at bounding box center [207, 242] width 126 height 21
click at [236, 242] on button "Mover para finalizado" at bounding box center [207, 242] width 126 height 21
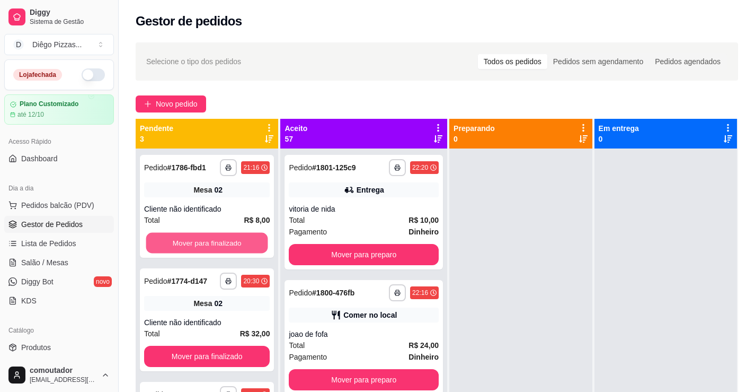
click at [236, 242] on button "Mover para finalizado" at bounding box center [207, 243] width 122 height 21
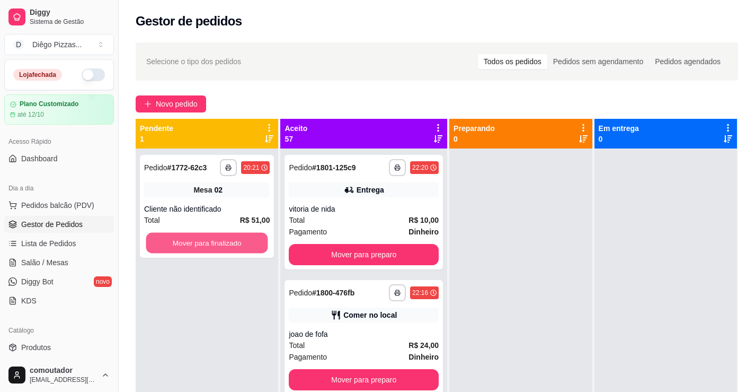
click at [236, 242] on button "Mover para finalizado" at bounding box center [207, 243] width 122 height 21
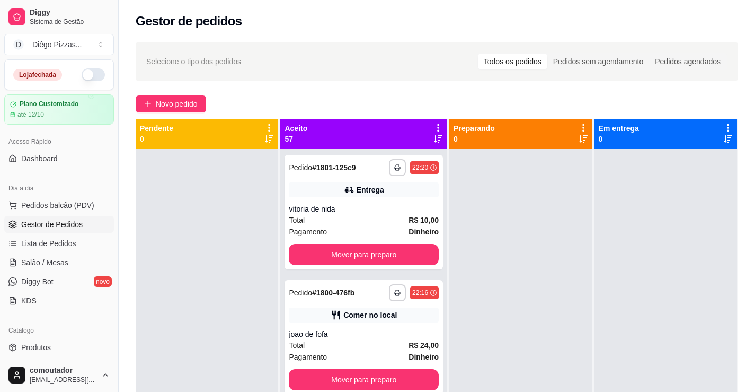
click at [434, 128] on icon at bounding box center [439, 128] width 10 height 10
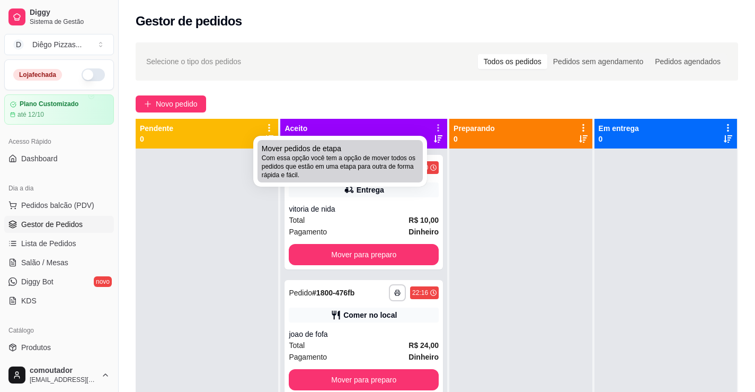
click at [330, 156] on span "Com essa opção você tem a opção de mover todos os pedidos que estão em uma etap…" at bounding box center [340, 166] width 157 height 25
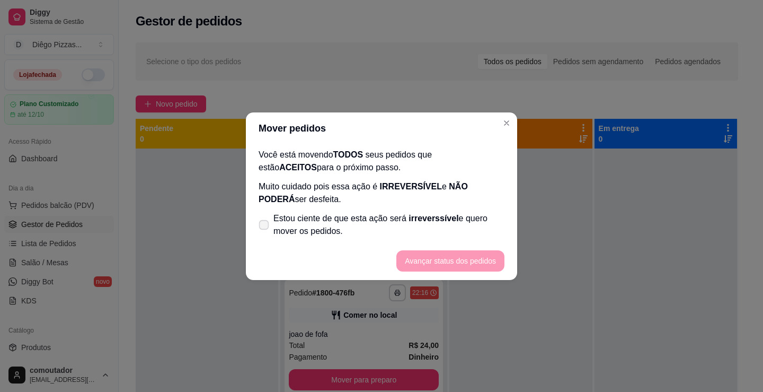
click at [341, 216] on span "Estou ciente de que esta ação será irreverssível e quero mover os pedidos." at bounding box center [388, 224] width 231 height 25
click at [265, 226] on input "Estou ciente de que esta ação será irreverssível e quero mover os pedidos." at bounding box center [261, 229] width 7 height 7
checkbox input "true"
click at [466, 270] on button "Avançar status dos pedidos" at bounding box center [450, 260] width 108 height 21
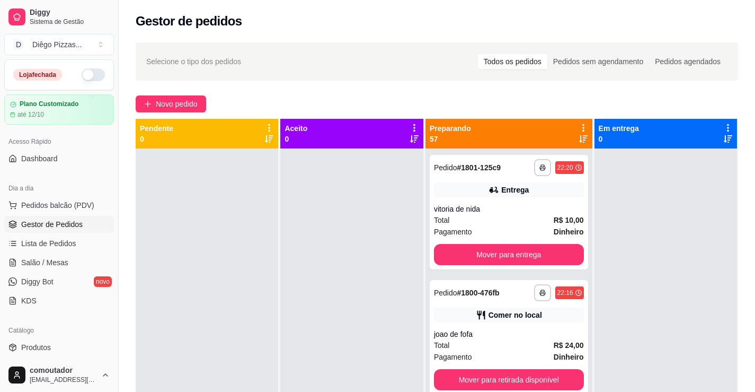
click at [581, 120] on div "**********" at bounding box center [510, 315] width 169 height 392
click at [571, 121] on div "Preparando 57" at bounding box center [509, 134] width 167 height 30
click at [582, 125] on icon at bounding box center [583, 127] width 2 height 7
click at [570, 121] on div "Preparando 57" at bounding box center [509, 134] width 167 height 30
click at [579, 129] on icon at bounding box center [584, 128] width 10 height 10
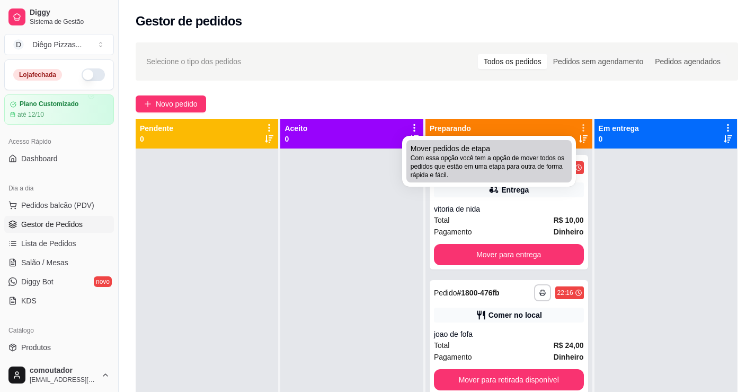
click at [542, 148] on div "Mover pedidos de etapa Com essa opção você tem a opção de mover todos os pedido…" at bounding box center [489, 161] width 157 height 36
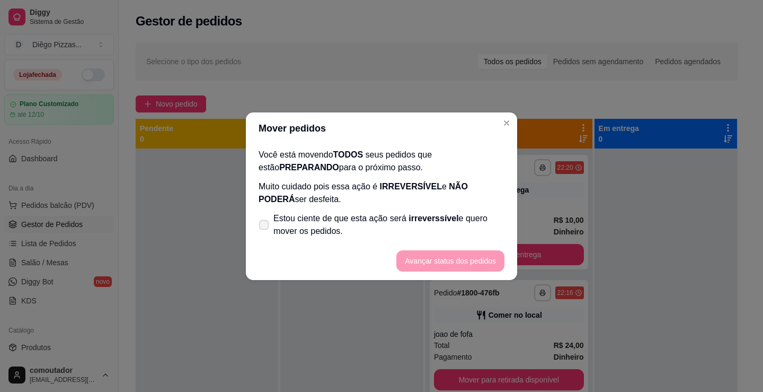
click at [430, 216] on span "irreverssível" at bounding box center [434, 218] width 50 height 9
click at [265, 226] on input "Estou ciente de que esta ação será irreverssível e quero mover os pedidos." at bounding box center [261, 229] width 7 height 7
checkbox input "true"
click at [460, 255] on button "Avançar status dos pedidos" at bounding box center [450, 260] width 108 height 21
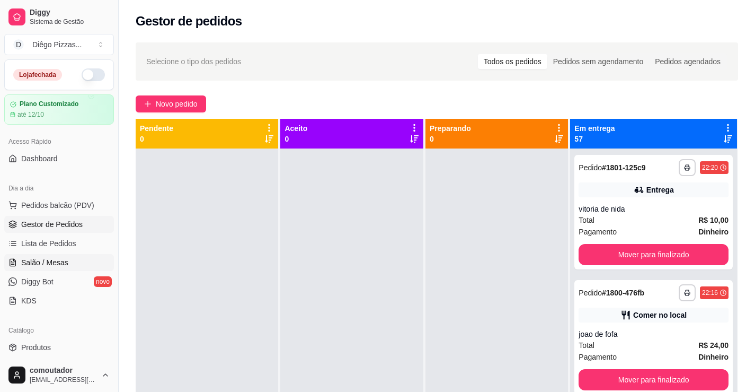
click at [39, 269] on link "Salão / Mesas" at bounding box center [59, 262] width 110 height 17
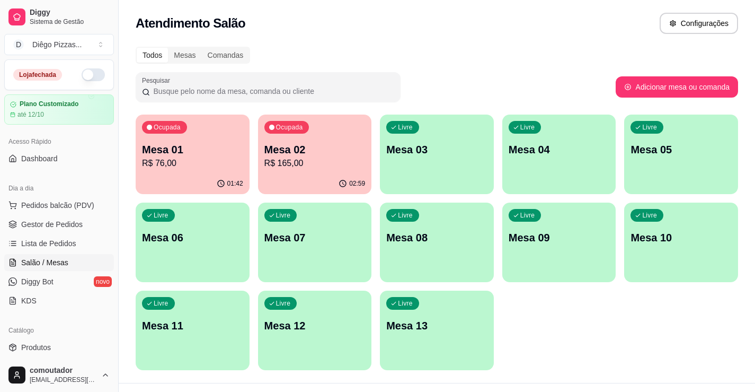
click at [180, 157] on p "R$ 76,00" at bounding box center [192, 163] width 101 height 13
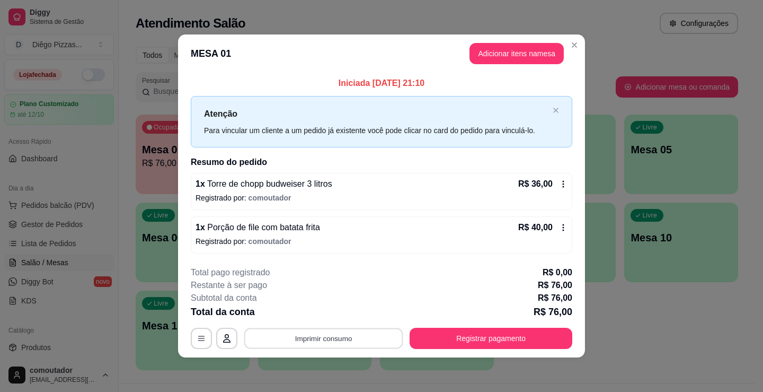
click at [334, 342] on button "Imprimir consumo" at bounding box center [323, 338] width 159 height 21
click at [323, 316] on button "IMPRESSORA" at bounding box center [327, 313] width 74 height 16
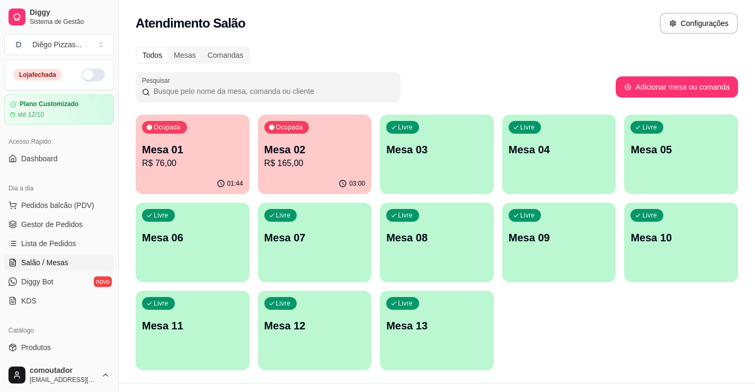
click at [275, 155] on p "Mesa 02" at bounding box center [314, 149] width 101 height 15
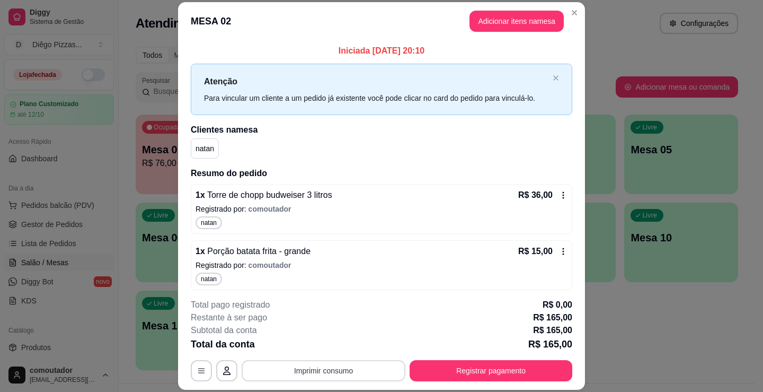
click at [361, 373] on button "Imprimir consumo" at bounding box center [324, 370] width 164 height 21
click at [338, 349] on button "IMPRESSORA" at bounding box center [323, 346] width 77 height 17
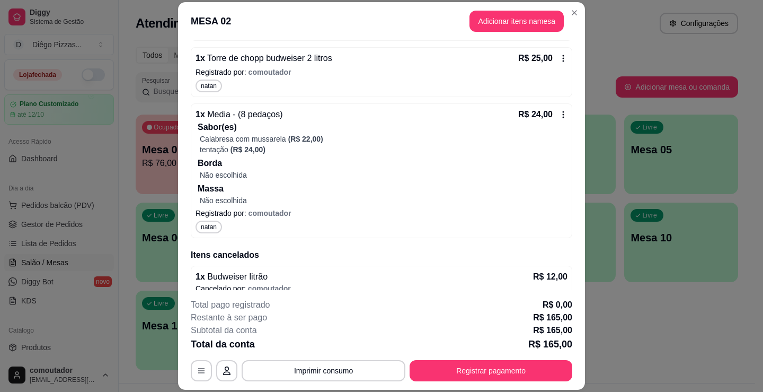
scroll to position [504, 0]
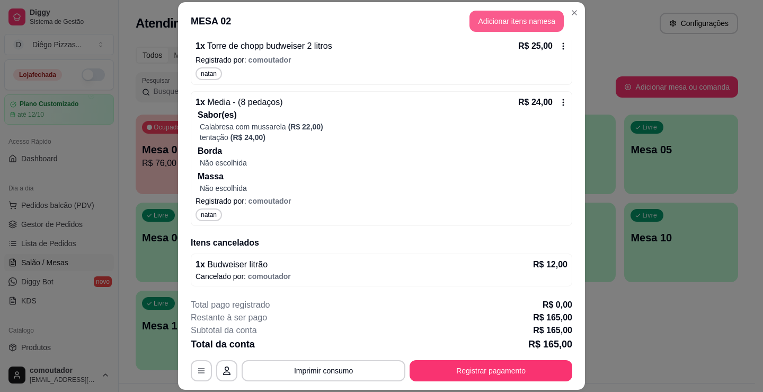
click at [493, 22] on button "Adicionar itens na mesa" at bounding box center [517, 21] width 94 height 21
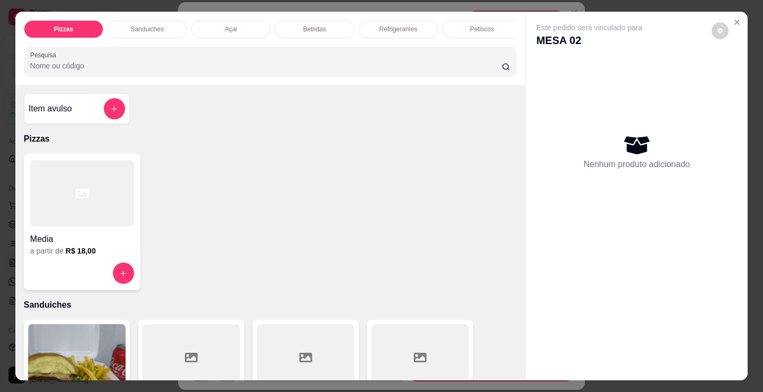
click at [312, 27] on p "Bebidas" at bounding box center [314, 29] width 23 height 8
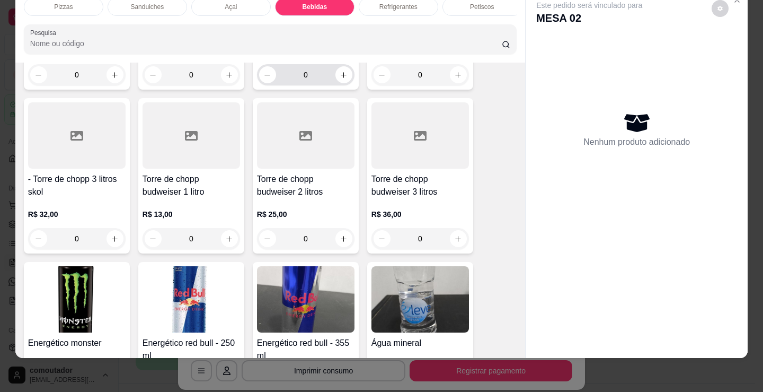
scroll to position [2161, 0]
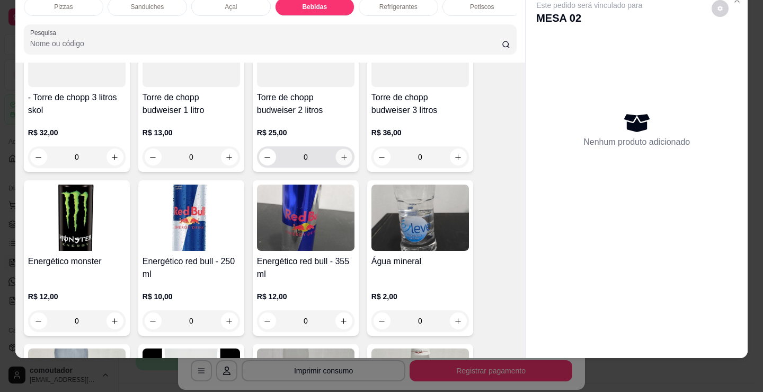
click at [340, 158] on icon "increase-product-quantity" at bounding box center [344, 157] width 8 height 8
type input "1"
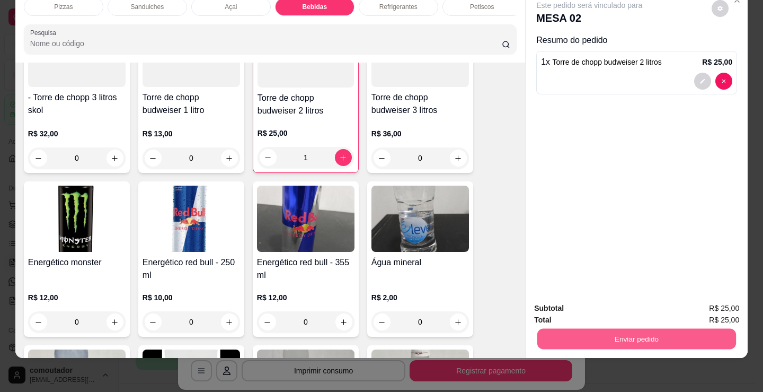
click at [606, 330] on button "Enviar pedido" at bounding box center [636, 338] width 199 height 21
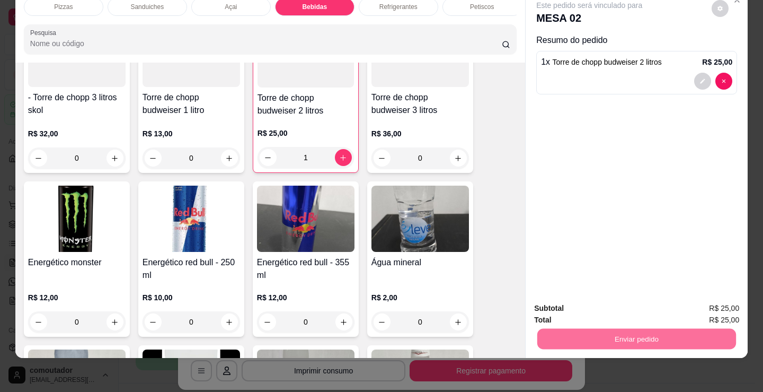
click at [713, 301] on button "Enviar pedido" at bounding box center [712, 305] width 58 height 20
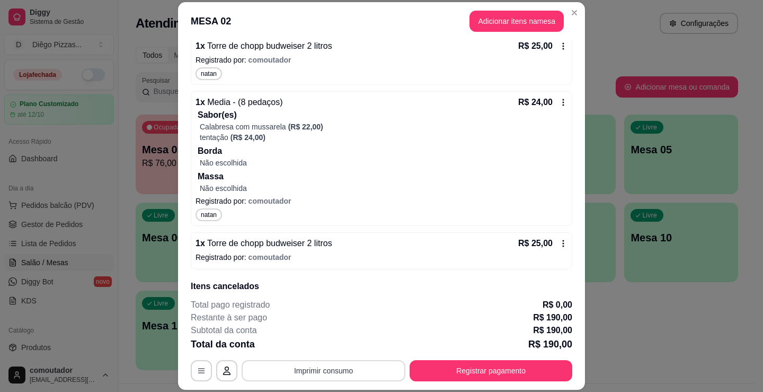
click at [329, 370] on button "Imprimir consumo" at bounding box center [324, 370] width 164 height 21
click at [306, 345] on button "IMPRESSORA" at bounding box center [323, 346] width 77 height 17
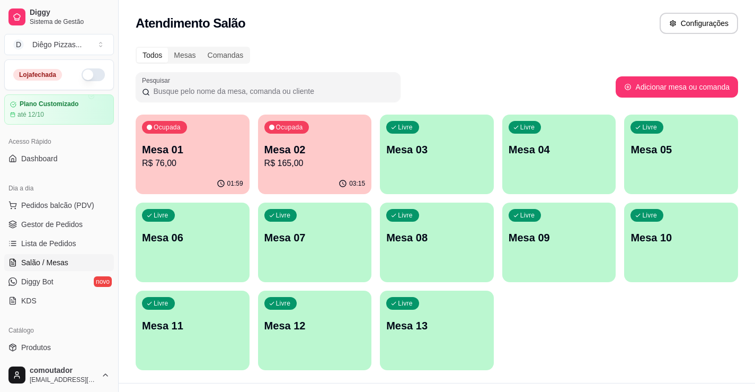
click at [179, 167] on p "R$ 76,00" at bounding box center [192, 163] width 101 height 13
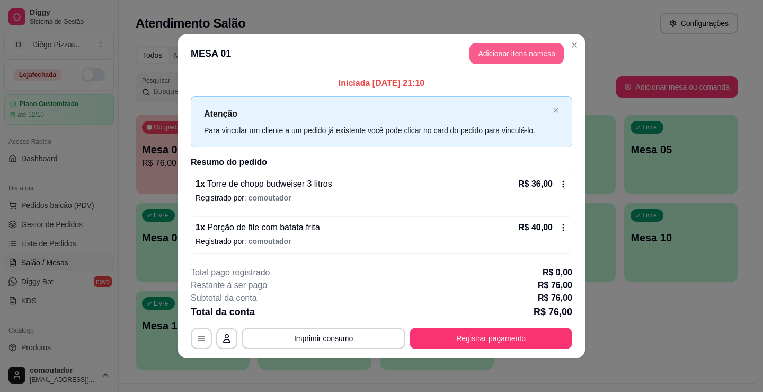
click at [492, 63] on button "Adicionar itens na mesa" at bounding box center [517, 53] width 94 height 21
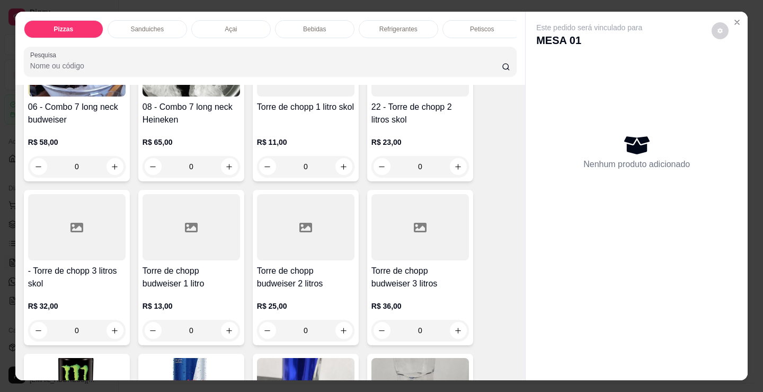
scroll to position [2014, 0]
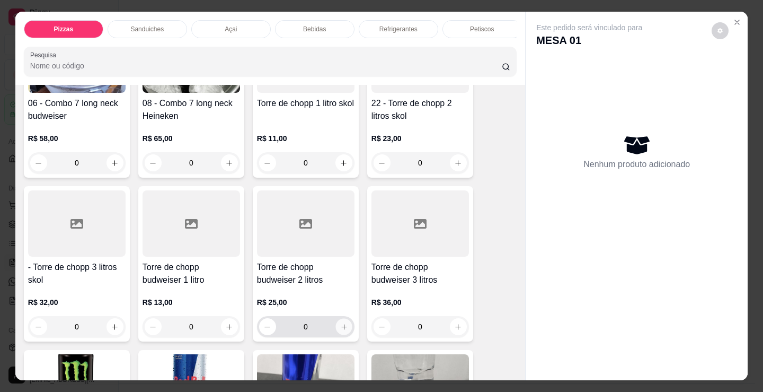
click at [341, 331] on icon "increase-product-quantity" at bounding box center [344, 327] width 8 height 8
type input "1"
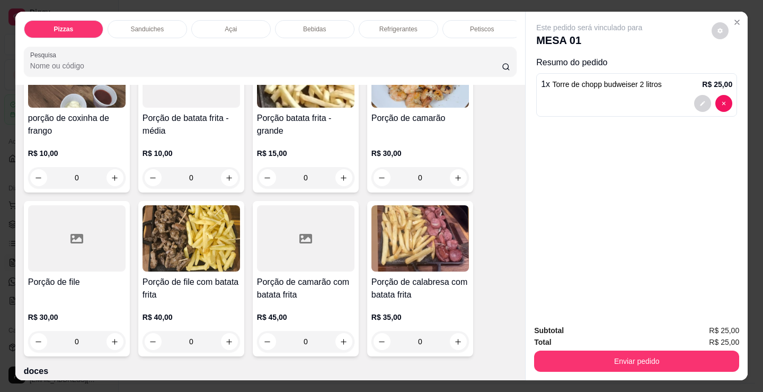
scroll to position [3498, 0]
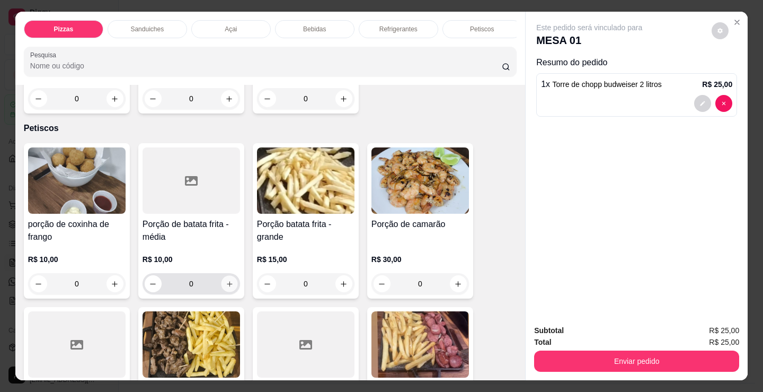
click at [228, 286] on icon "increase-product-quantity" at bounding box center [229, 283] width 5 height 5
type input "1"
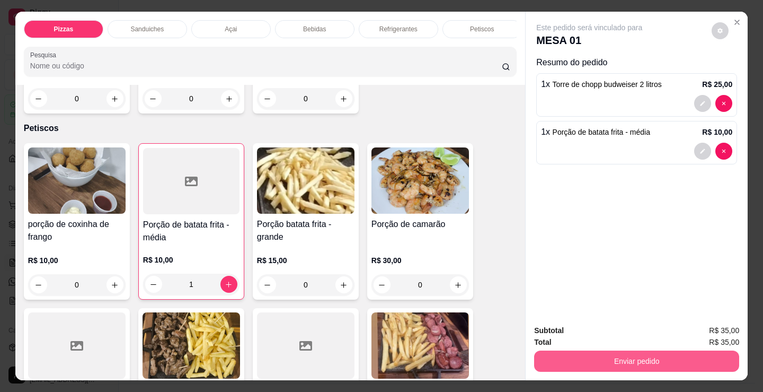
click at [641, 357] on button "Enviar pedido" at bounding box center [636, 360] width 205 height 21
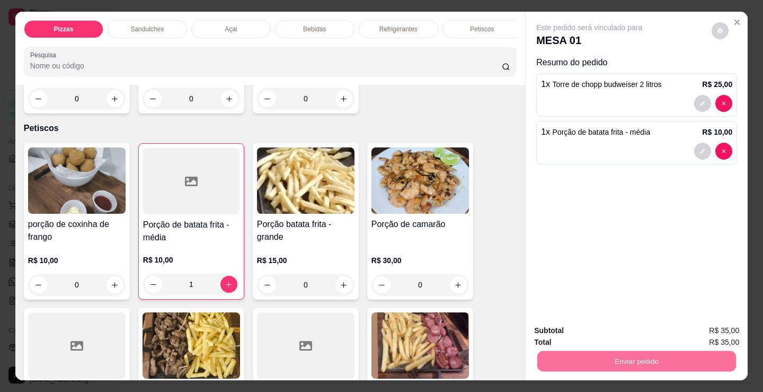
click at [647, 330] on button "Registrar cliente" at bounding box center [641, 331] width 70 height 20
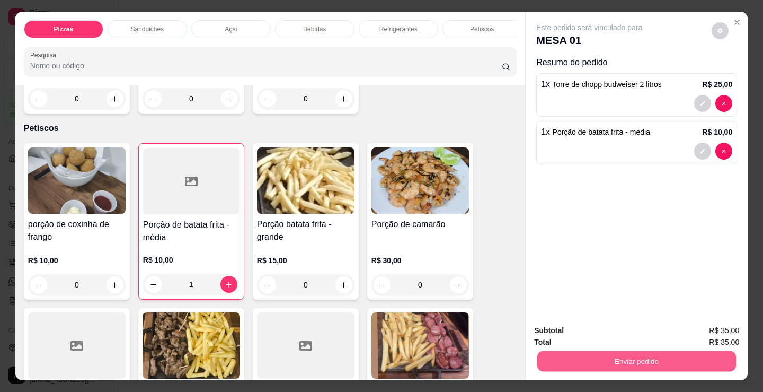
click at [652, 360] on button "Enviar pedido" at bounding box center [636, 360] width 199 height 21
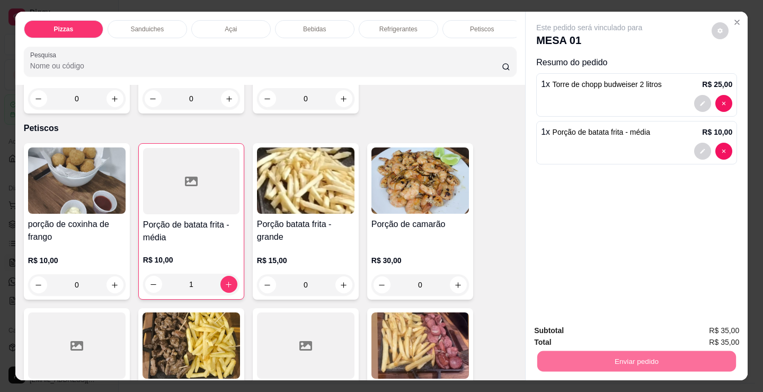
click at [703, 331] on button "Enviar pedido" at bounding box center [712, 331] width 60 height 20
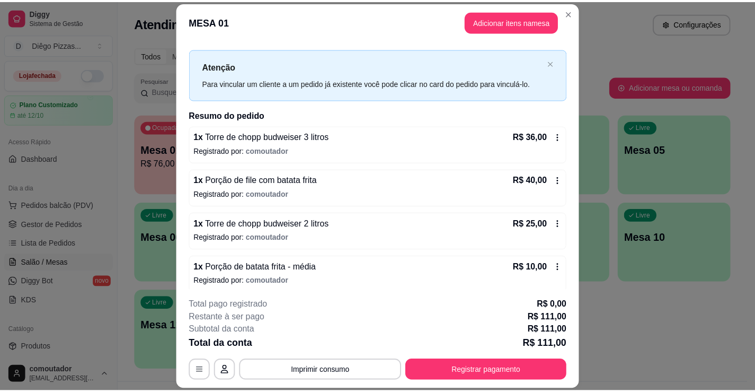
scroll to position [22, 0]
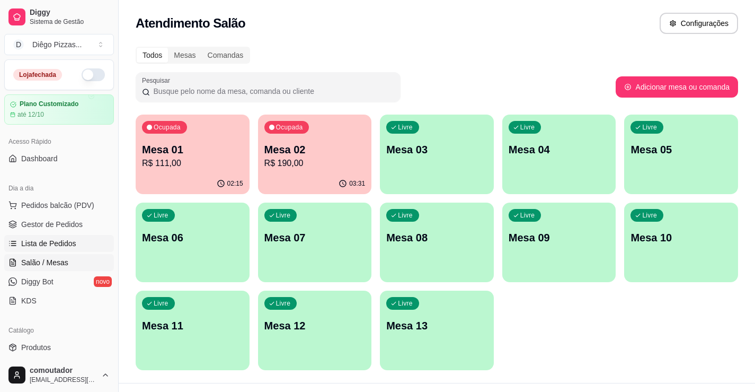
click at [32, 242] on span "Lista de Pedidos" at bounding box center [48, 243] width 55 height 11
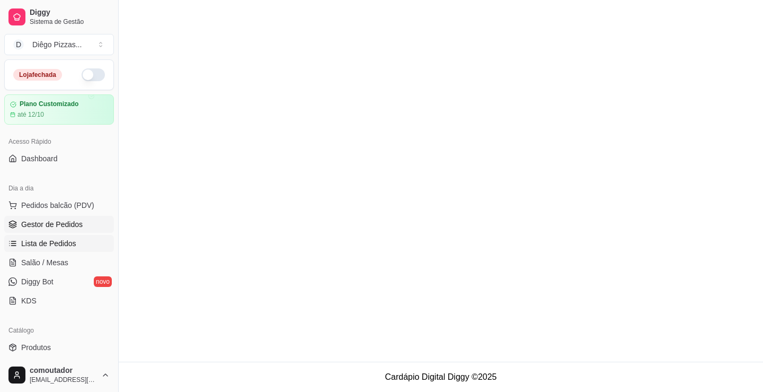
click at [43, 225] on span "Gestor de Pedidos" at bounding box center [51, 224] width 61 height 11
click at [48, 241] on span "Lista de Pedidos" at bounding box center [48, 243] width 55 height 11
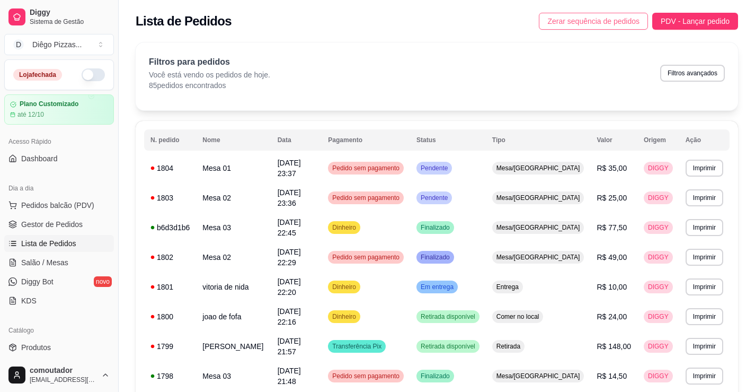
click at [591, 15] on span "Zerar sequência de pedidos" at bounding box center [593, 21] width 92 height 12
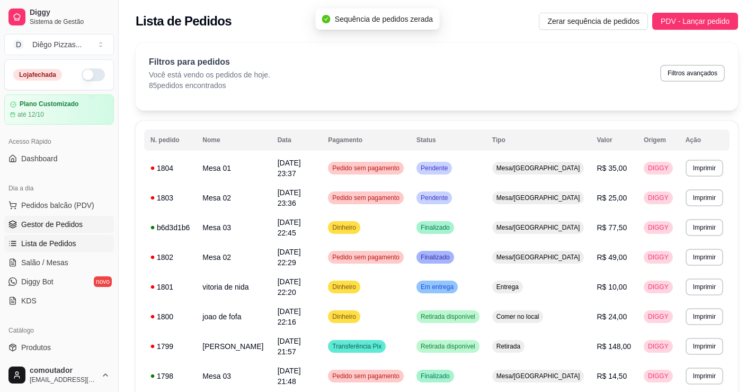
click at [78, 221] on span "Gestor de Pedidos" at bounding box center [51, 224] width 61 height 11
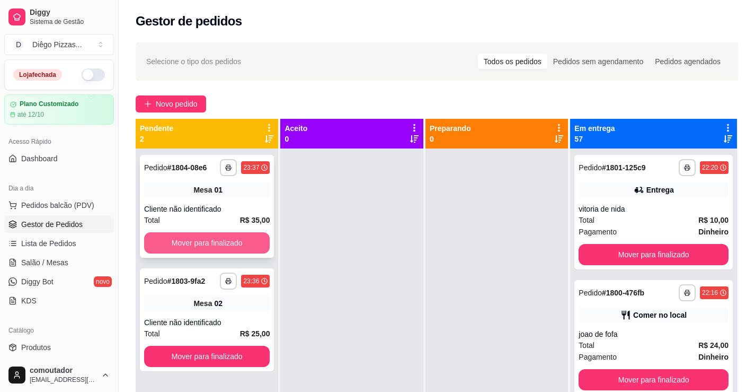
click at [217, 244] on button "Mover para finalizado" at bounding box center [207, 242] width 126 height 21
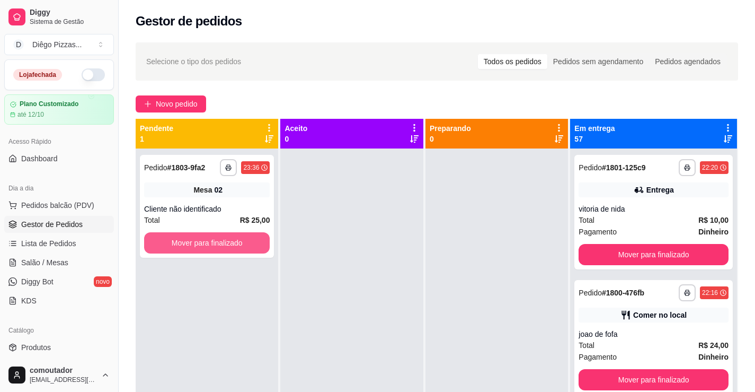
click at [217, 244] on button "Mover para finalizado" at bounding box center [207, 242] width 126 height 21
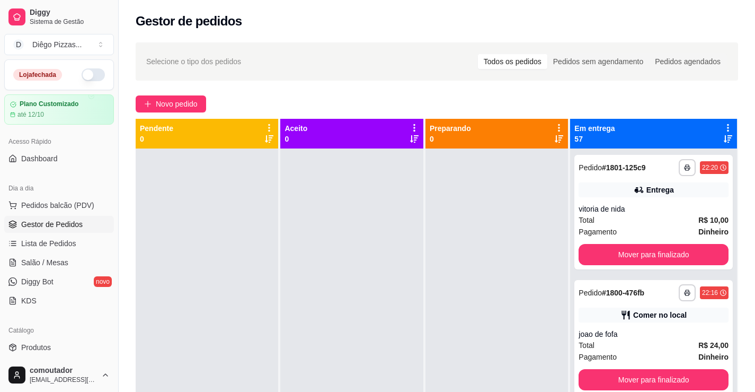
click at [723, 126] on icon at bounding box center [728, 128] width 10 height 10
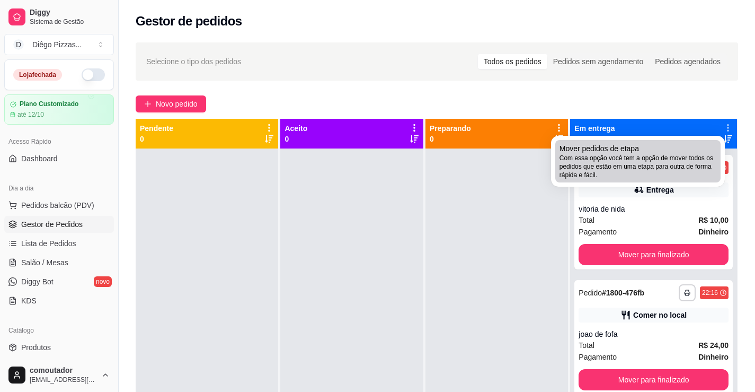
click at [636, 162] on span "Com essa opção você tem a opção de mover todos os pedidos que estão em uma etap…" at bounding box center [638, 166] width 157 height 25
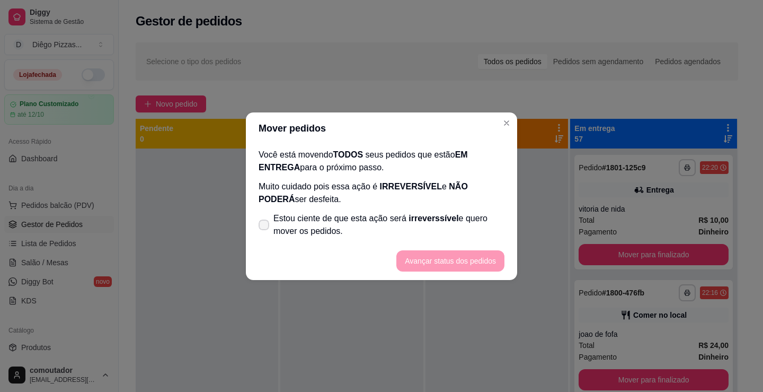
click at [384, 222] on span "Estou ciente de que esta ação será irreverssível e quero mover os pedidos." at bounding box center [388, 224] width 231 height 25
click at [265, 226] on input "Estou ciente de que esta ação será irreverssível e quero mover os pedidos." at bounding box center [261, 229] width 7 height 7
checkbox input "true"
click at [439, 263] on button "Avançar status dos pedidos" at bounding box center [450, 260] width 108 height 21
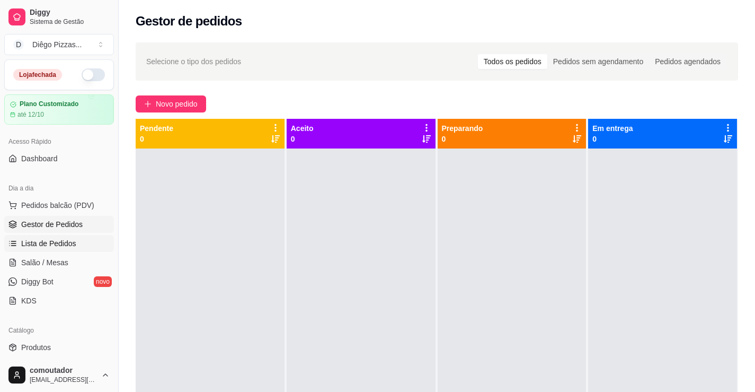
click at [74, 247] on link "Lista de Pedidos" at bounding box center [59, 243] width 110 height 17
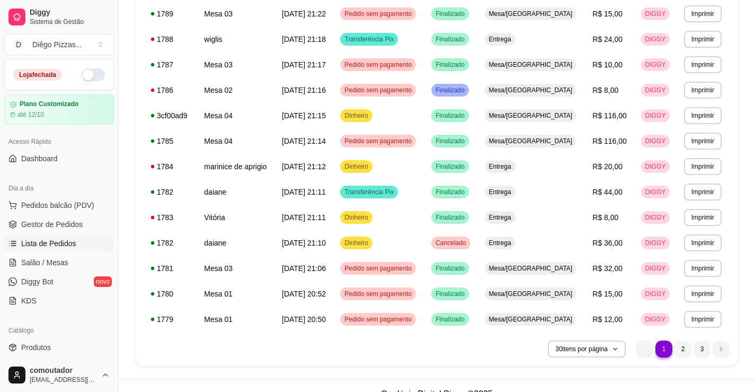
scroll to position [602, 0]
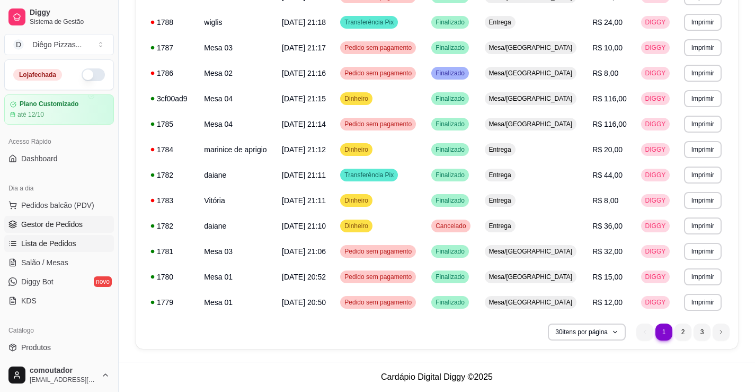
click at [39, 222] on span "Gestor de Pedidos" at bounding box center [51, 224] width 61 height 11
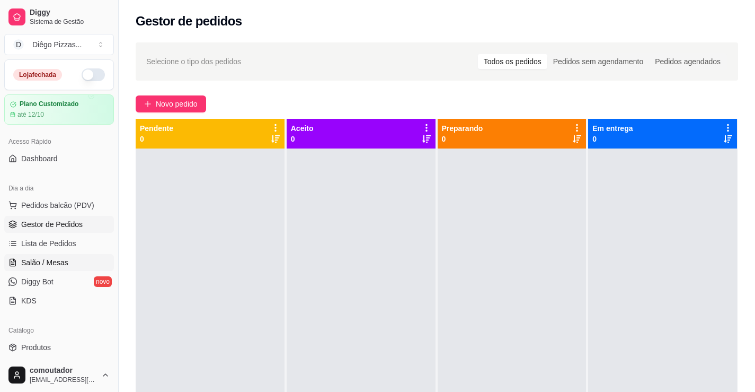
click at [59, 257] on span "Salão / Mesas" at bounding box center [44, 262] width 47 height 11
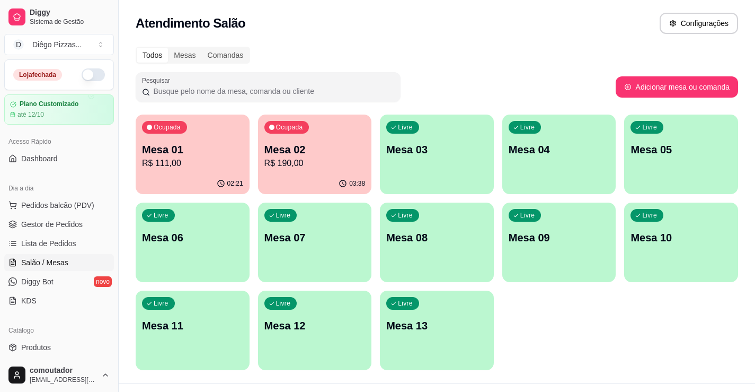
click at [274, 181] on div "03:38" at bounding box center [315, 183] width 114 height 21
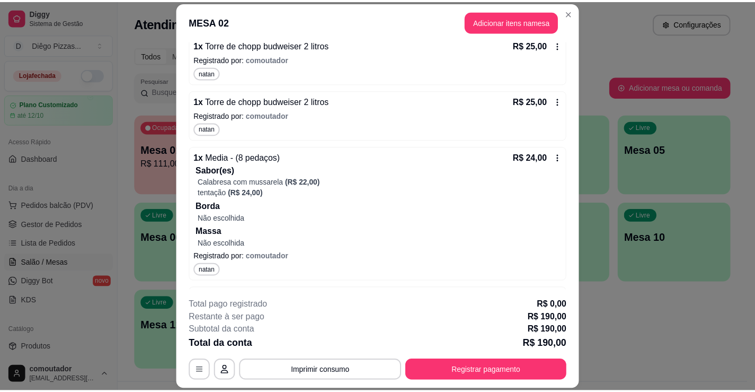
scroll to position [547, 0]
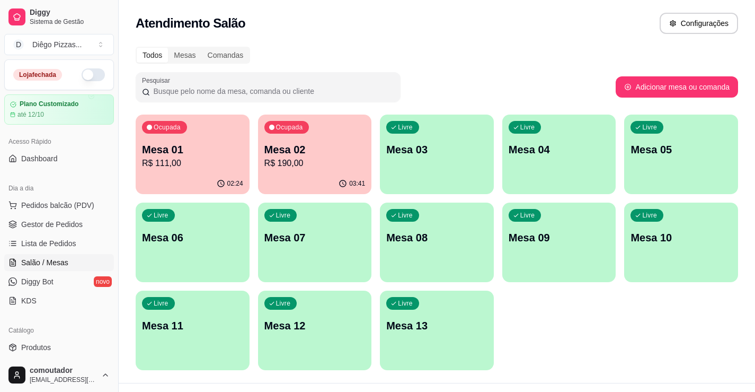
click at [333, 183] on div "03:41" at bounding box center [315, 183] width 114 height 21
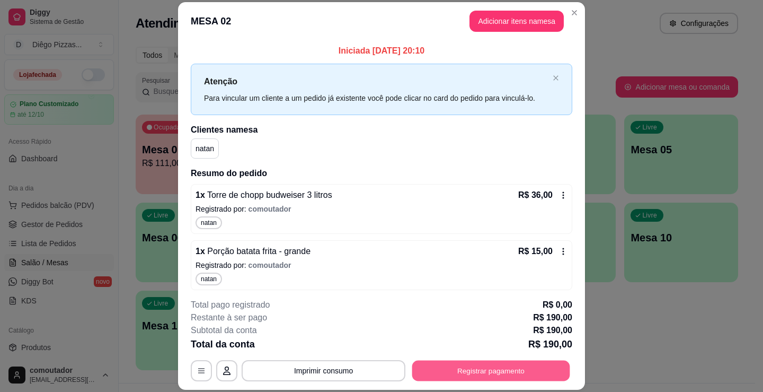
click at [492, 361] on button "Registrar pagamento" at bounding box center [491, 370] width 158 height 21
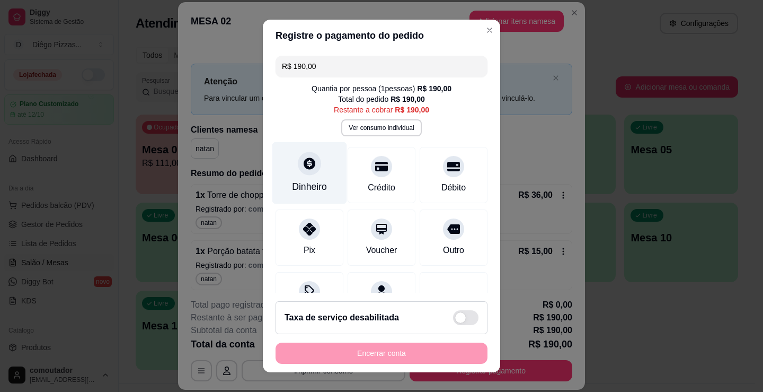
click at [303, 162] on icon at bounding box center [310, 163] width 14 height 14
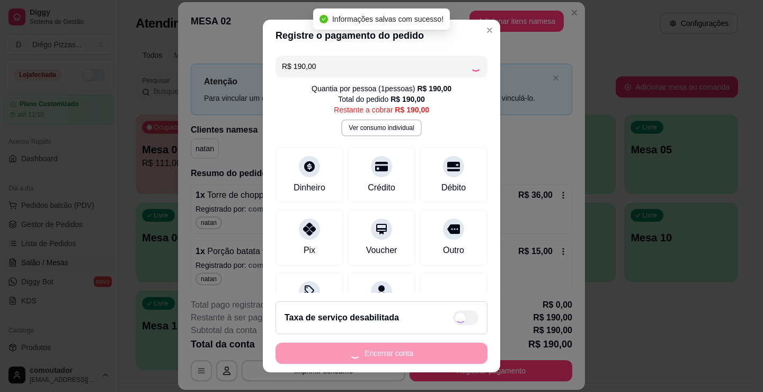
type input "R$ 0,00"
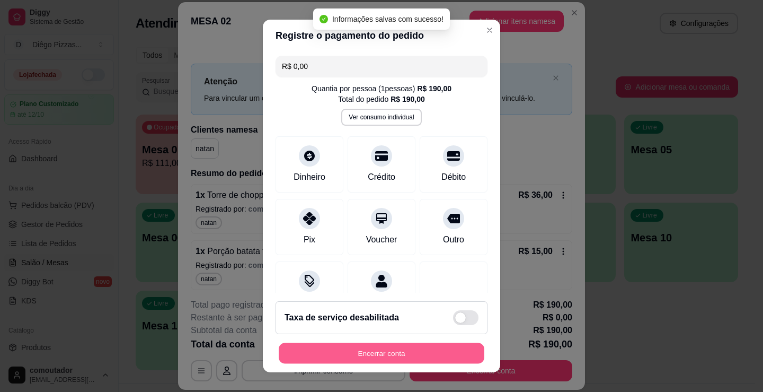
click at [368, 357] on button "Encerrar conta" at bounding box center [382, 353] width 206 height 21
